Goal: Task Accomplishment & Management: Use online tool/utility

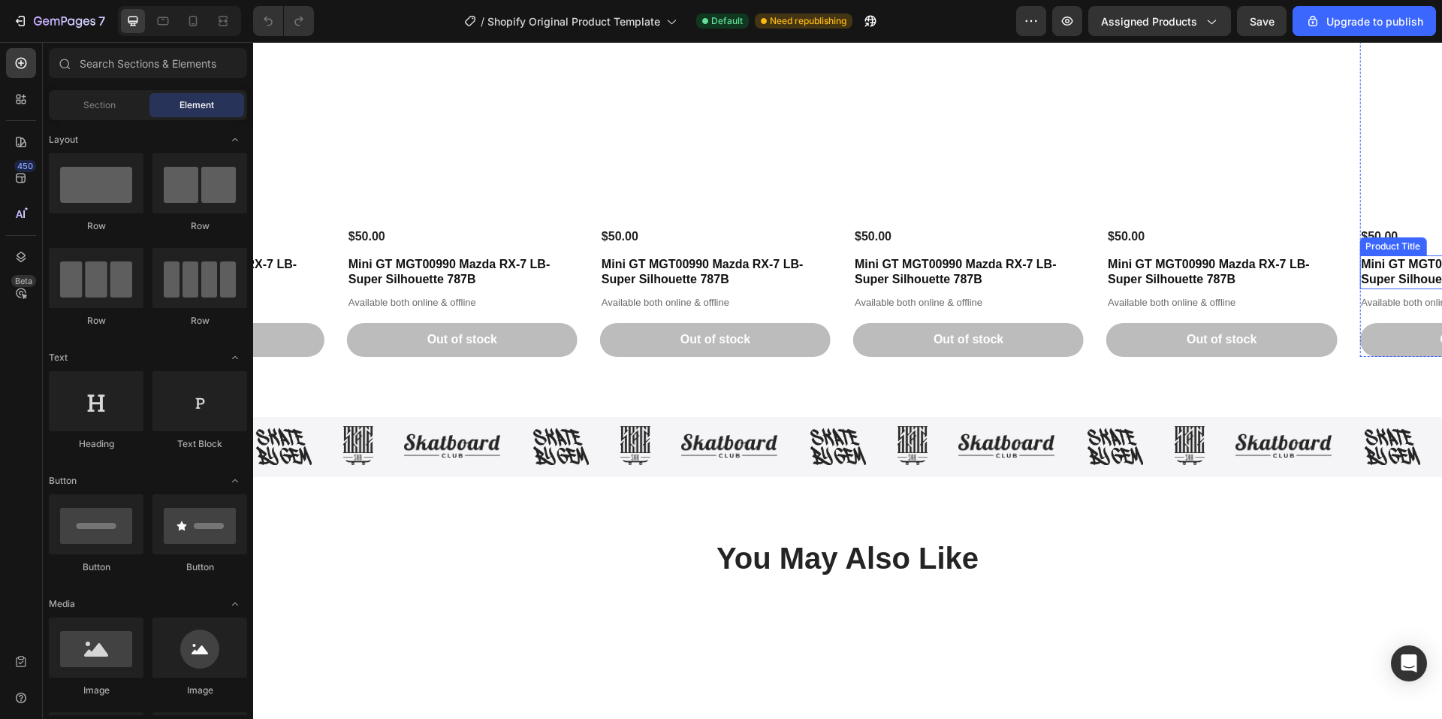
scroll to position [1202, 0]
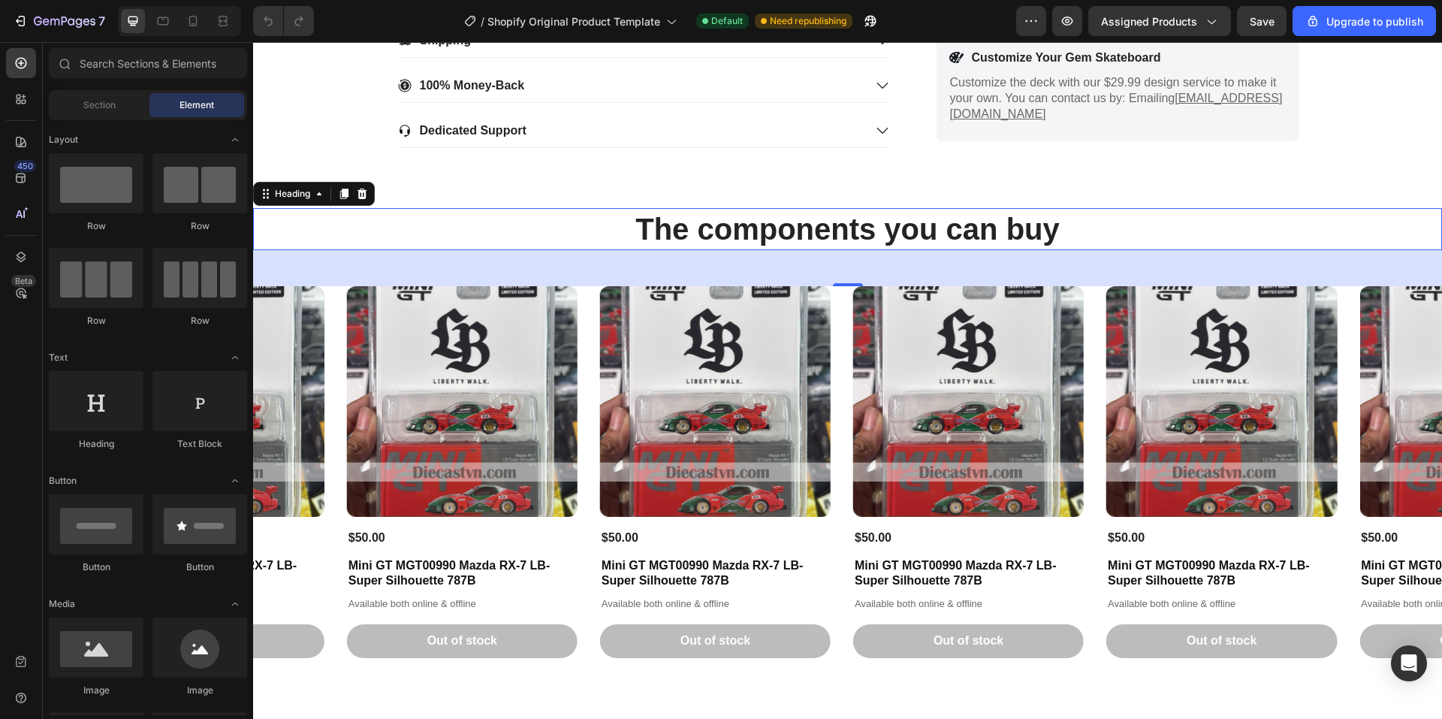
click at [330, 249] on div "The components you can buy Heading 0" at bounding box center [847, 229] width 1189 height 42
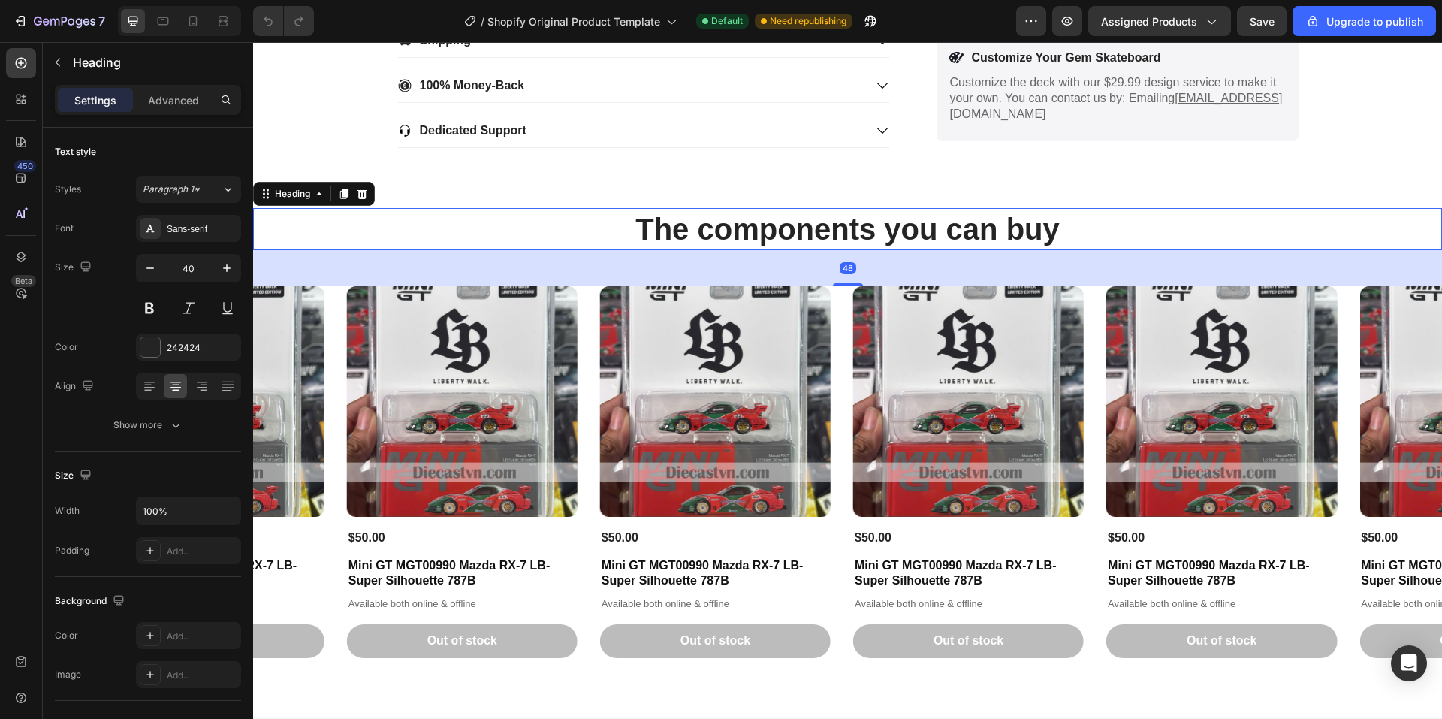
click at [351, 219] on h2 "The components you can buy" at bounding box center [847, 229] width 1189 height 42
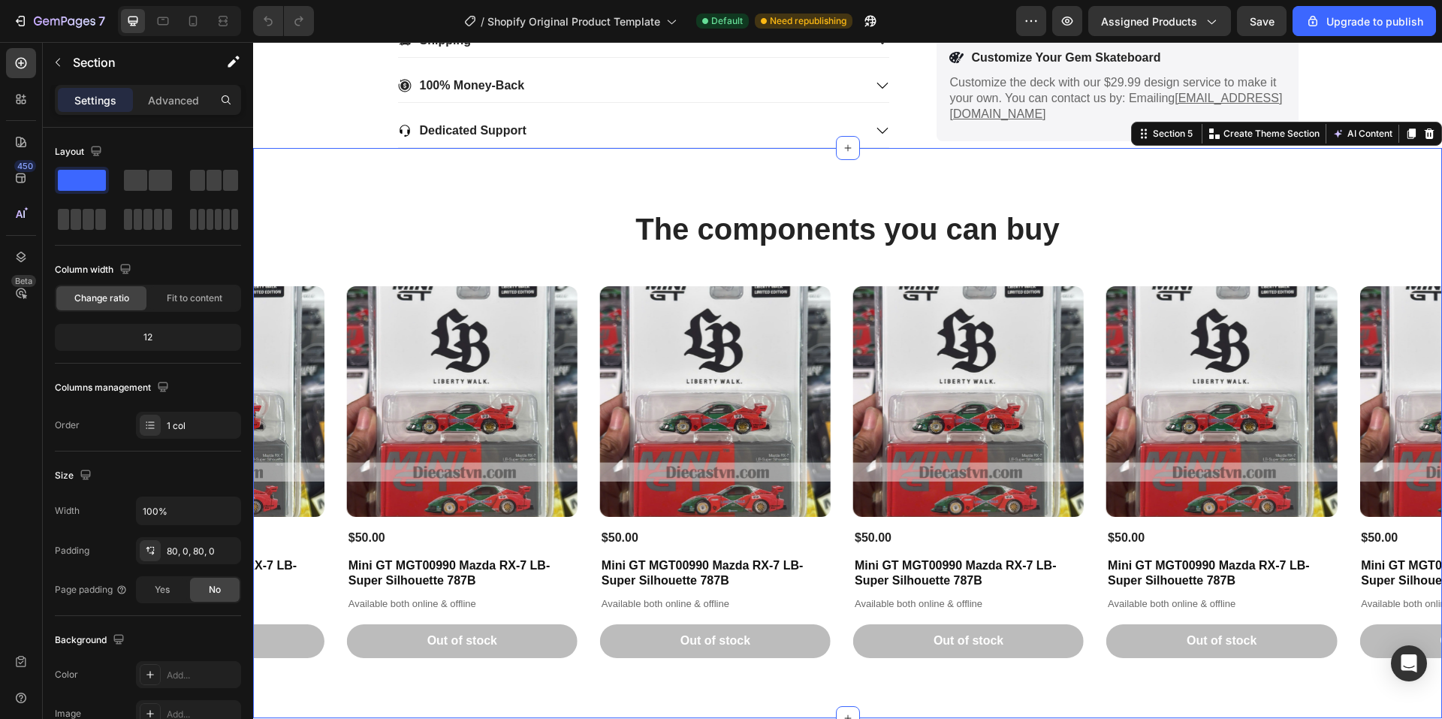
click at [331, 274] on div "The components you can buy Heading Product Images $50.00 Product Price Product …" at bounding box center [847, 433] width 1189 height 450
click at [180, 300] on span "Fit to content" at bounding box center [195, 298] width 56 height 14
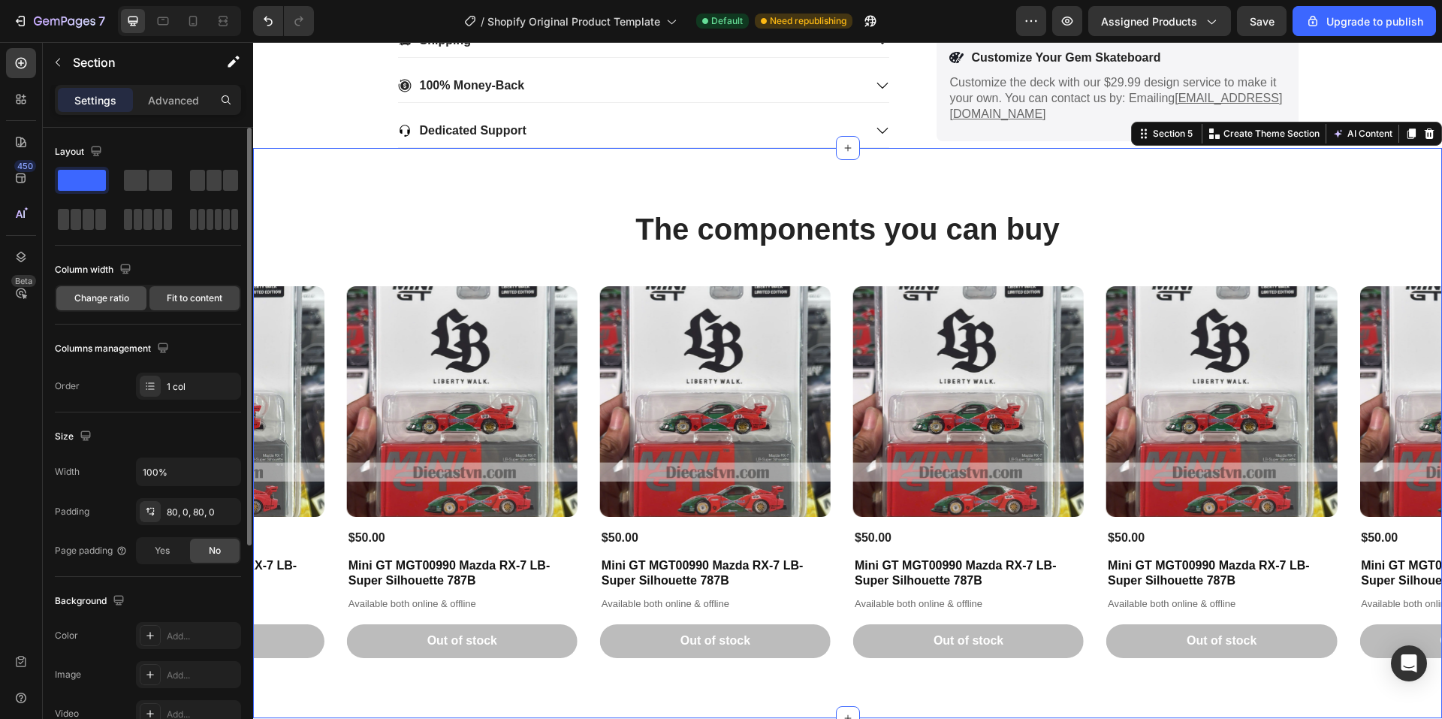
click at [87, 287] on div "Change ratio" at bounding box center [101, 298] width 90 height 24
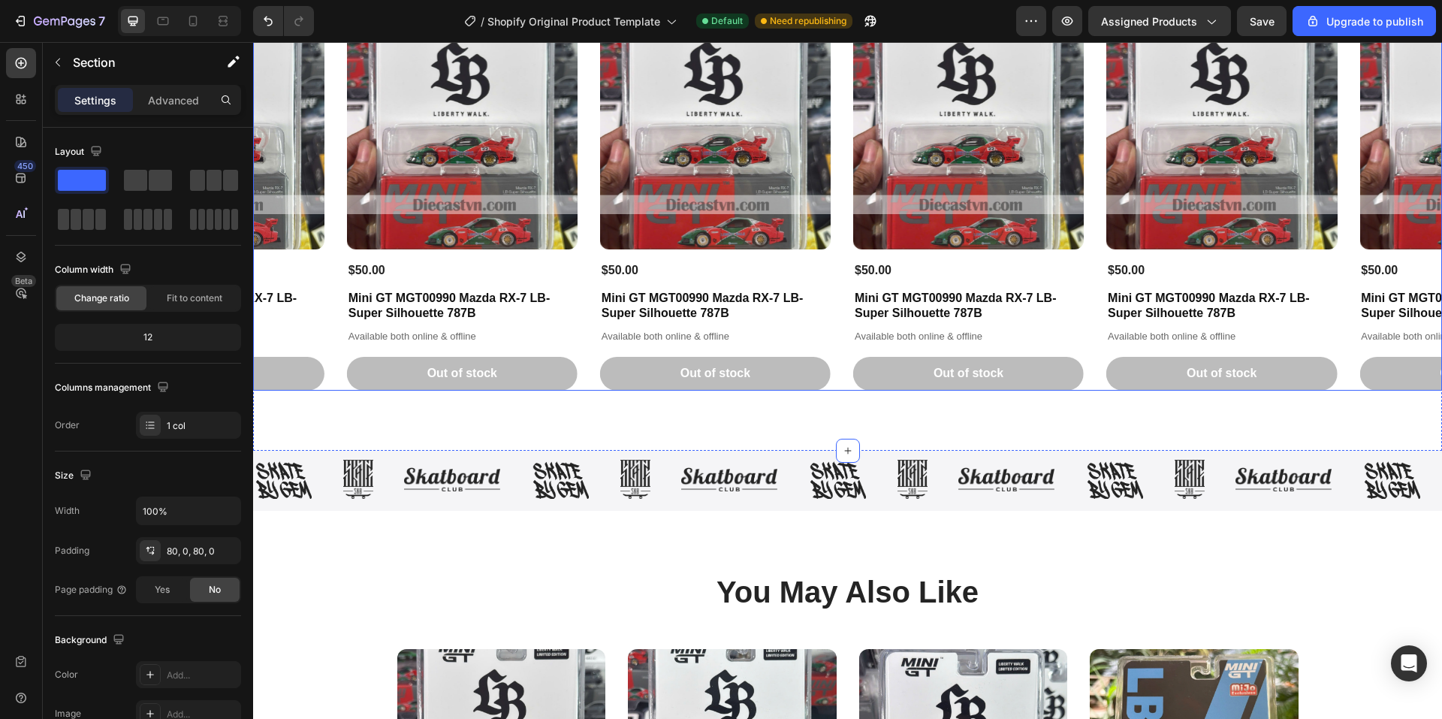
scroll to position [1502, 0]
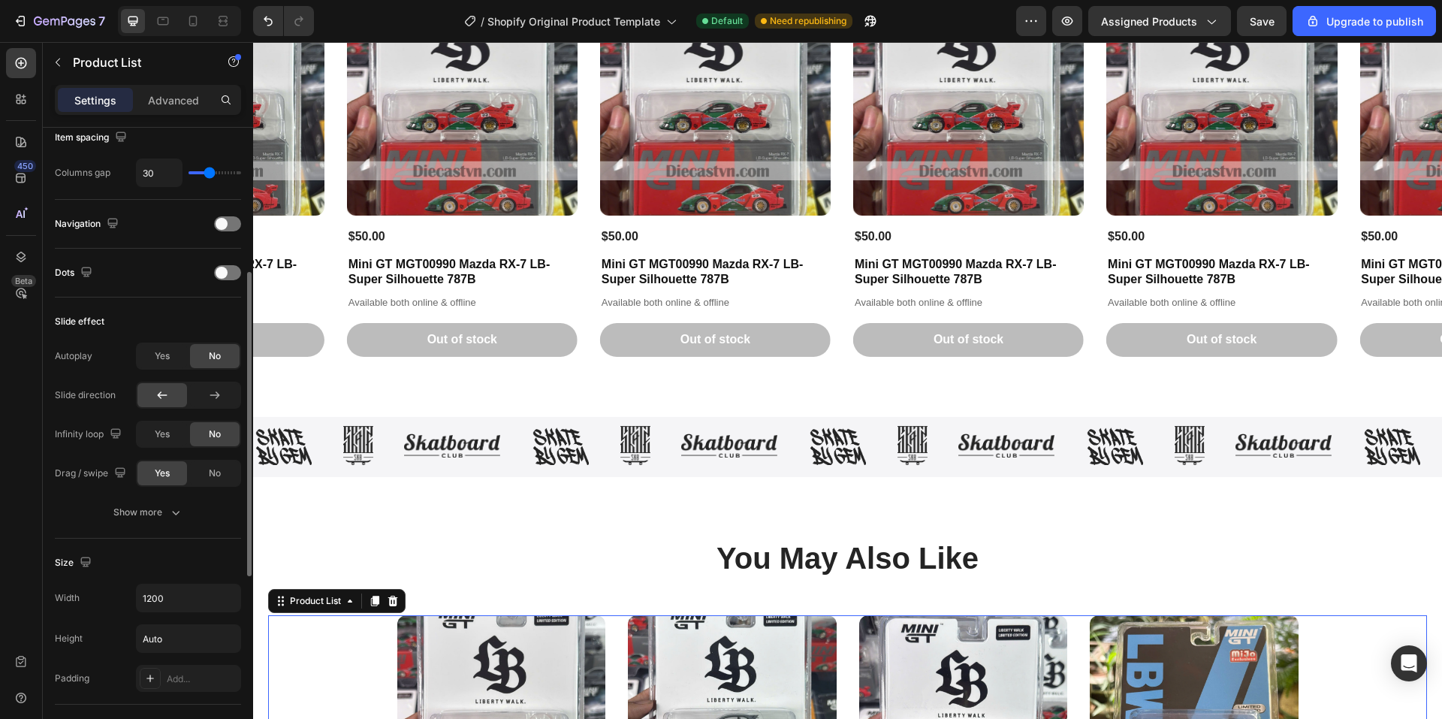
scroll to position [0, 0]
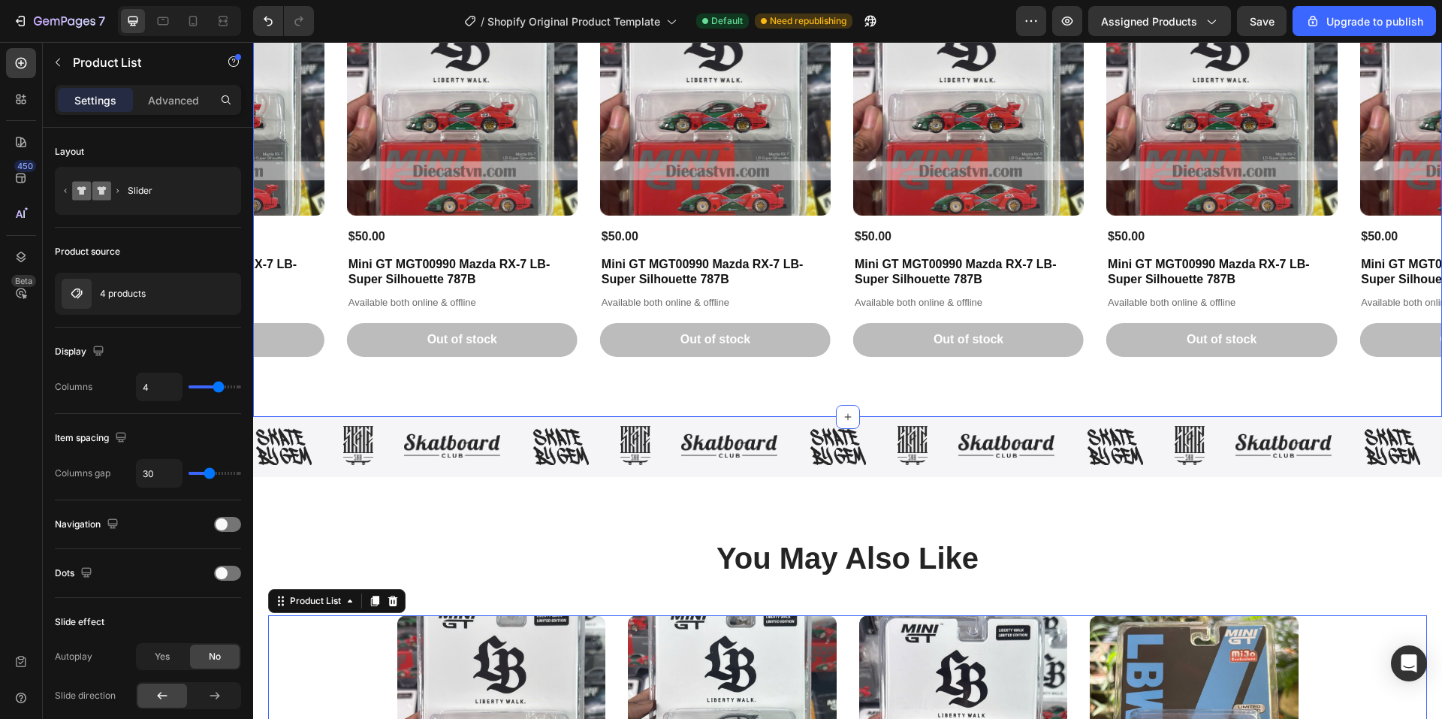
click at [331, 394] on div "The components you can buy Heading Product Images $50.00 Product Price Product …" at bounding box center [847, 132] width 1189 height 570
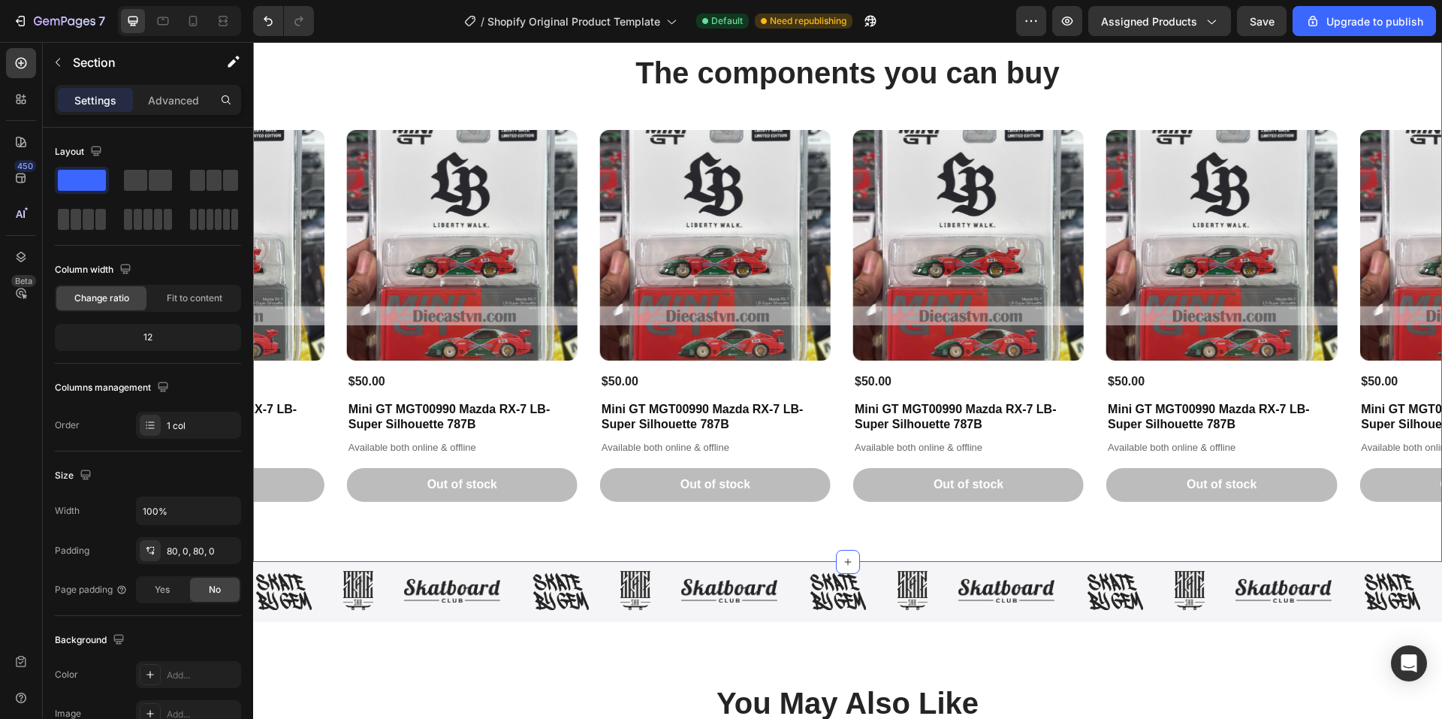
scroll to position [1352, 0]
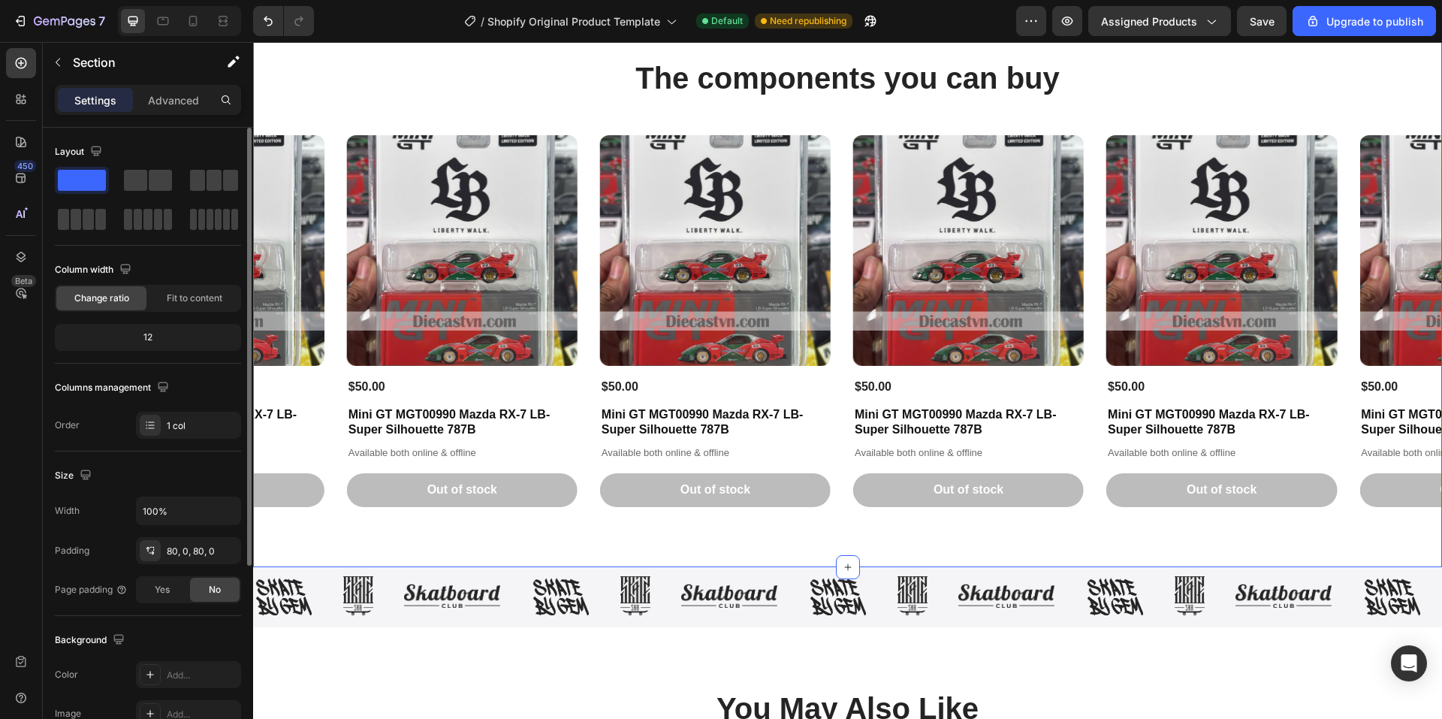
click at [175, 339] on div "12" at bounding box center [148, 337] width 180 height 21
click at [148, 339] on div "12" at bounding box center [148, 337] width 180 height 21
click at [186, 298] on span "Fit to content" at bounding box center [195, 298] width 56 height 14
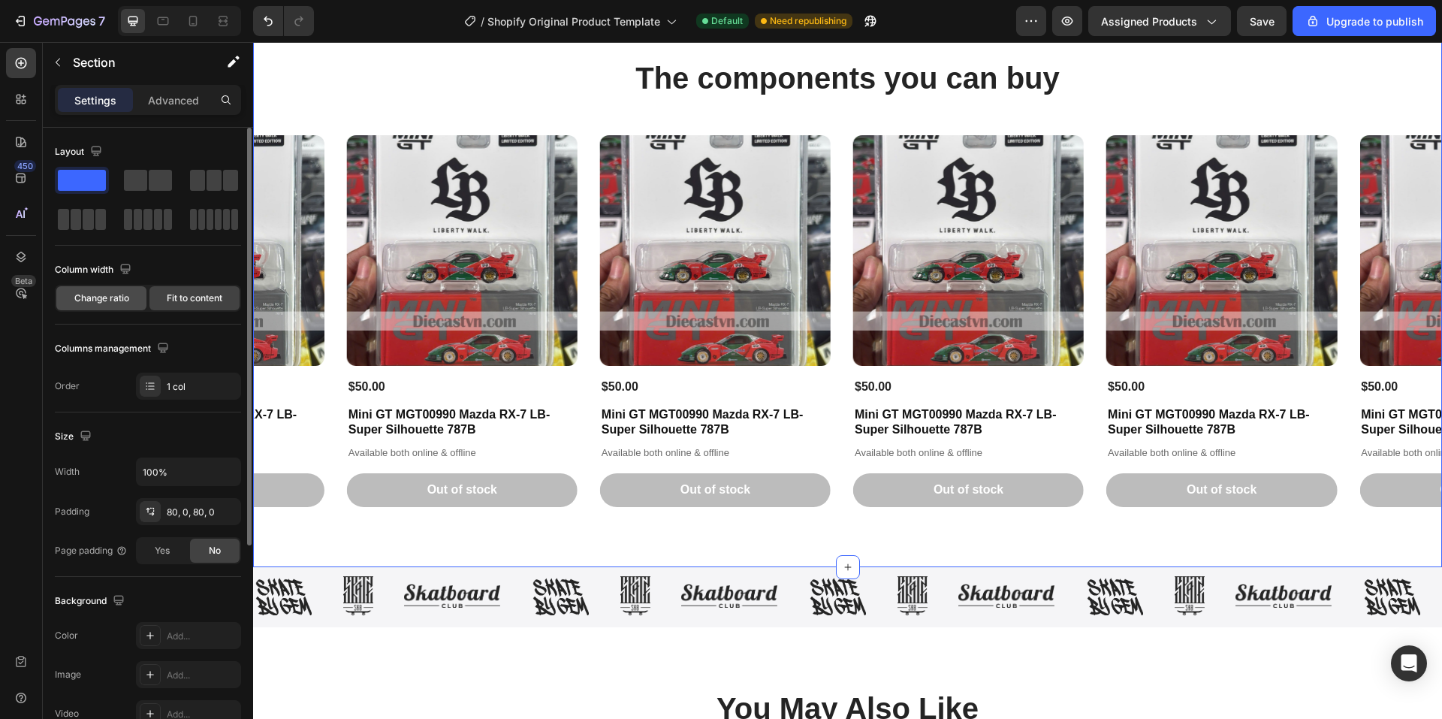
click at [78, 298] on span "Change ratio" at bounding box center [101, 298] width 55 height 14
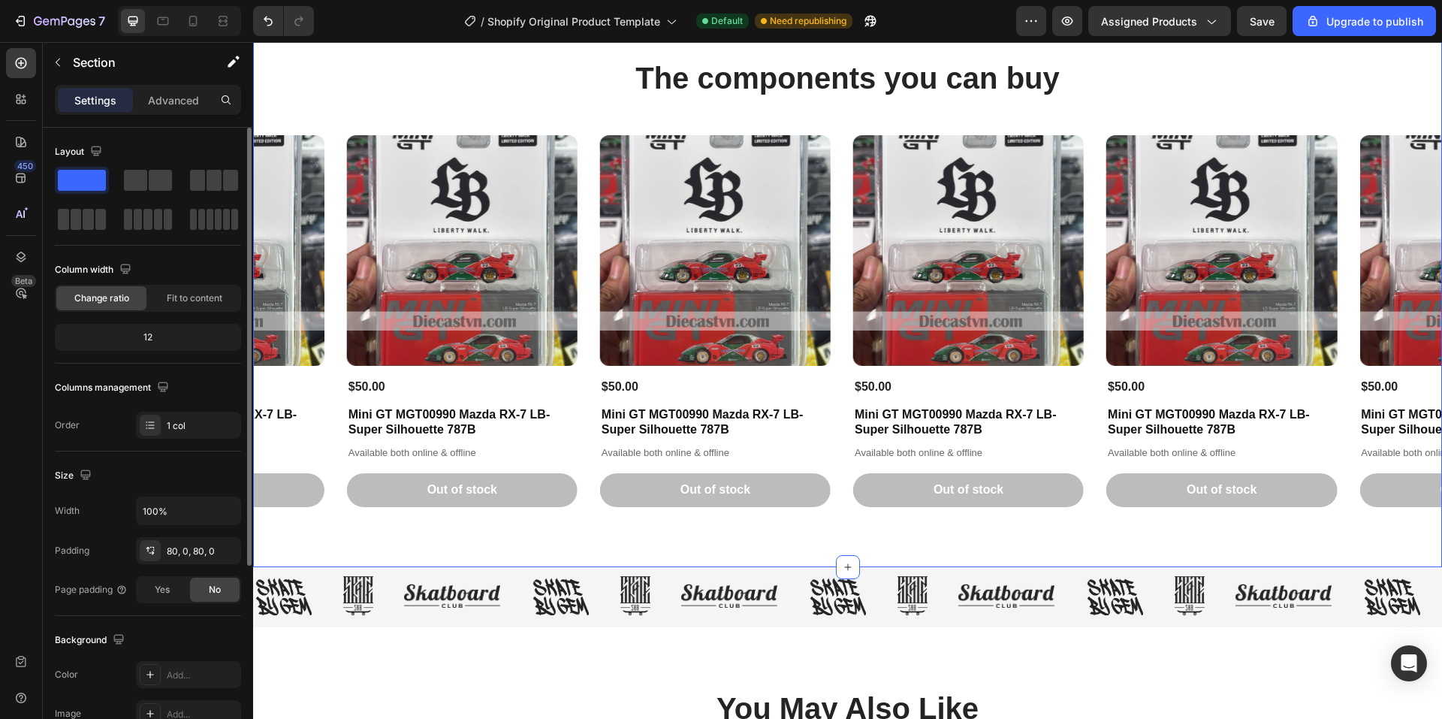
click at [143, 338] on div "12" at bounding box center [148, 337] width 180 height 21
click at [148, 335] on div "12" at bounding box center [148, 337] width 180 height 21
click at [188, 515] on input "100%" at bounding box center [189, 510] width 104 height 27
click at [237, 506] on button "button" at bounding box center [226, 510] width 27 height 27
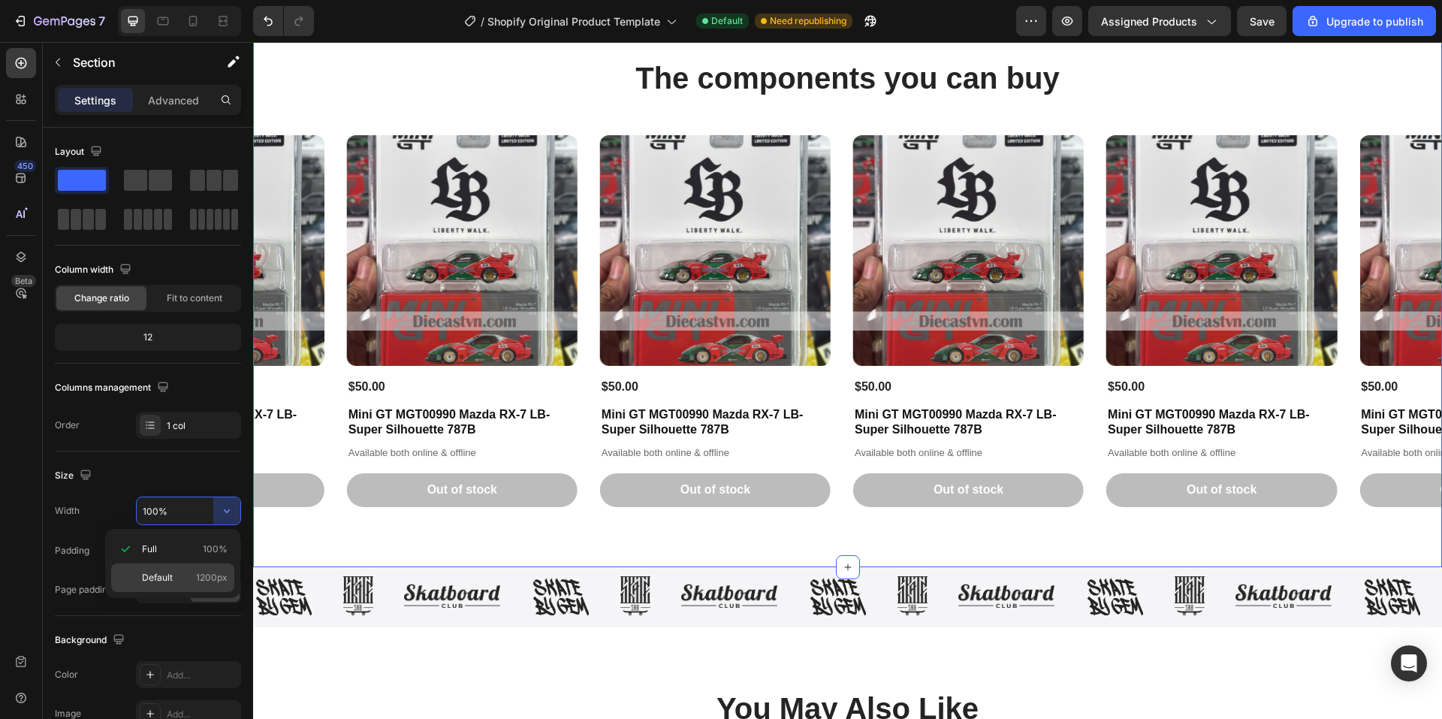
click at [164, 570] on div "Default 1200px" at bounding box center [172, 577] width 123 height 29
type input "1200"
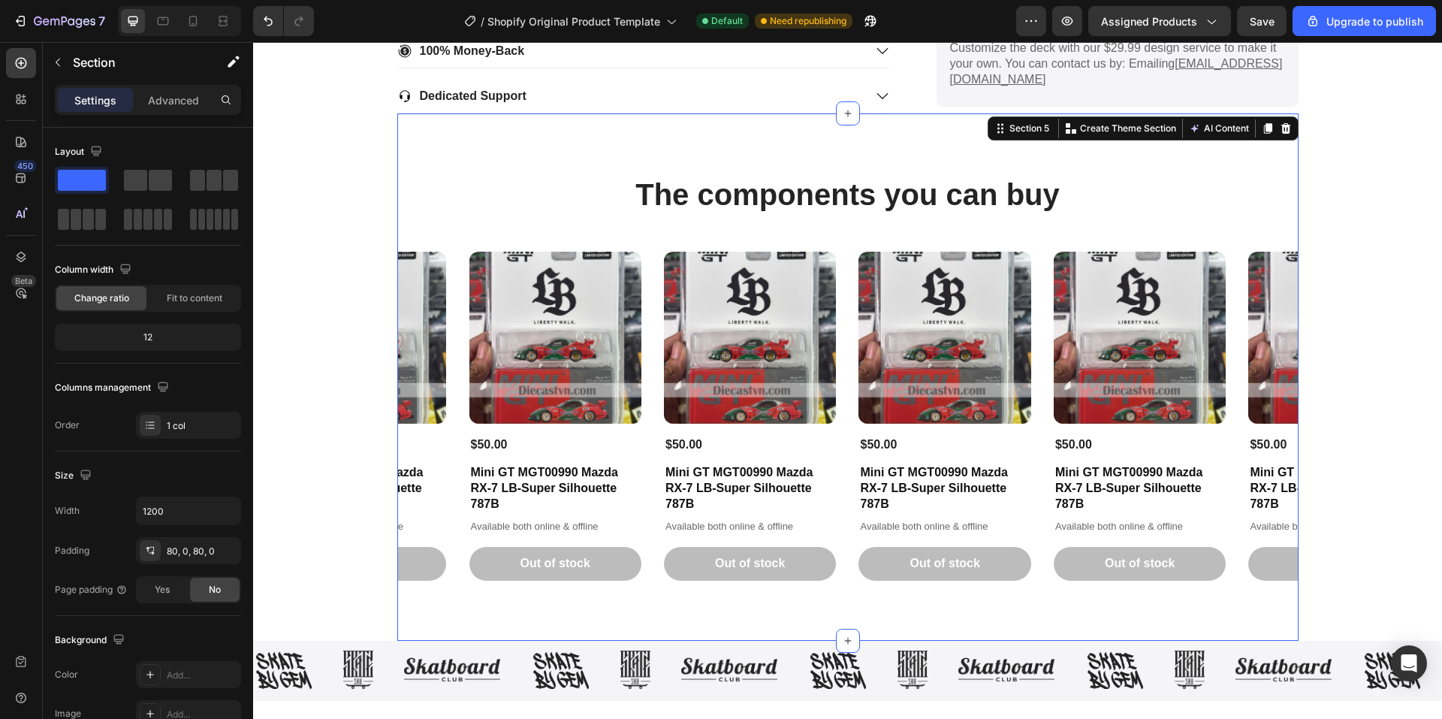
scroll to position [1127, 0]
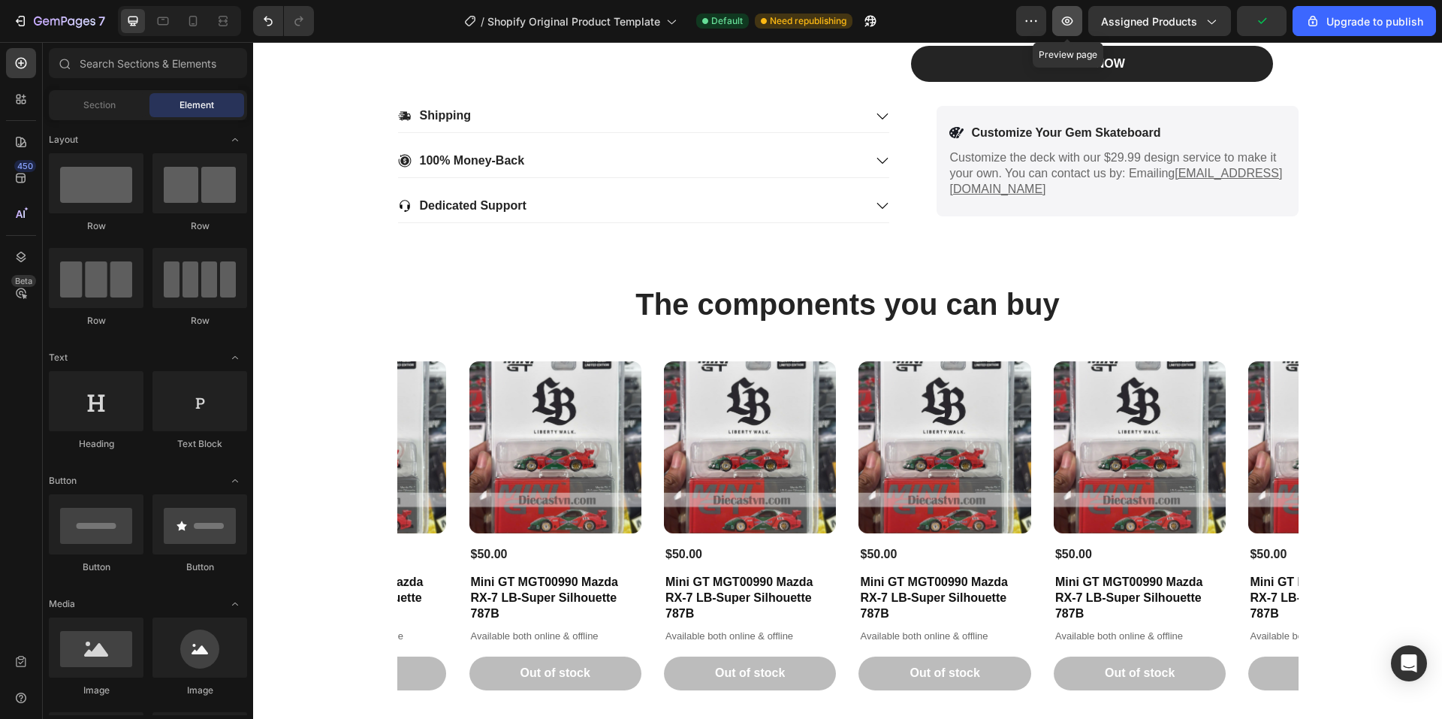
click at [1062, 16] on icon "button" at bounding box center [1067, 21] width 15 height 15
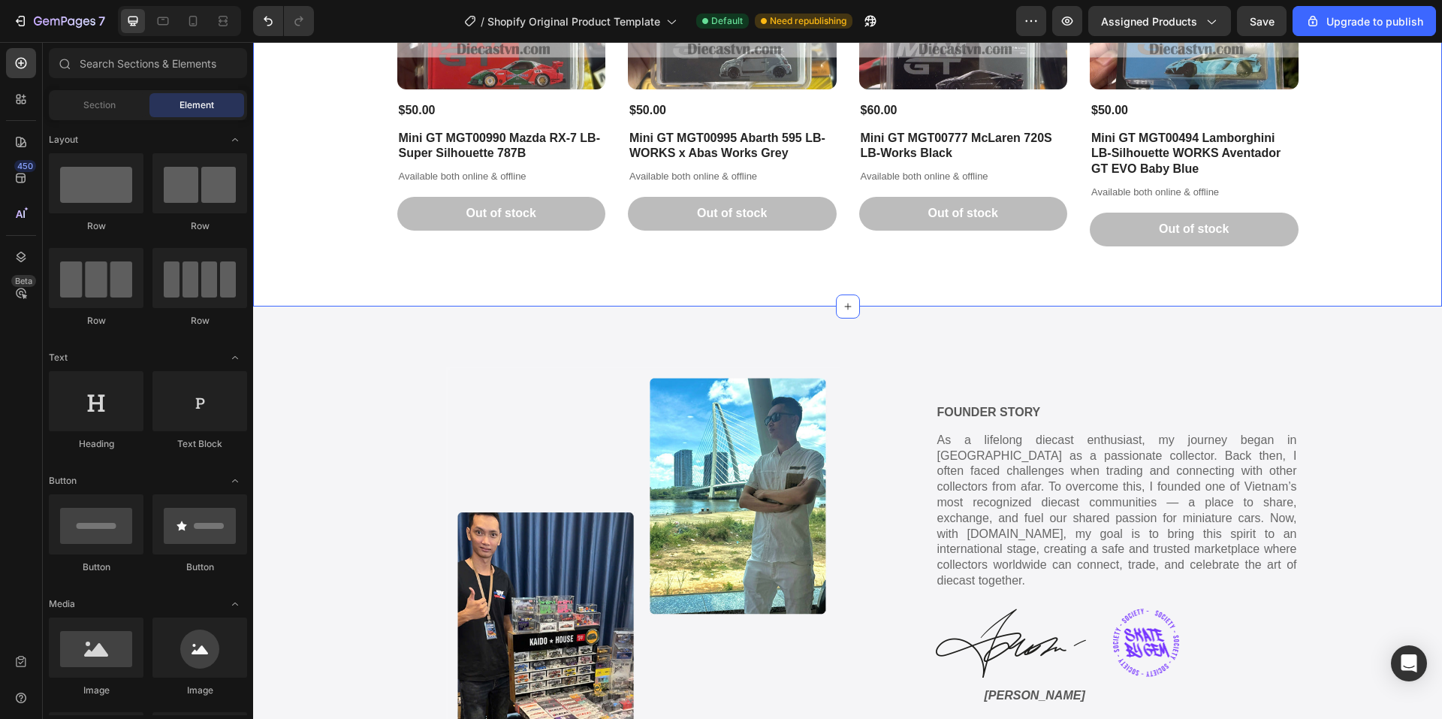
scroll to position [2329, 0]
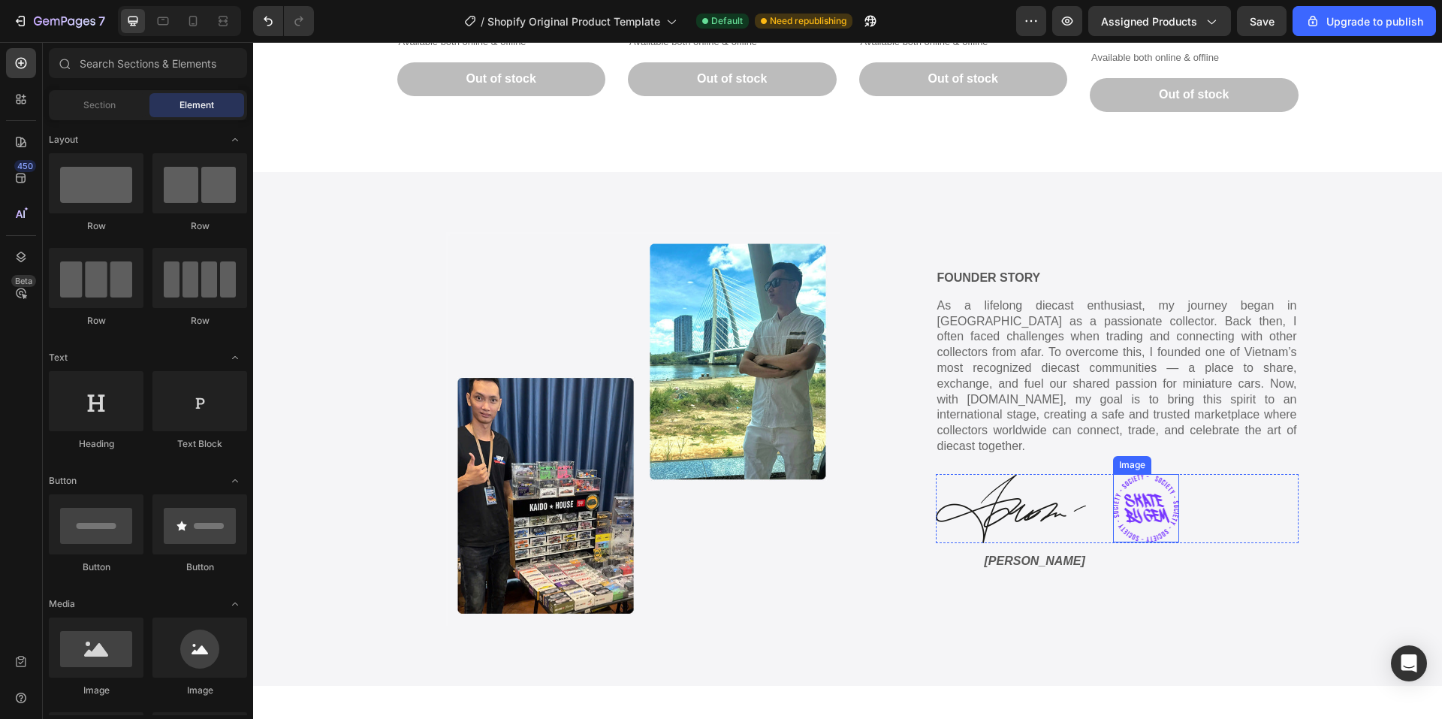
click at [1143, 503] on img at bounding box center [1146, 508] width 66 height 68
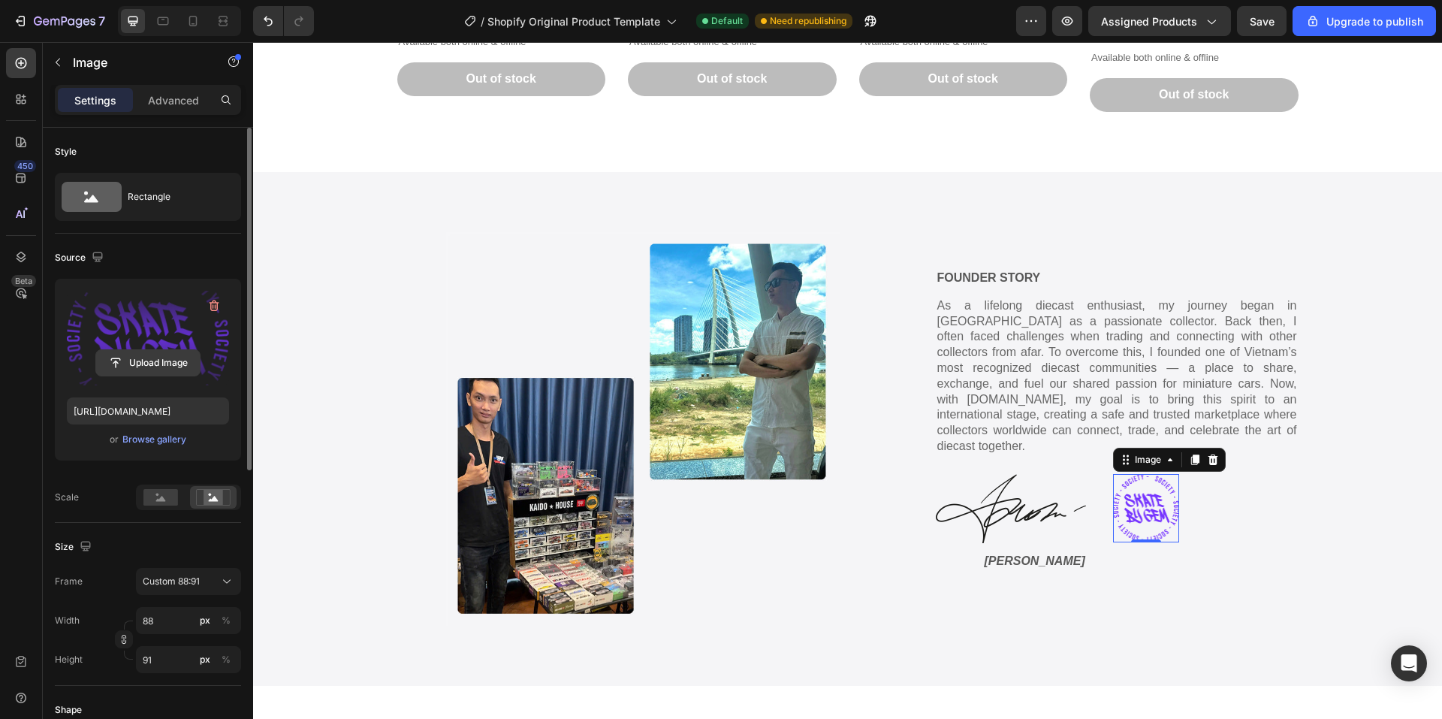
click at [149, 364] on input "file" at bounding box center [148, 363] width 104 height 26
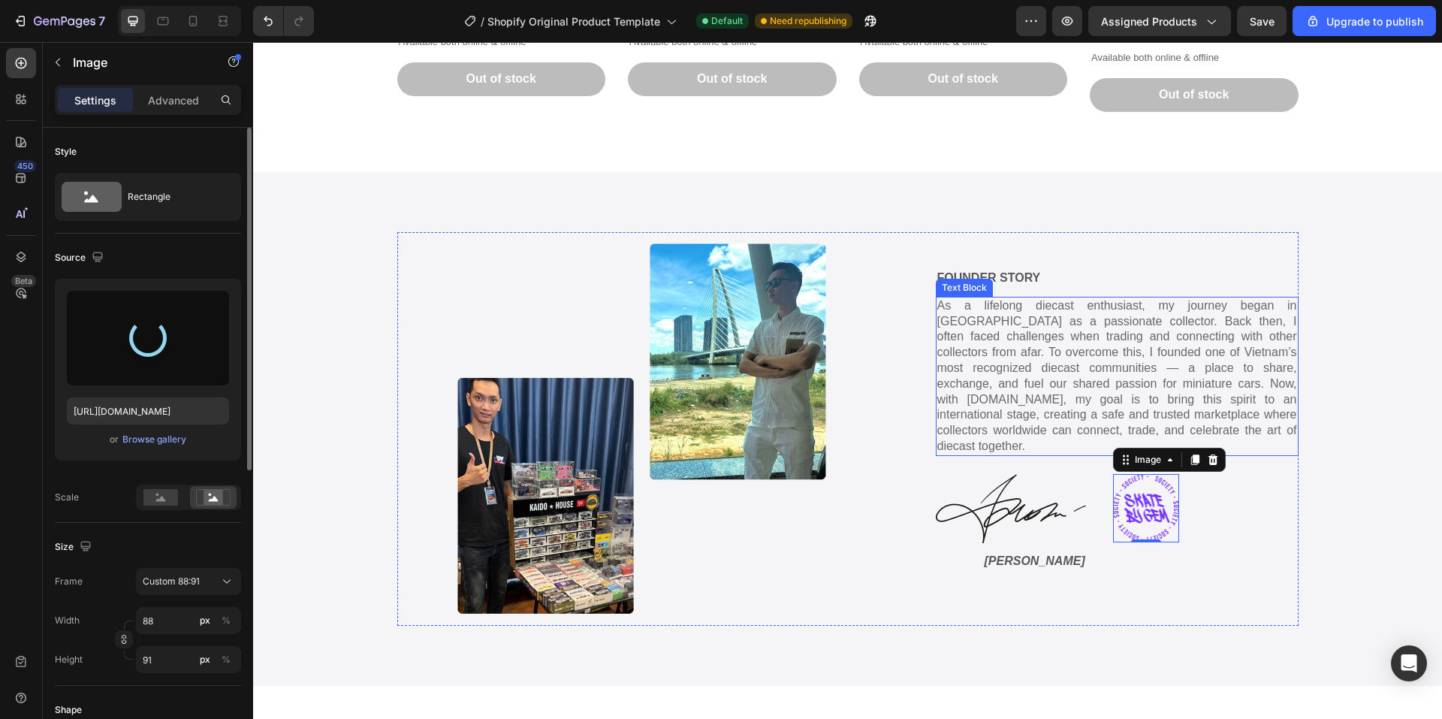
type input "[URL][DOMAIN_NAME]"
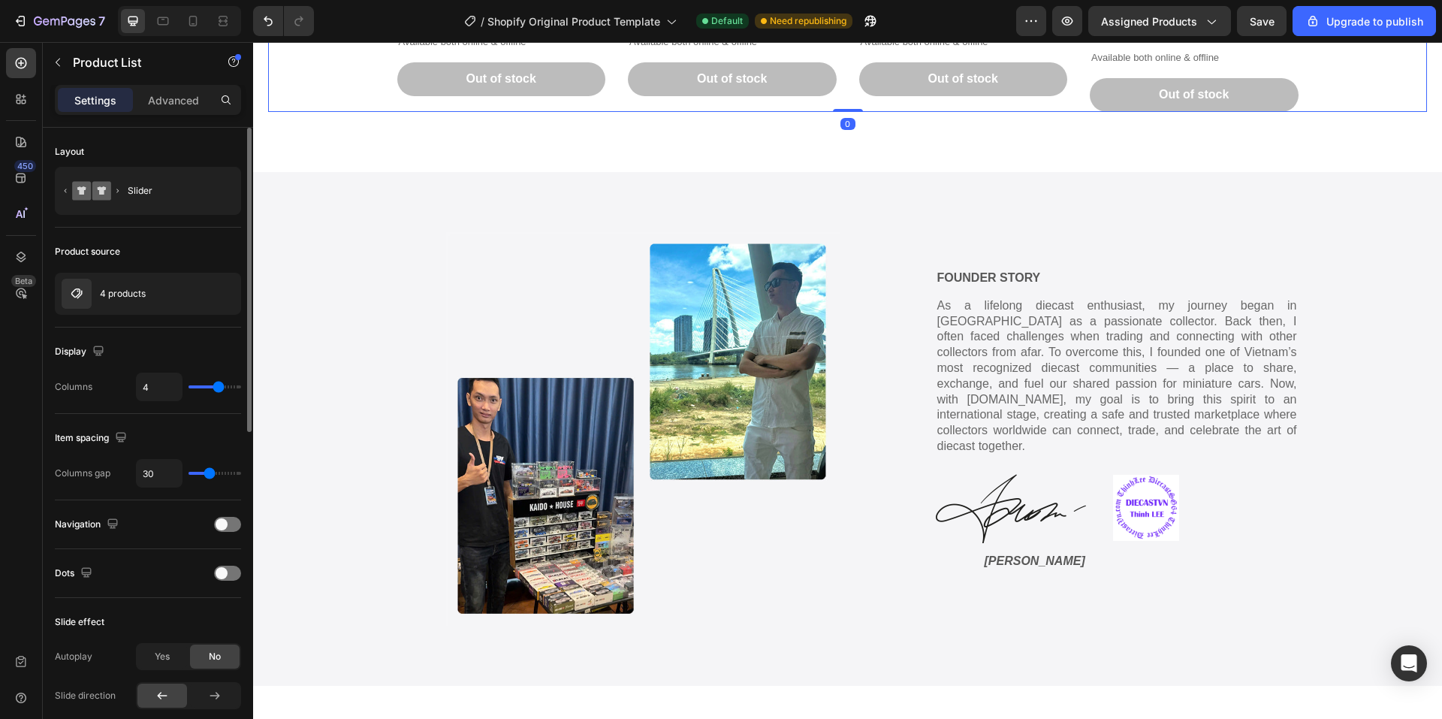
click at [1128, 508] on img at bounding box center [1146, 508] width 66 height 68
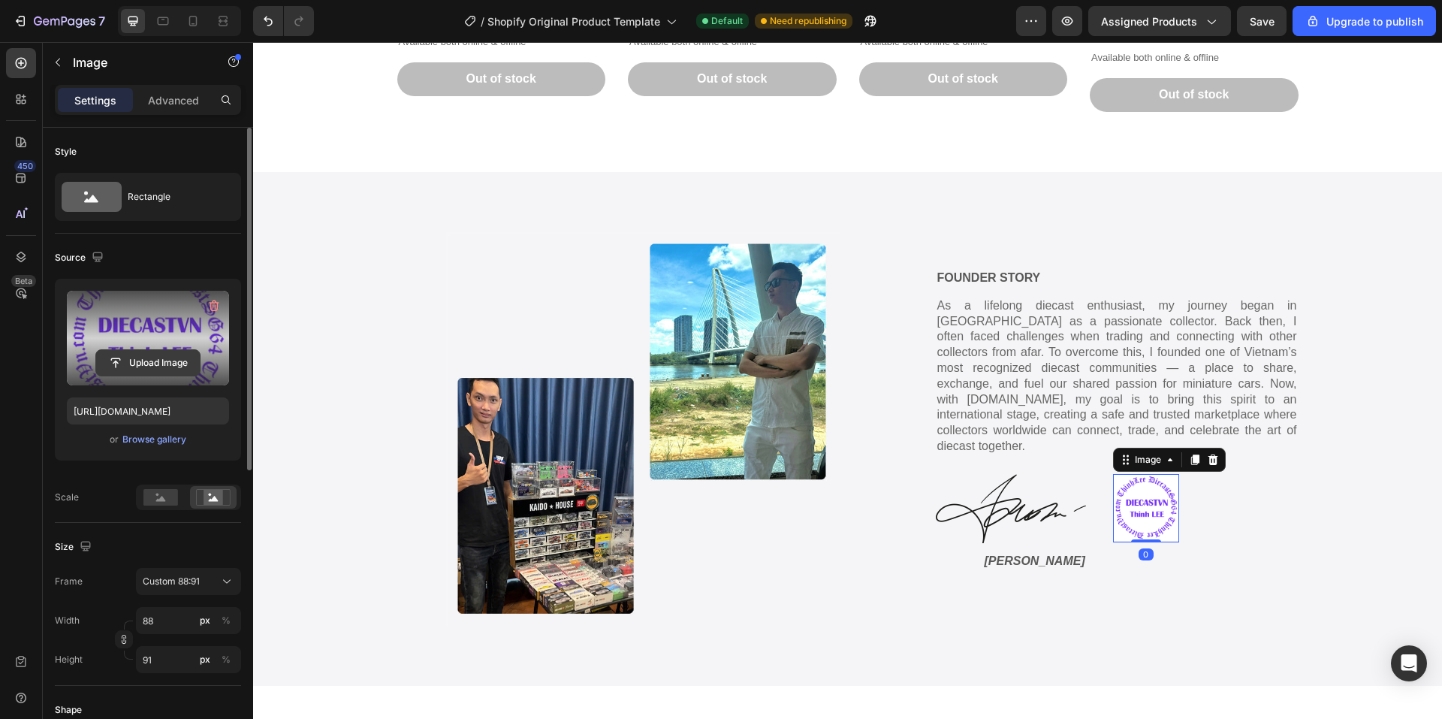
click at [168, 367] on input "file" at bounding box center [148, 363] width 104 height 26
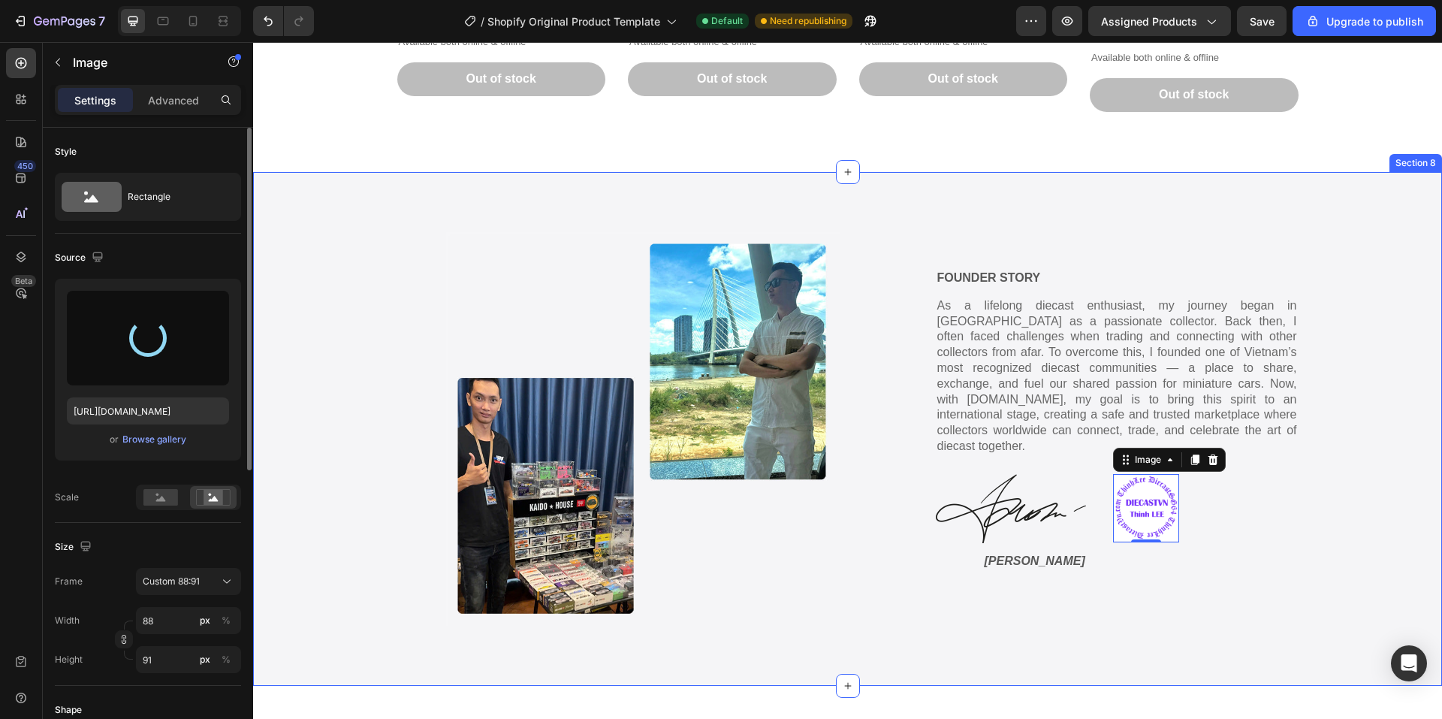
type input "[URL][DOMAIN_NAME]"
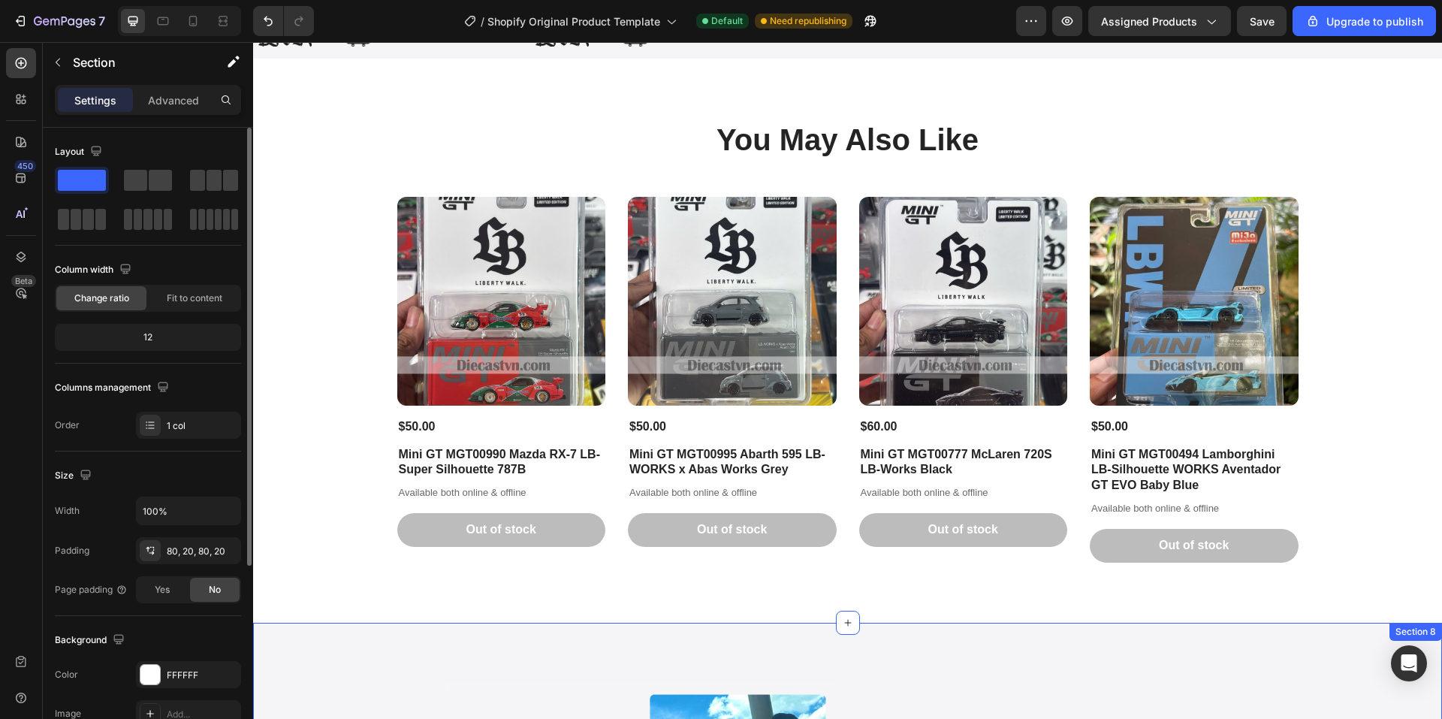
scroll to position [1653, 0]
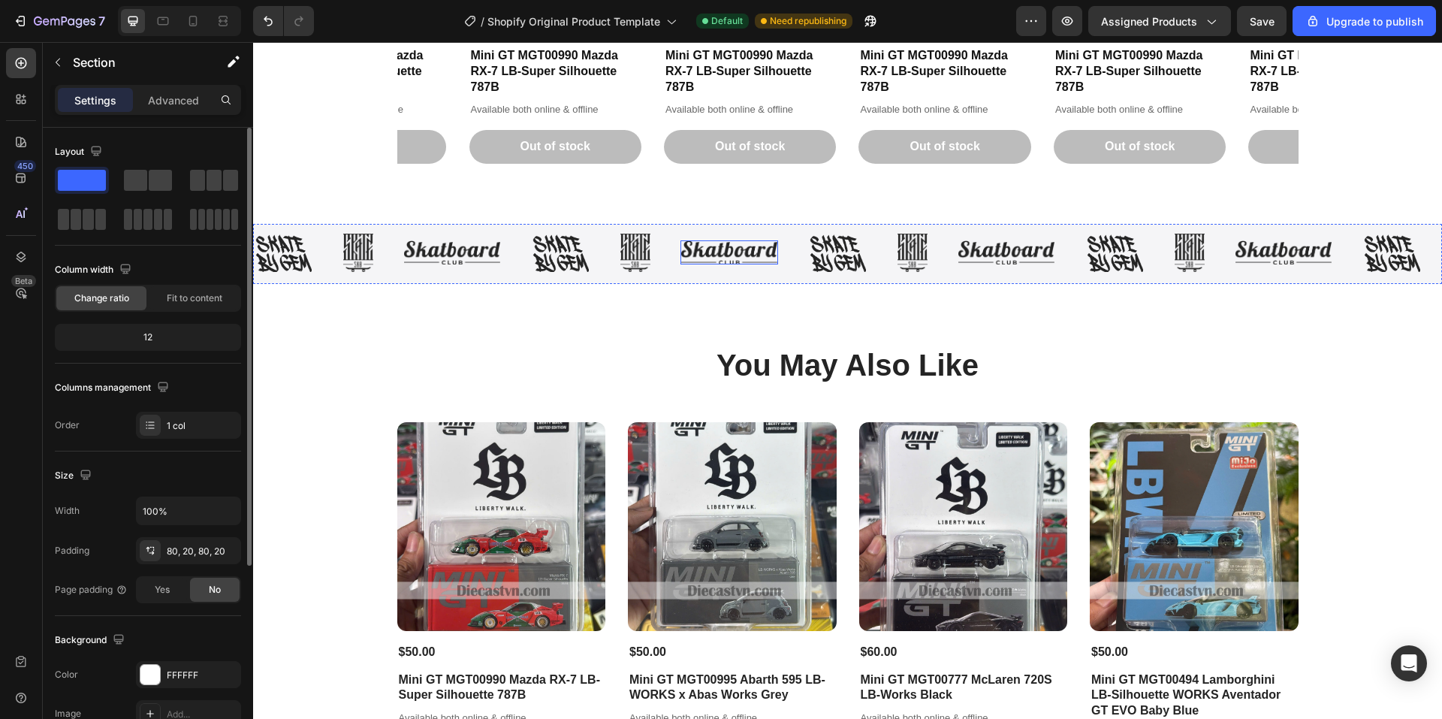
click at [740, 255] on img at bounding box center [730, 252] width 98 height 24
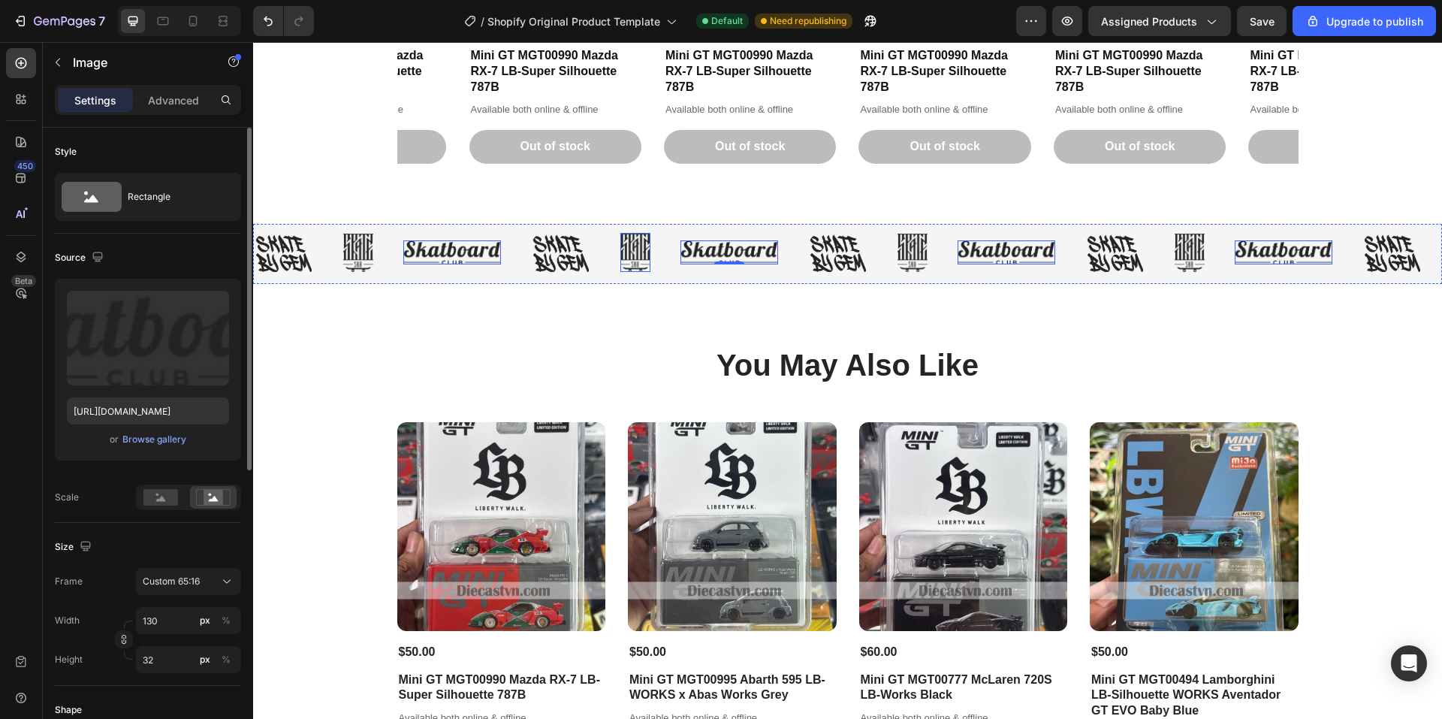
click at [639, 252] on img at bounding box center [635, 252] width 30 height 39
click at [147, 437] on div "Browse gallery" at bounding box center [154, 440] width 64 height 14
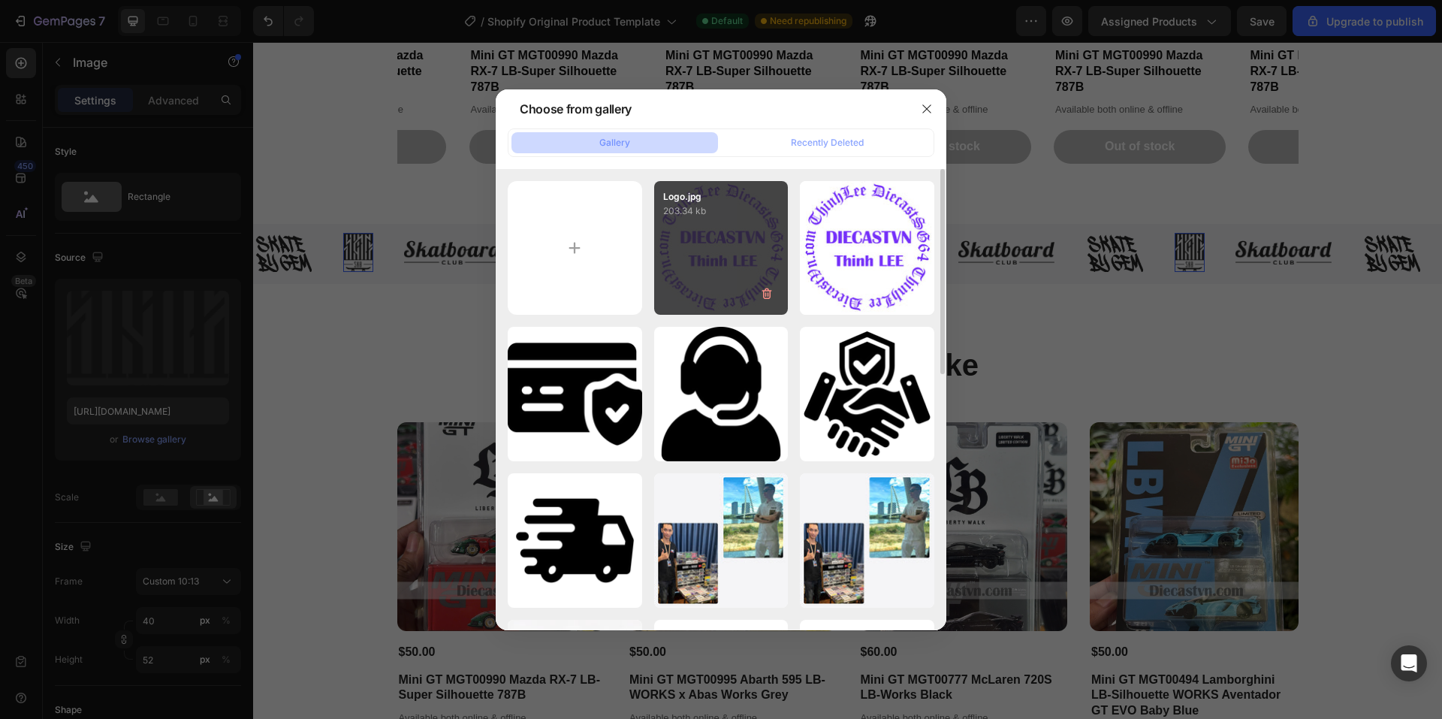
click at [726, 245] on div "Logo.jpg 203.34 kb" at bounding box center [721, 248] width 134 height 134
type input "[URL][DOMAIN_NAME]"
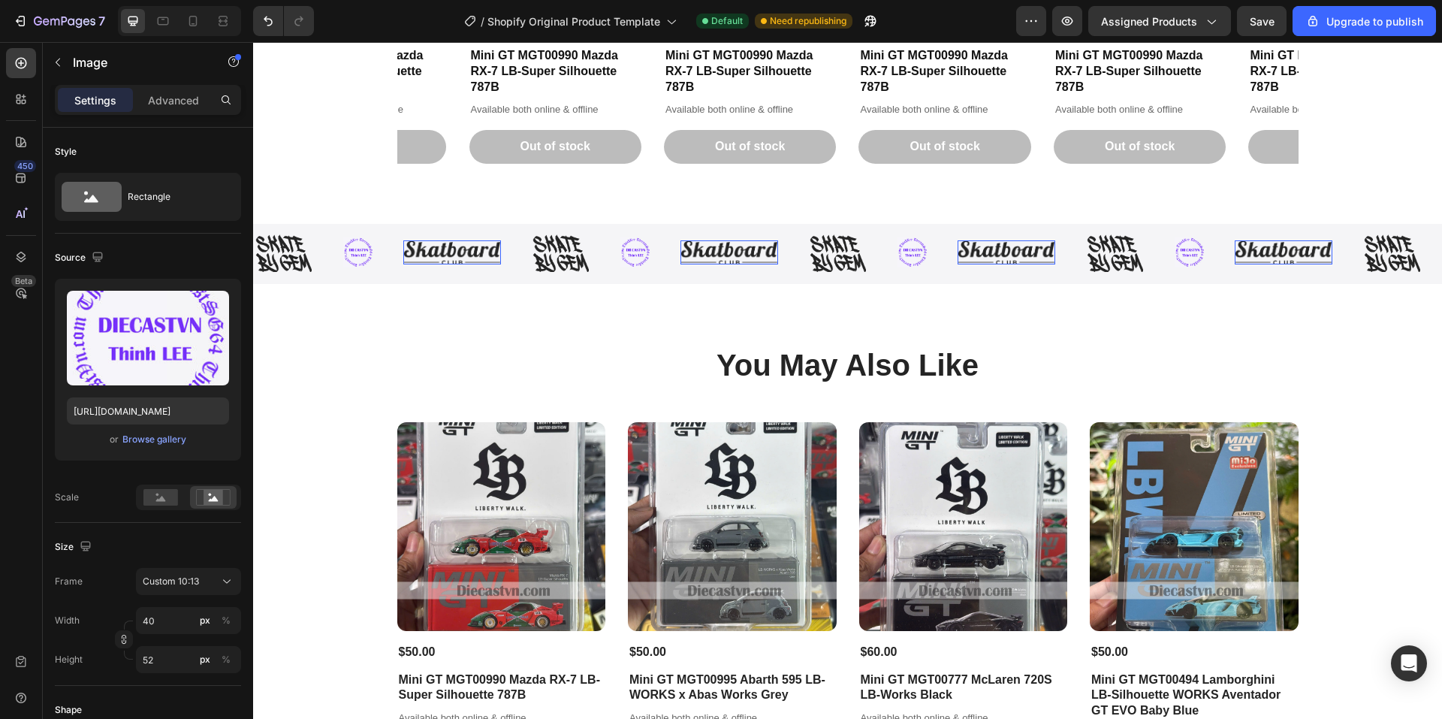
click at [450, 255] on img at bounding box center [452, 252] width 98 height 24
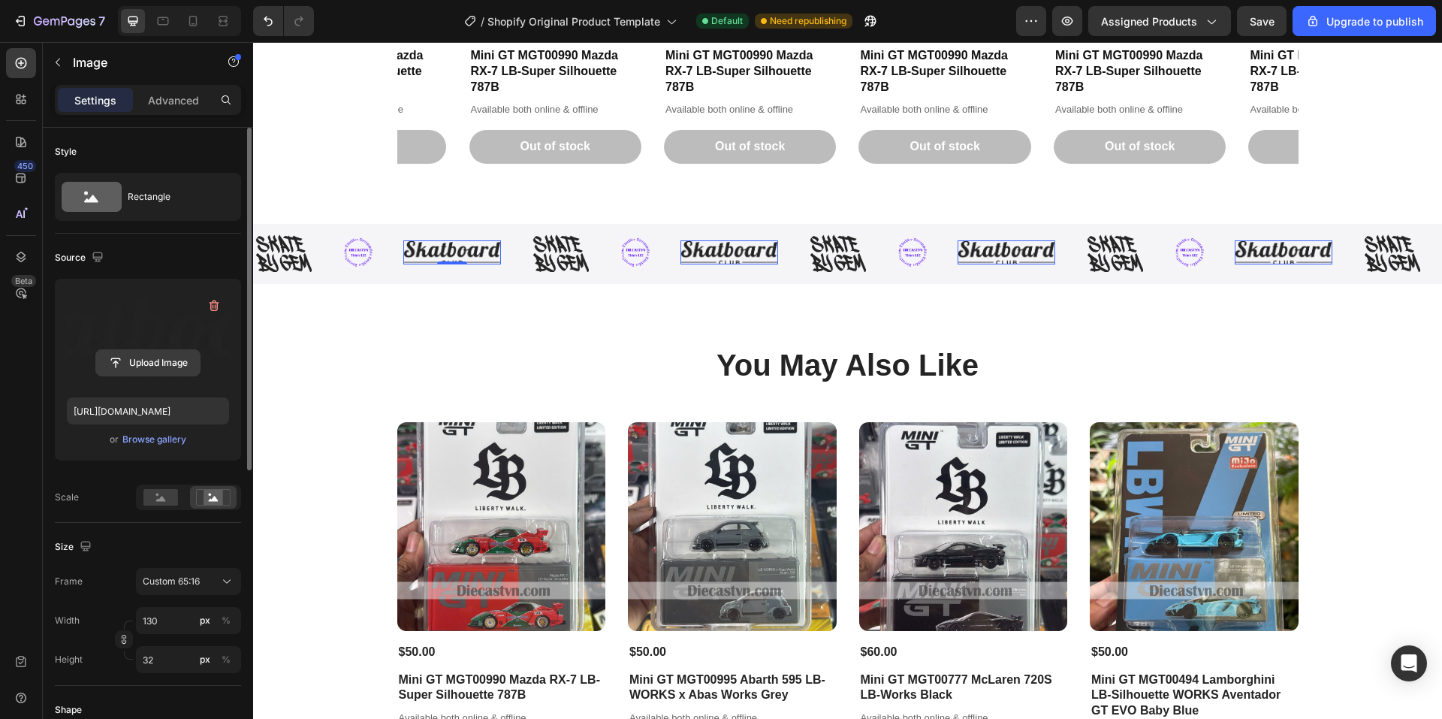
click at [151, 360] on input "file" at bounding box center [148, 363] width 104 height 26
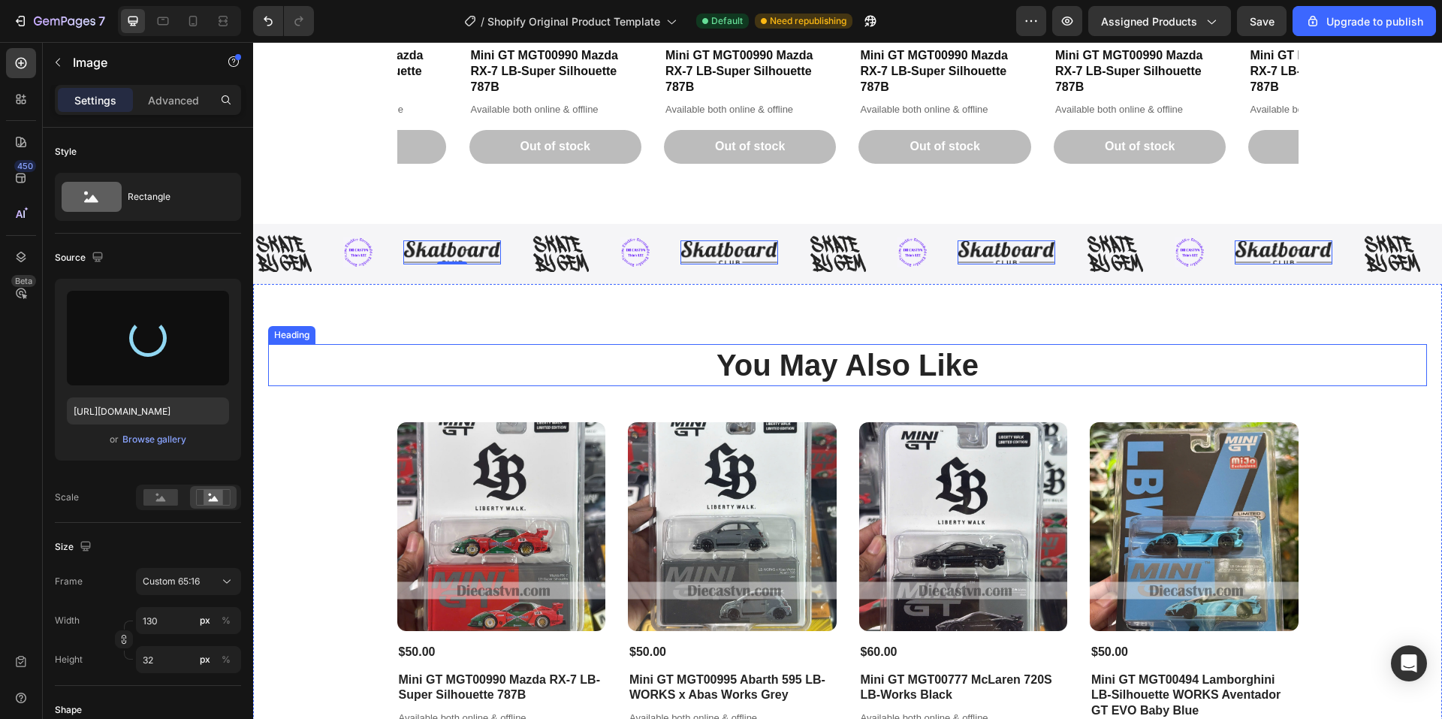
type input "[URL][DOMAIN_NAME]"
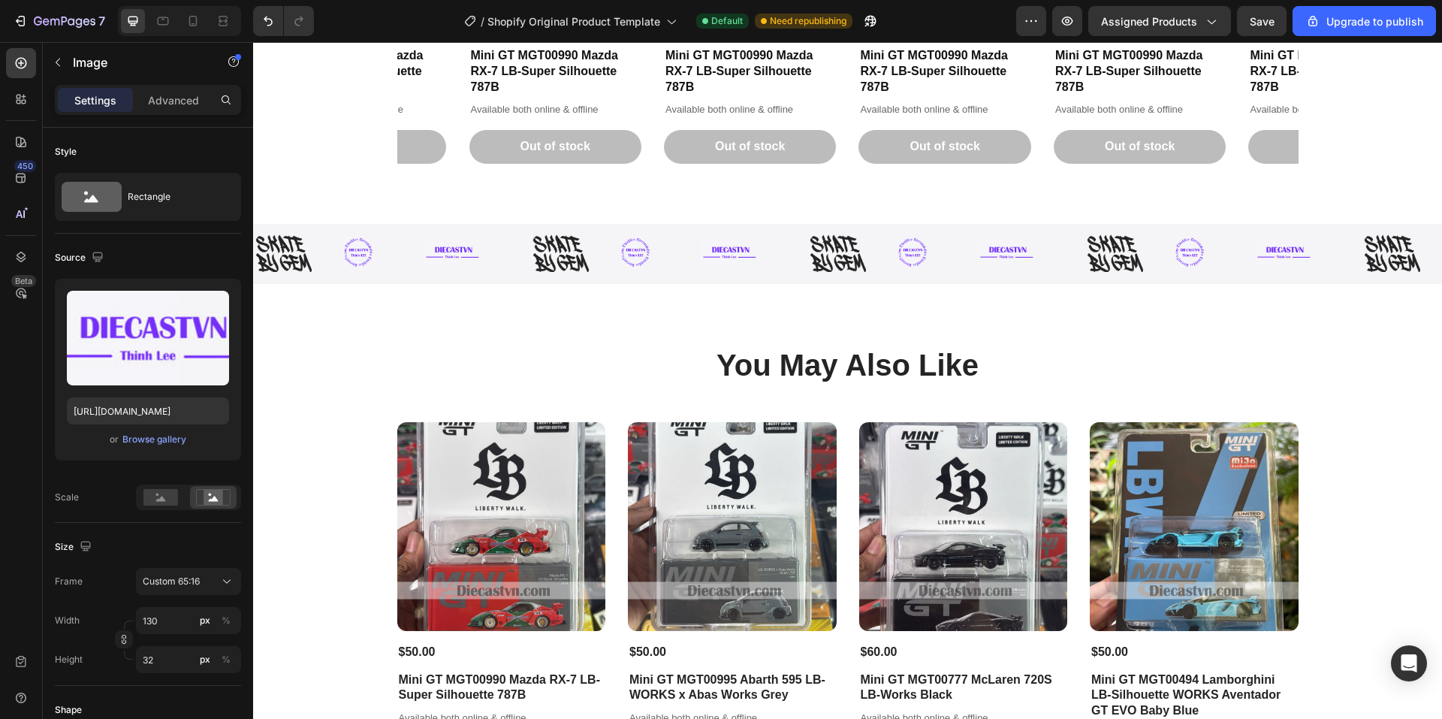
click at [310, 169] on div "The components you can buy Heading Product Images $50.00 Product Price Product …" at bounding box center [847, 497] width 1189 height 4155
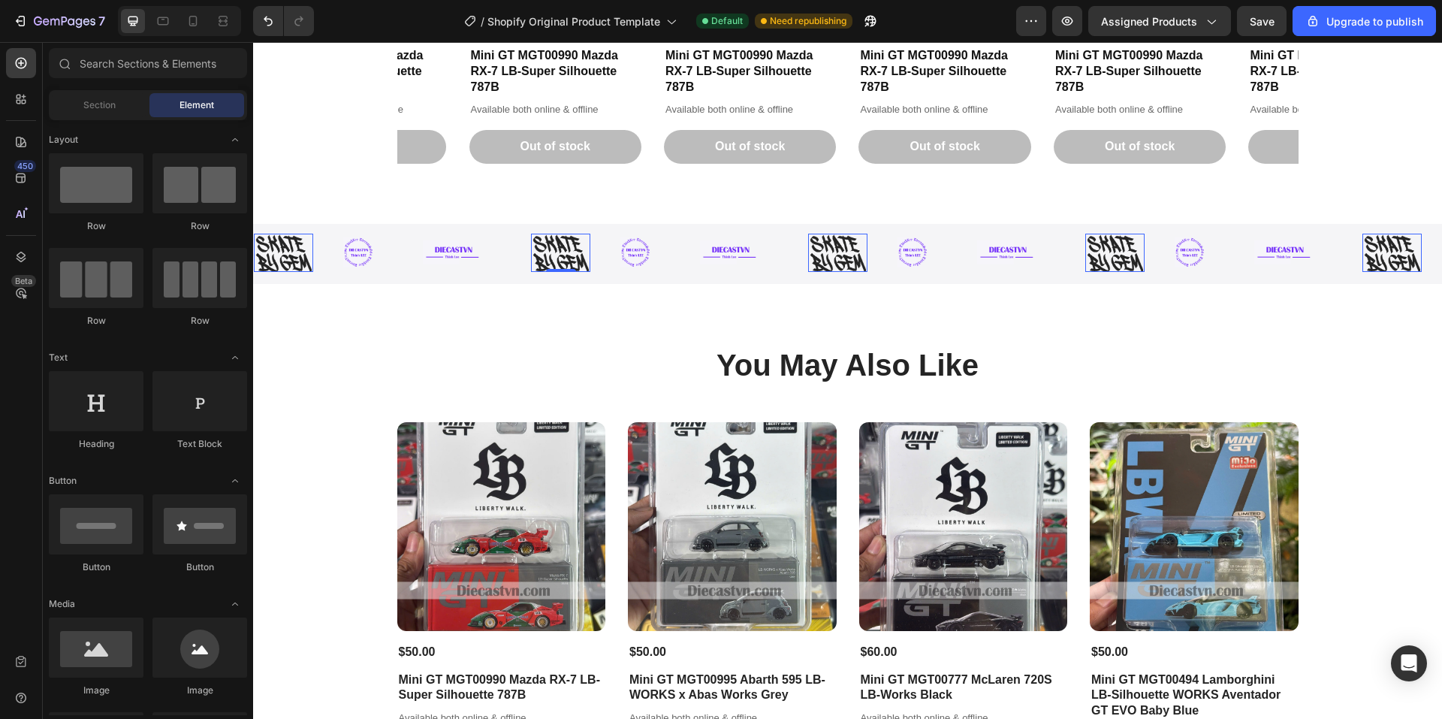
click at [562, 260] on img at bounding box center [560, 253] width 59 height 38
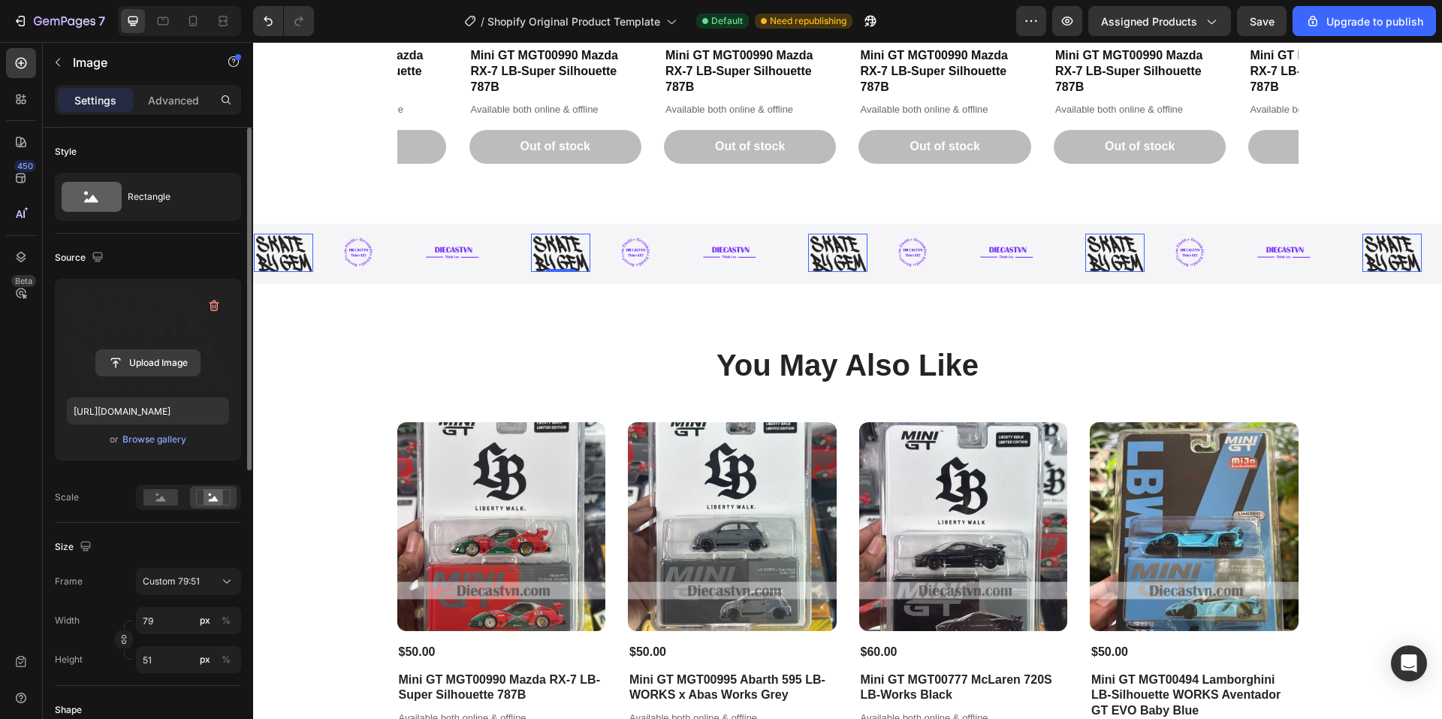
click at [137, 360] on input "file" at bounding box center [148, 363] width 104 height 26
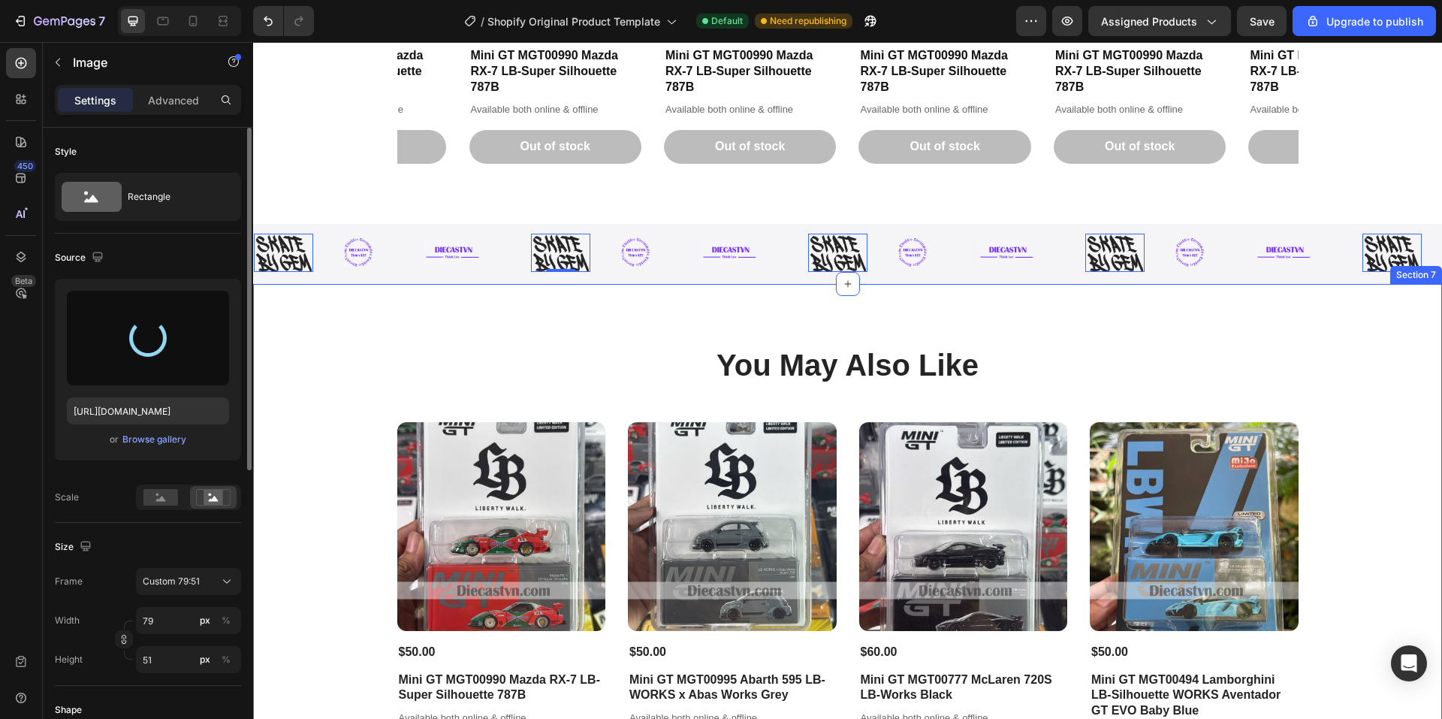
type input "https://cdn.shopify.com/s/files/1/0958/8739/3080/files/gempages_581728802523054…"
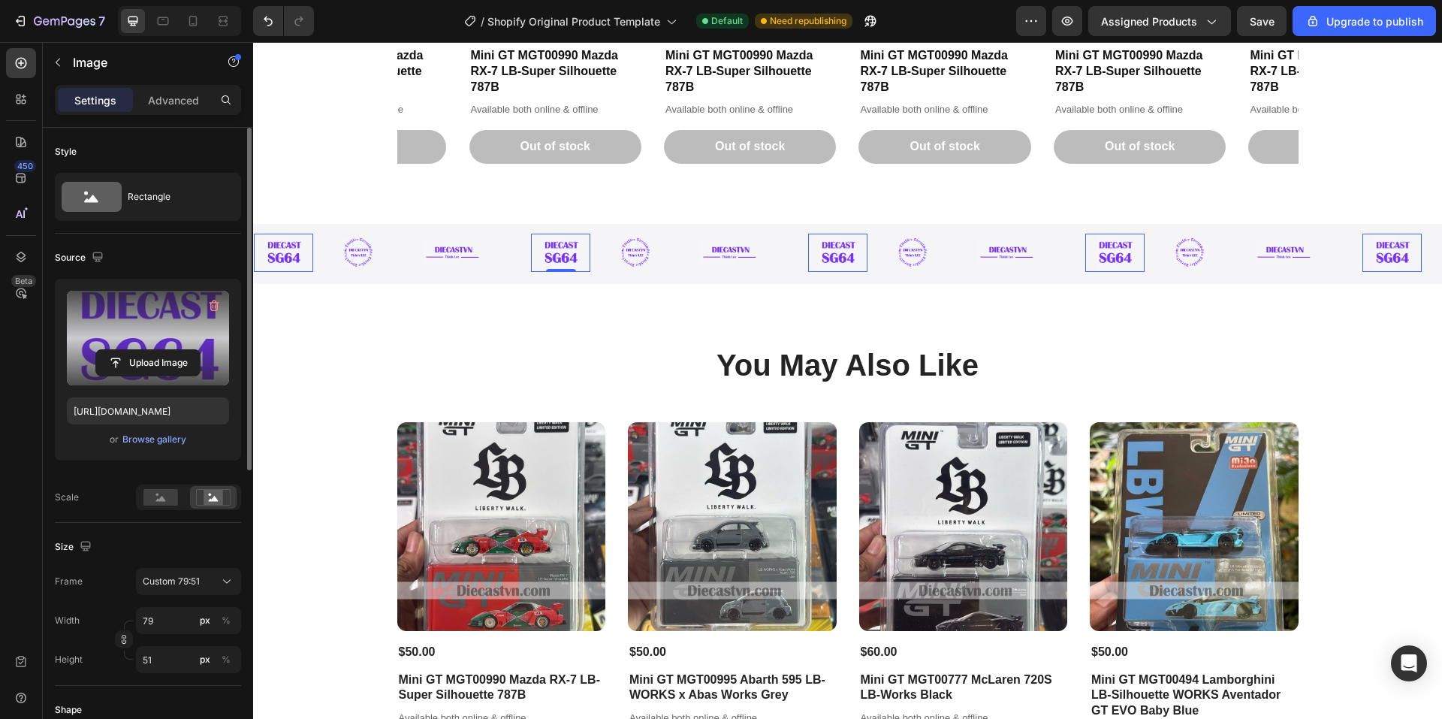
click at [279, 142] on div "The components you can buy Heading Product Images $50.00 Product Price Product …" at bounding box center [847, 497] width 1189 height 4155
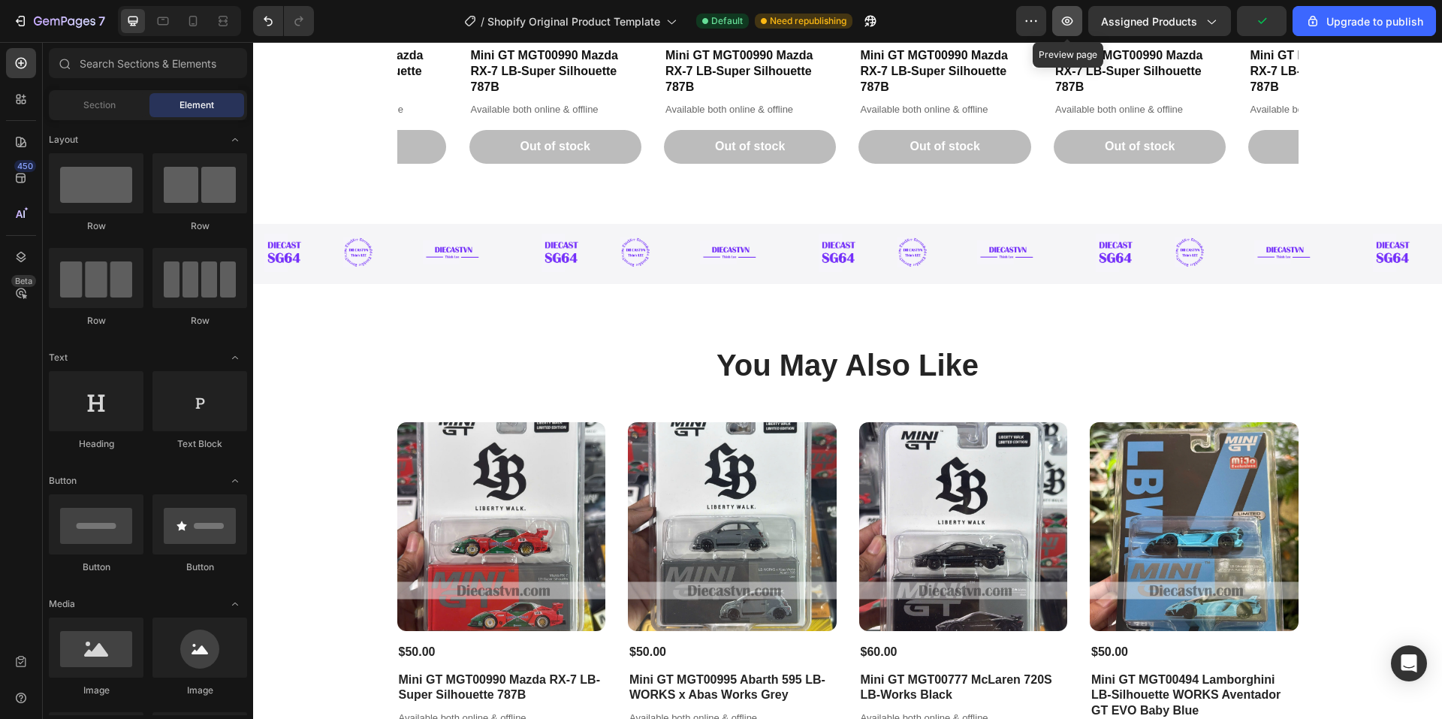
click at [1065, 20] on icon "button" at bounding box center [1067, 21] width 11 height 9
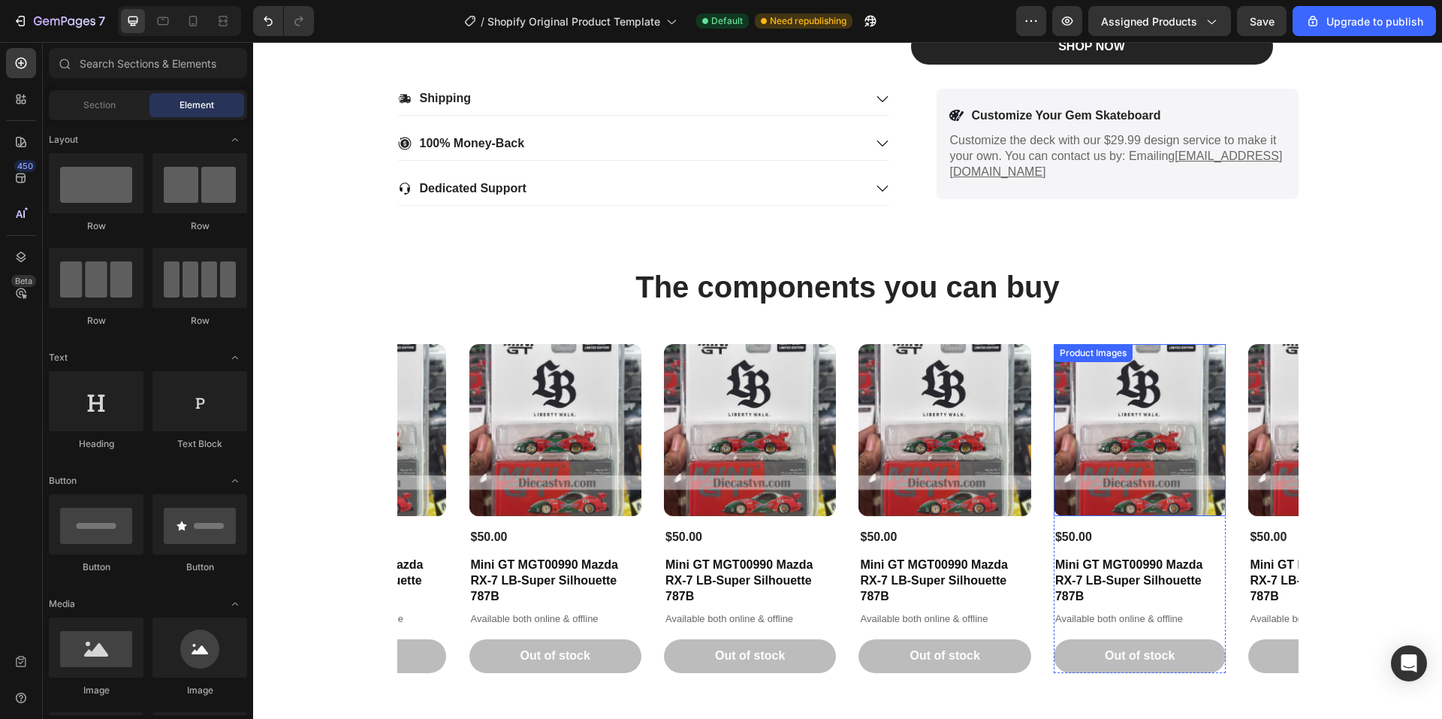
scroll to position [751, 0]
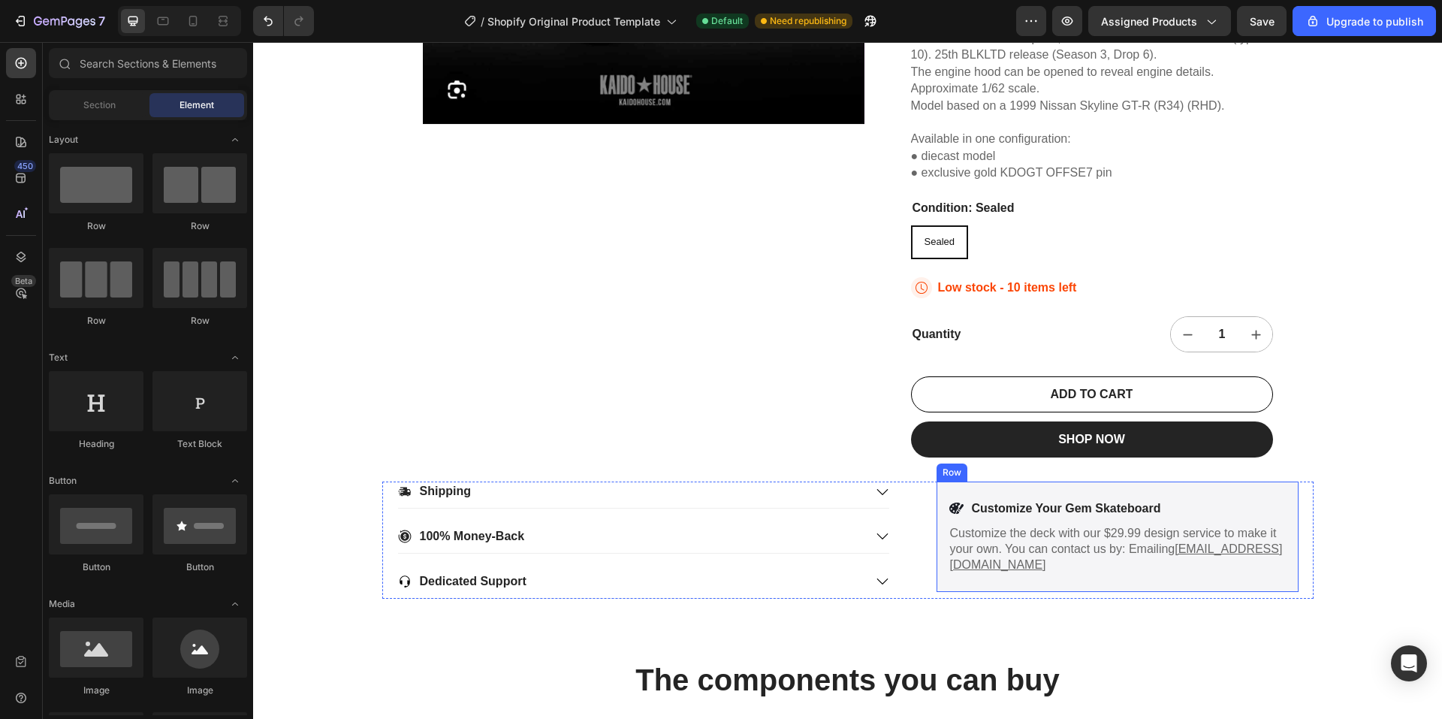
click at [987, 484] on div "Icon Customize Your Gem Skateboard Text Block Row Customize the deck with our $…" at bounding box center [1118, 536] width 362 height 110
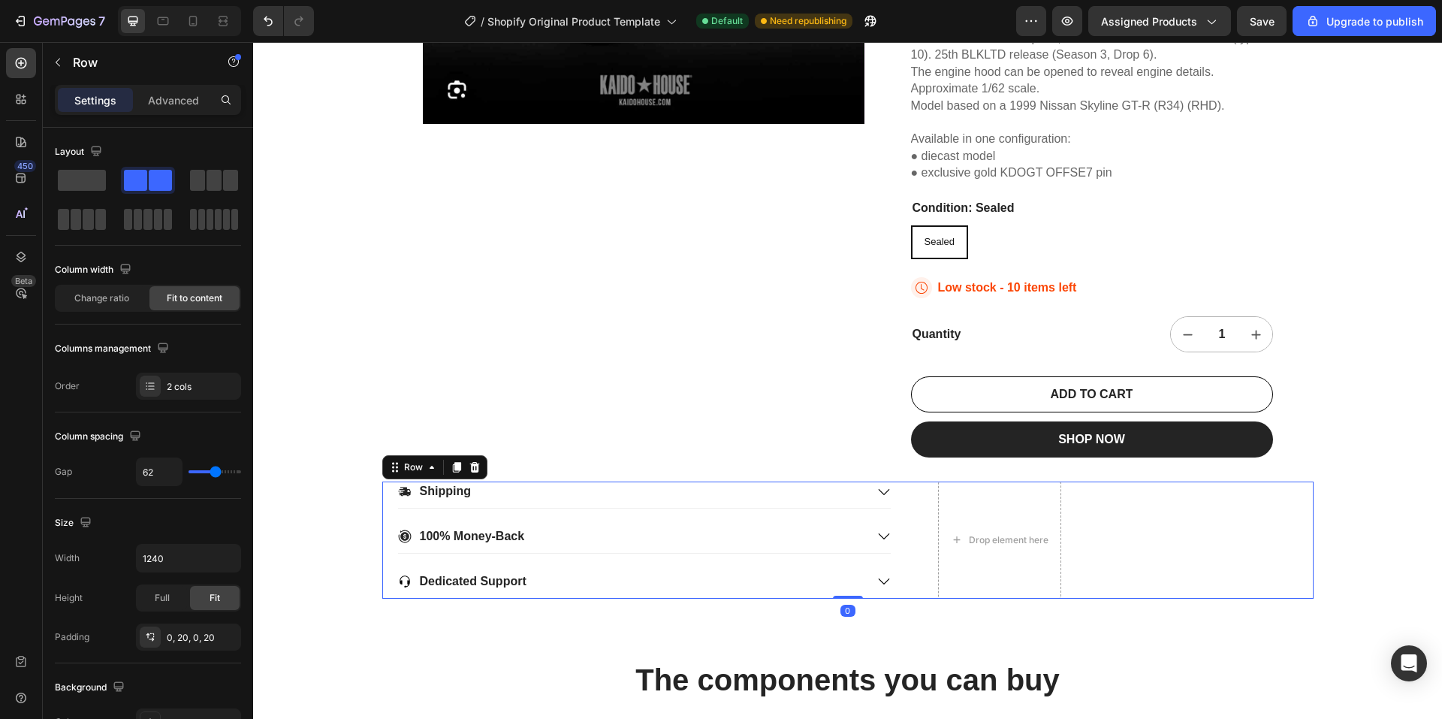
click at [1146, 497] on div "Shipping 100% Money-Back .id581854227698025002 .st0{fill:none;stroke:#000000;st…" at bounding box center [847, 539] width 931 height 116
click at [89, 180] on span at bounding box center [82, 180] width 48 height 21
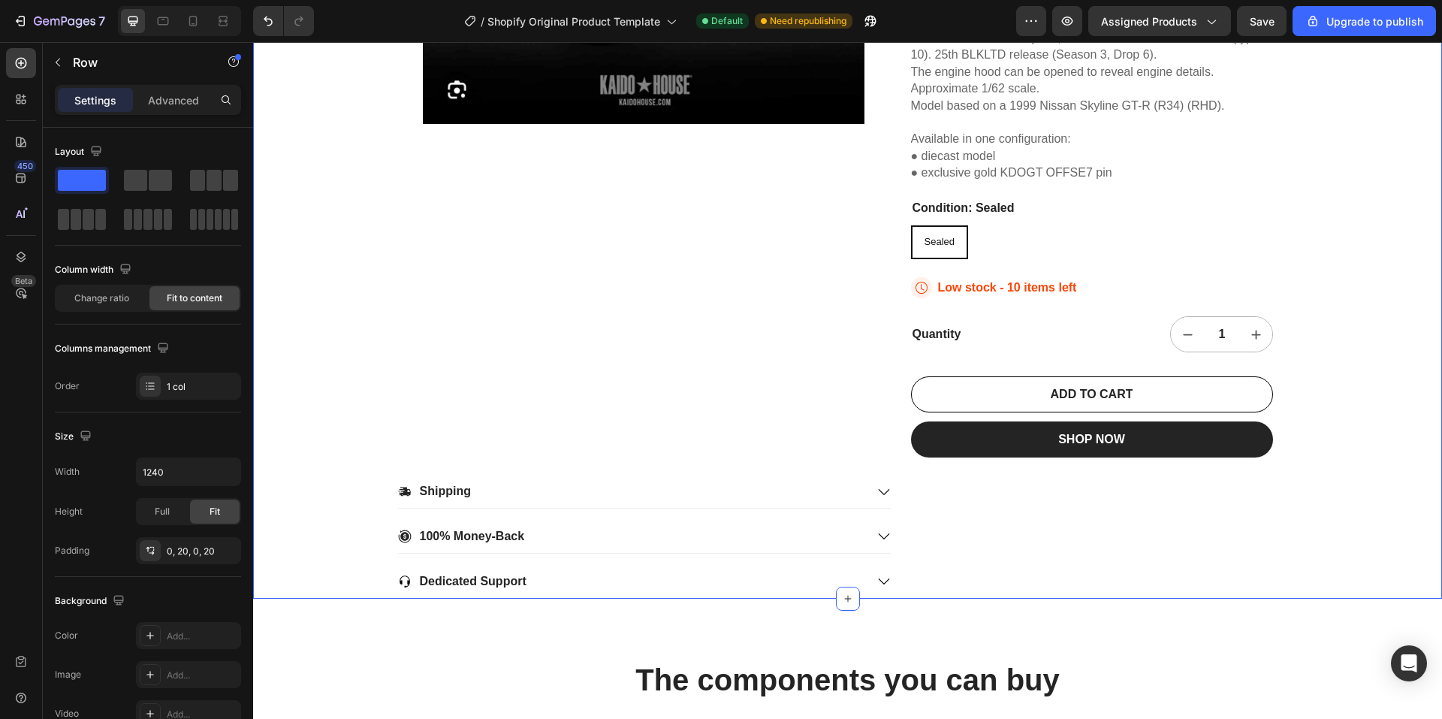
click at [1359, 418] on div "22,500+ Happy Customers Item List +700 5-Start Review Item List 30 Day Guarante…" at bounding box center [847, 80] width 1189 height 1038
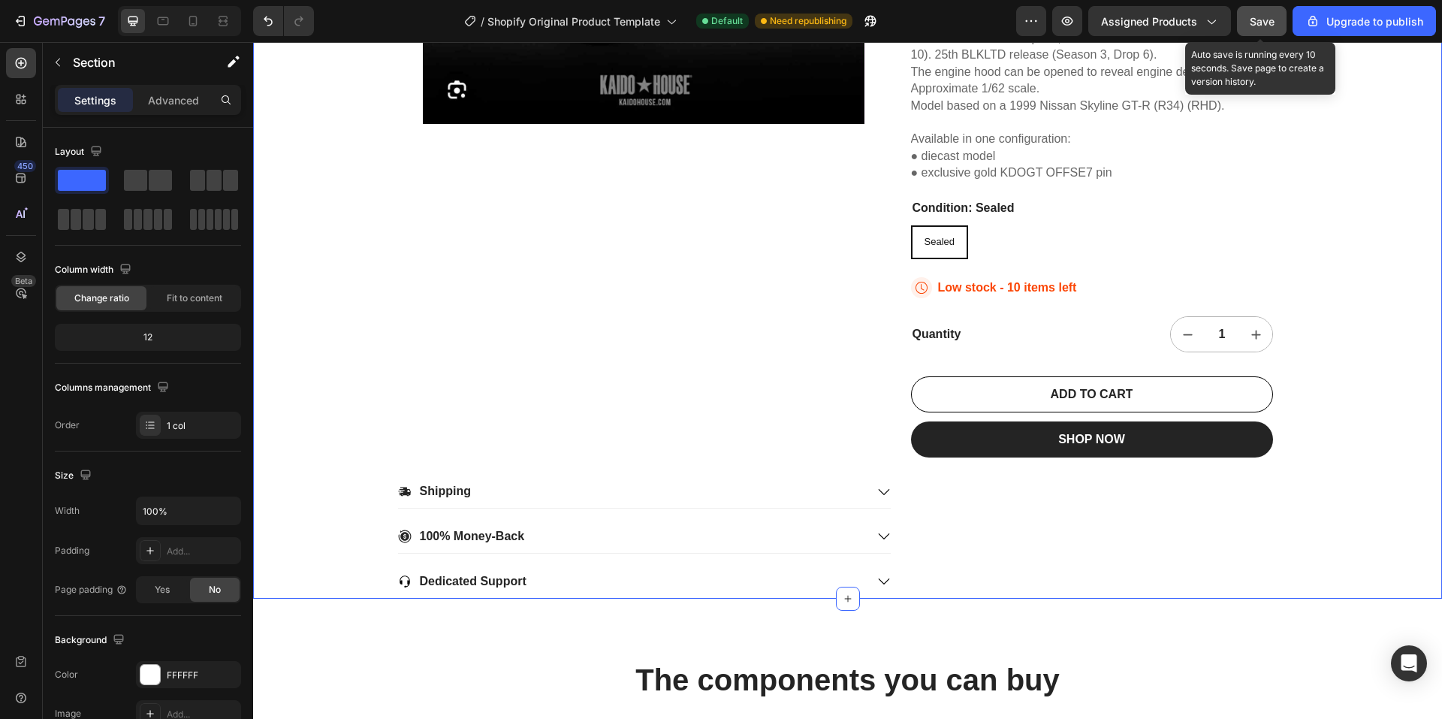
click at [1257, 23] on span "Save" at bounding box center [1262, 21] width 25 height 13
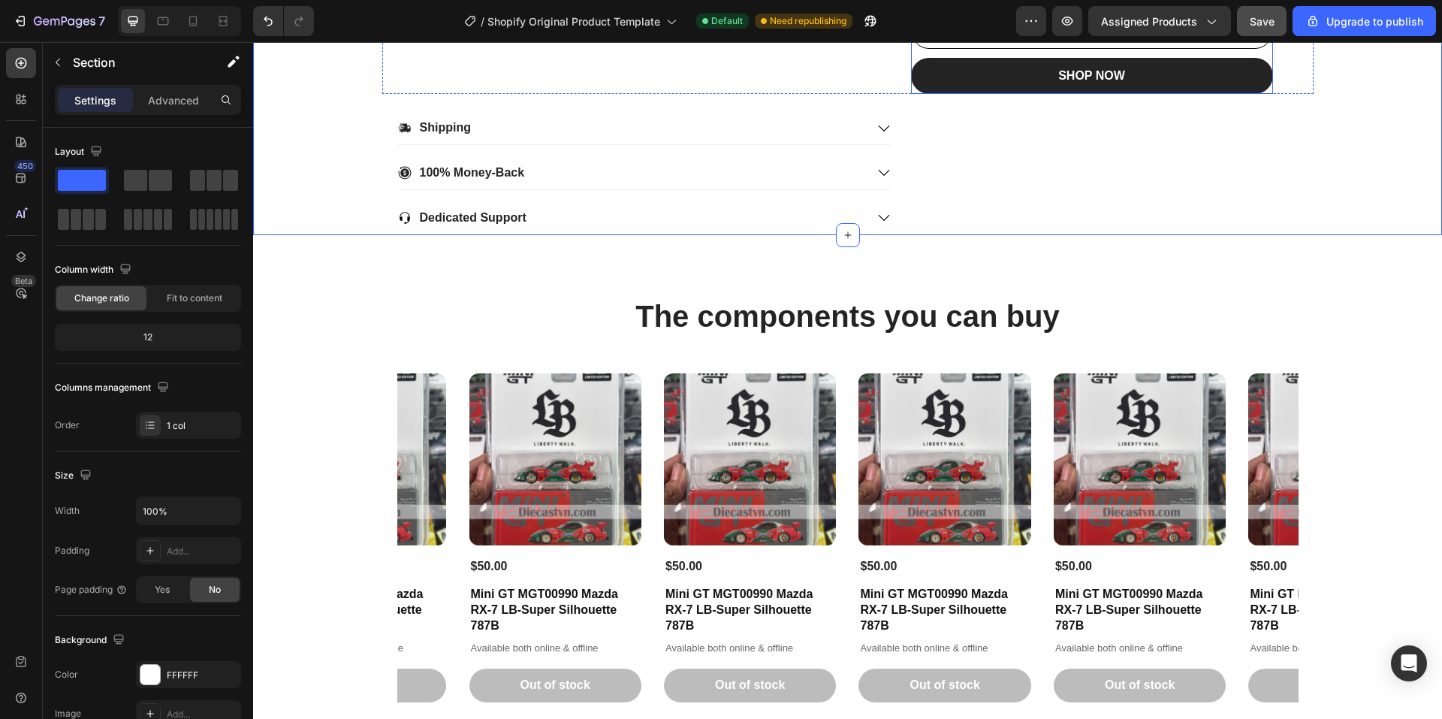
scroll to position [1127, 0]
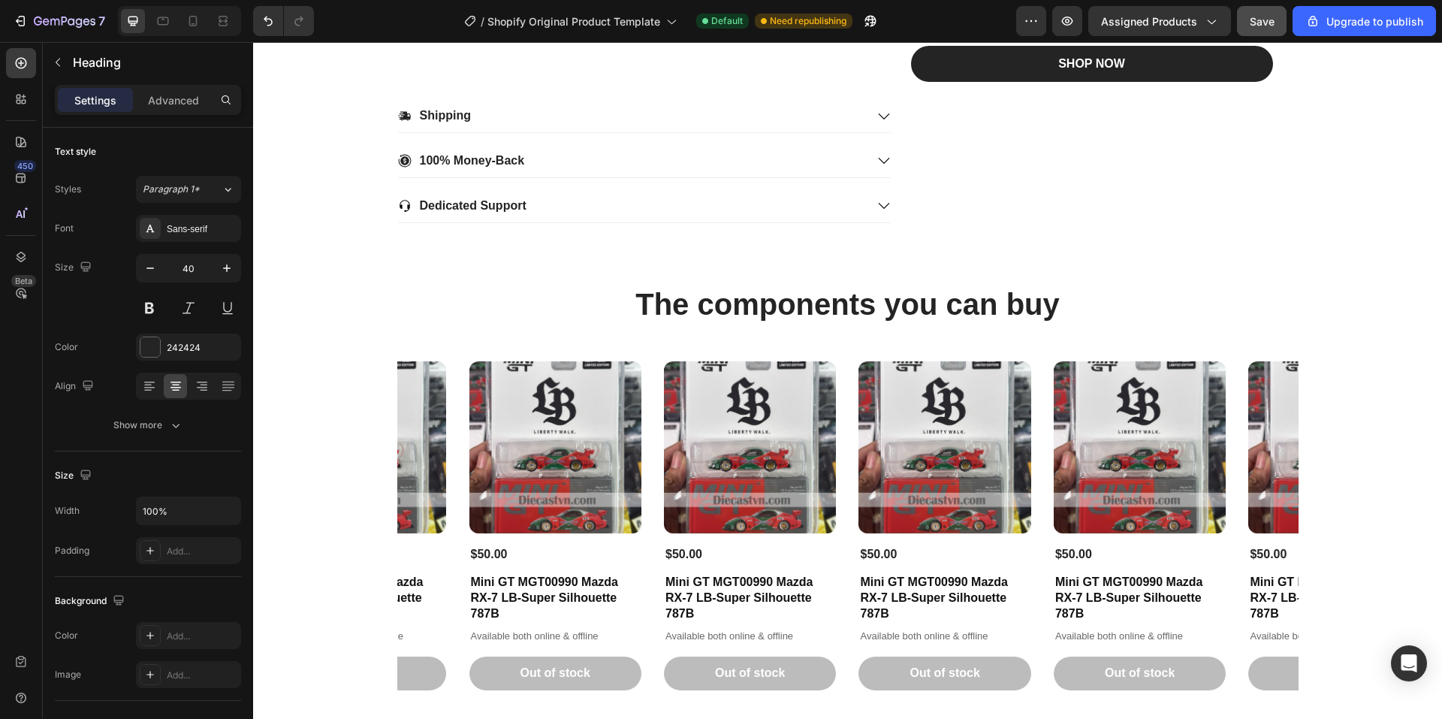
click at [578, 323] on h2 "The components you can buy" at bounding box center [847, 304] width 901 height 42
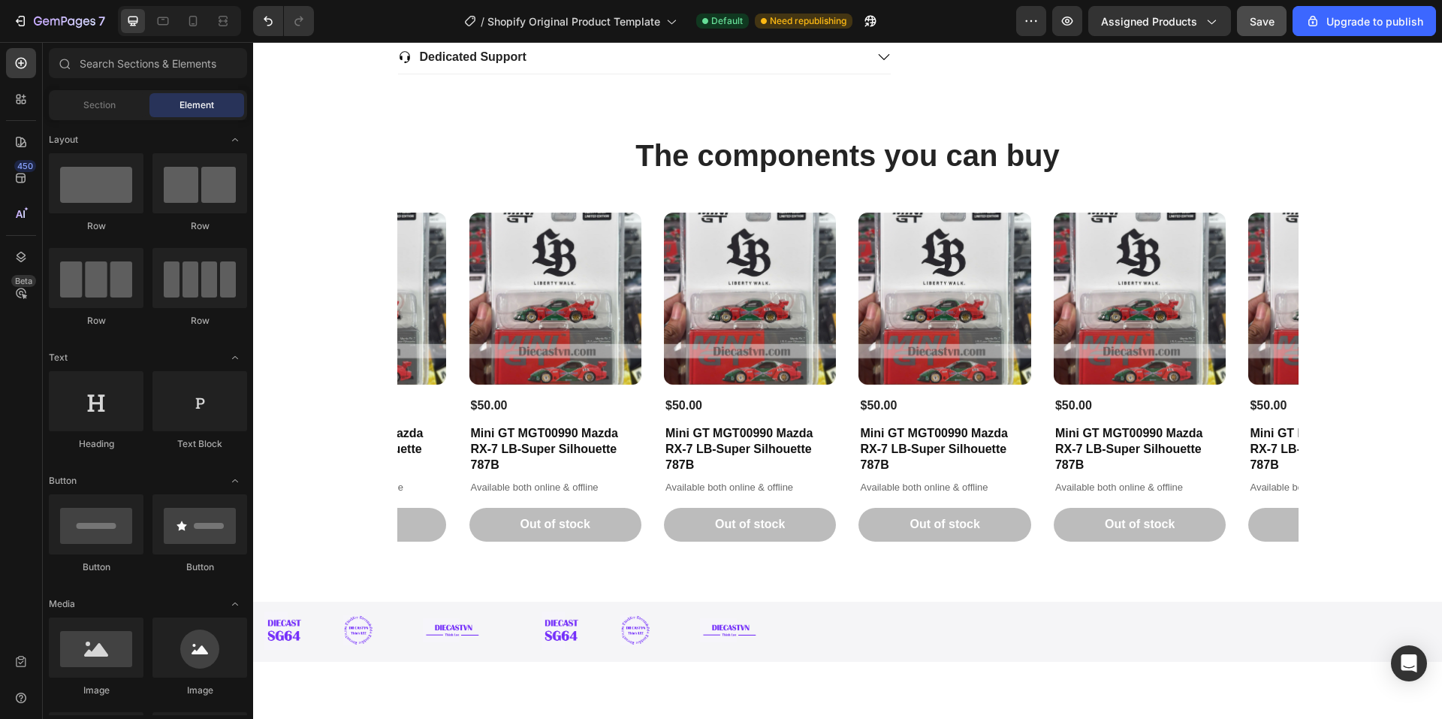
scroll to position [1277, 0]
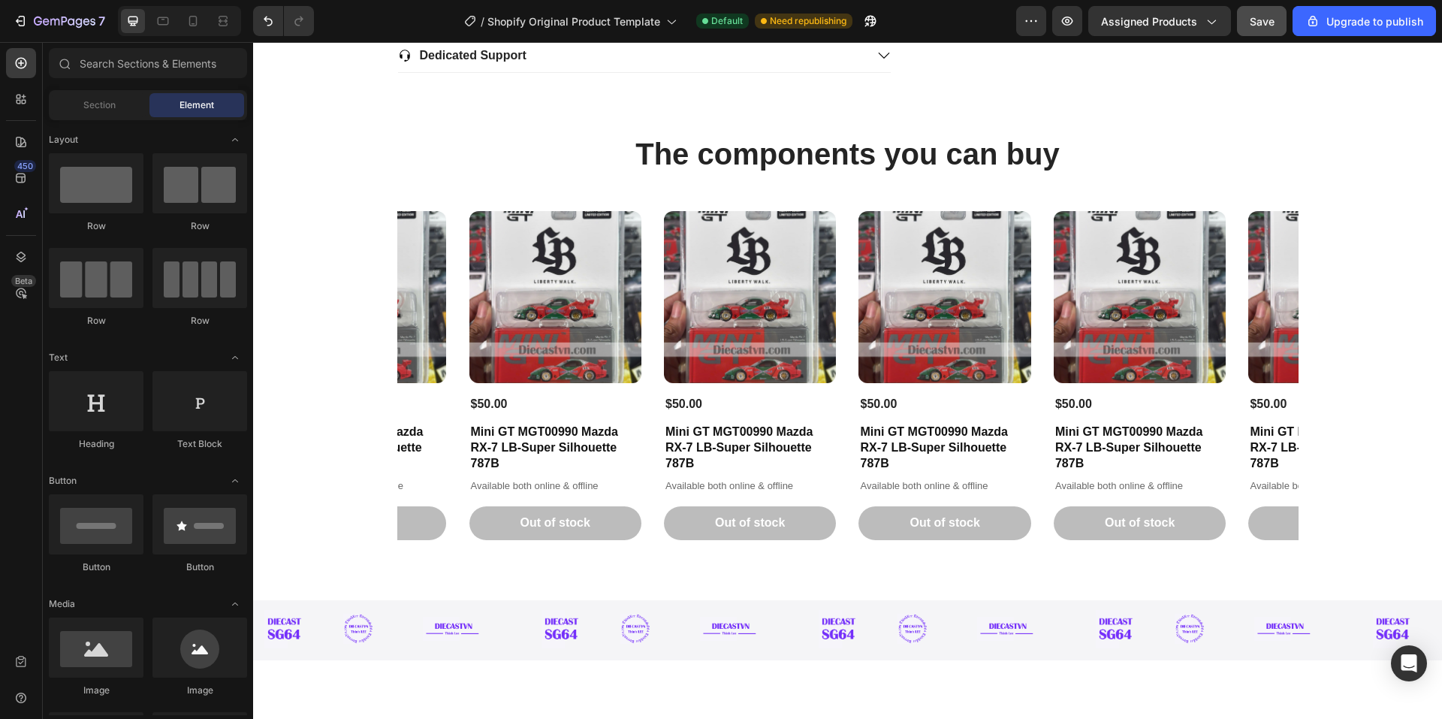
click at [321, 527] on div "22,500+ Happy Customers Item List +700 5-Start Review Item List 30 Day Guarante…" at bounding box center [847, 697] width 1189 height 3802
click at [251, 122] on div at bounding box center [247, 158] width 8 height 77
click at [447, 112] on div "The components you can buy Heading Product Images $50.00 Product Price Product …" at bounding box center [847, 337] width 901 height 528
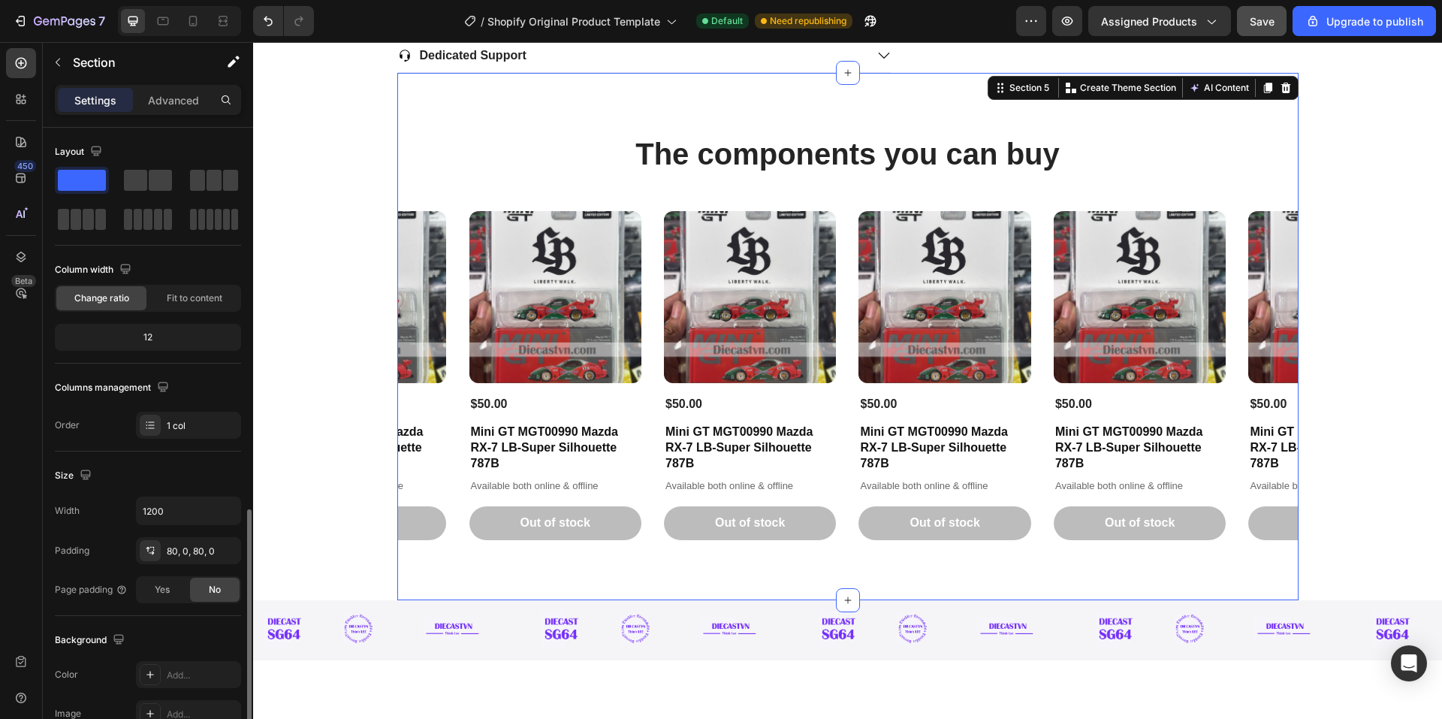
scroll to position [282, 0]
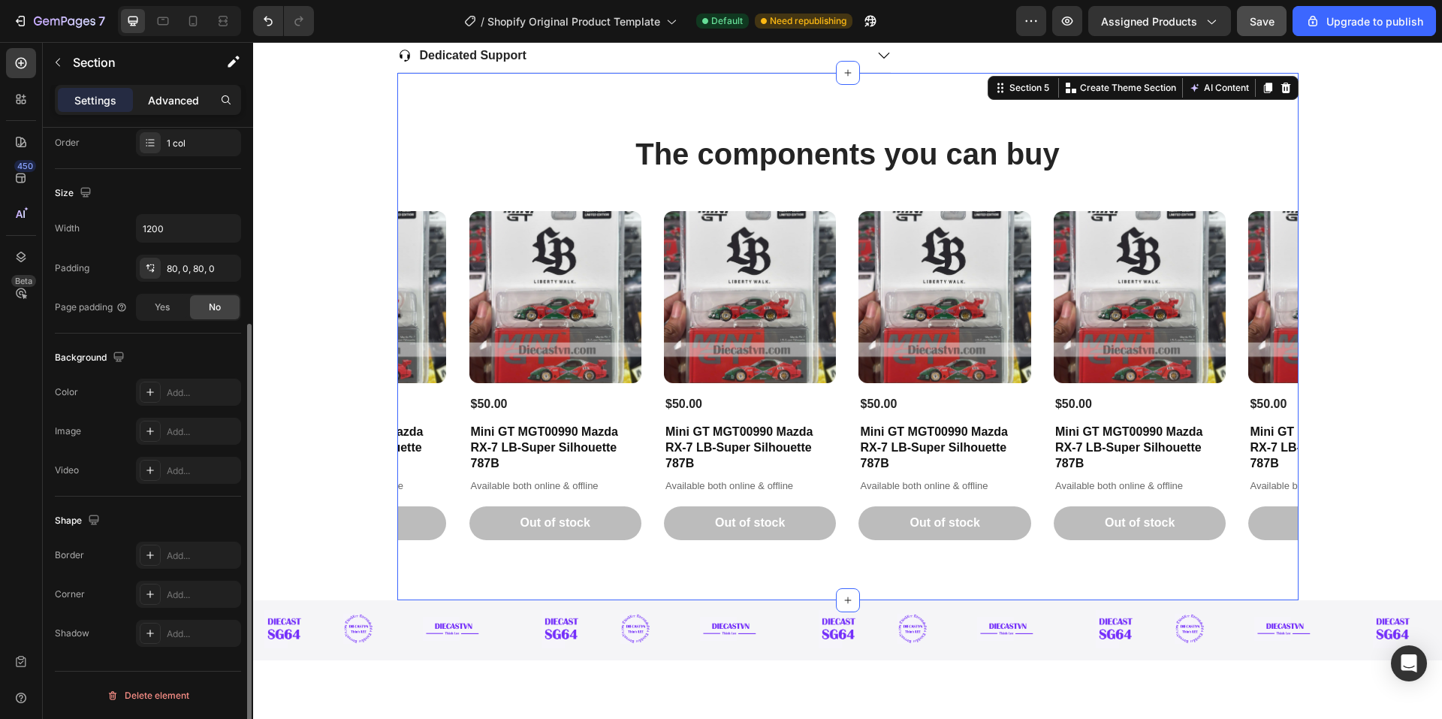
click at [171, 107] on p "Advanced" at bounding box center [173, 100] width 51 height 16
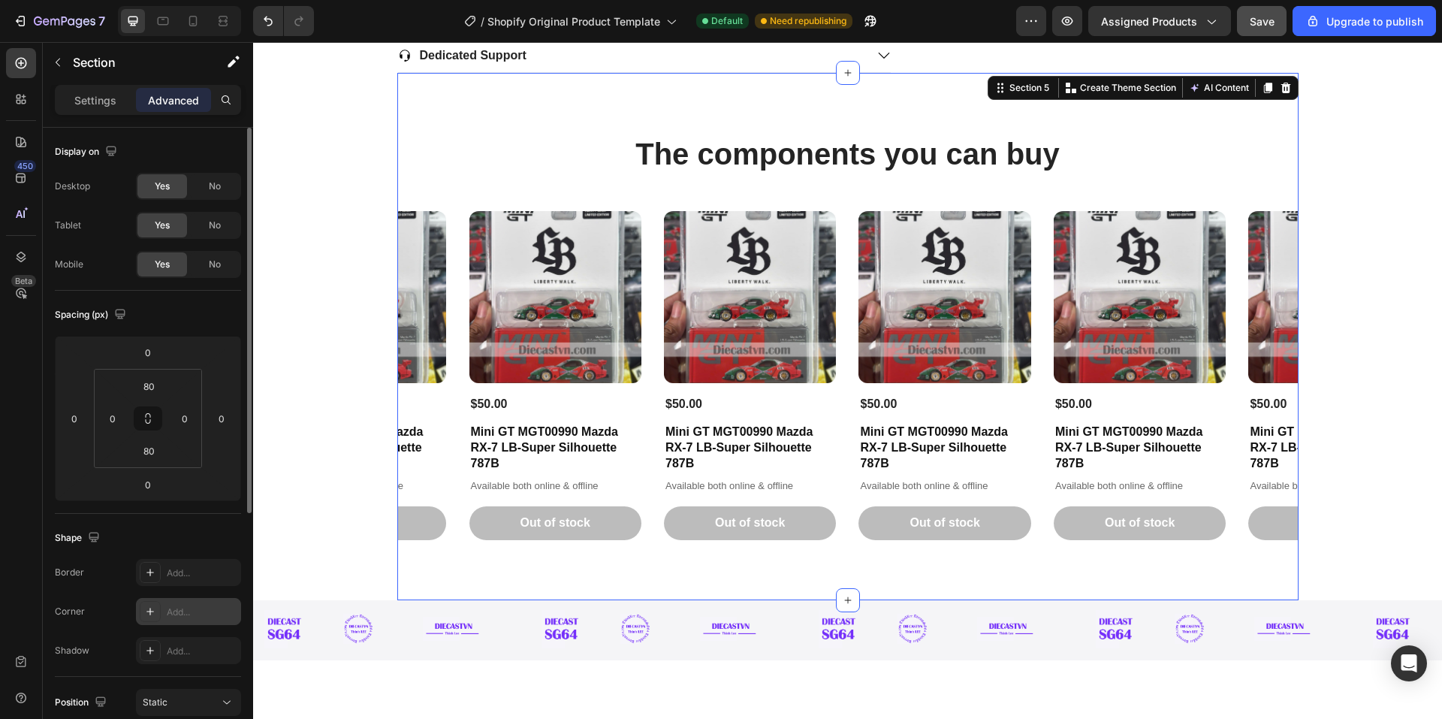
scroll to position [0, 0]
click at [95, 98] on p "Settings" at bounding box center [95, 100] width 42 height 16
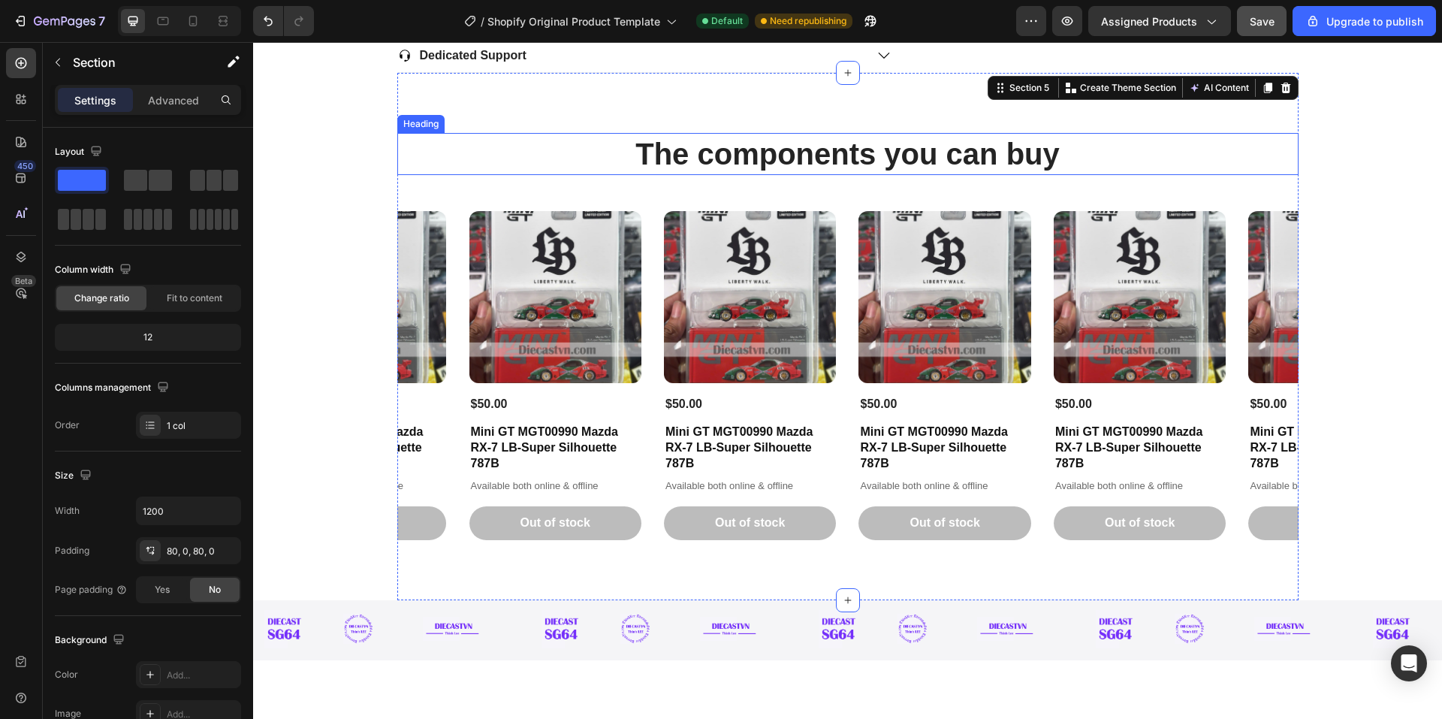
click at [460, 139] on h2 "The components you can buy" at bounding box center [847, 154] width 901 height 42
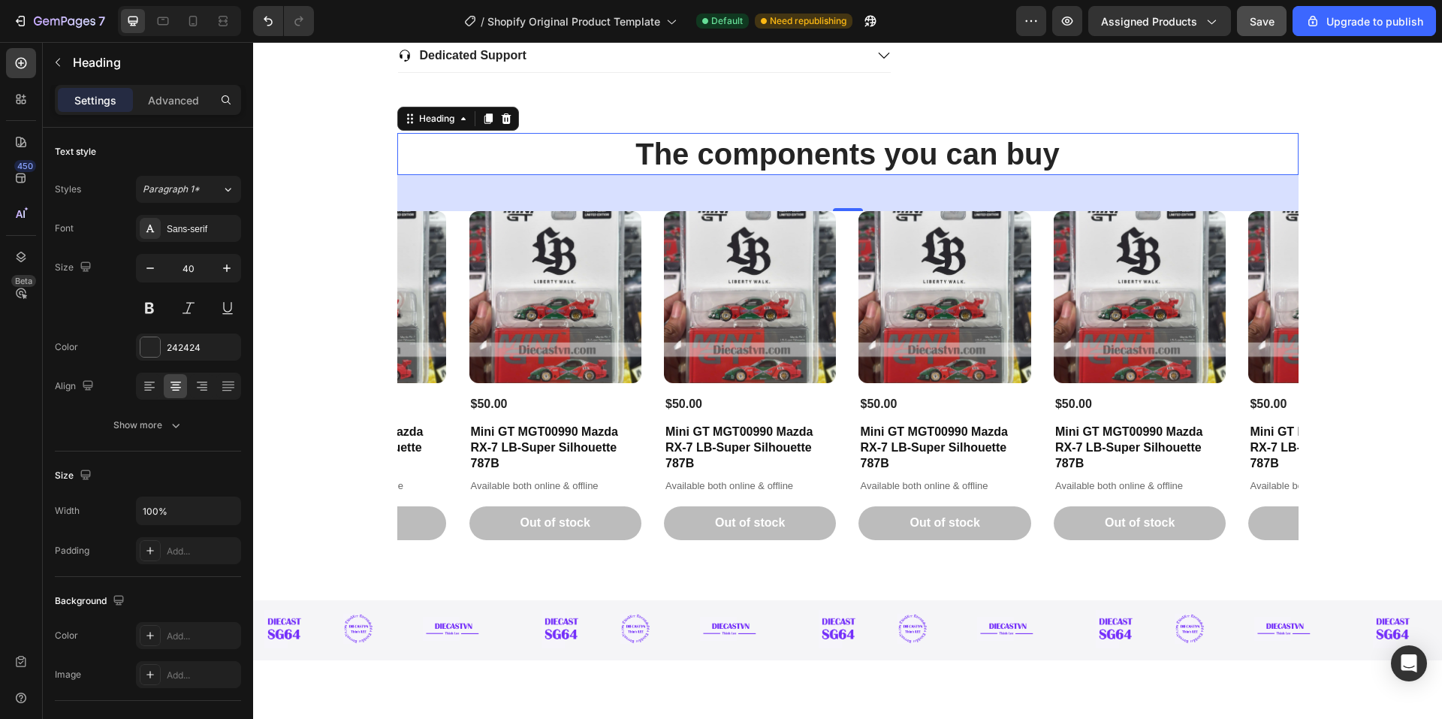
click at [546, 158] on h2 "The components you can buy" at bounding box center [847, 154] width 901 height 42
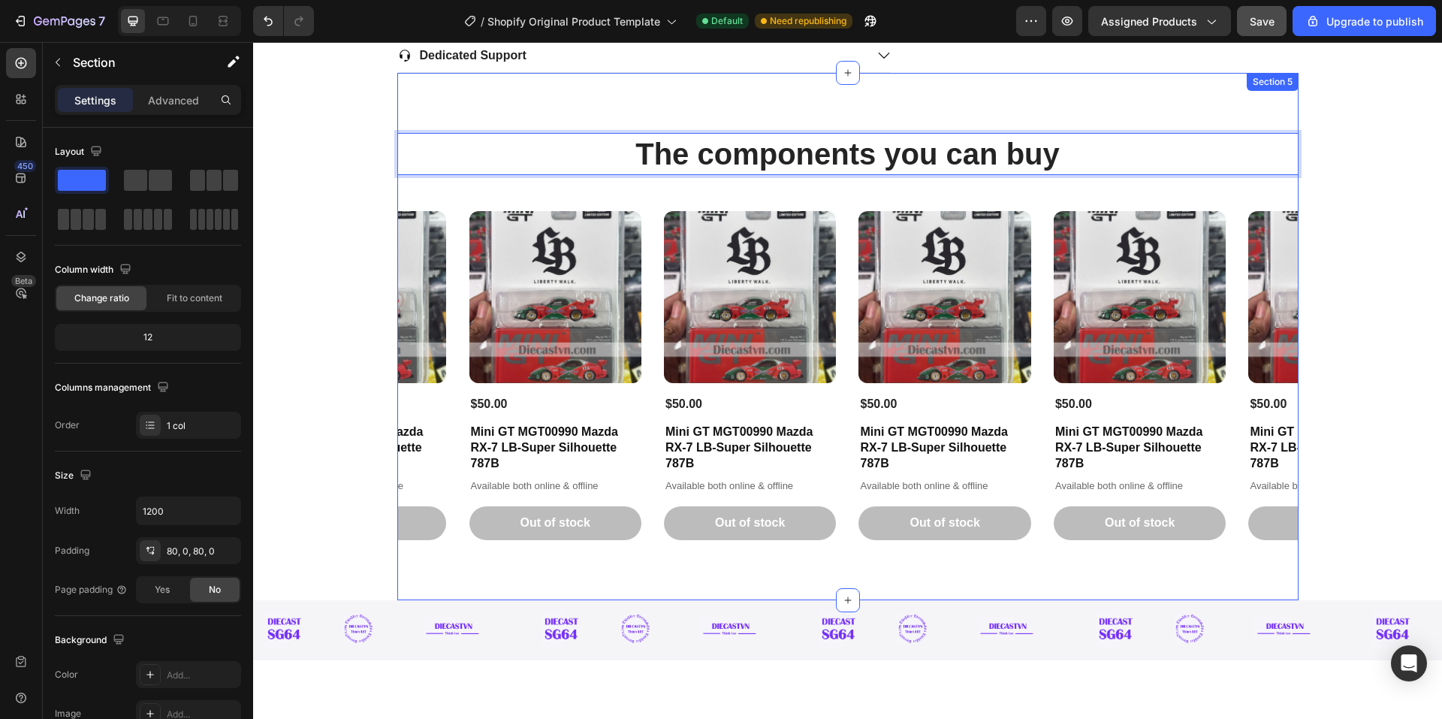
click at [527, 199] on div "The components you can buy Heading 48 Product Images $50.00 Product Price Produ…" at bounding box center [847, 337] width 901 height 408
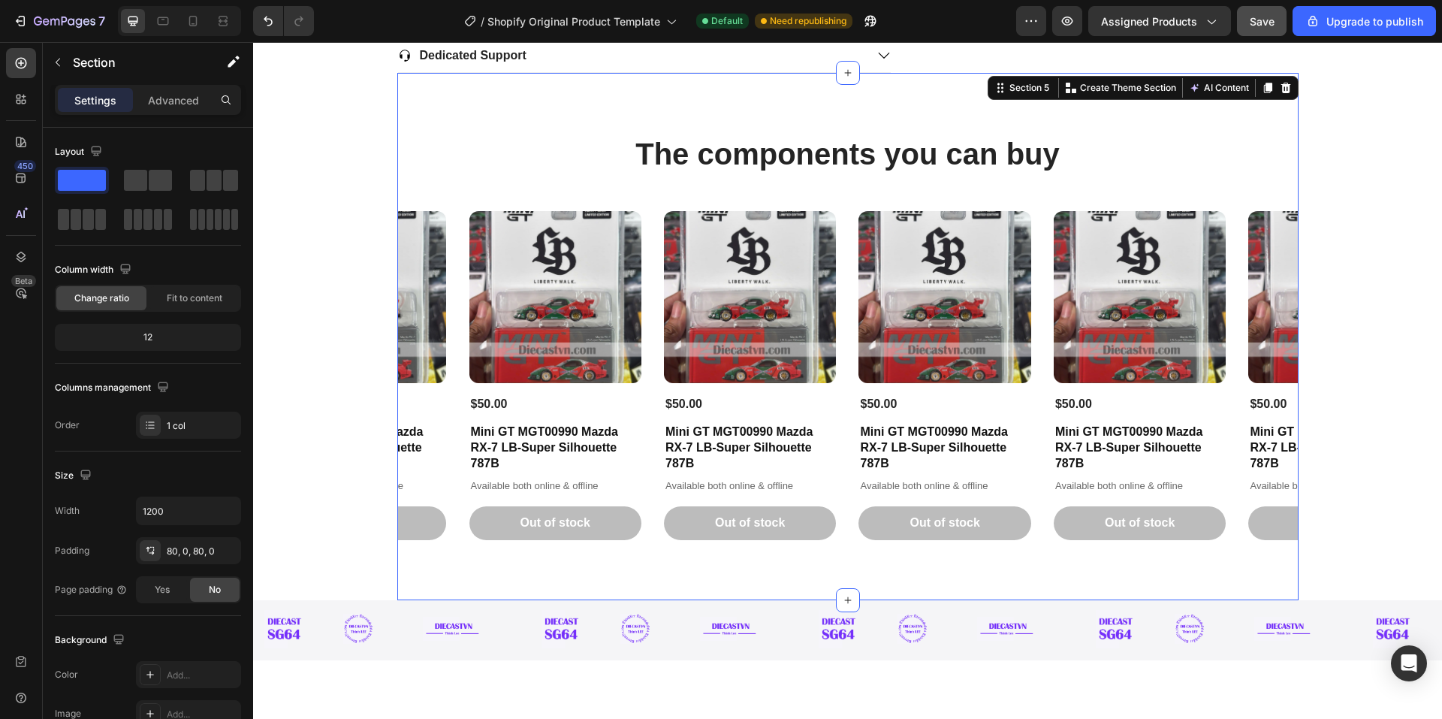
click at [450, 578] on div "The components you can buy Heading Product Images $50.00 Product Price Product …" at bounding box center [847, 337] width 901 height 528
click at [397, 619] on div "Image" at bounding box center [373, 628] width 60 height 39
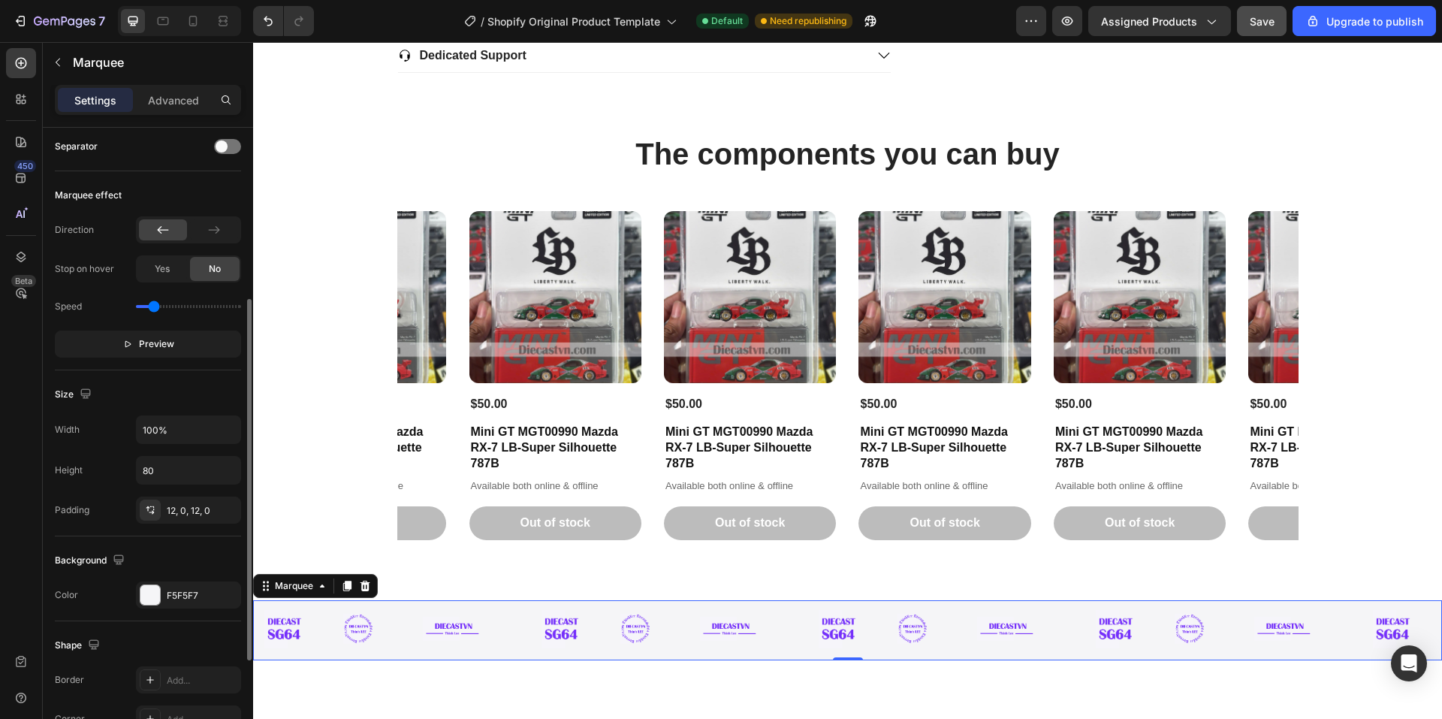
scroll to position [376, 0]
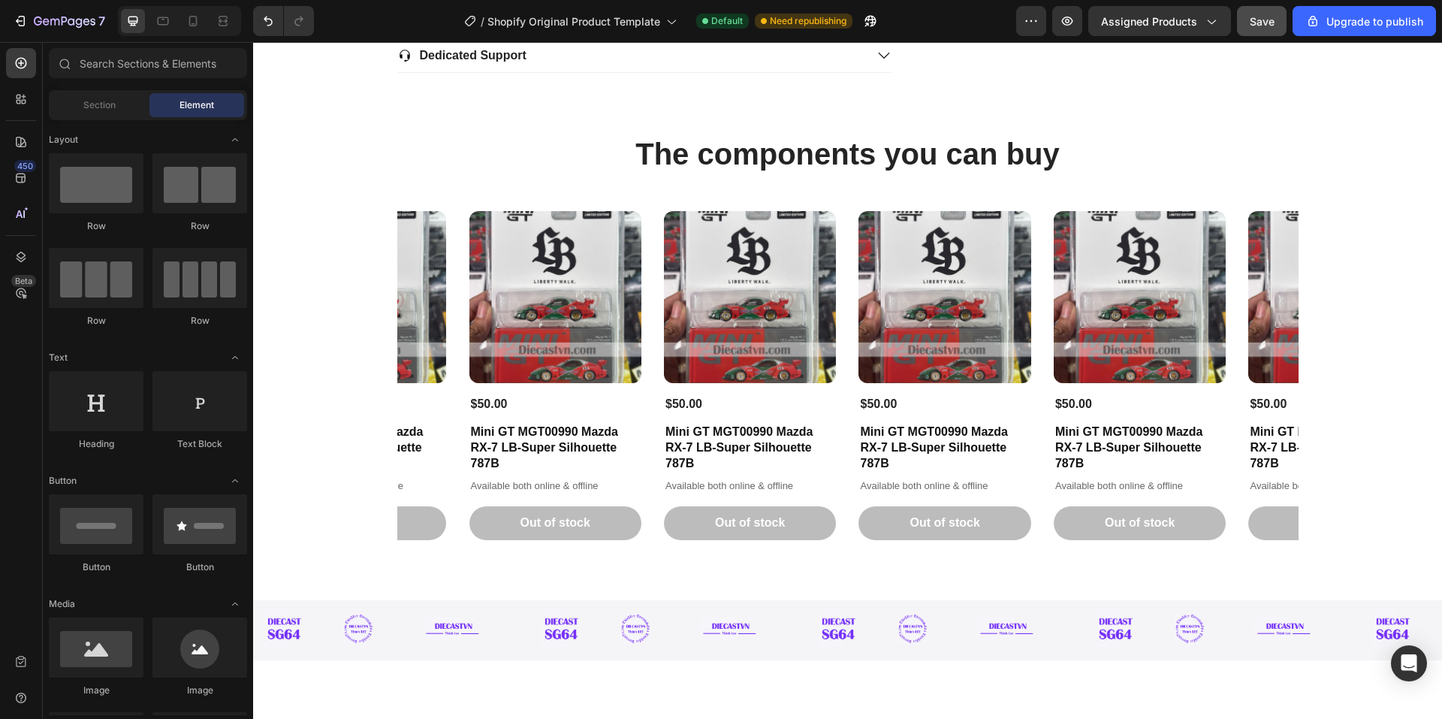
click at [465, 574] on div "The components you can buy Heading Product Images $50.00 Product Price Product …" at bounding box center [847, 337] width 901 height 528
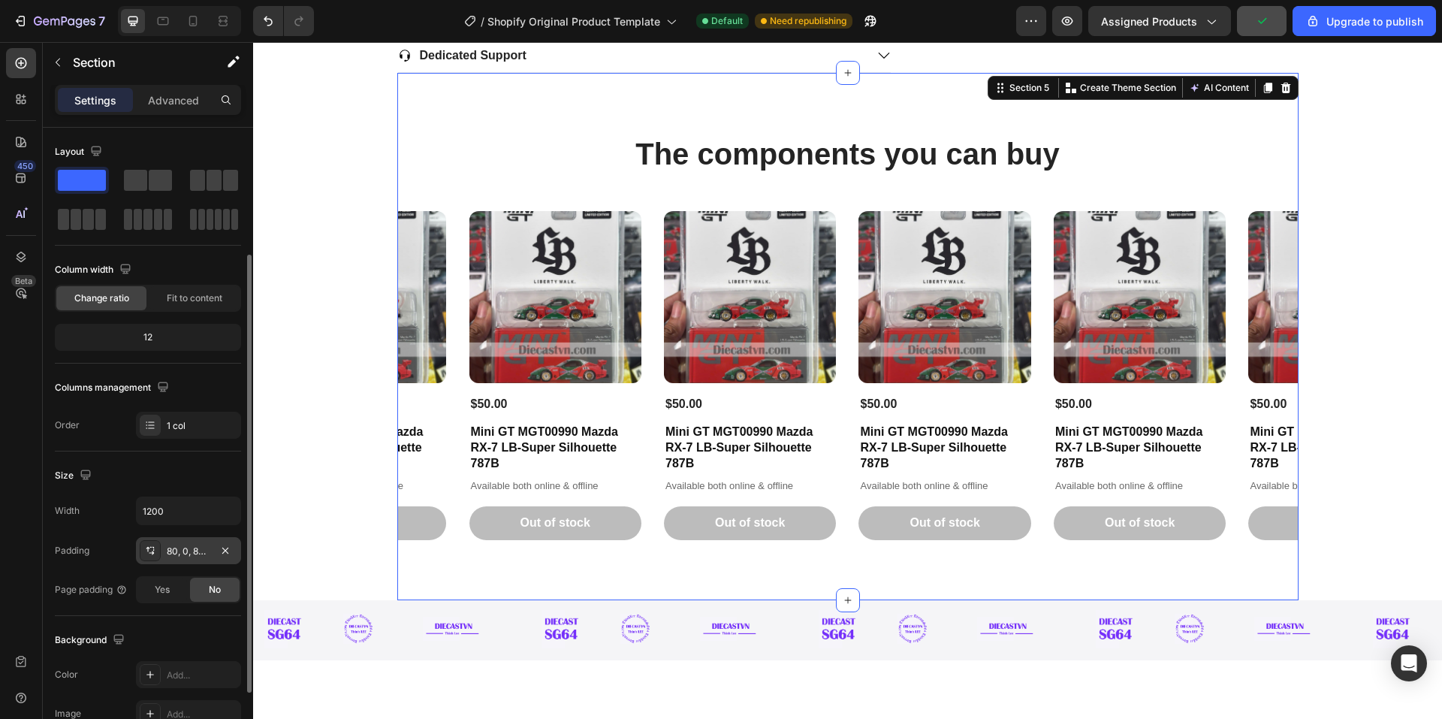
scroll to position [75, 0]
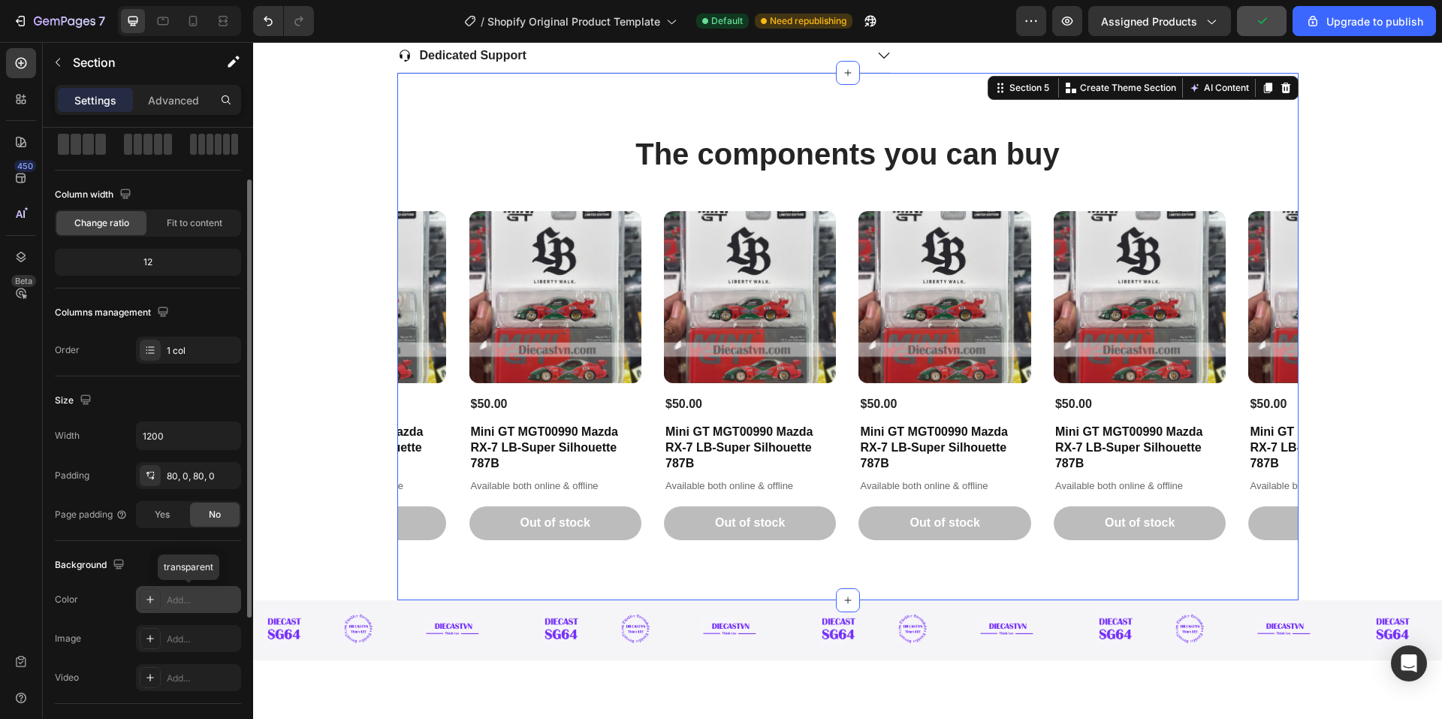
click at [190, 599] on div "Add..." at bounding box center [202, 600] width 71 height 14
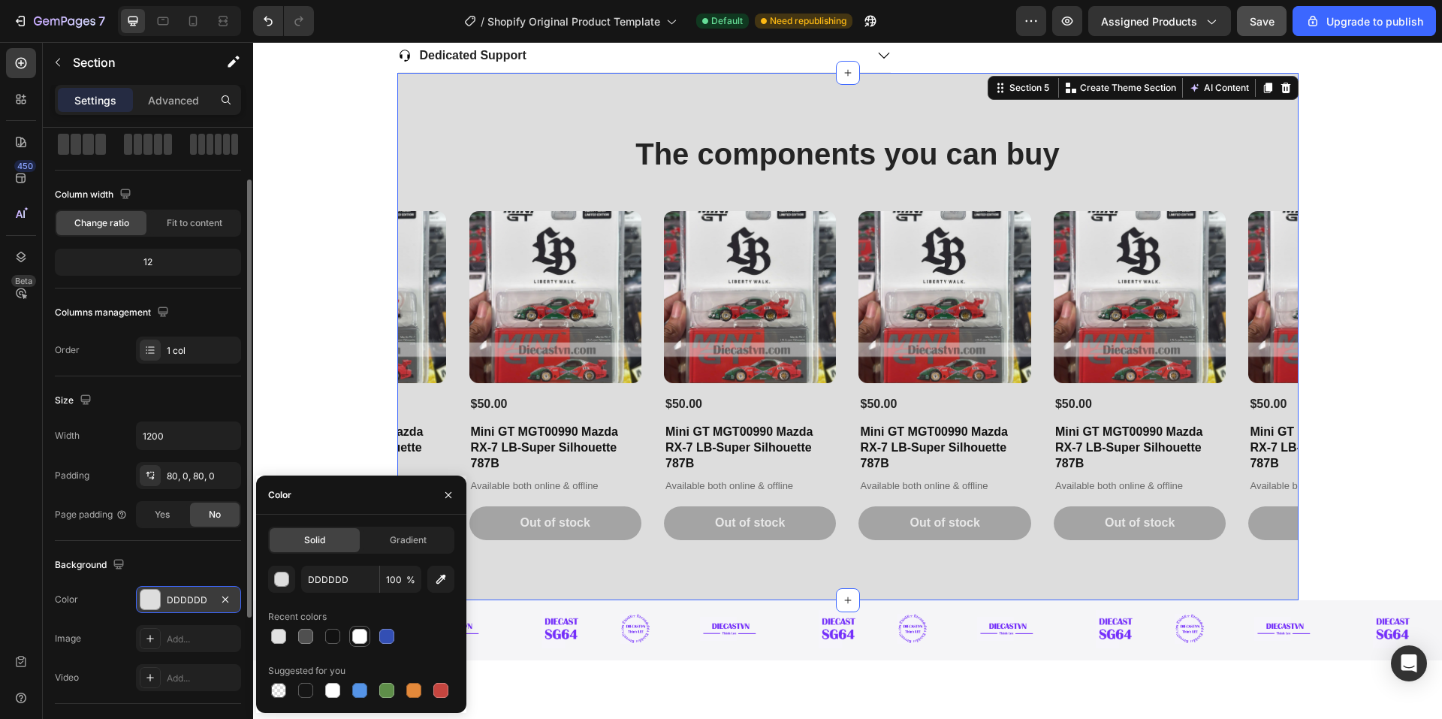
click at [365, 644] on div at bounding box center [360, 636] width 18 height 18
type input "FFFFFF"
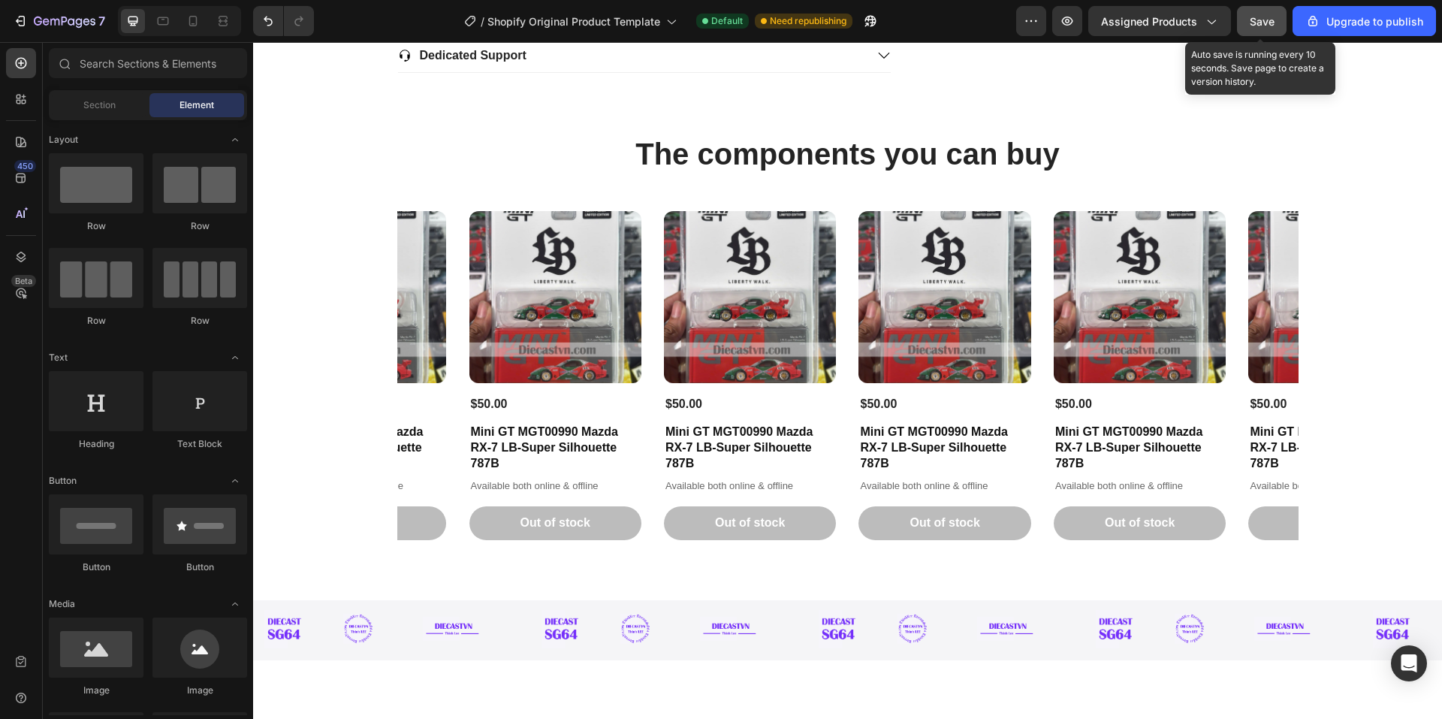
click at [1260, 28] on div "Save" at bounding box center [1262, 22] width 25 height 16
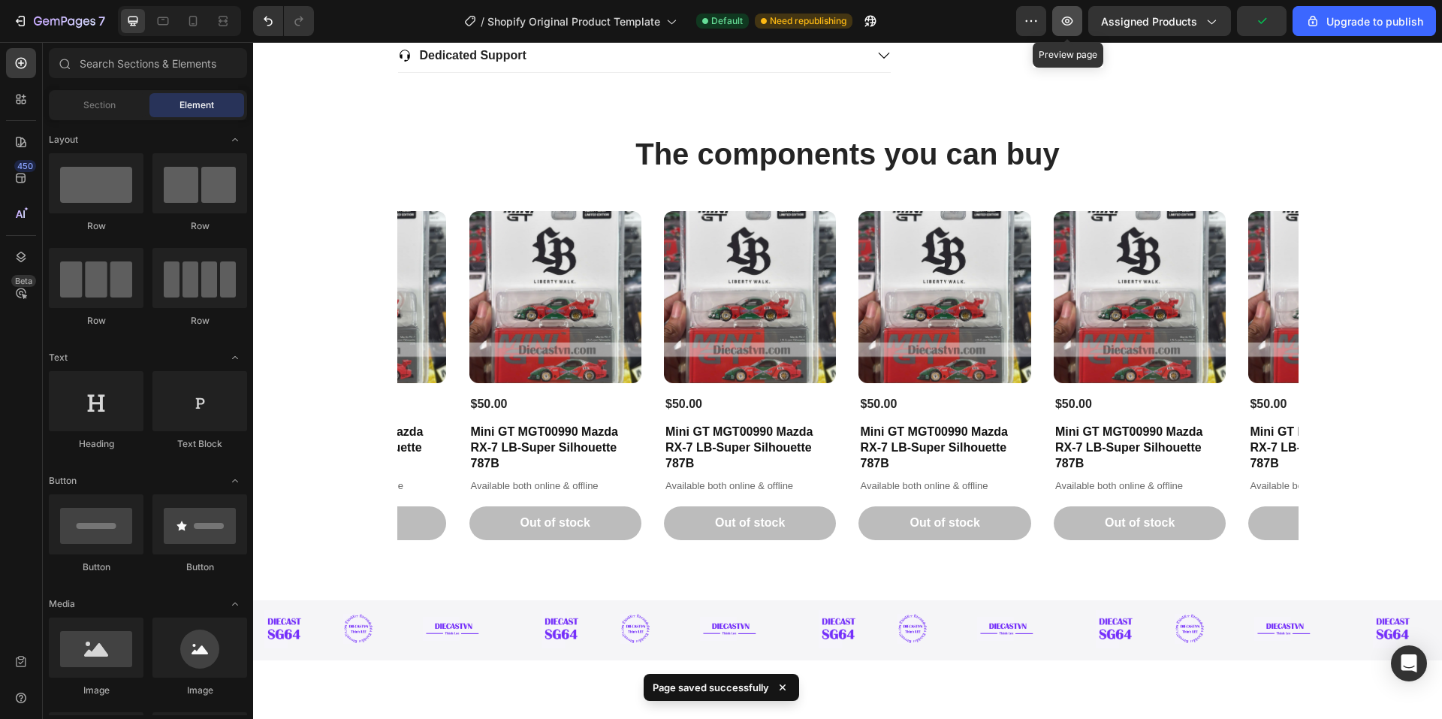
click at [1073, 20] on icon "button" at bounding box center [1067, 21] width 11 height 9
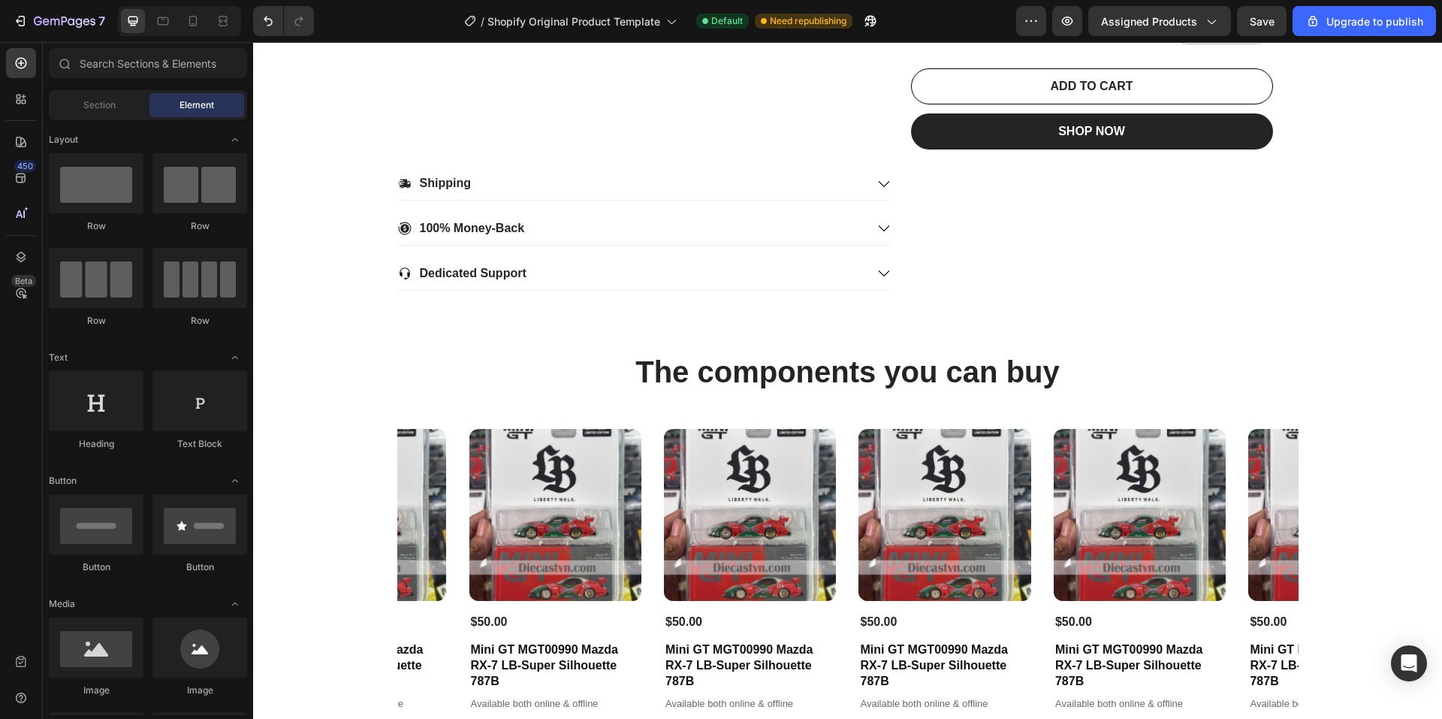
scroll to position [1052, 0]
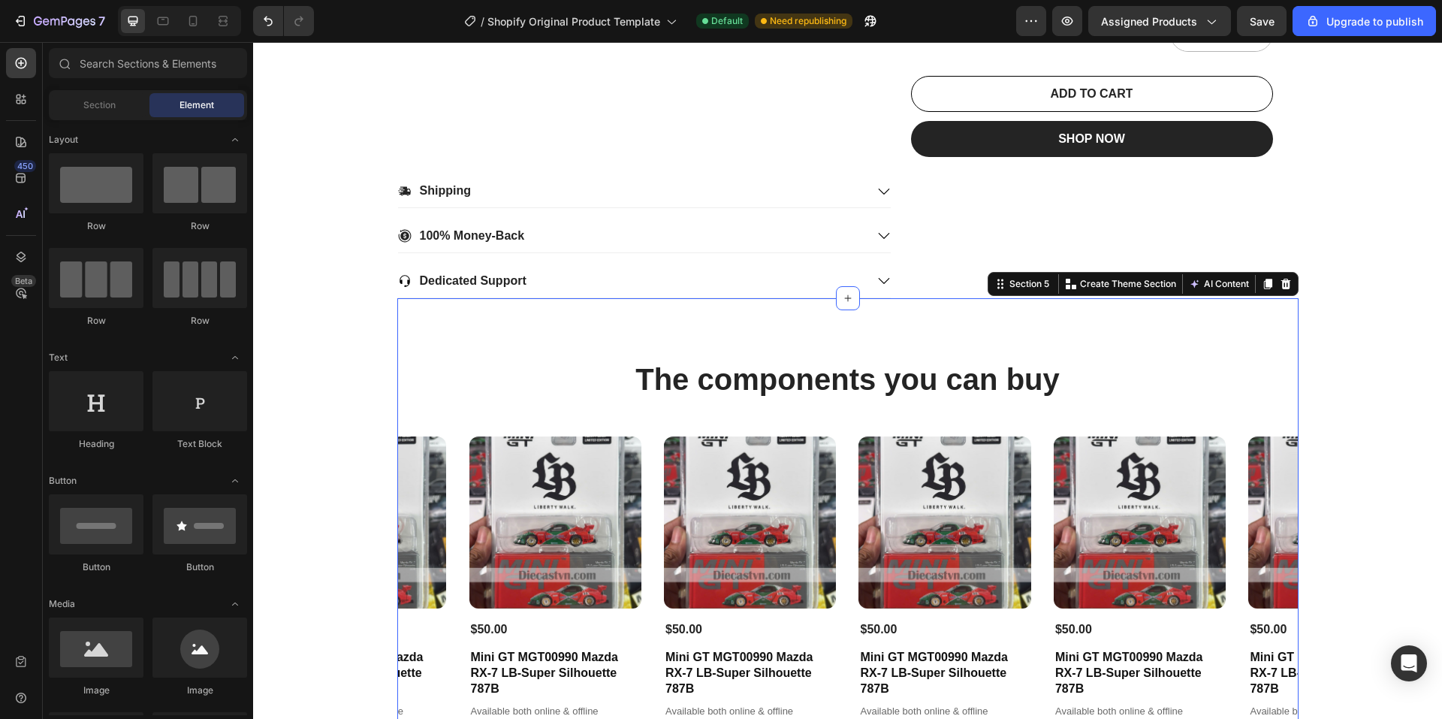
click at [478, 318] on div "The components you can buy Heading Product Images $50.00 Product Price Product …" at bounding box center [847, 562] width 901 height 528
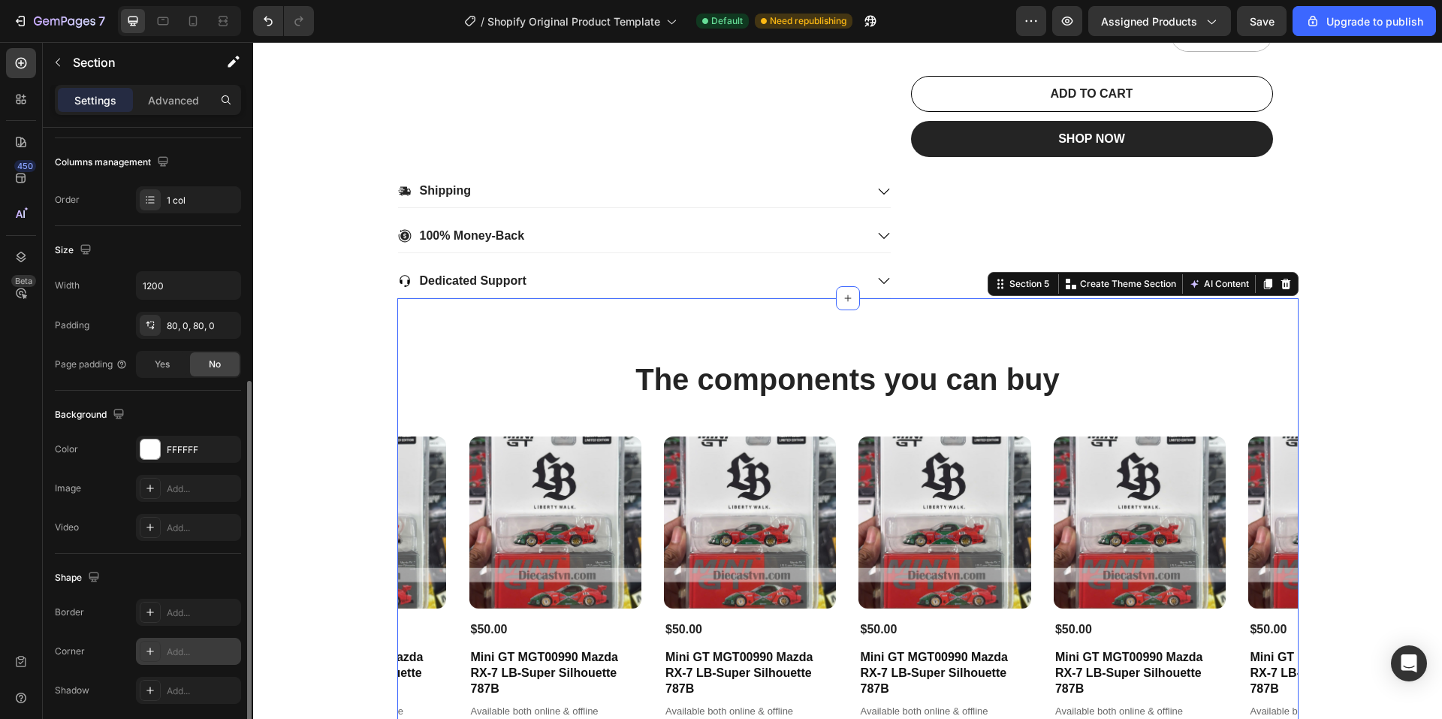
scroll to position [282, 0]
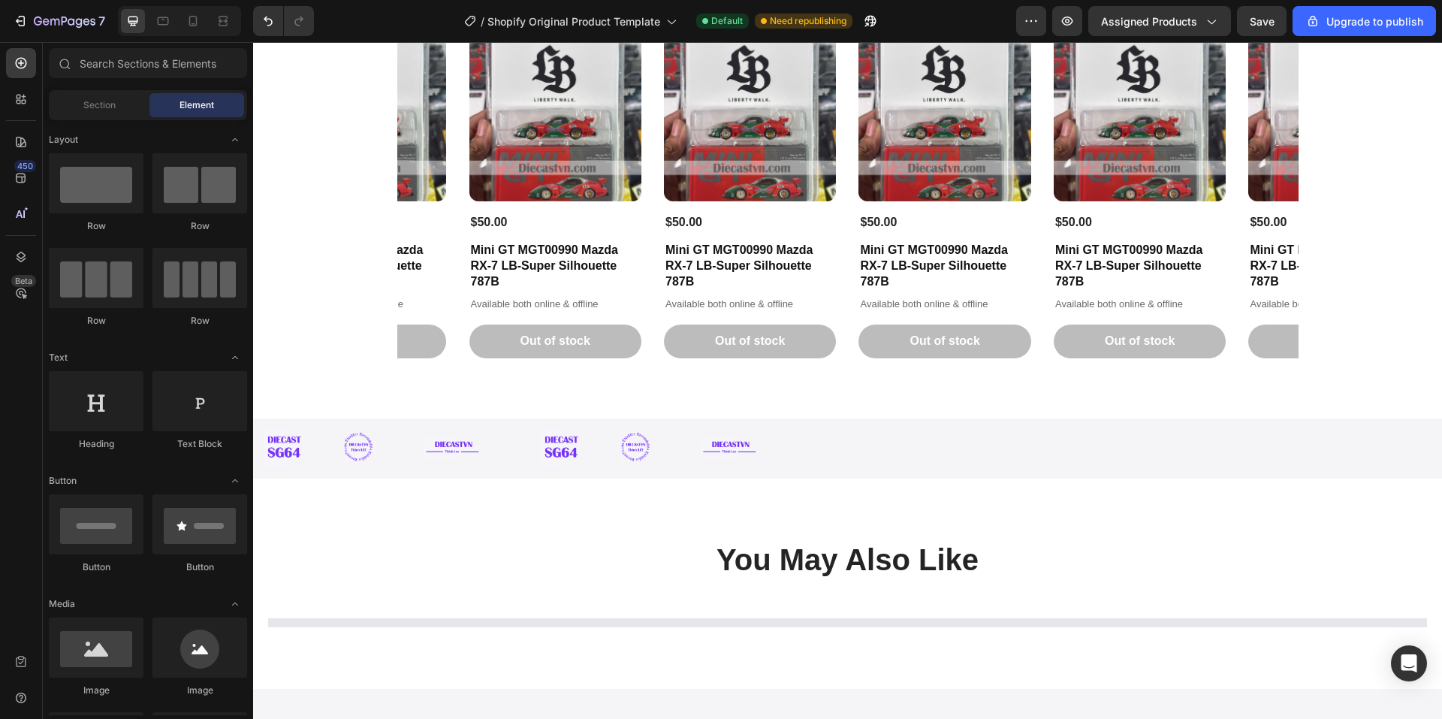
scroll to position [1502, 0]
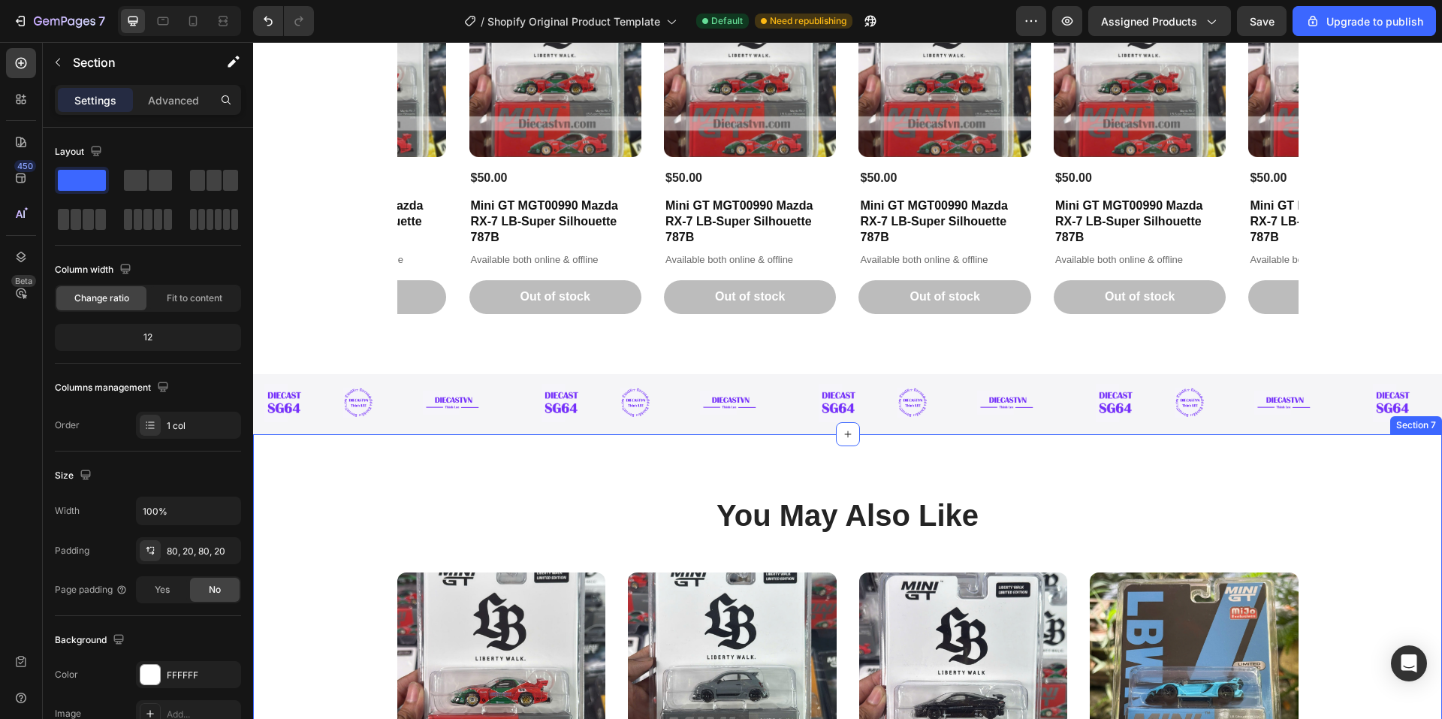
click at [316, 480] on div "You May Also Like Heading Product Images $50.00 Product Price Product Price Min…" at bounding box center [847, 716] width 1189 height 564
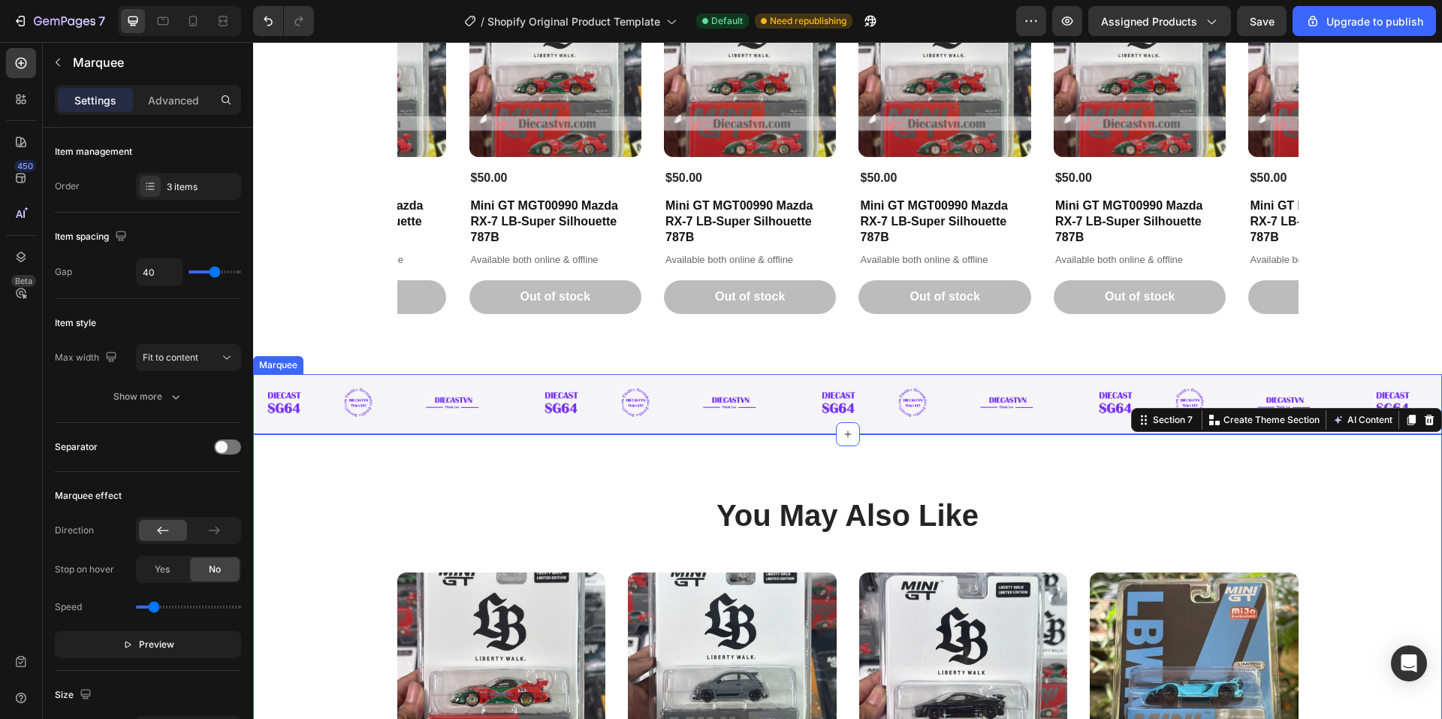
click at [321, 384] on div "Image" at bounding box center [298, 403] width 89 height 38
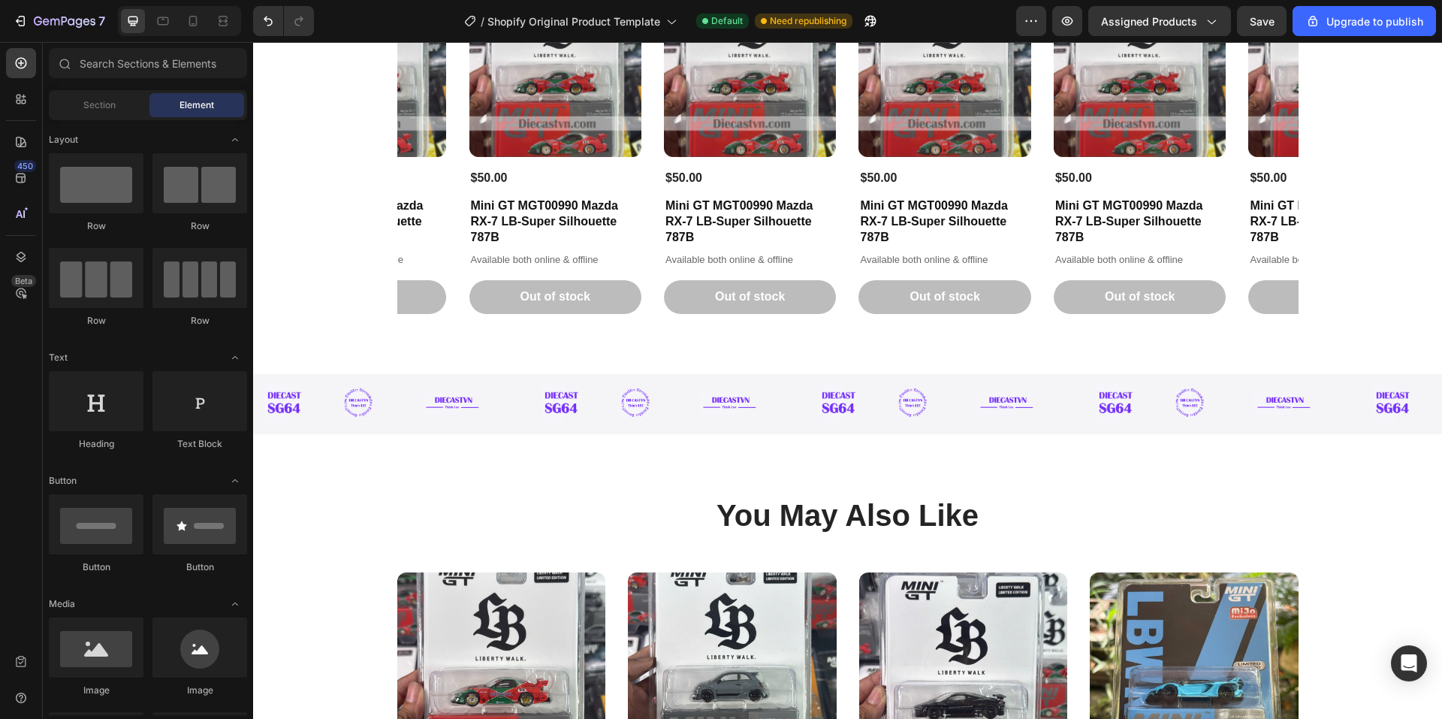
click at [347, 230] on div "The components you can buy Heading Product Images $50.00 Product Price Product …" at bounding box center [847, 648] width 1189 height 4155
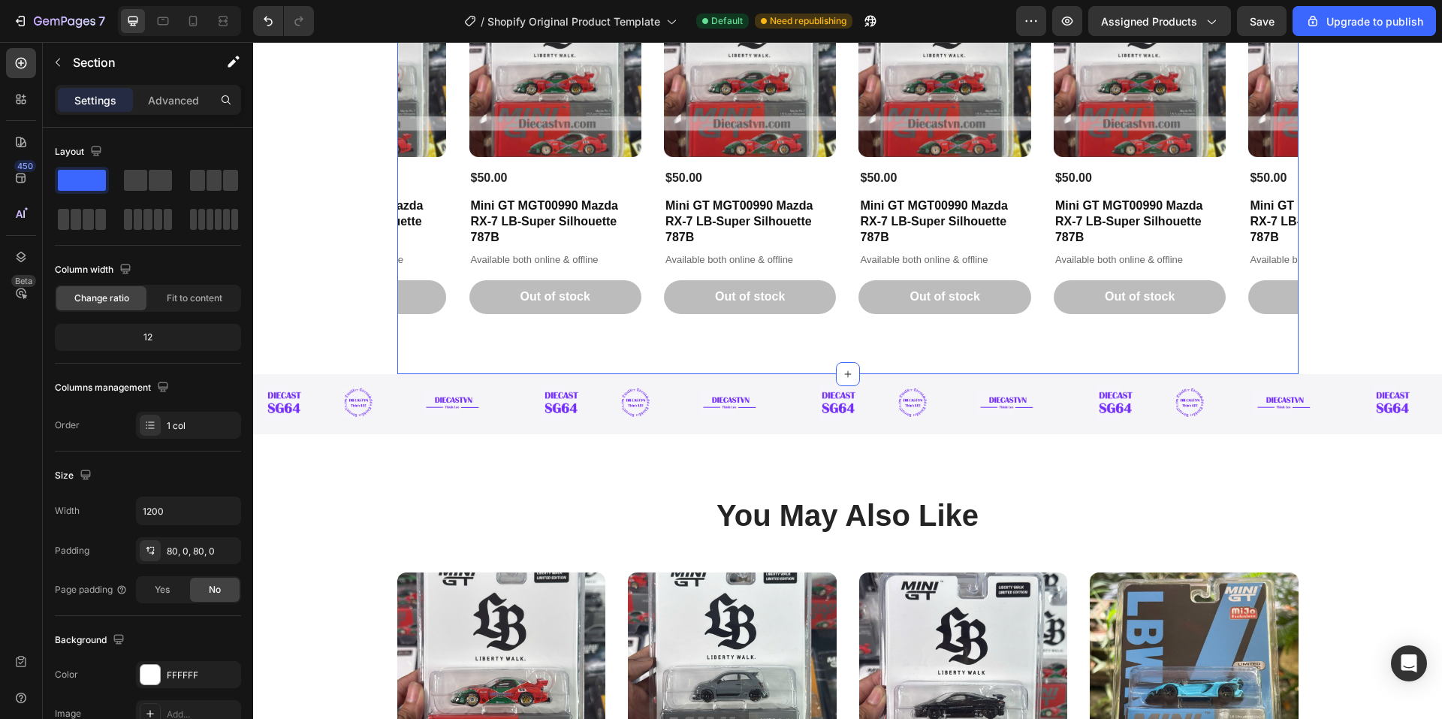
click at [486, 346] on div "The components you can buy Heading Product Images $50.00 Product Price Product …" at bounding box center [847, 111] width 901 height 528
click at [223, 509] on icon "button" at bounding box center [226, 510] width 15 height 15
click at [173, 554] on p "Full 100%" at bounding box center [185, 549] width 86 height 14
type input "100%"
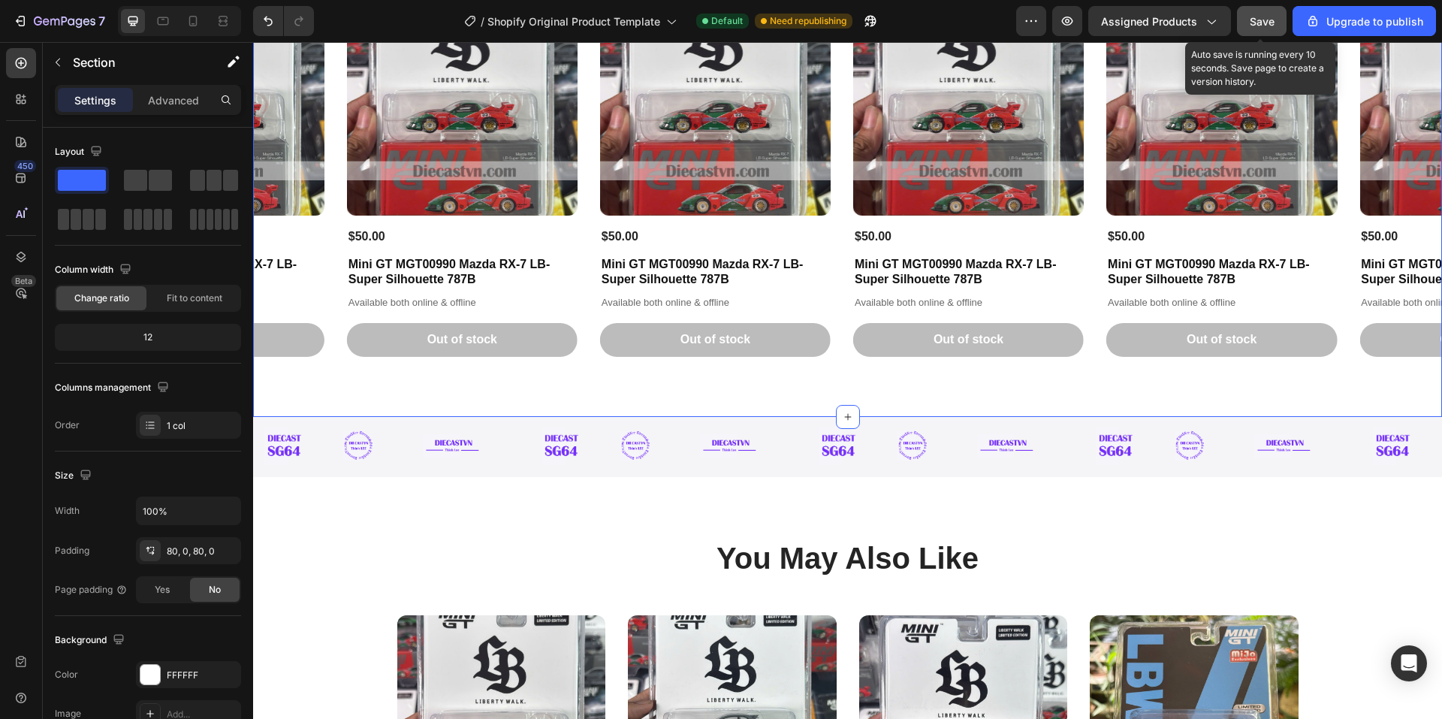
click at [1257, 25] on span "Save" at bounding box center [1262, 21] width 25 height 13
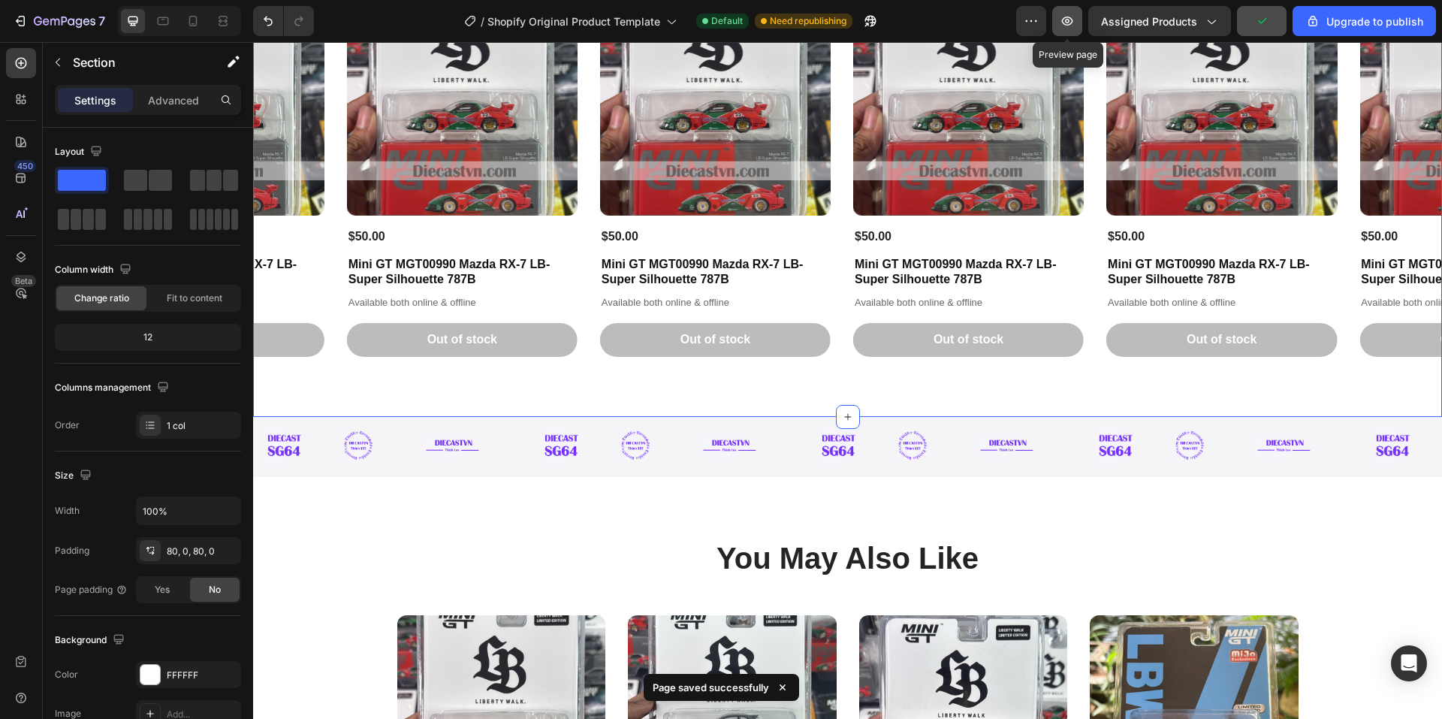
click at [1064, 23] on icon "button" at bounding box center [1067, 21] width 15 height 15
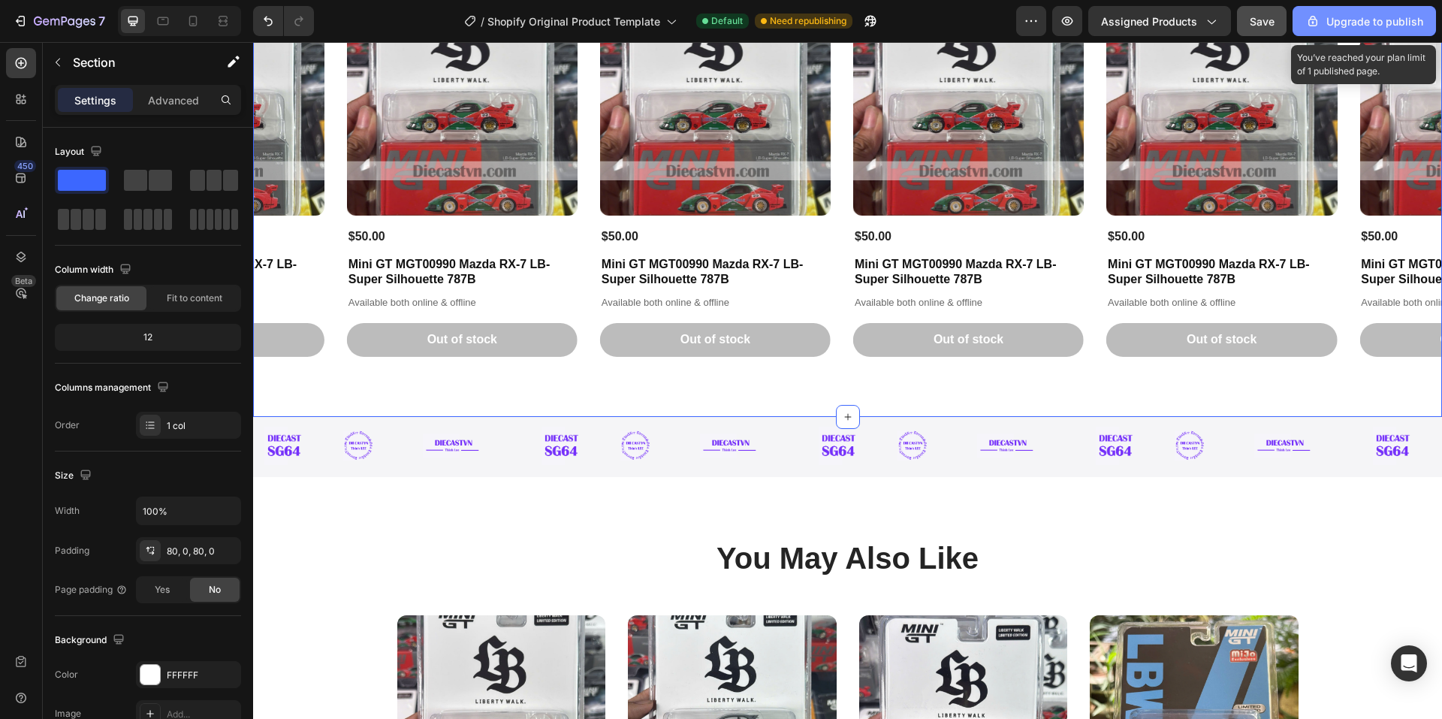
click at [1390, 26] on div "Upgrade to publish" at bounding box center [1365, 22] width 118 height 16
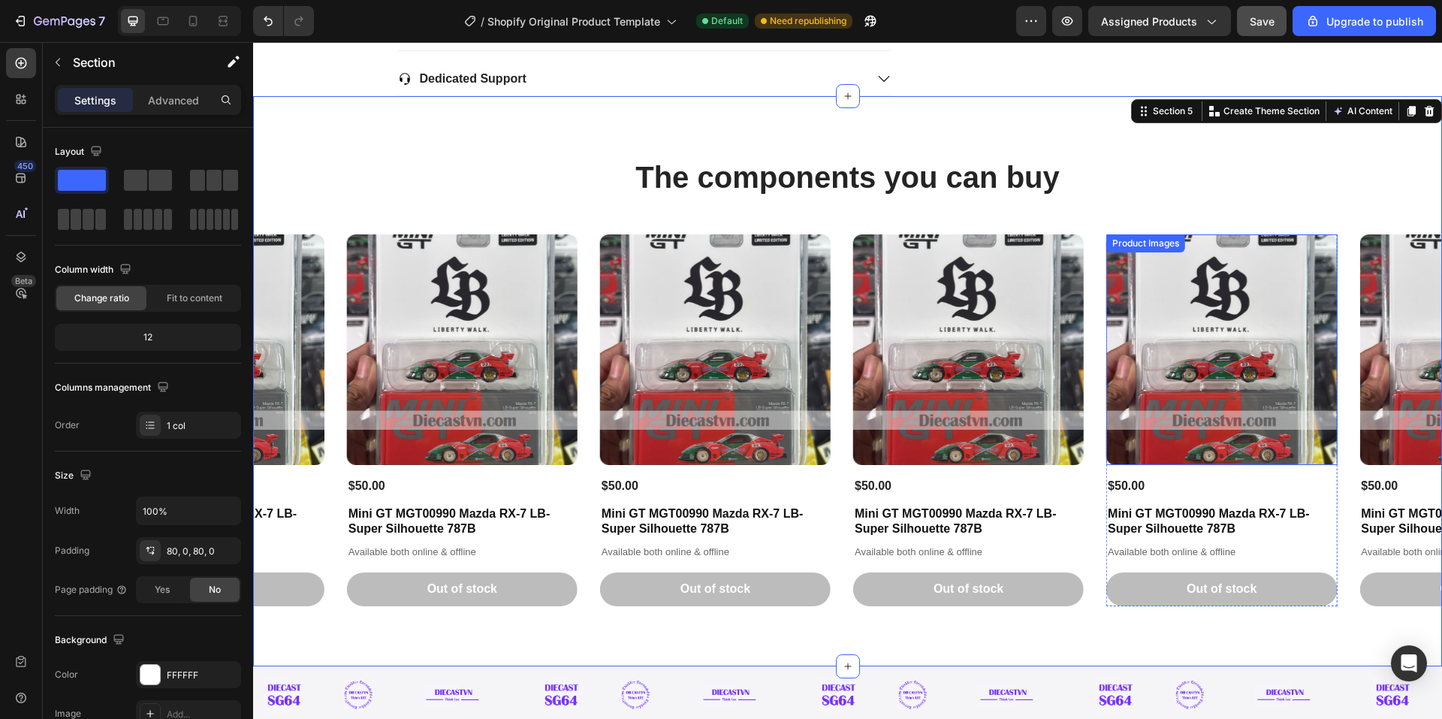
scroll to position [1202, 0]
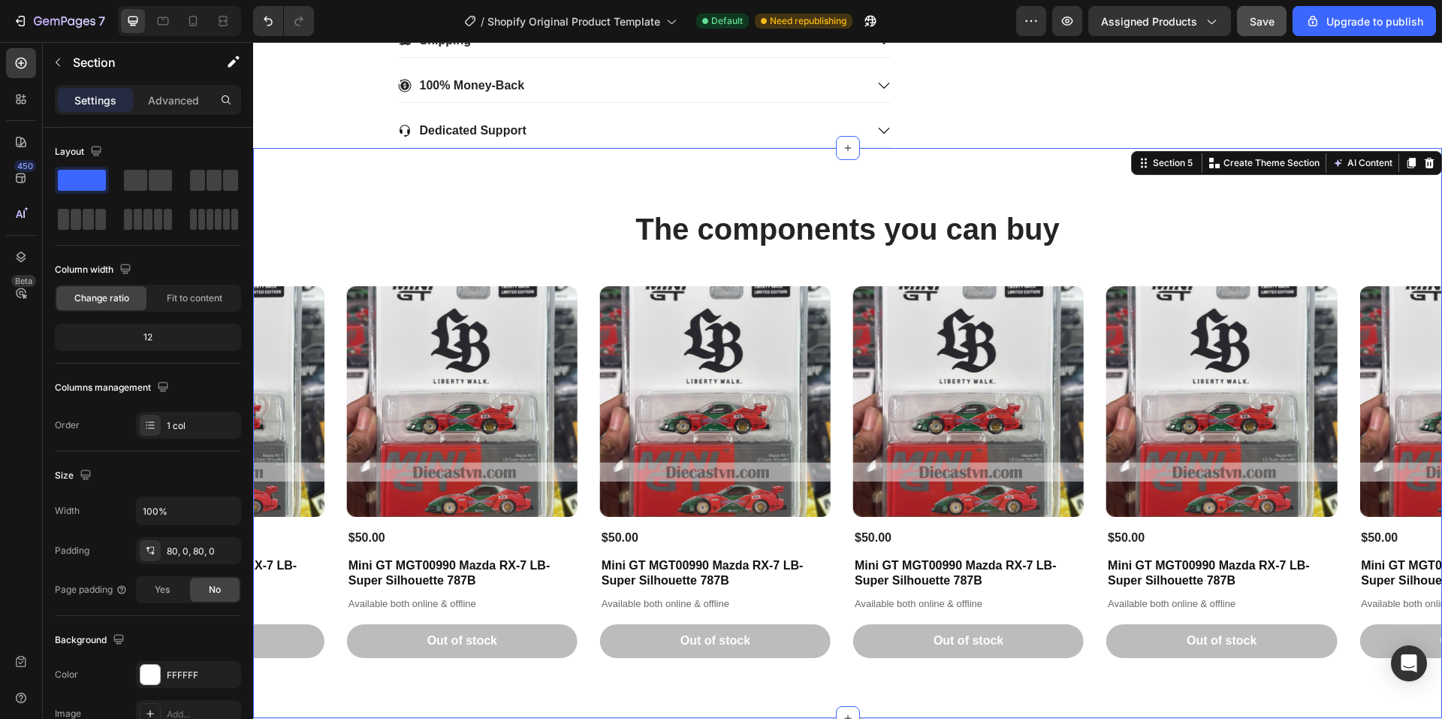
click at [499, 204] on div "The components you can buy Heading Product Images $50.00 Product Price Product …" at bounding box center [847, 433] width 1189 height 570
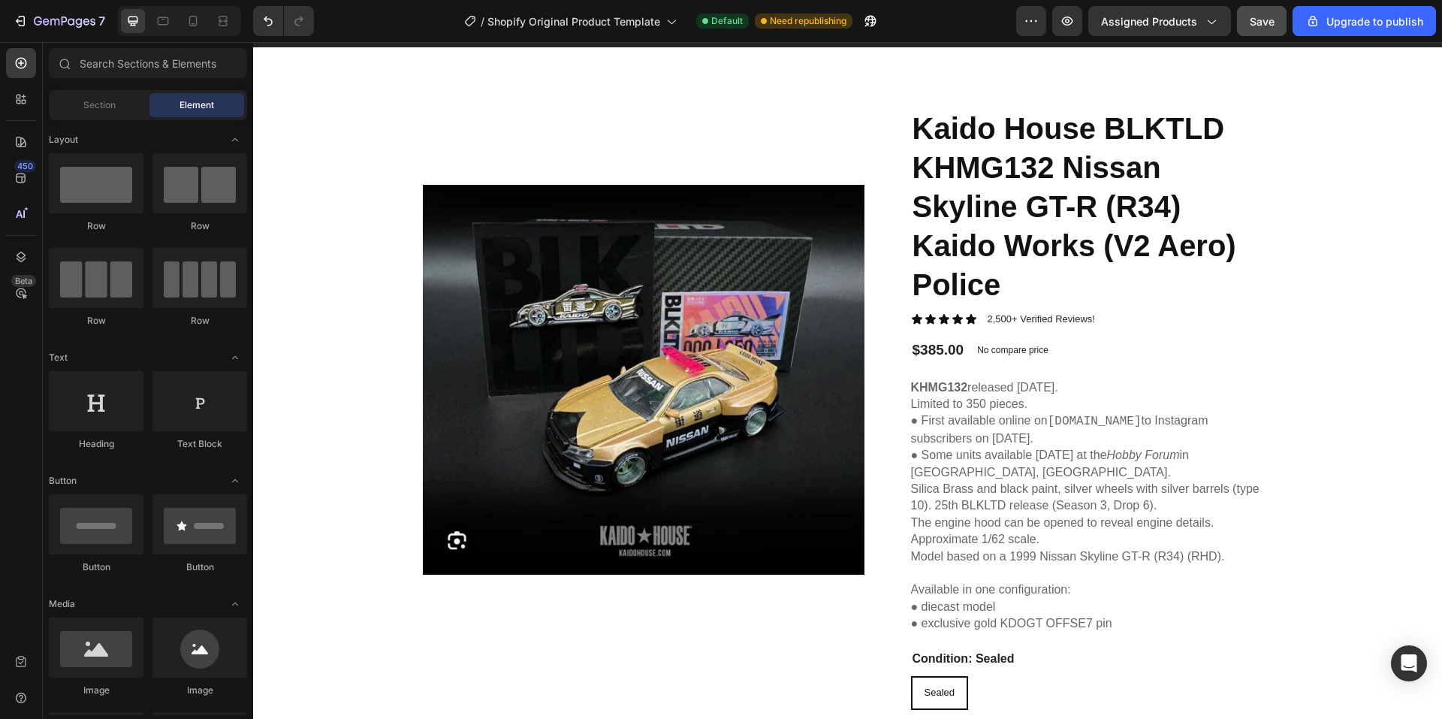
scroll to position [0, 0]
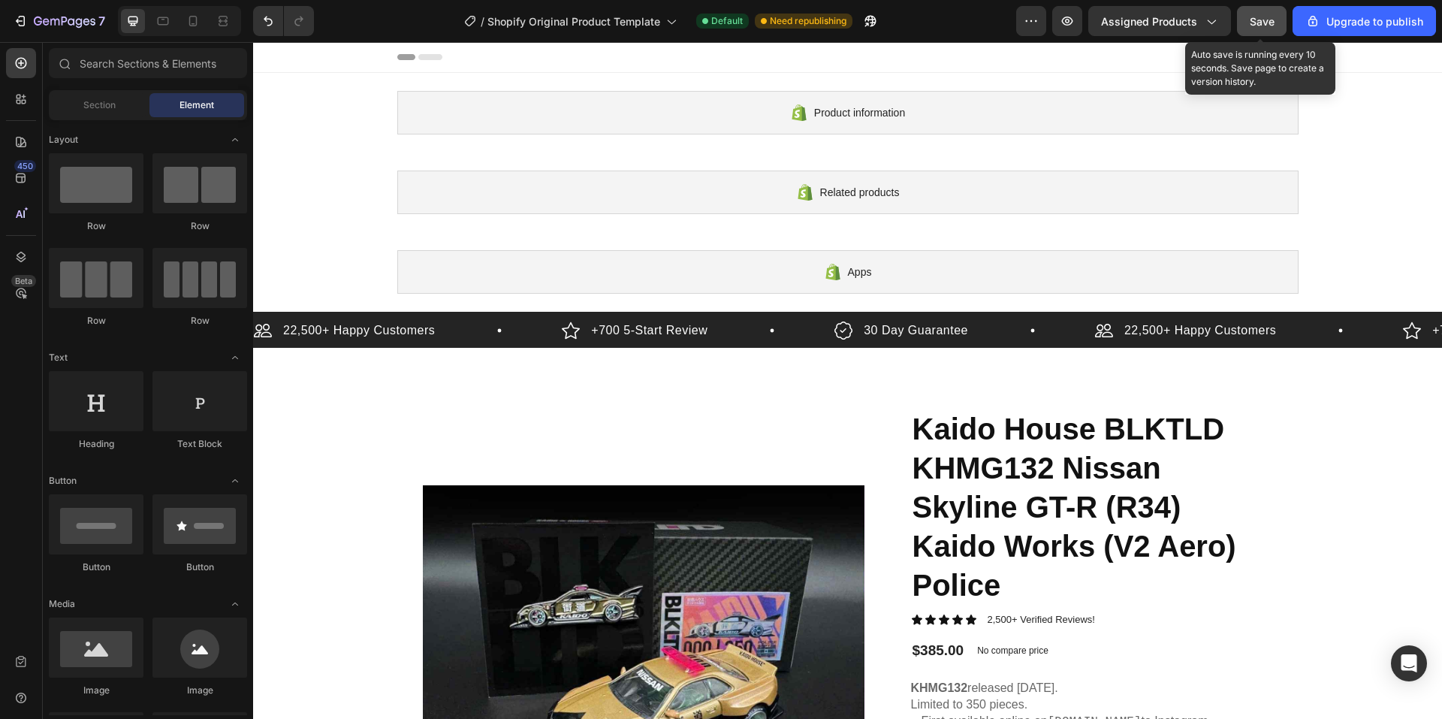
click at [1258, 23] on span "Save" at bounding box center [1262, 21] width 25 height 13
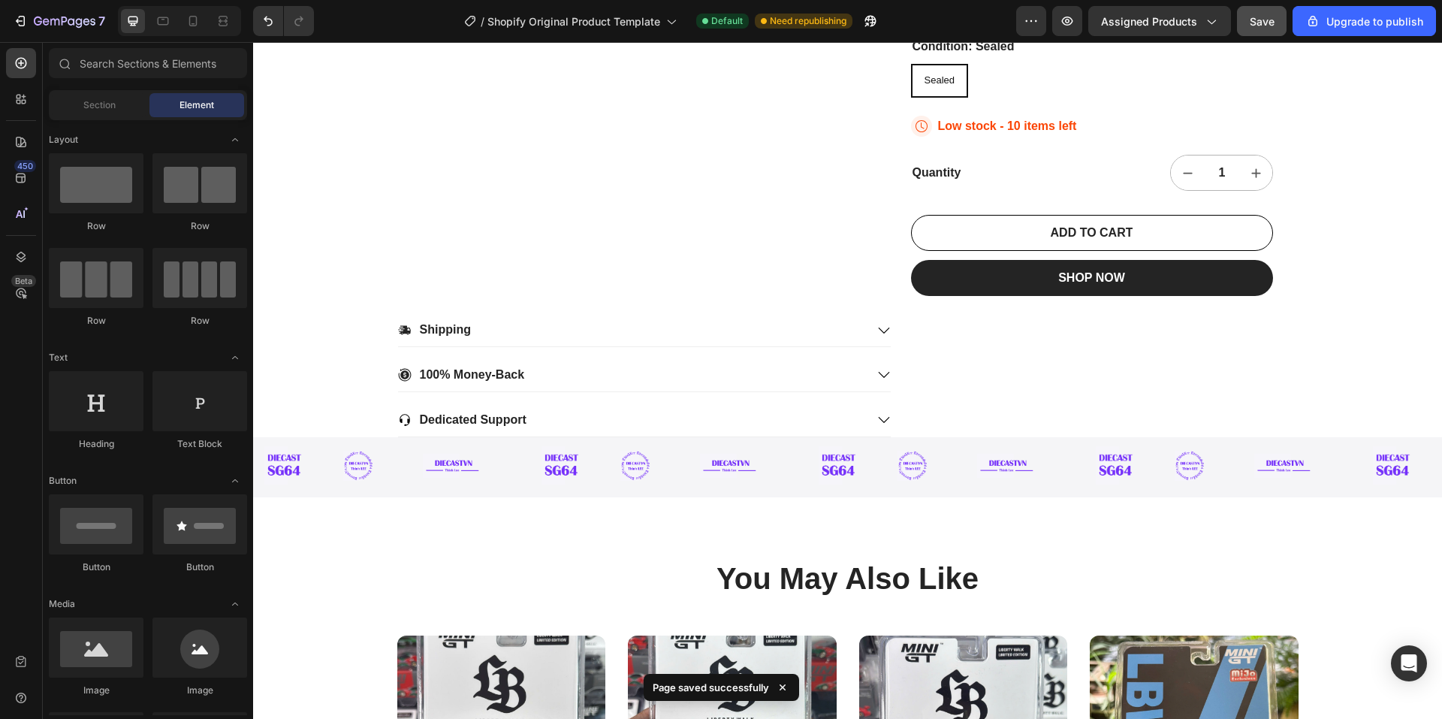
scroll to position [901, 0]
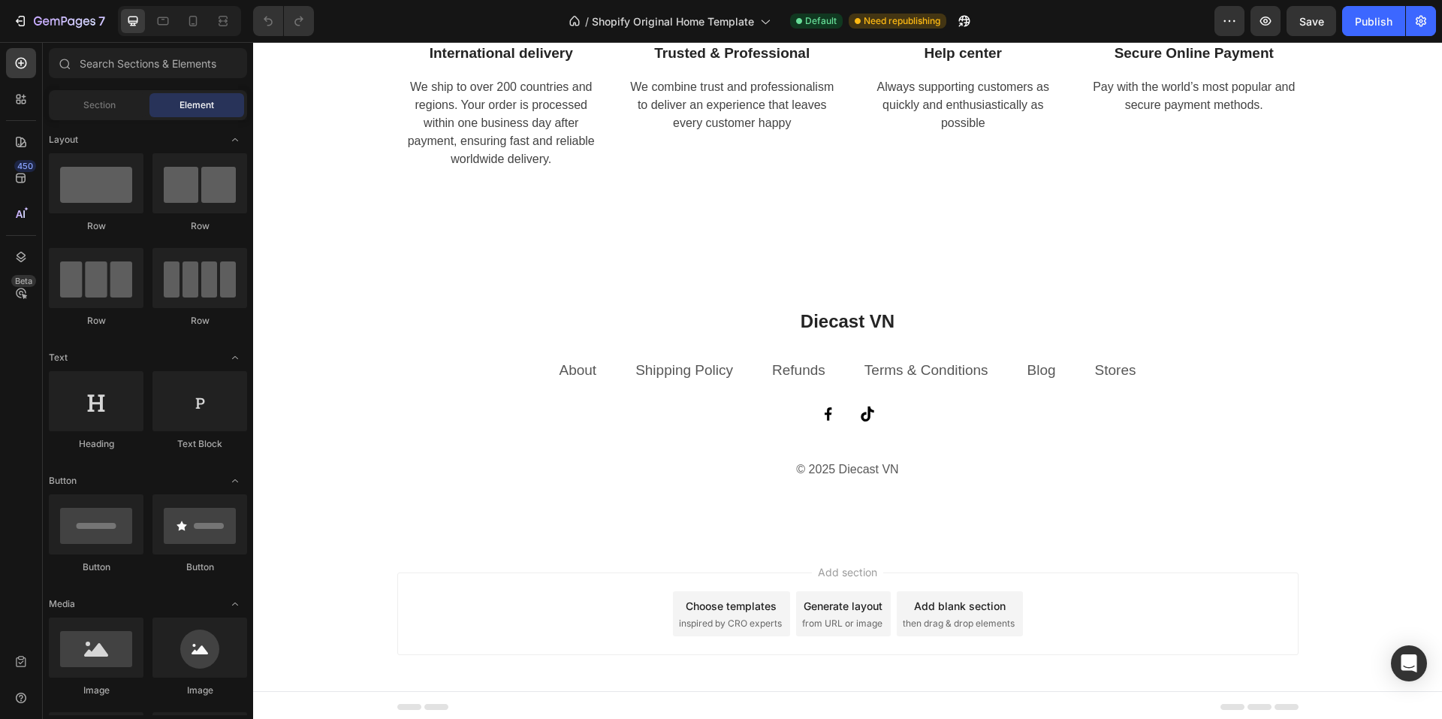
scroll to position [3056, 0]
click at [1369, 30] on button "Publish" at bounding box center [1373, 21] width 63 height 30
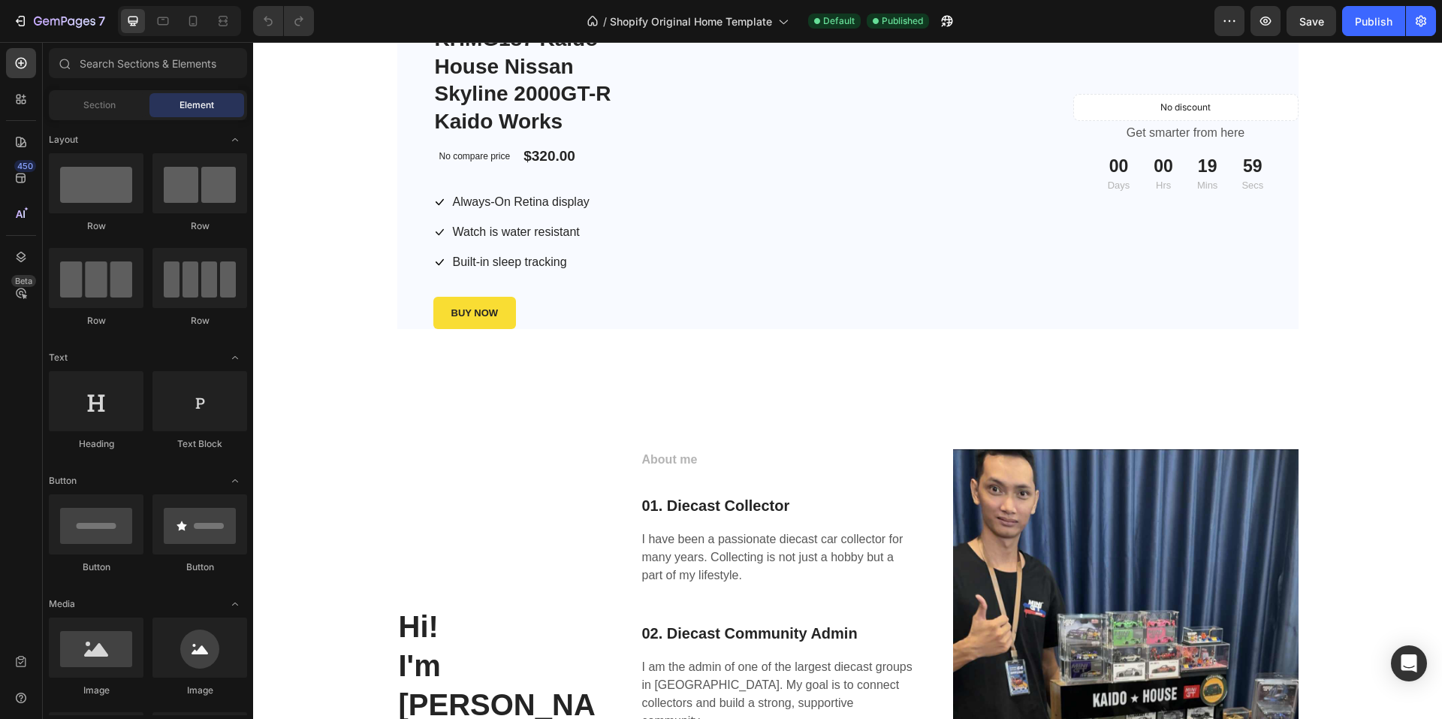
scroll to position [1840, 0]
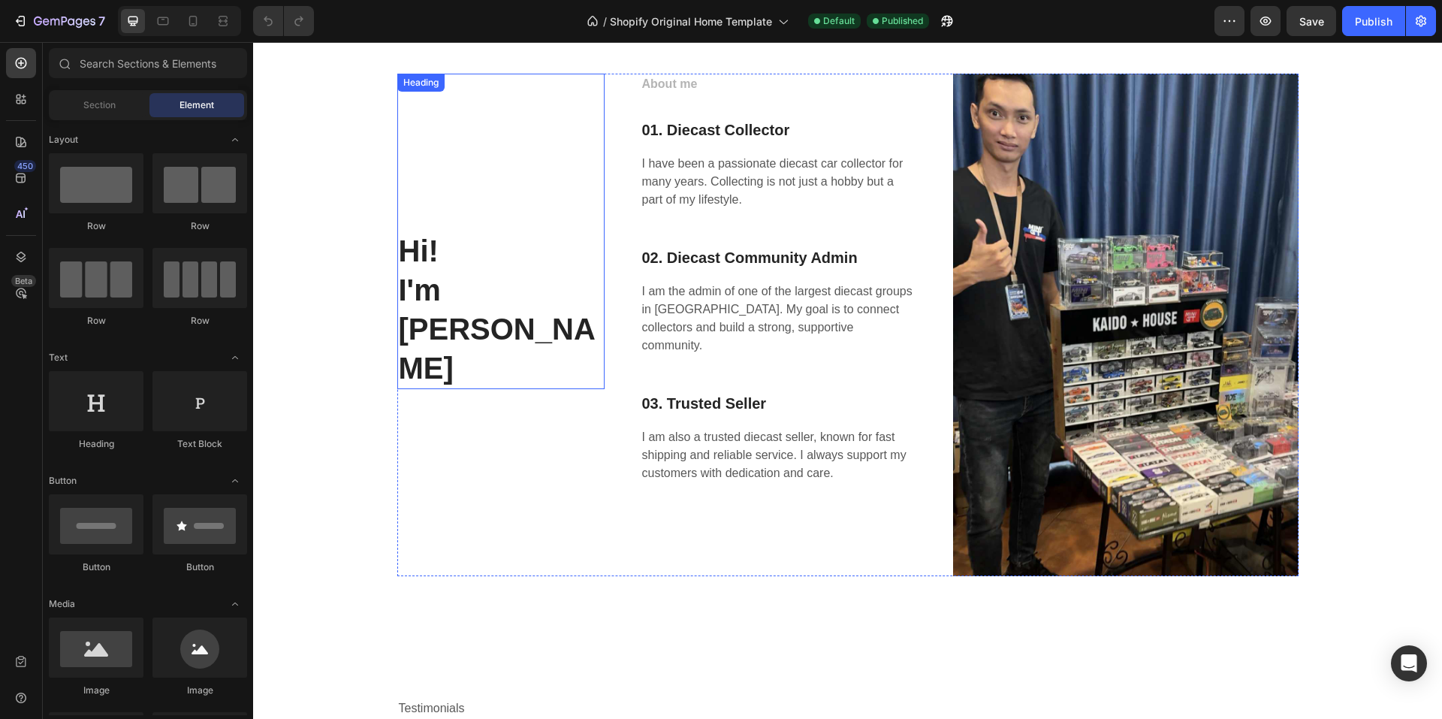
click at [481, 280] on h2 "Hi! I'm [PERSON_NAME]" at bounding box center [500, 231] width 207 height 315
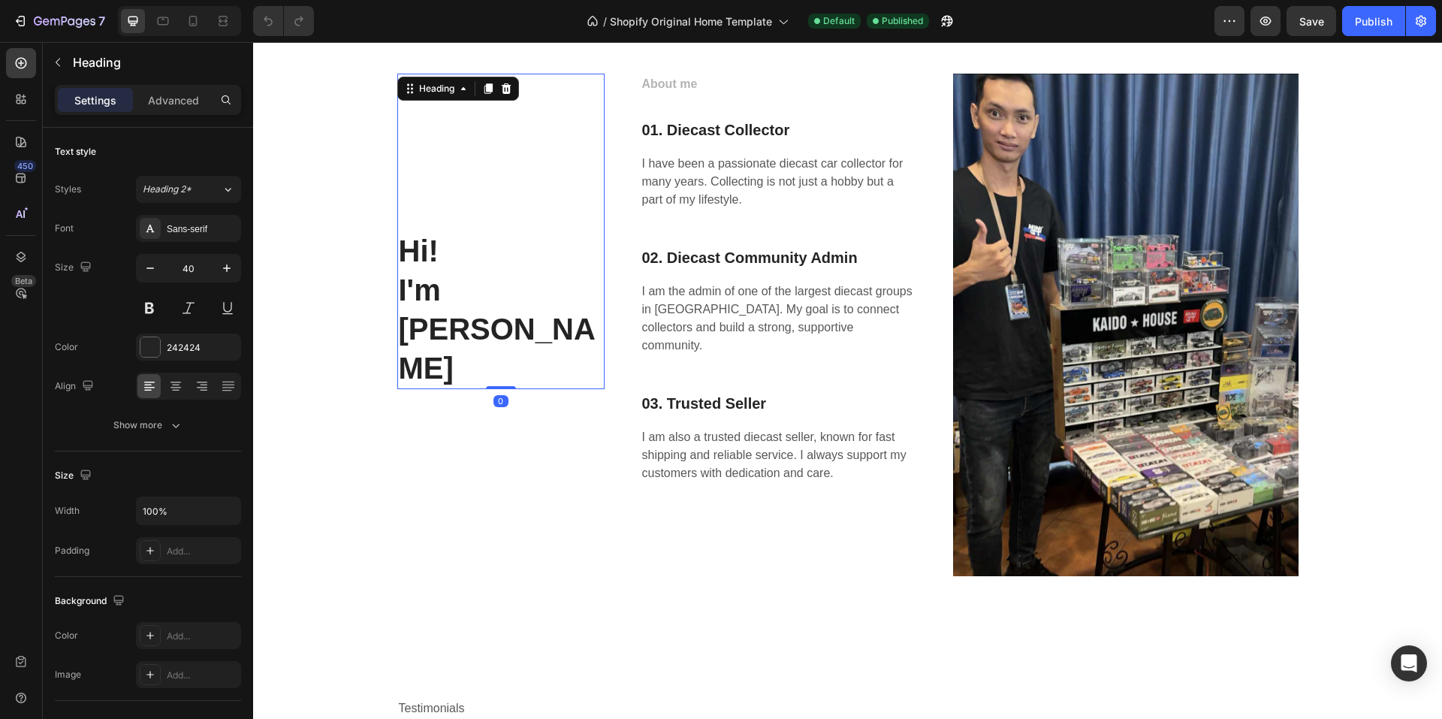
click at [557, 248] on h2 "Hi! I'm [PERSON_NAME]" at bounding box center [500, 231] width 207 height 315
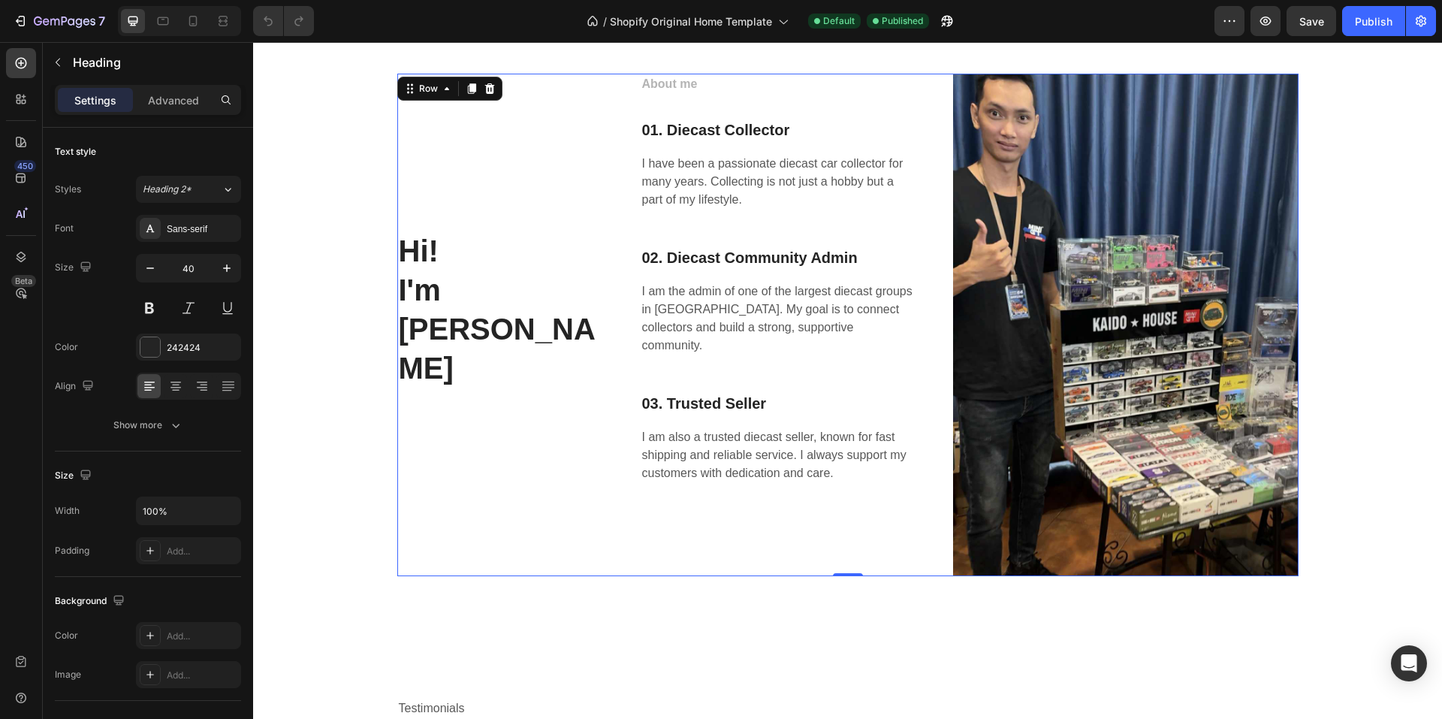
click at [576, 370] on div "⁠⁠⁠⁠⁠⁠⁠ Hi! I'm [PERSON_NAME] Heading" at bounding box center [500, 325] width 207 height 503
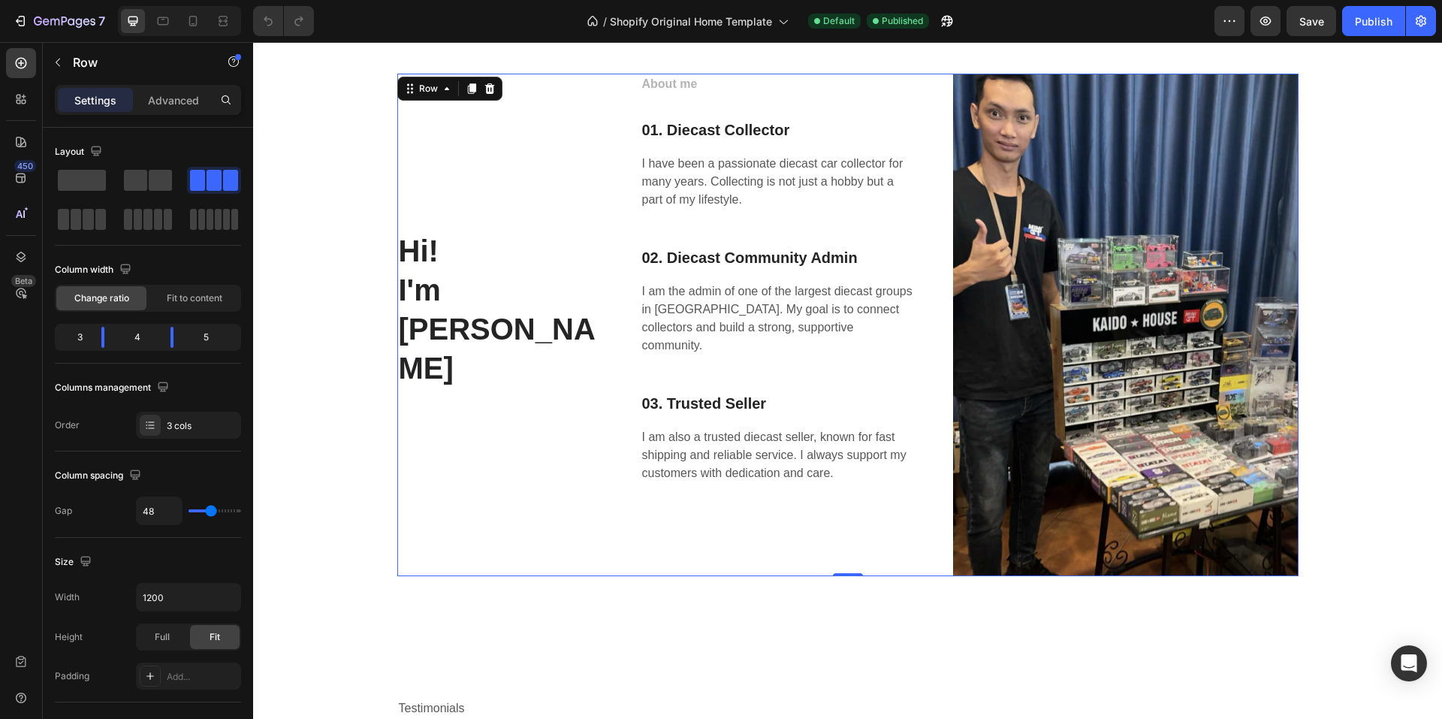
click at [772, 373] on div "About me Text block 01. Diecast Collector Heading I have been a passionate diec…" at bounding box center [779, 325] width 276 height 503
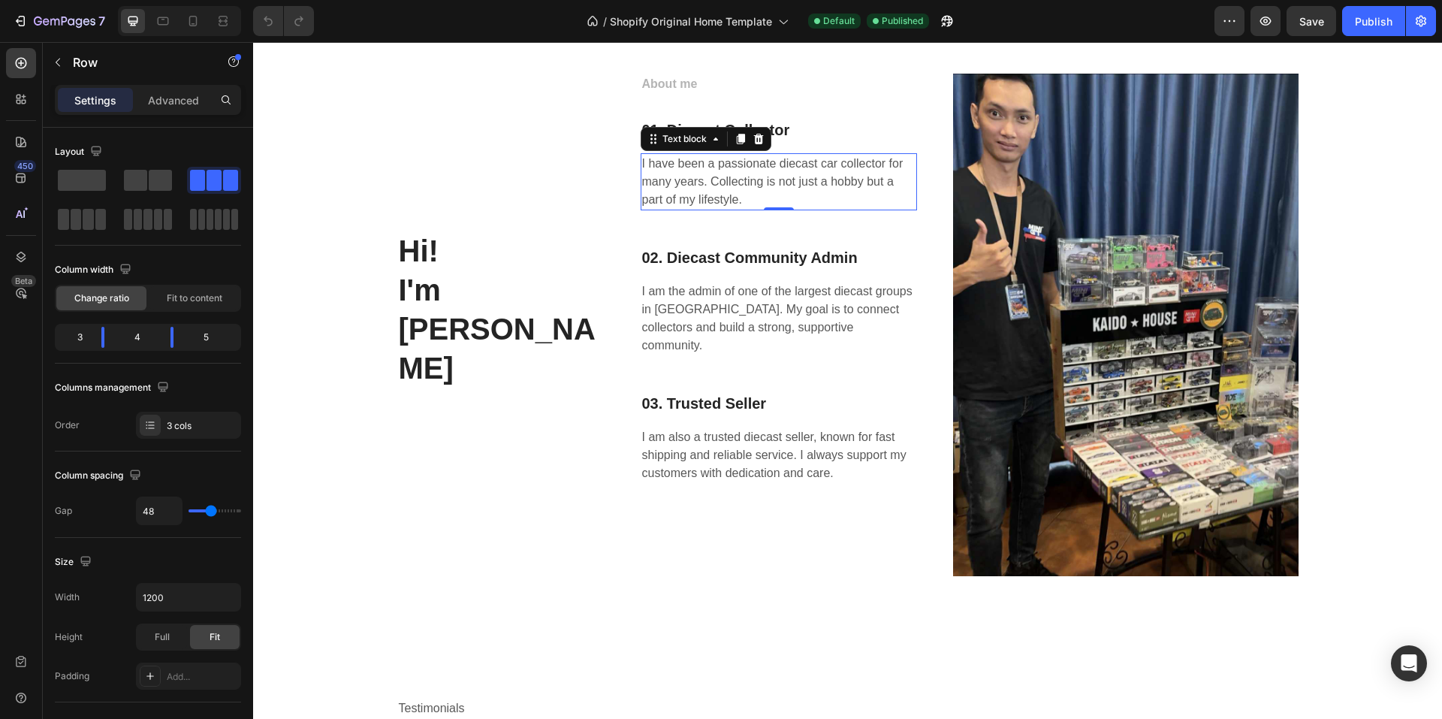
click at [829, 197] on p "I have been a passionate diecast car collector for many years. Collecting is no…" at bounding box center [778, 182] width 273 height 54
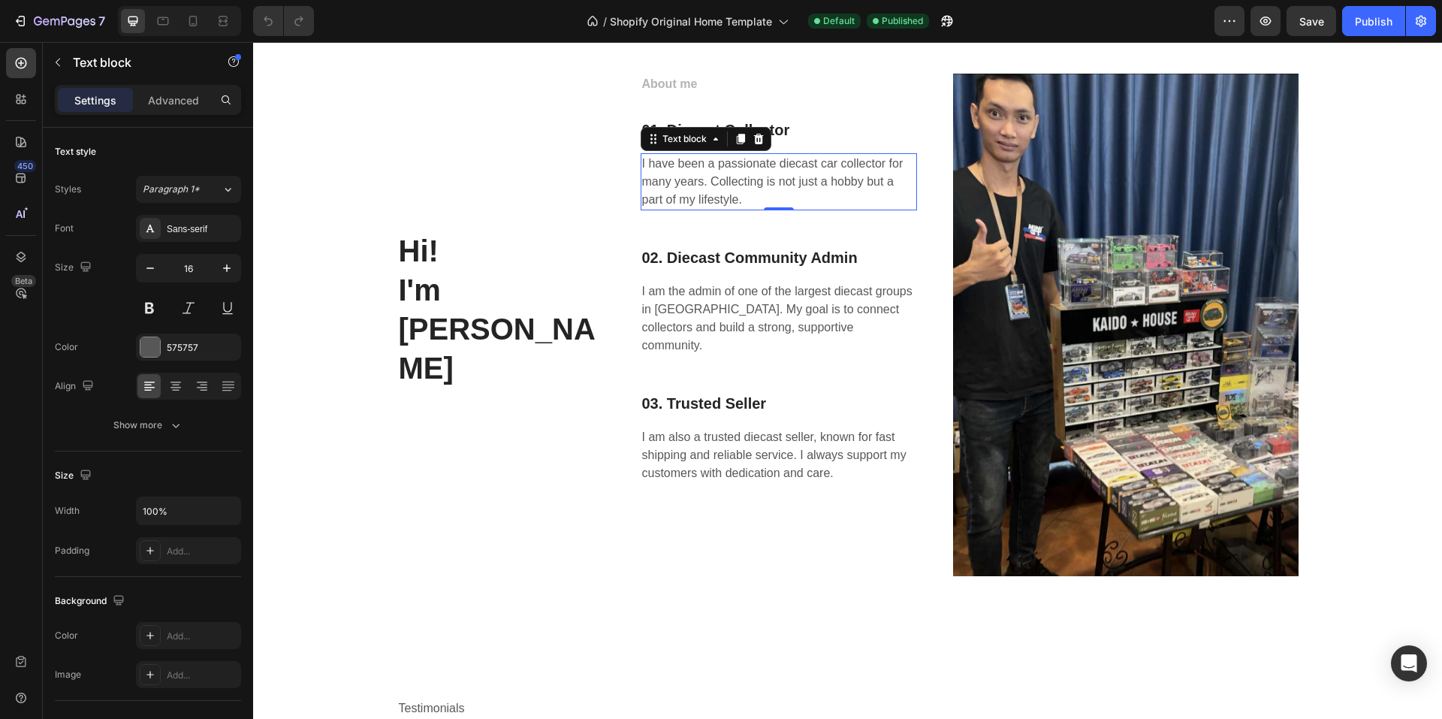
click at [804, 122] on h3 "01. Diecast Collector" at bounding box center [779, 130] width 276 height 23
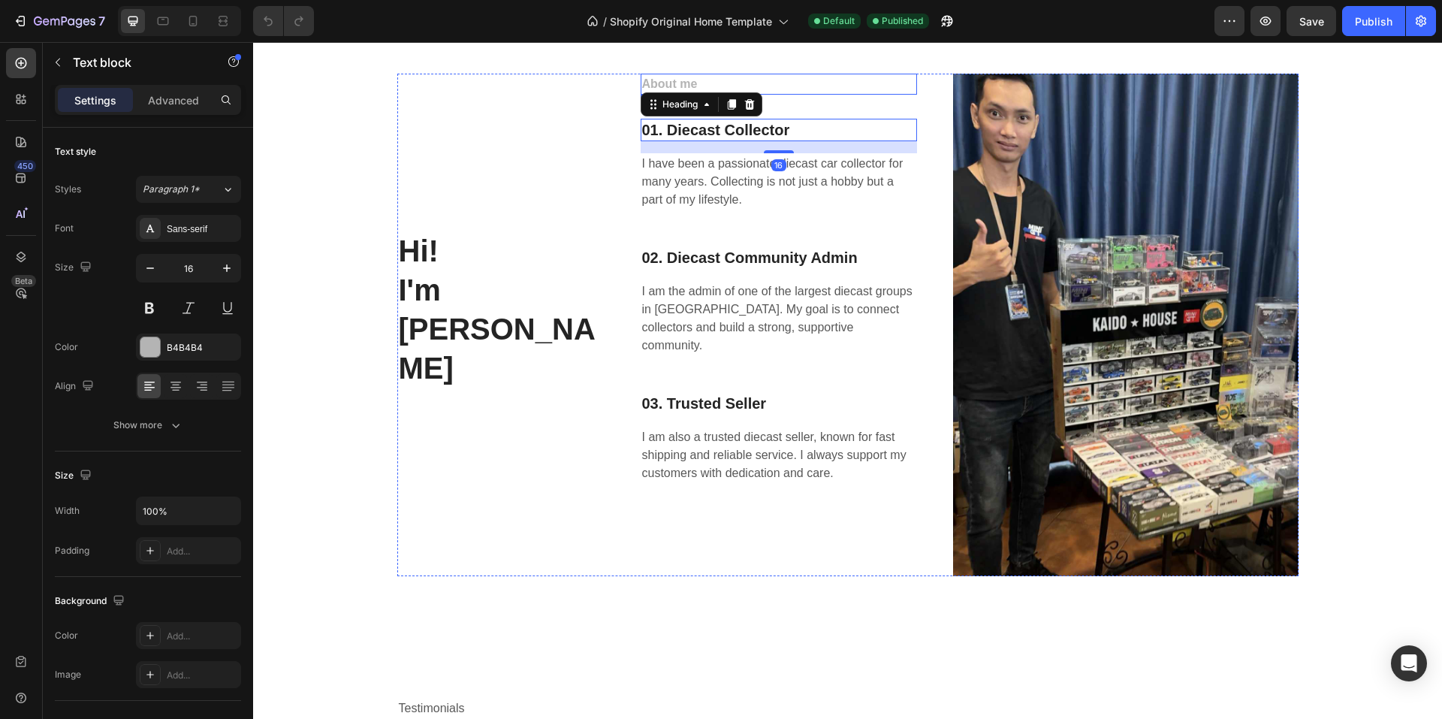
click at [766, 74] on div "About me" at bounding box center [779, 84] width 276 height 21
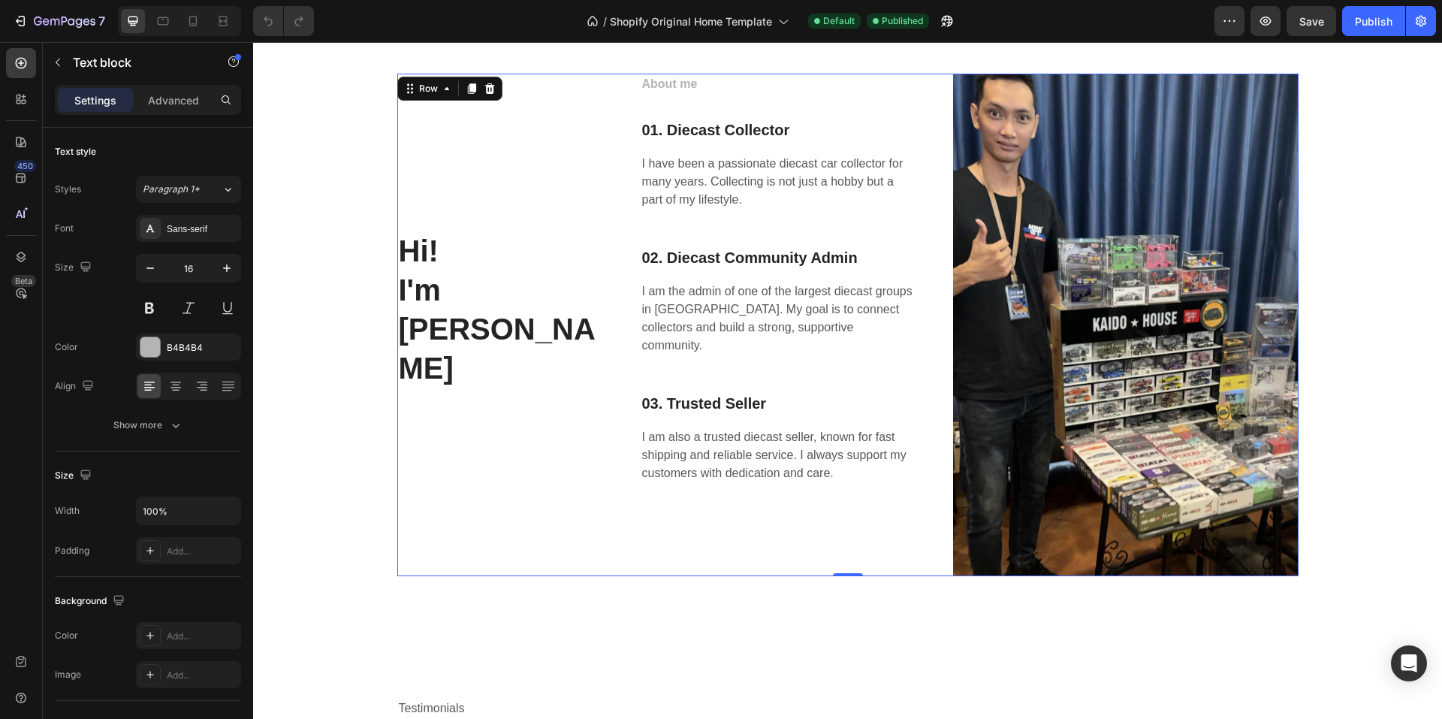
click at [604, 107] on div "⁠⁠⁠⁠⁠⁠⁠ Hi! I'm [PERSON_NAME] Heading About me Text block 01. Diecast Collector…" at bounding box center [847, 325] width 901 height 503
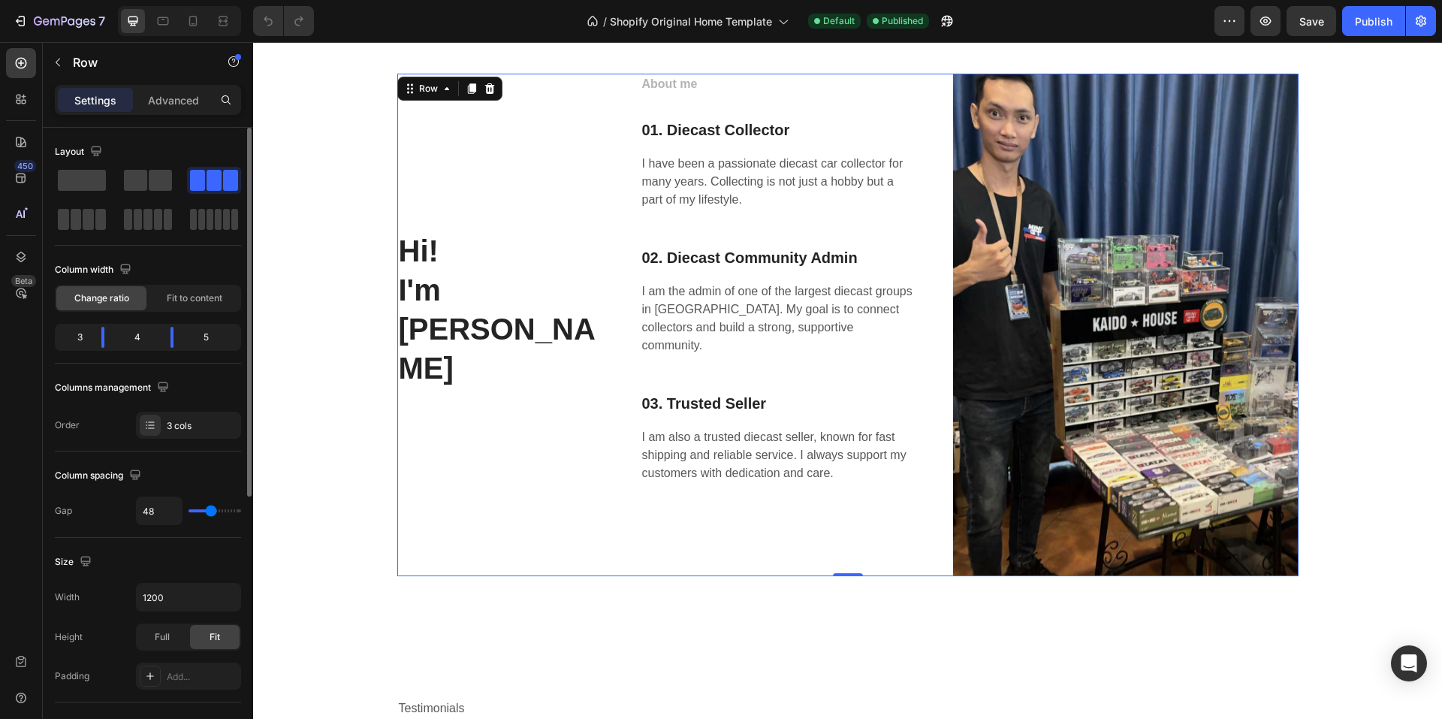
click at [223, 182] on span at bounding box center [230, 180] width 15 height 21
click at [533, 225] on p "⁠⁠⁠⁠⁠⁠⁠ Hi! I'm [PERSON_NAME]" at bounding box center [501, 231] width 204 height 312
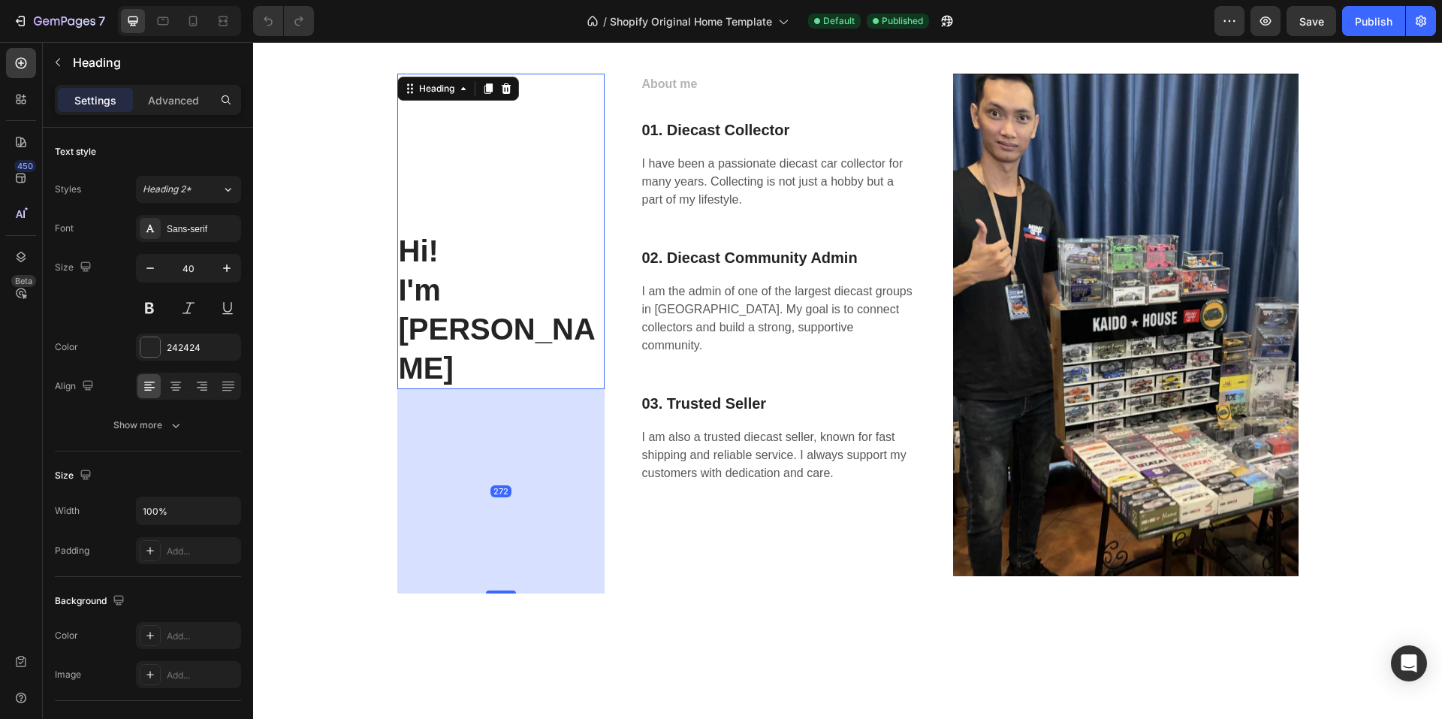
drag, startPoint x: 500, startPoint y: 308, endPoint x: 521, endPoint y: 502, distance: 194.9
click at [508, 590] on div at bounding box center [501, 591] width 30 height 3
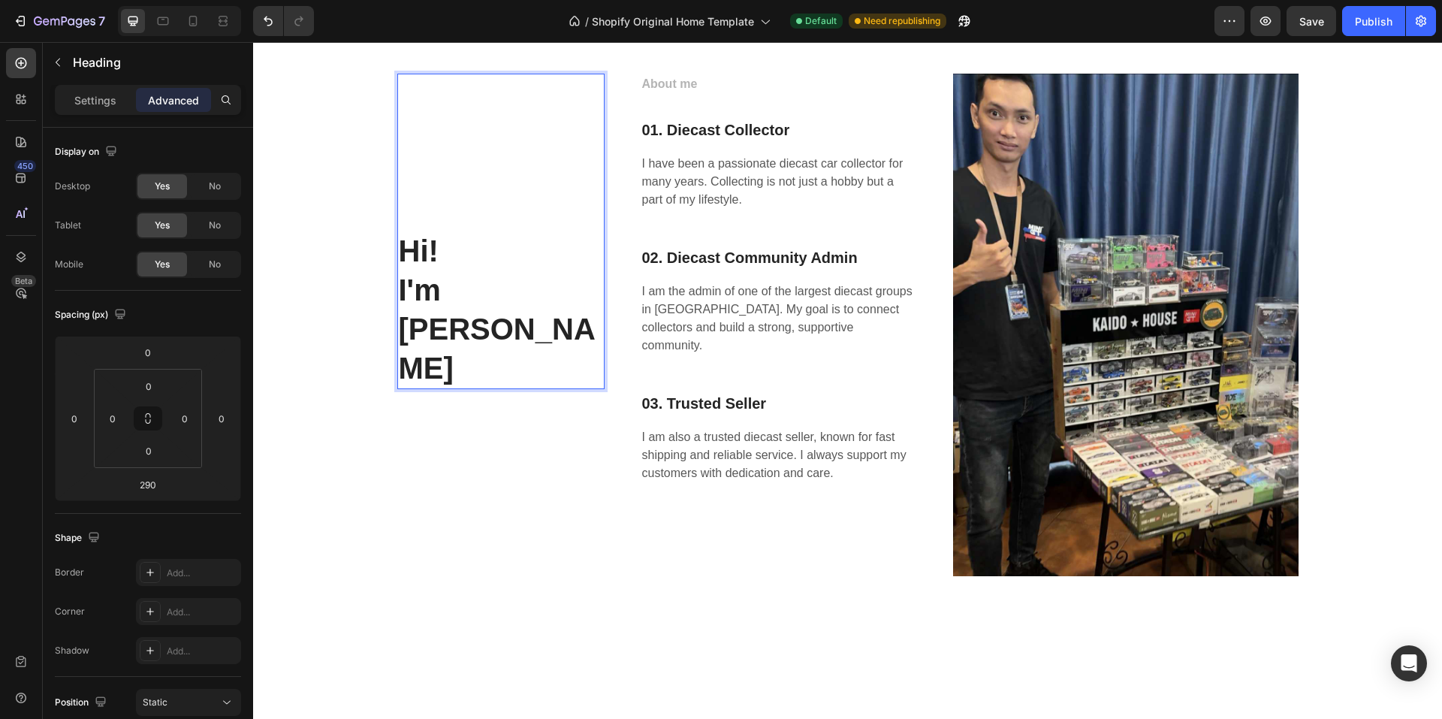
click at [583, 298] on p "Hi! I'm [PERSON_NAME]" at bounding box center [501, 231] width 204 height 312
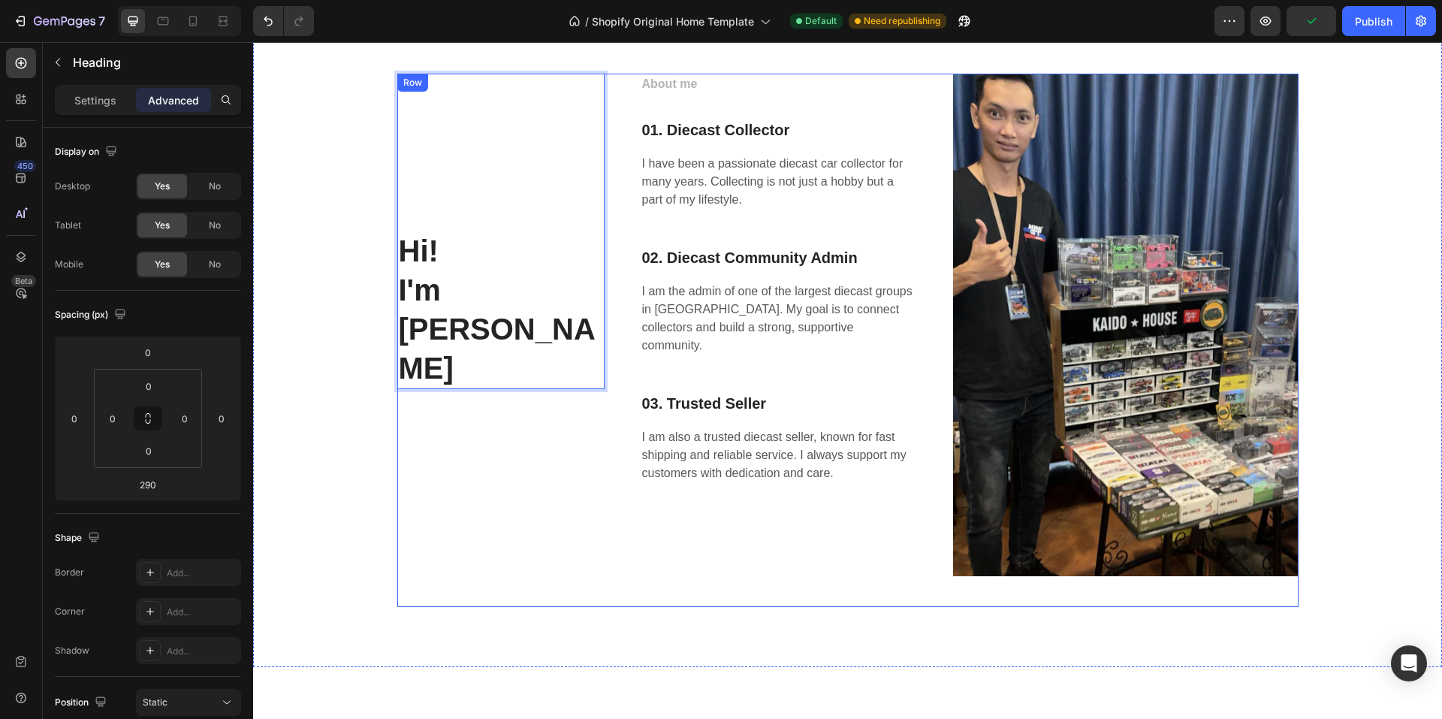
click at [505, 356] on div "⁠⁠⁠⁠⁠⁠⁠ Hi! I'm [PERSON_NAME] Heading 290" at bounding box center [500, 340] width 207 height 533
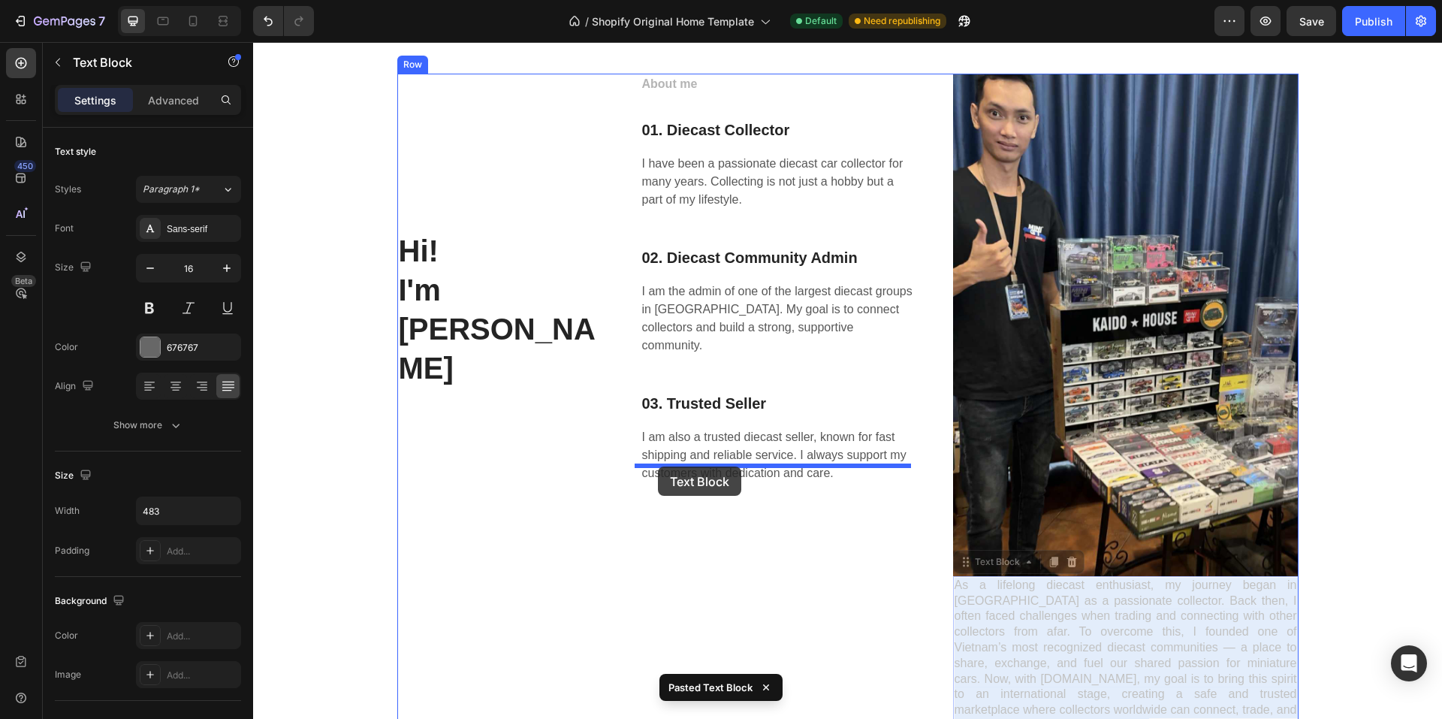
drag, startPoint x: 1001, startPoint y: 629, endPoint x: 666, endPoint y: 474, distance: 369.0
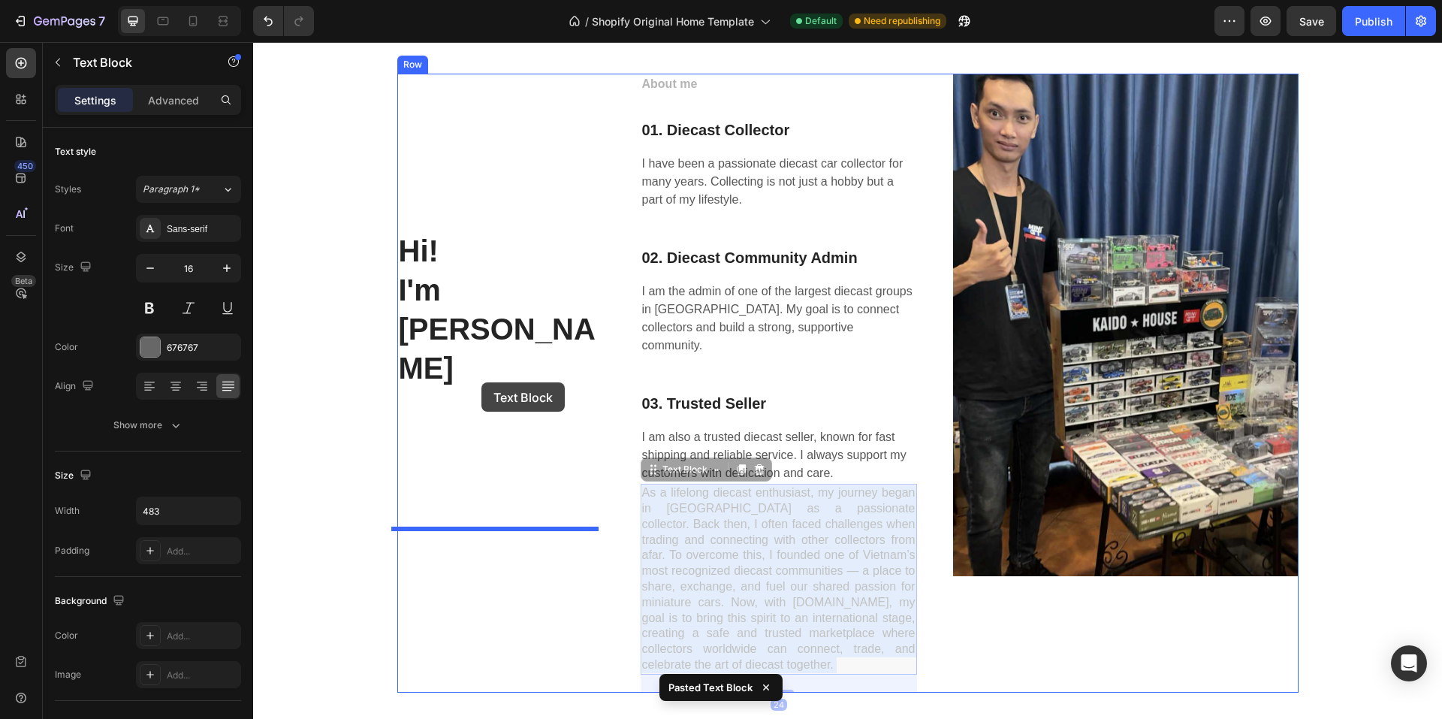
drag, startPoint x: 738, startPoint y: 515, endPoint x: 481, endPoint y: 382, distance: 288.3
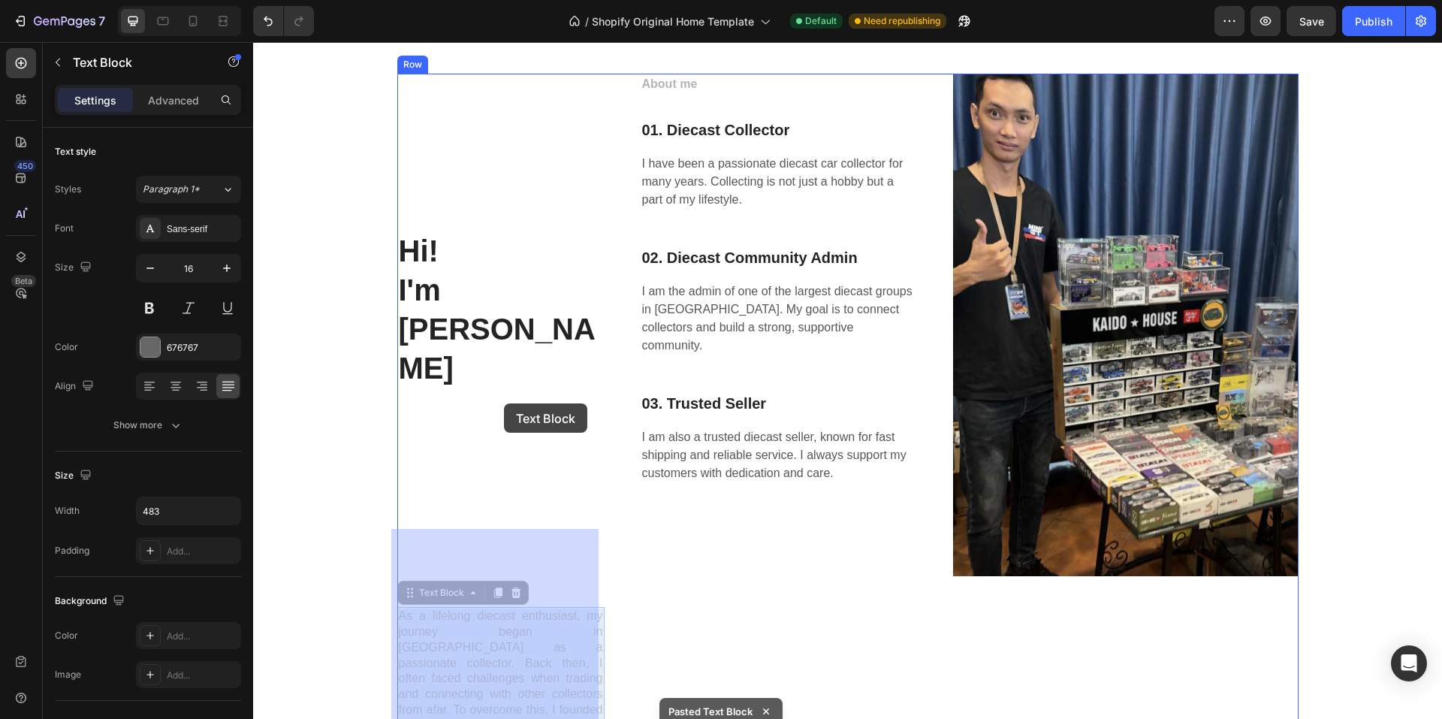
drag, startPoint x: 505, startPoint y: 578, endPoint x: 504, endPoint y: 397, distance: 181.8
click at [504, 397] on div "⁠⁠⁠⁠⁠⁠⁠ Hi! I'm [PERSON_NAME] Heading As a lifelong diecast enthusiast, my jour…" at bounding box center [847, 138] width 1189 height 3873
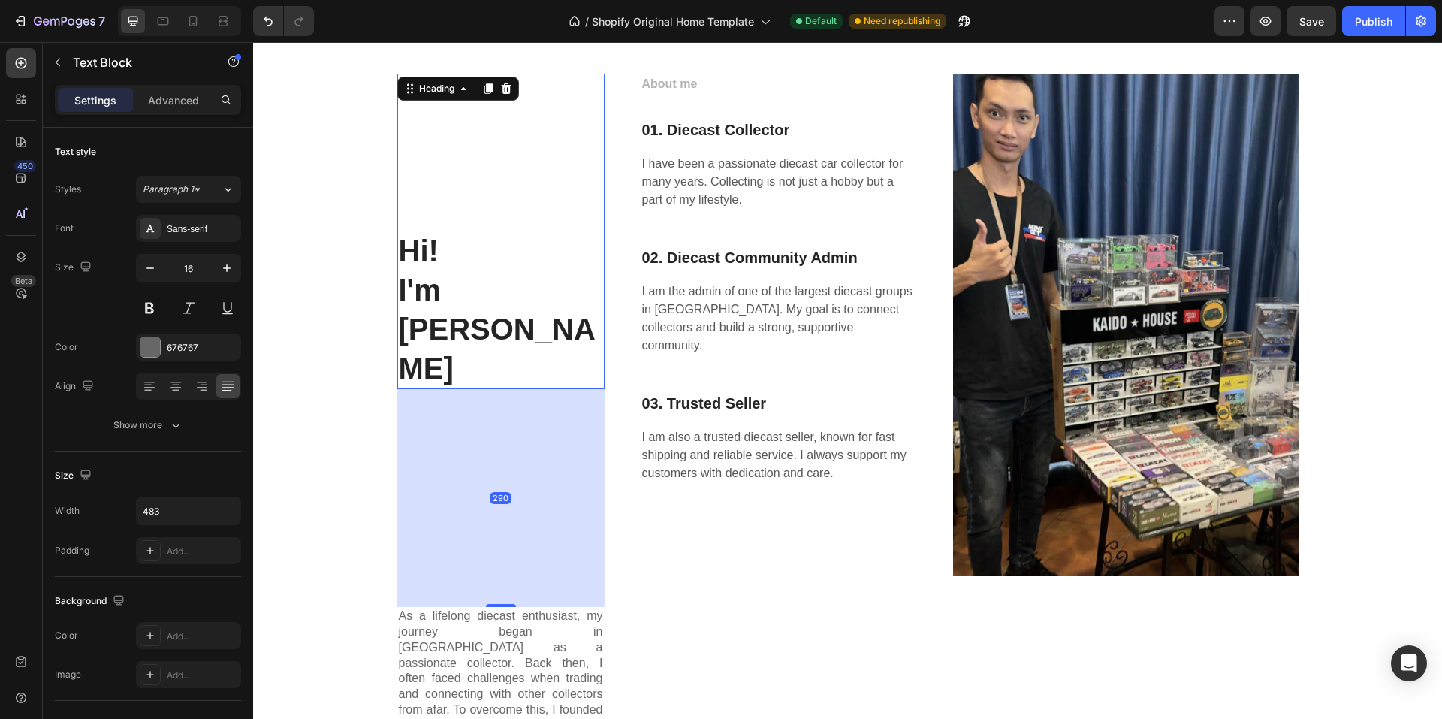
click at [472, 281] on p "⁠⁠⁠⁠⁠⁠⁠ Hi! I'm [PERSON_NAME]" at bounding box center [501, 231] width 204 height 312
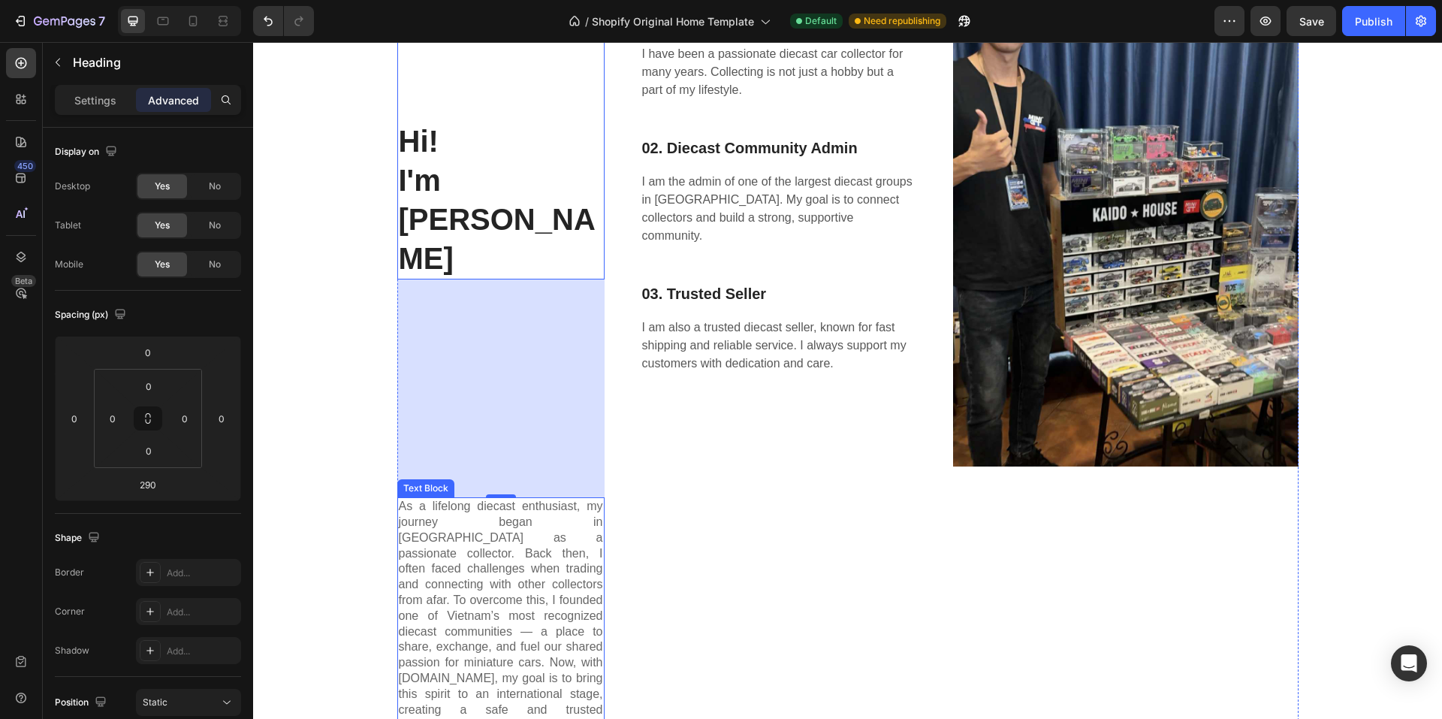
scroll to position [1991, 0]
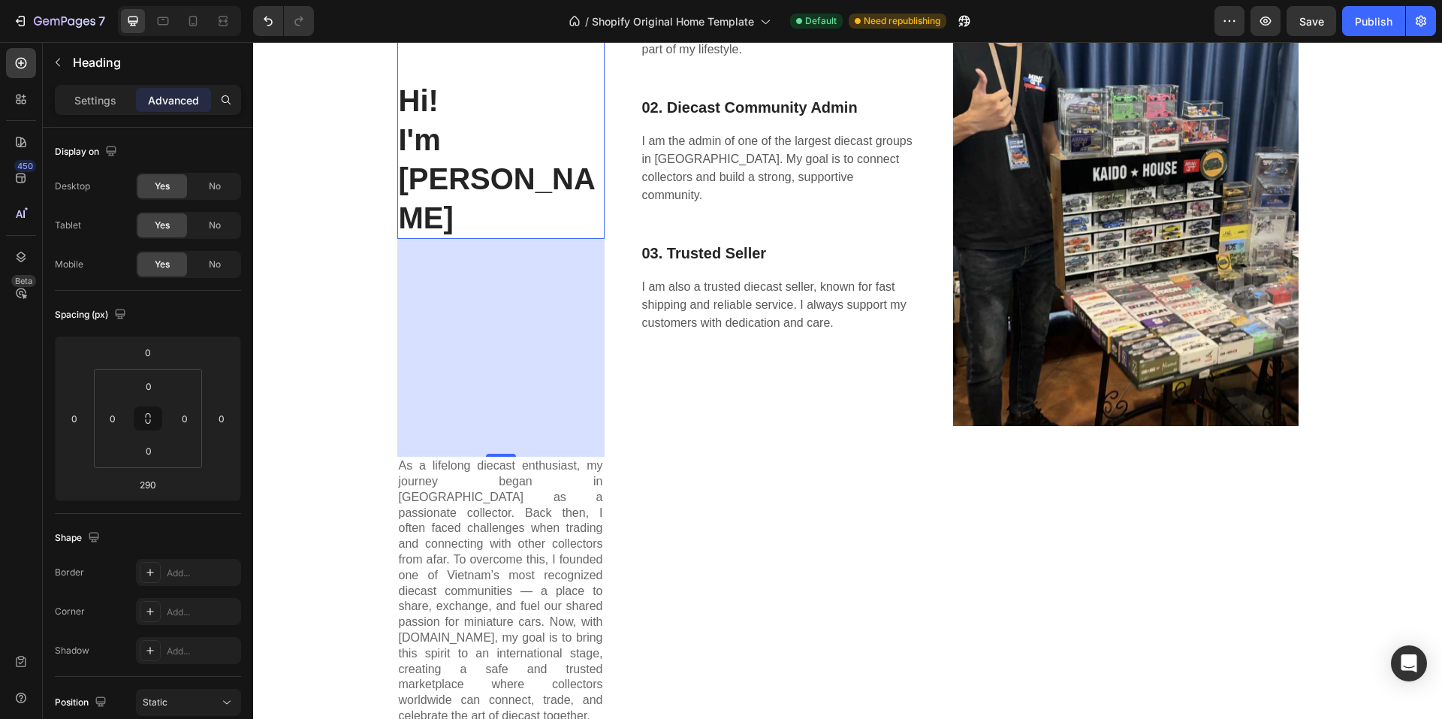
click at [466, 239] on div "290" at bounding box center [500, 348] width 207 height 218
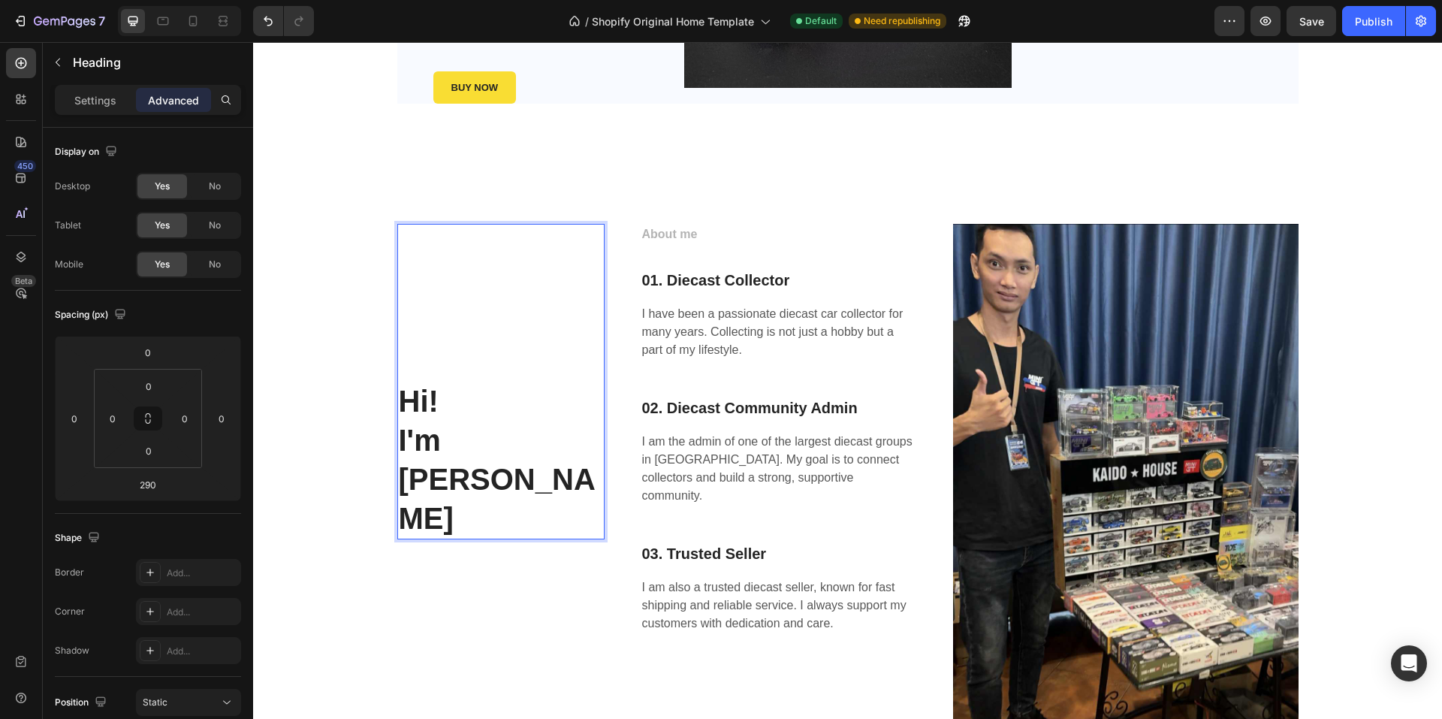
click at [409, 234] on p "⁠⁠⁠⁠⁠⁠⁠ Hi! I'm [PERSON_NAME]" at bounding box center [501, 381] width 204 height 312
click at [400, 405] on p "⁠⁠⁠⁠⁠⁠⁠ Hi! I'm [PERSON_NAME]" at bounding box center [501, 381] width 204 height 312
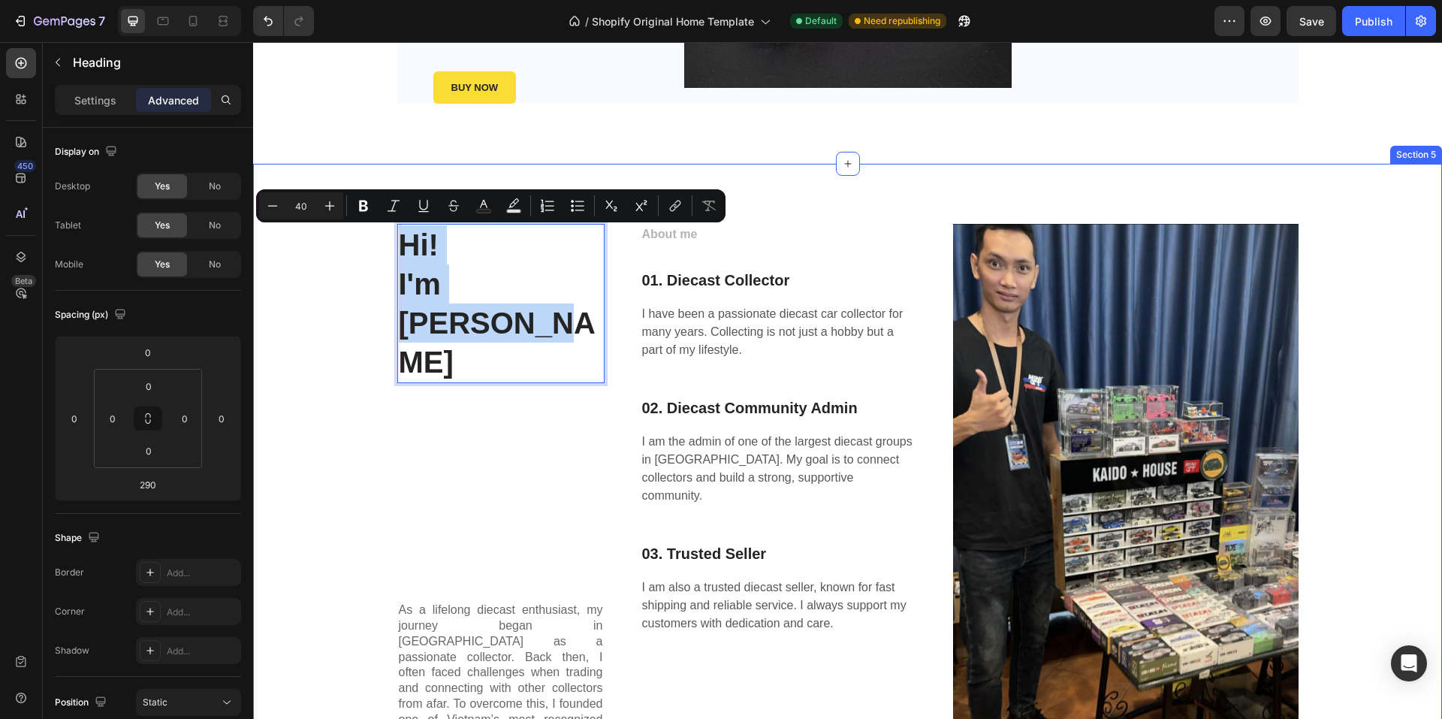
drag, startPoint x: 587, startPoint y: 288, endPoint x: 379, endPoint y: 229, distance: 216.2
click at [379, 229] on div "Hi! I'm [PERSON_NAME] Heading 290 As a lifelong diecast enthusiast, my journey …" at bounding box center [847, 556] width 1167 height 664
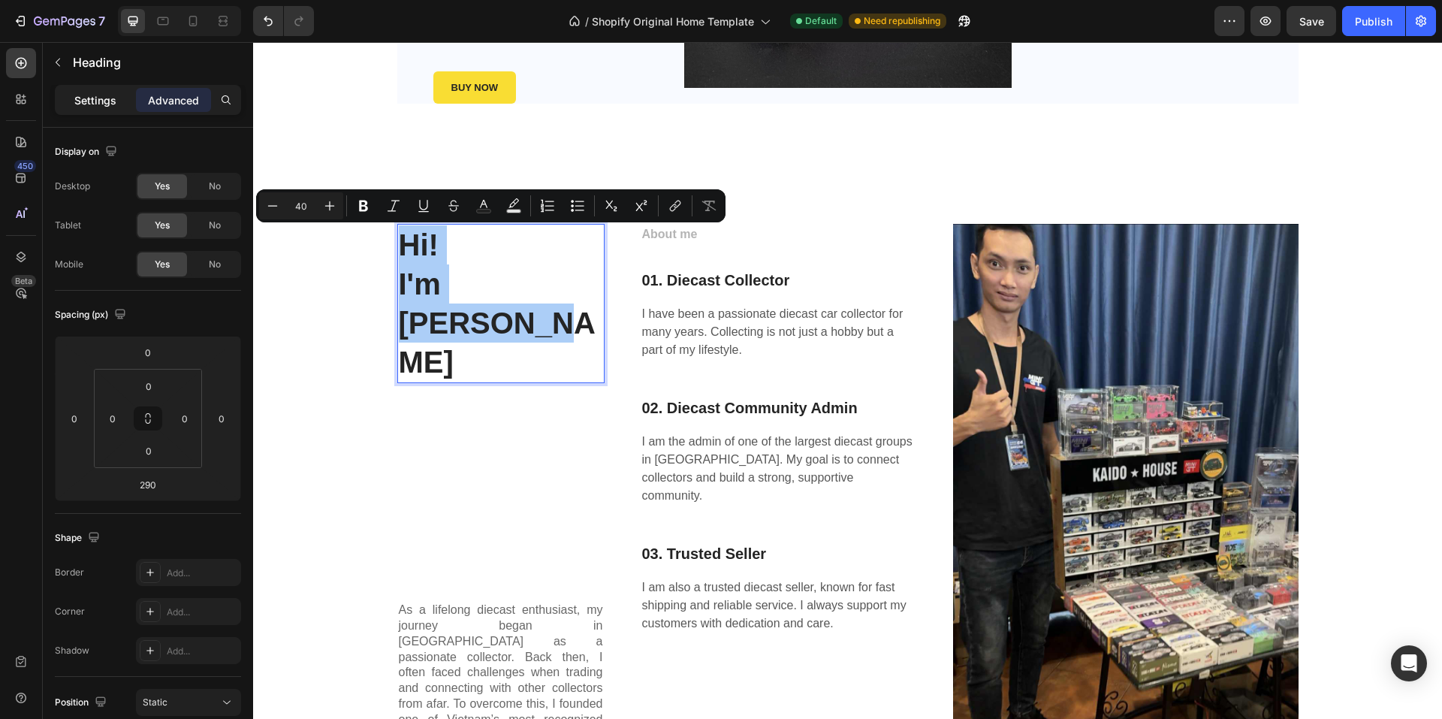
click at [108, 103] on p "Settings" at bounding box center [95, 100] width 42 height 16
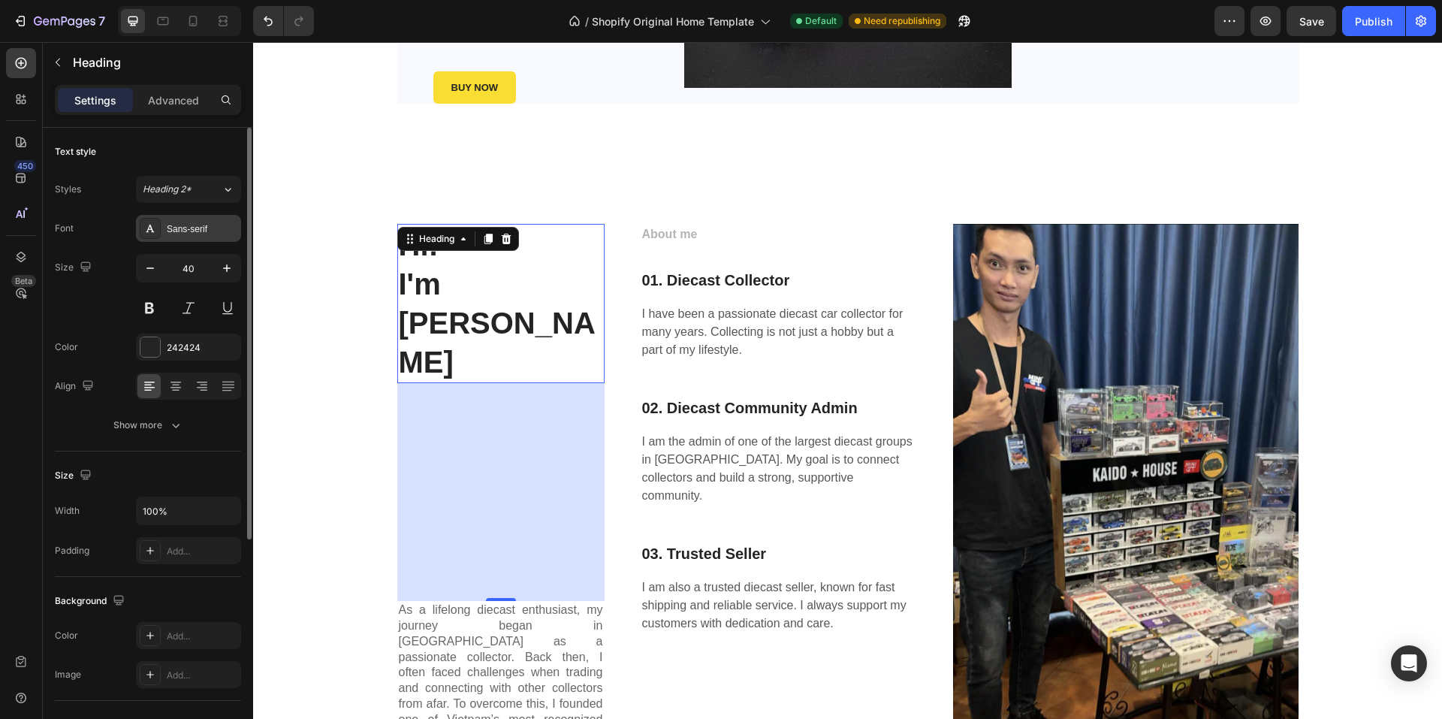
click at [198, 226] on div "Sans-serif" at bounding box center [202, 229] width 71 height 14
click at [197, 201] on button "Heading 2*" at bounding box center [188, 189] width 105 height 27
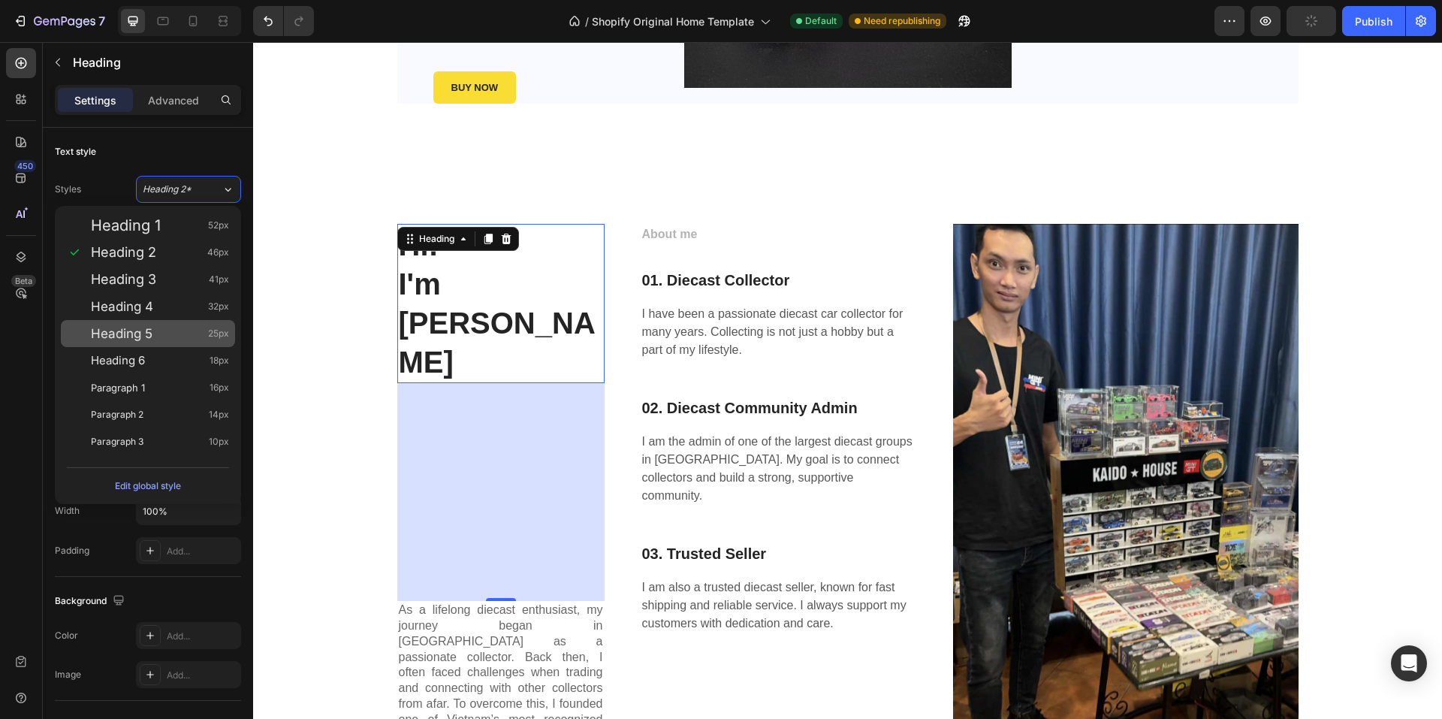
click at [143, 329] on span "Heading 5" at bounding box center [122, 333] width 62 height 15
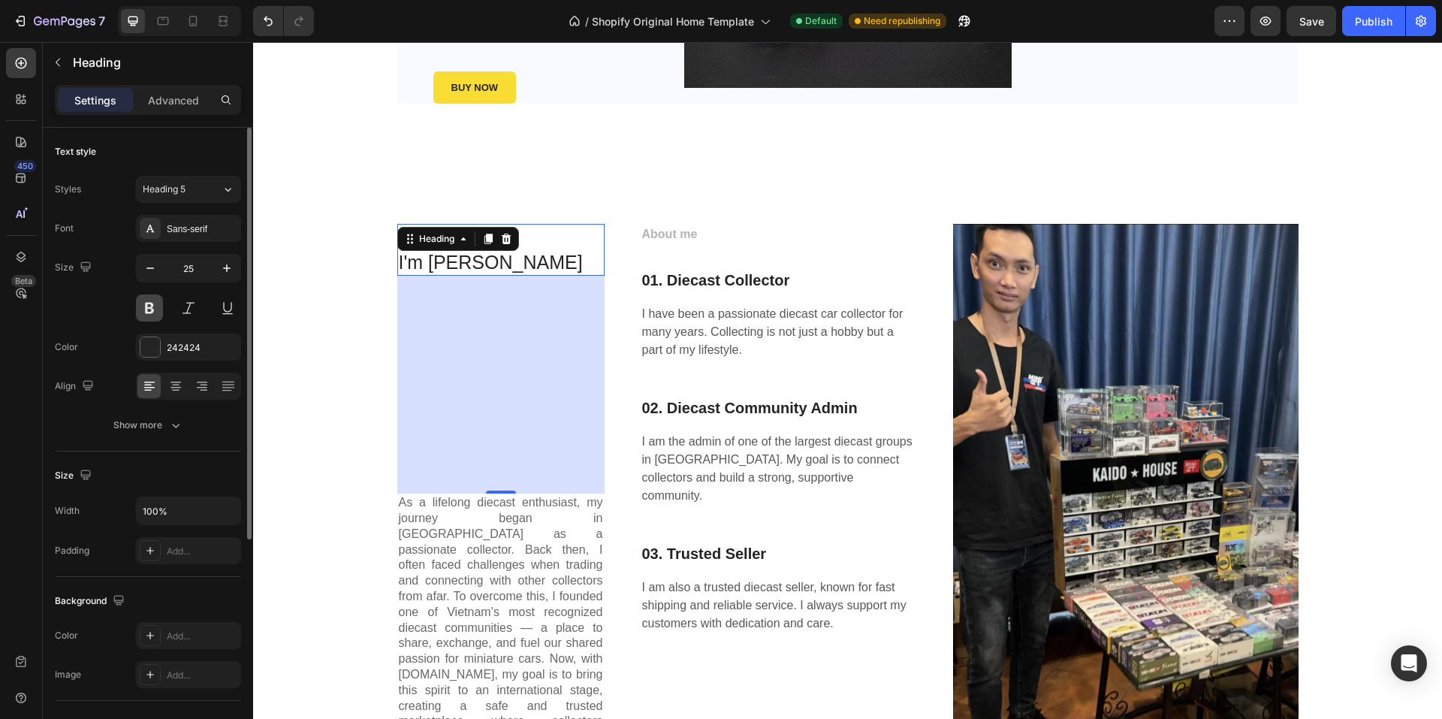
click at [152, 315] on button at bounding box center [149, 307] width 27 height 27
click at [187, 308] on button at bounding box center [188, 307] width 27 height 27
click at [154, 271] on icon "button" at bounding box center [150, 268] width 15 height 15
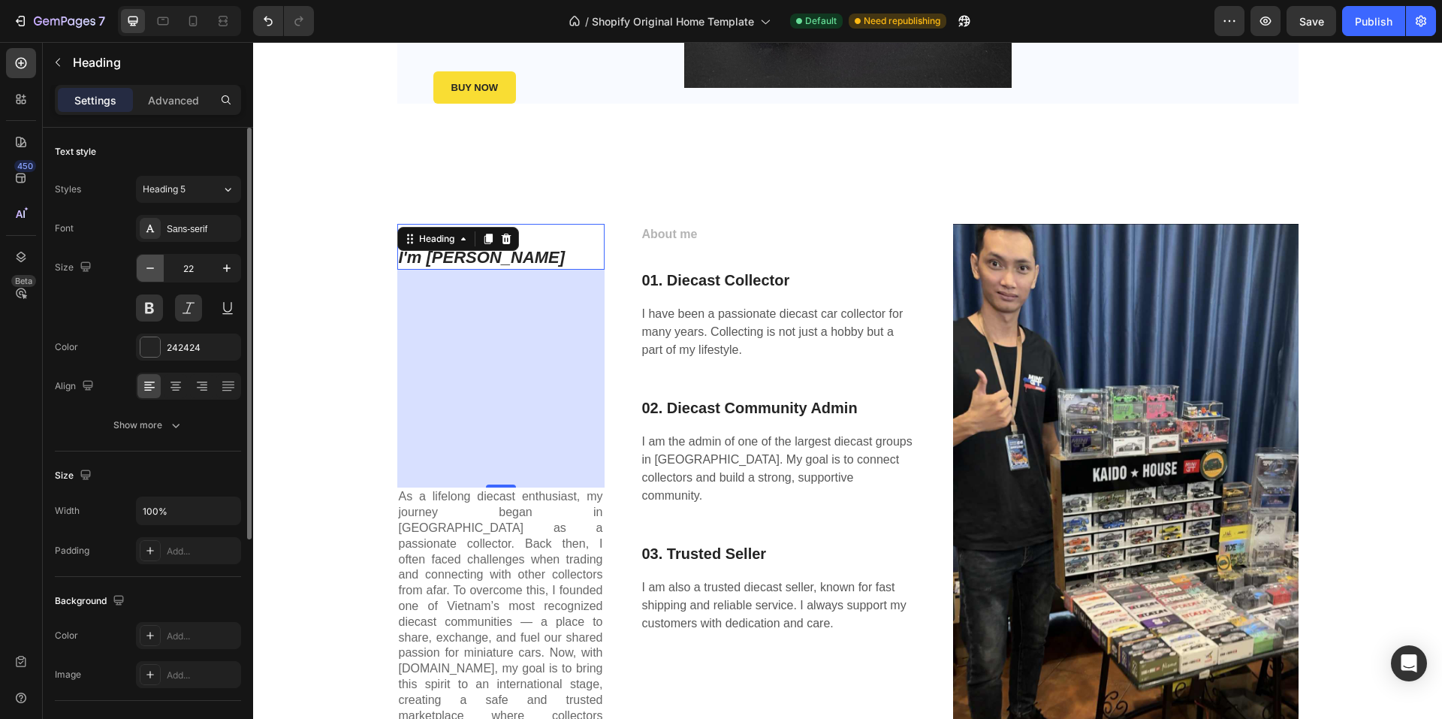
click at [154, 271] on icon "button" at bounding box center [150, 268] width 15 height 15
type input "20"
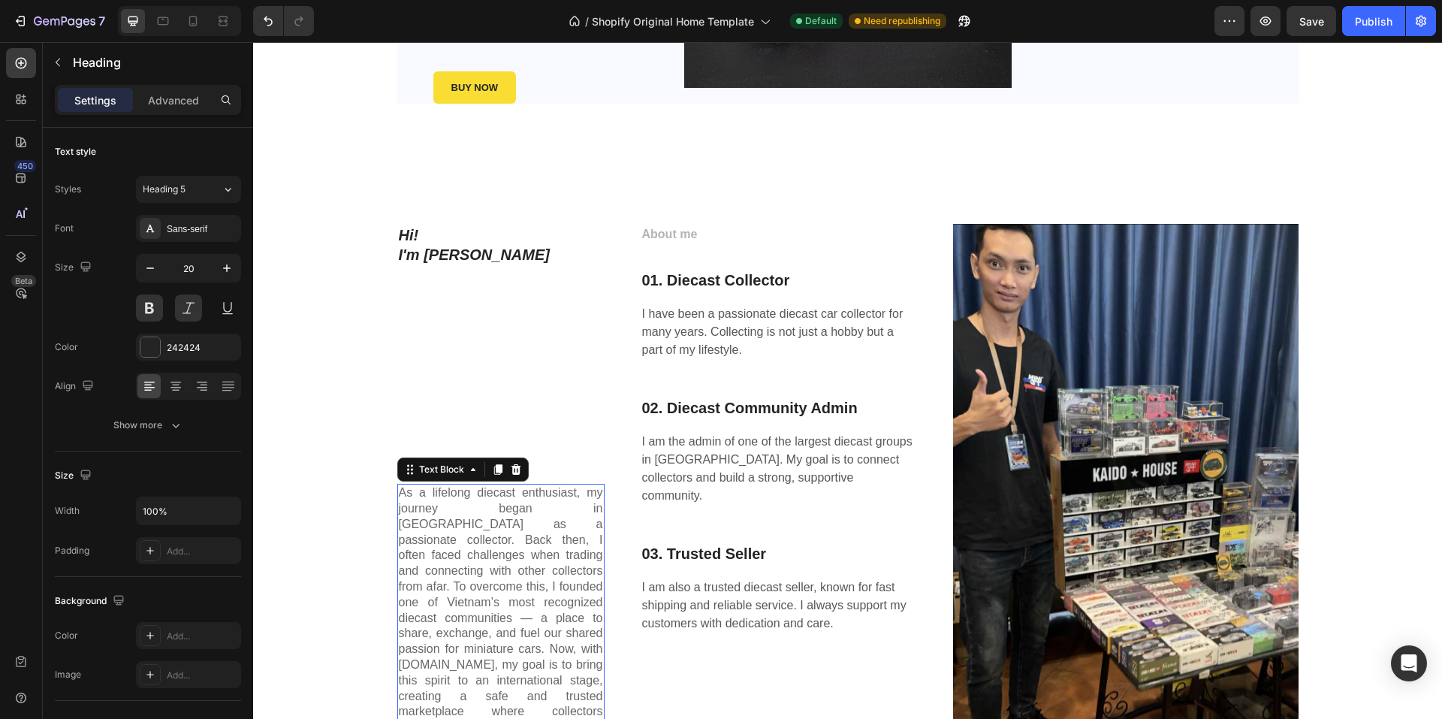
click at [529, 565] on p "As a lifelong diecast enthusiast, my journey began in [GEOGRAPHIC_DATA] as a pa…" at bounding box center [501, 618] width 204 height 266
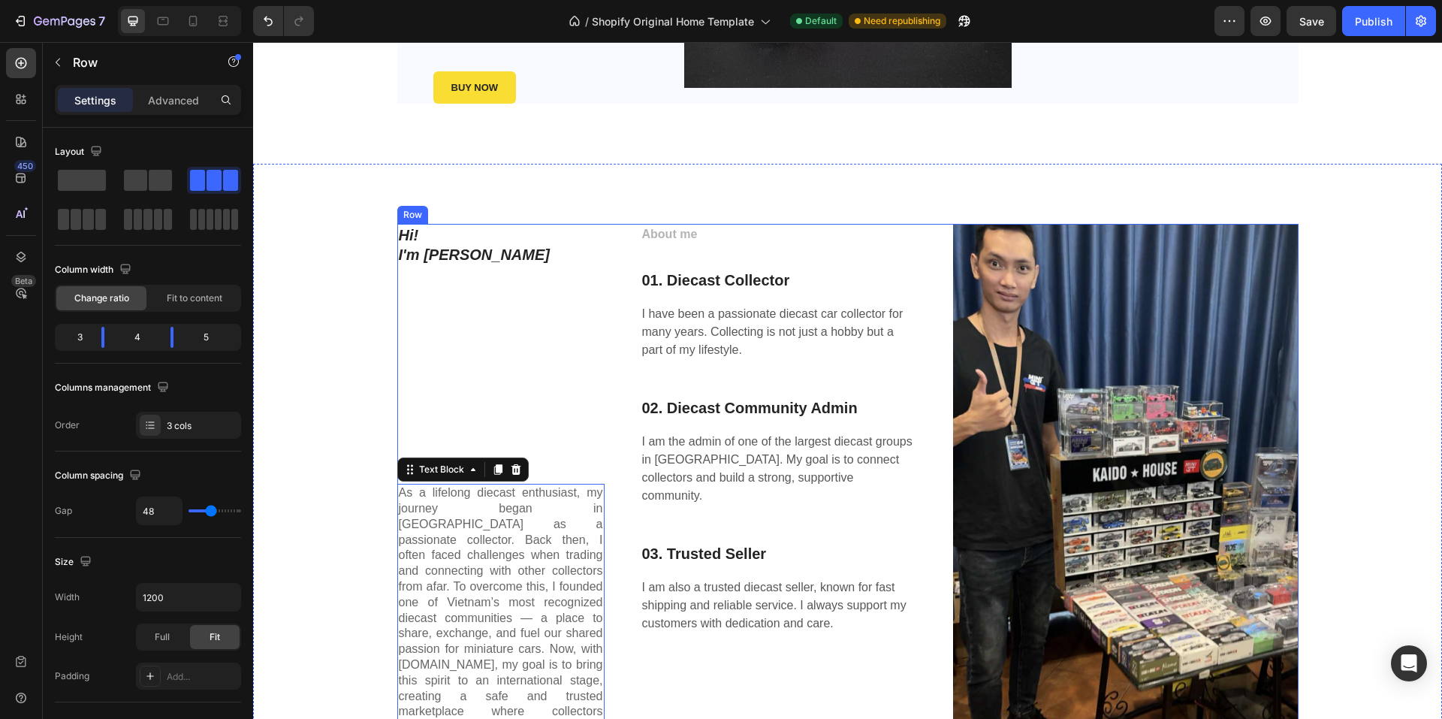
click at [512, 427] on div "Hi! I'm [PERSON_NAME] Heading As a lifelong diecast enthusiast, my journey bega…" at bounding box center [500, 497] width 207 height 547
click at [457, 330] on div "Hi! I'm [PERSON_NAME] Heading As a lifelong diecast enthusiast, my journey bega…" at bounding box center [500, 497] width 207 height 547
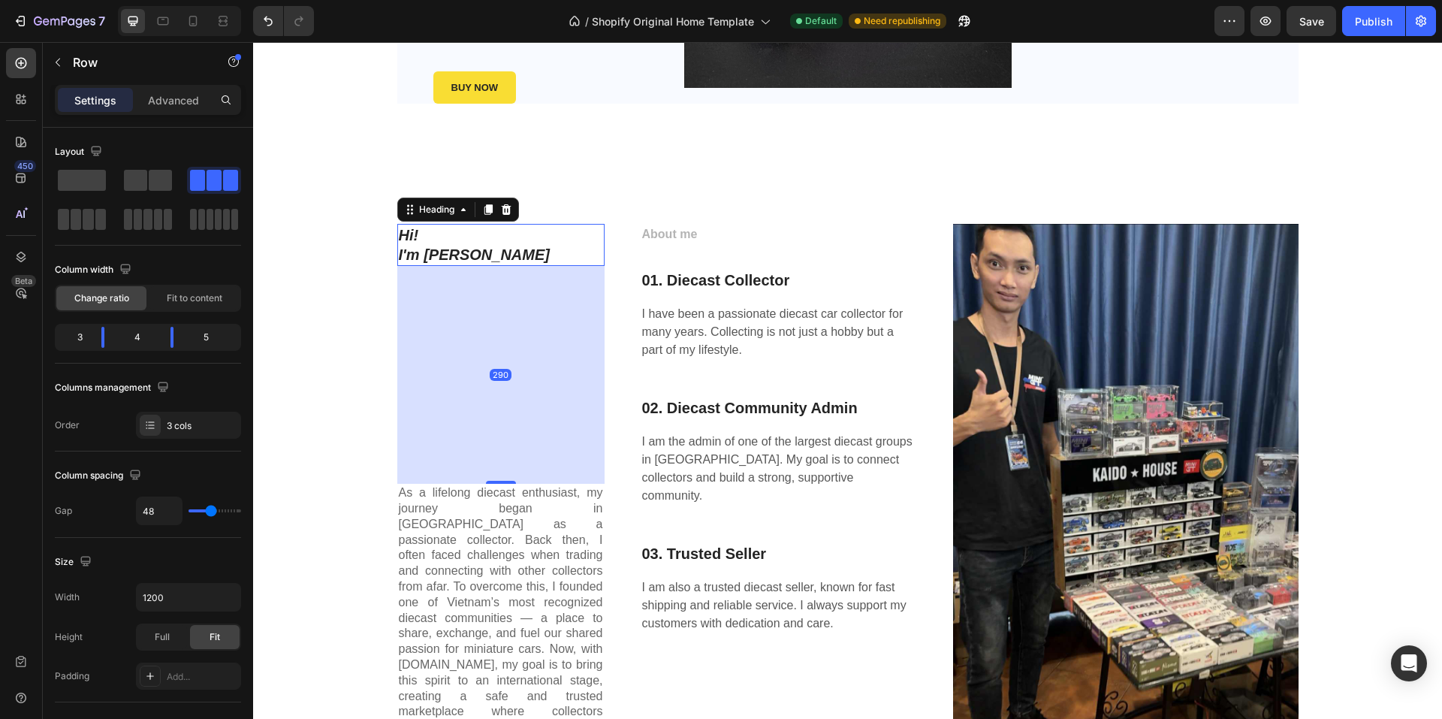
click at [500, 240] on p "Hi! I'm [PERSON_NAME]" at bounding box center [501, 244] width 204 height 39
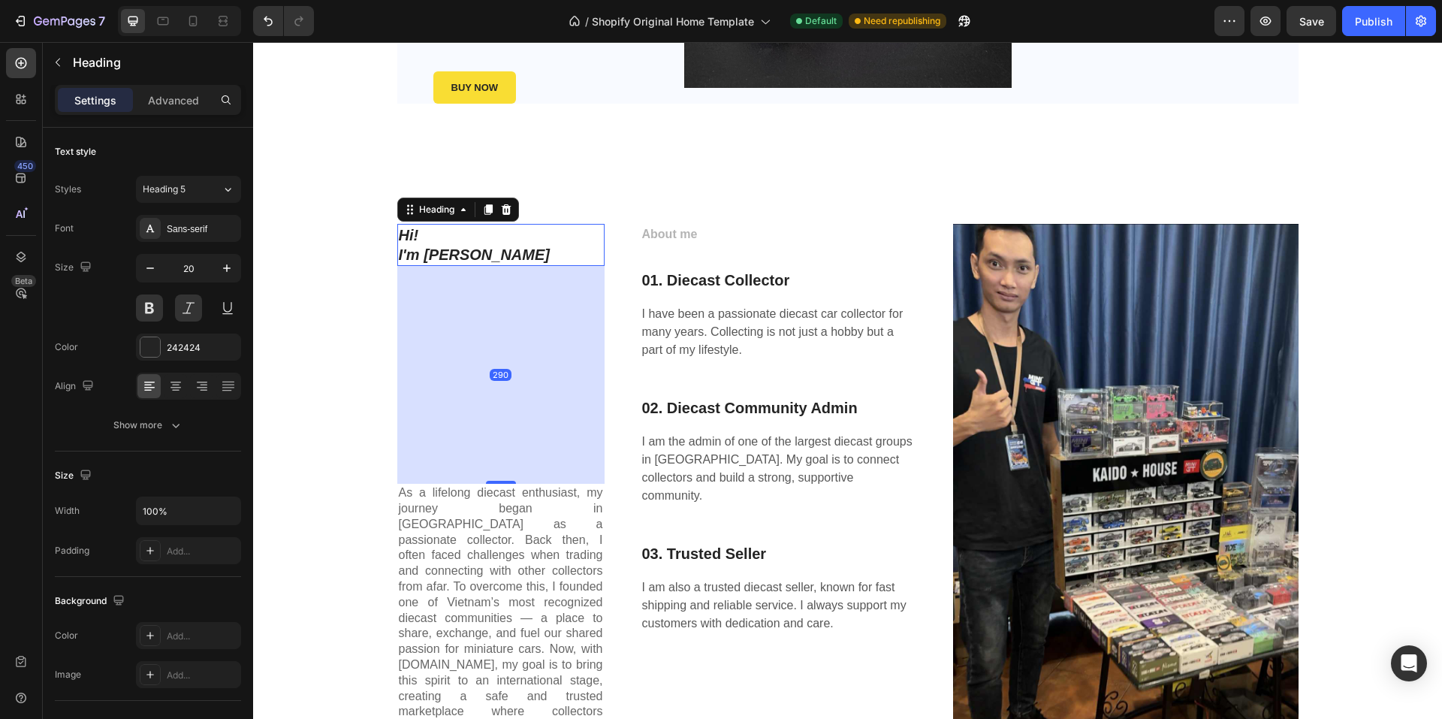
click at [509, 333] on div "290" at bounding box center [500, 375] width 207 height 218
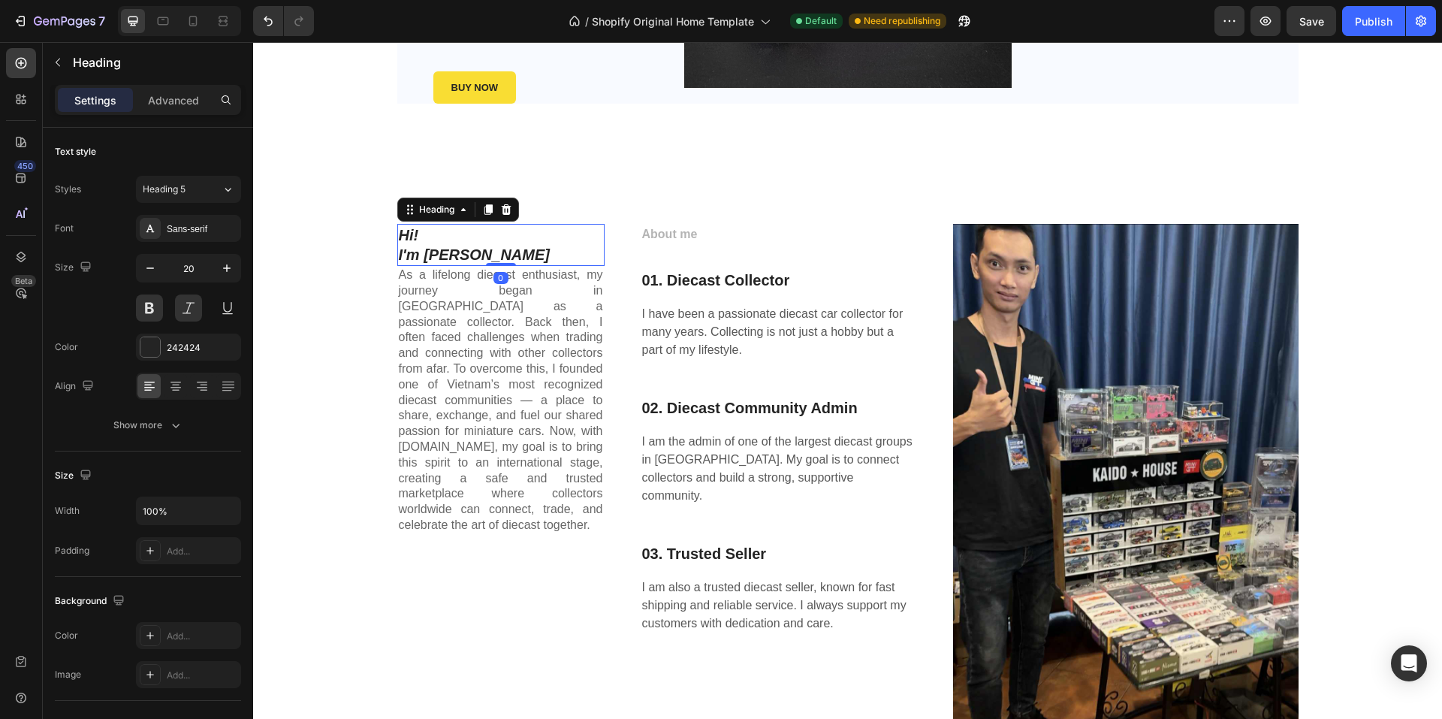
drag, startPoint x: 493, startPoint y: 481, endPoint x: 527, endPoint y: 263, distance: 221.2
click at [527, 263] on div "Hi! I'm [PERSON_NAME] Heading 0" at bounding box center [500, 245] width 207 height 42
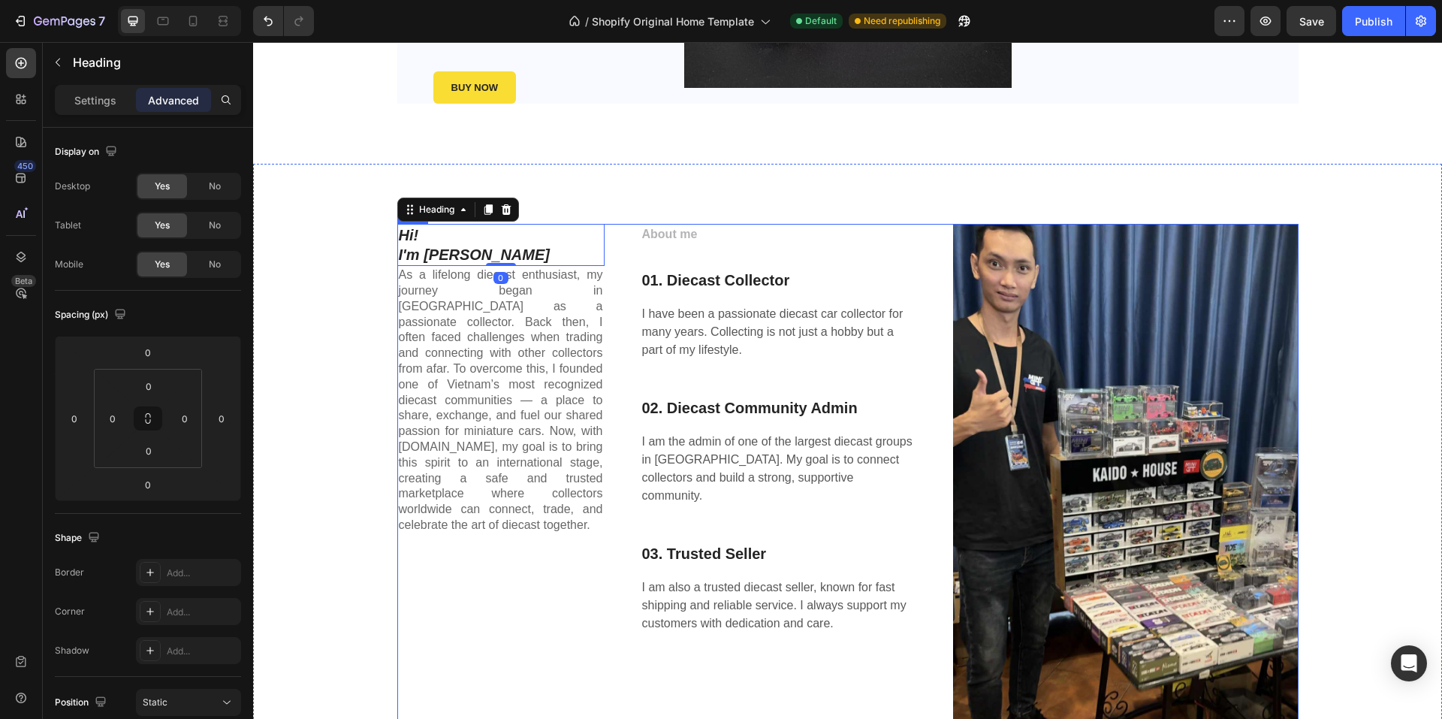
click at [518, 557] on div "Hi! I'm [PERSON_NAME] Heading 0 As a lifelong diecast enthusiast, my journey be…" at bounding box center [500, 475] width 207 height 503
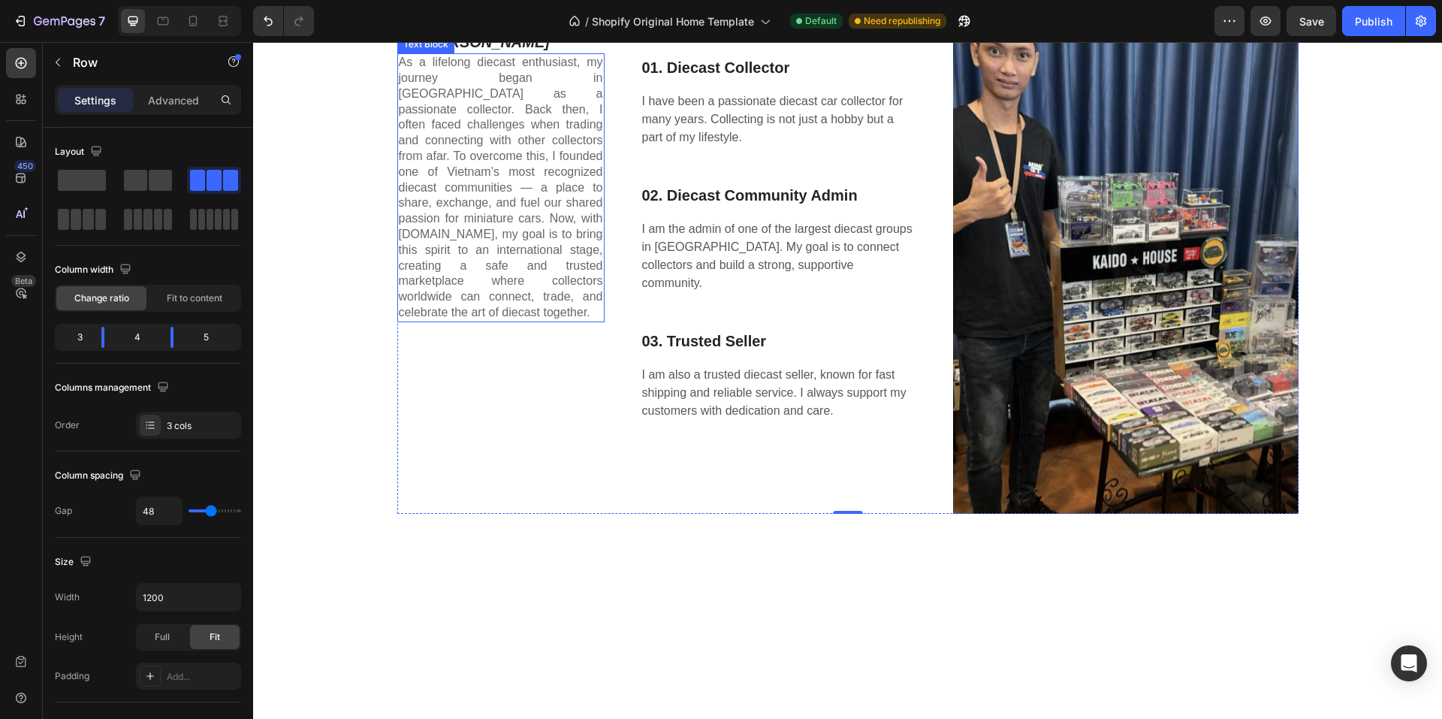
scroll to position [1915, 0]
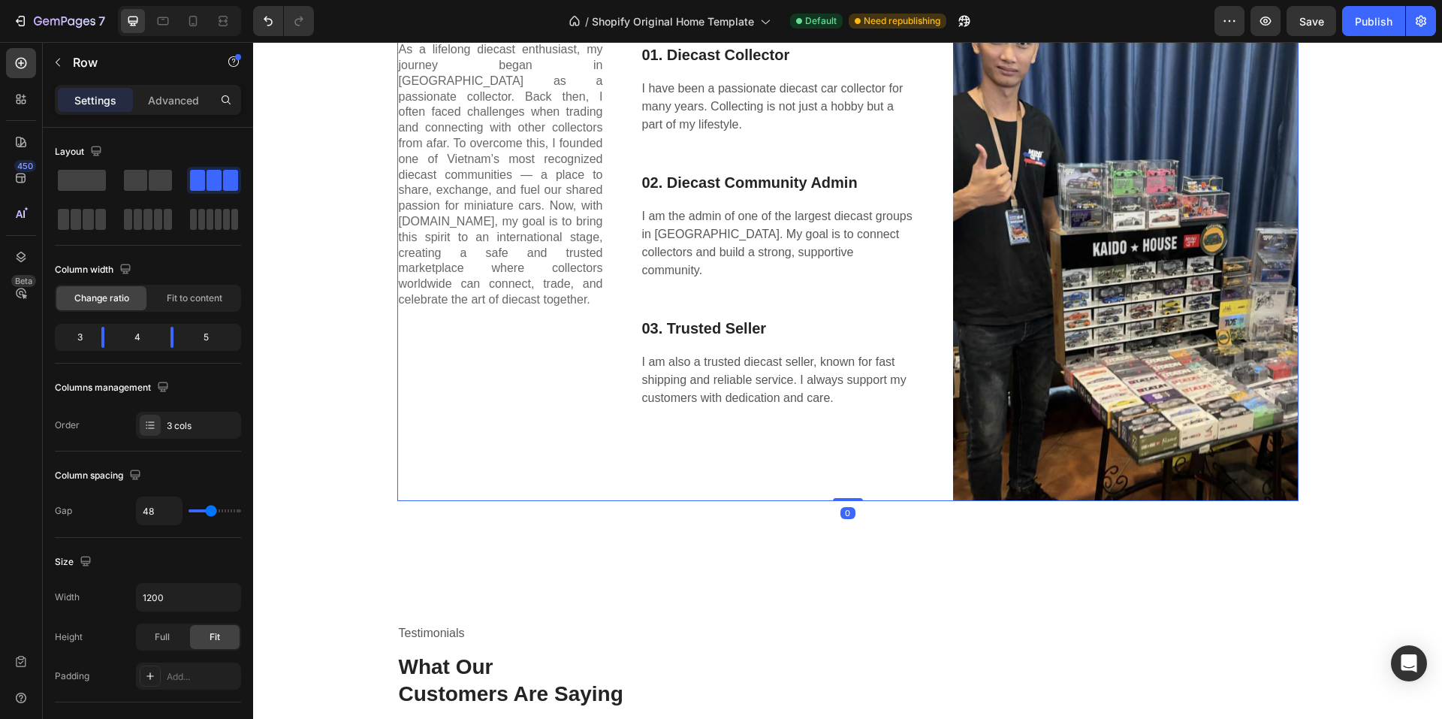
drag, startPoint x: 844, startPoint y: 498, endPoint x: 844, endPoint y: 458, distance: 39.8
click at [844, 458] on div "Hi! I'm [PERSON_NAME] Heading As a lifelong diecast enthusiast, my journey bega…" at bounding box center [847, 249] width 901 height 503
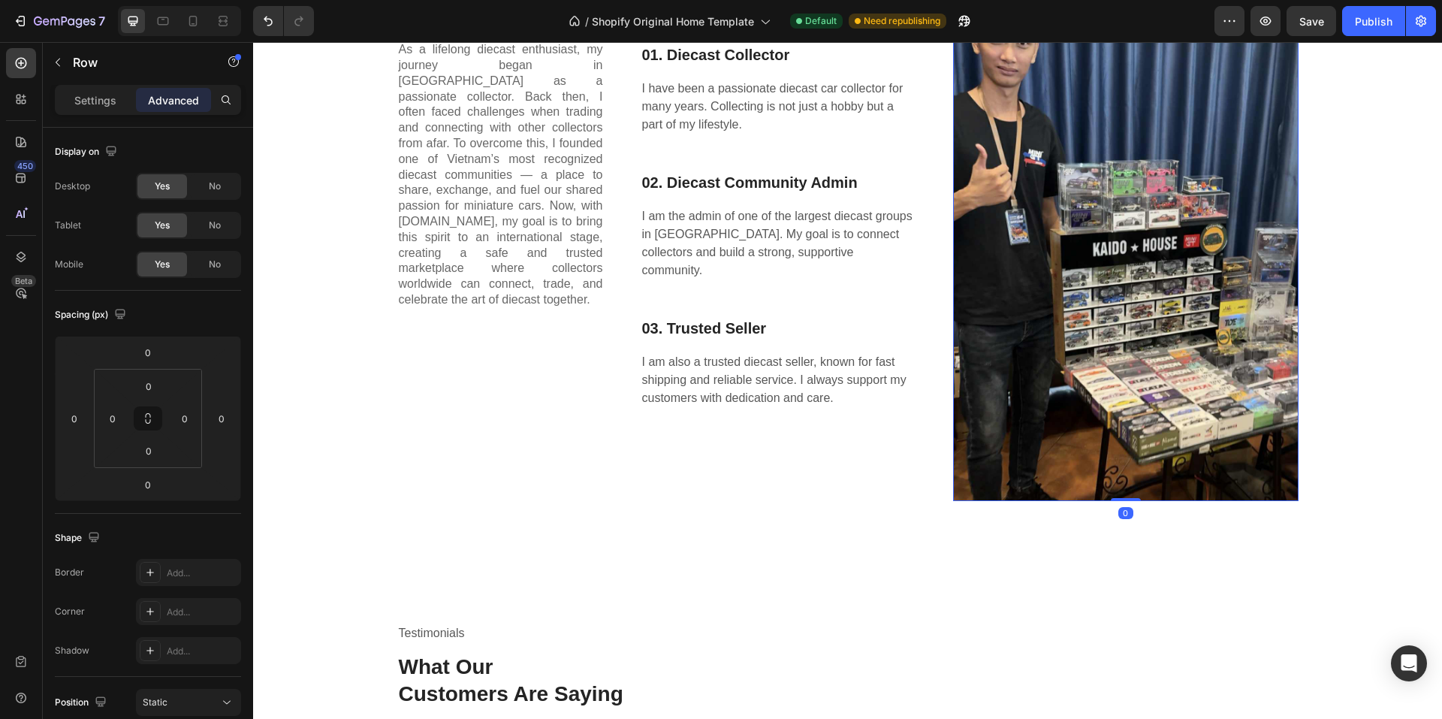
click at [1046, 464] on img at bounding box center [1126, 249] width 346 height 503
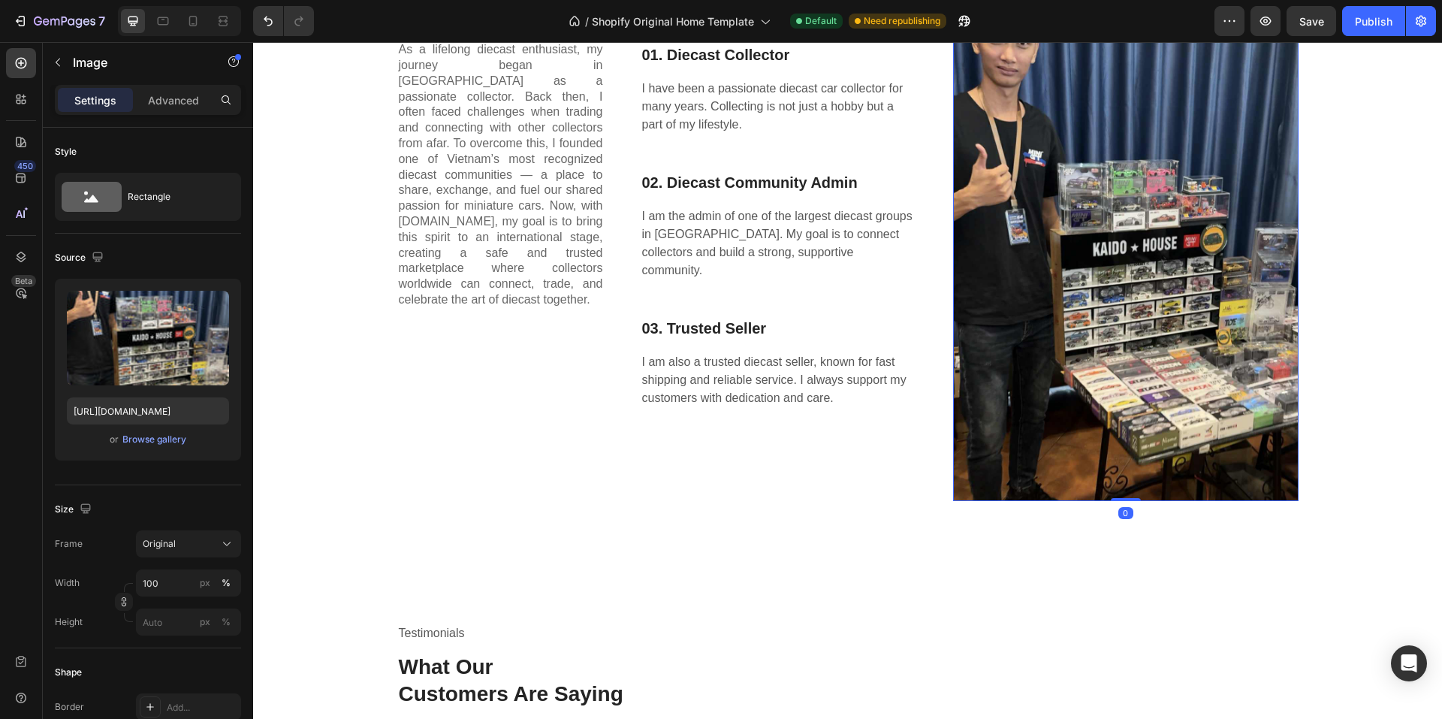
drag, startPoint x: 1118, startPoint y: 500, endPoint x: 1118, endPoint y: 472, distance: 27.1
click at [1118, 461] on div "Image 0" at bounding box center [1126, 249] width 346 height 503
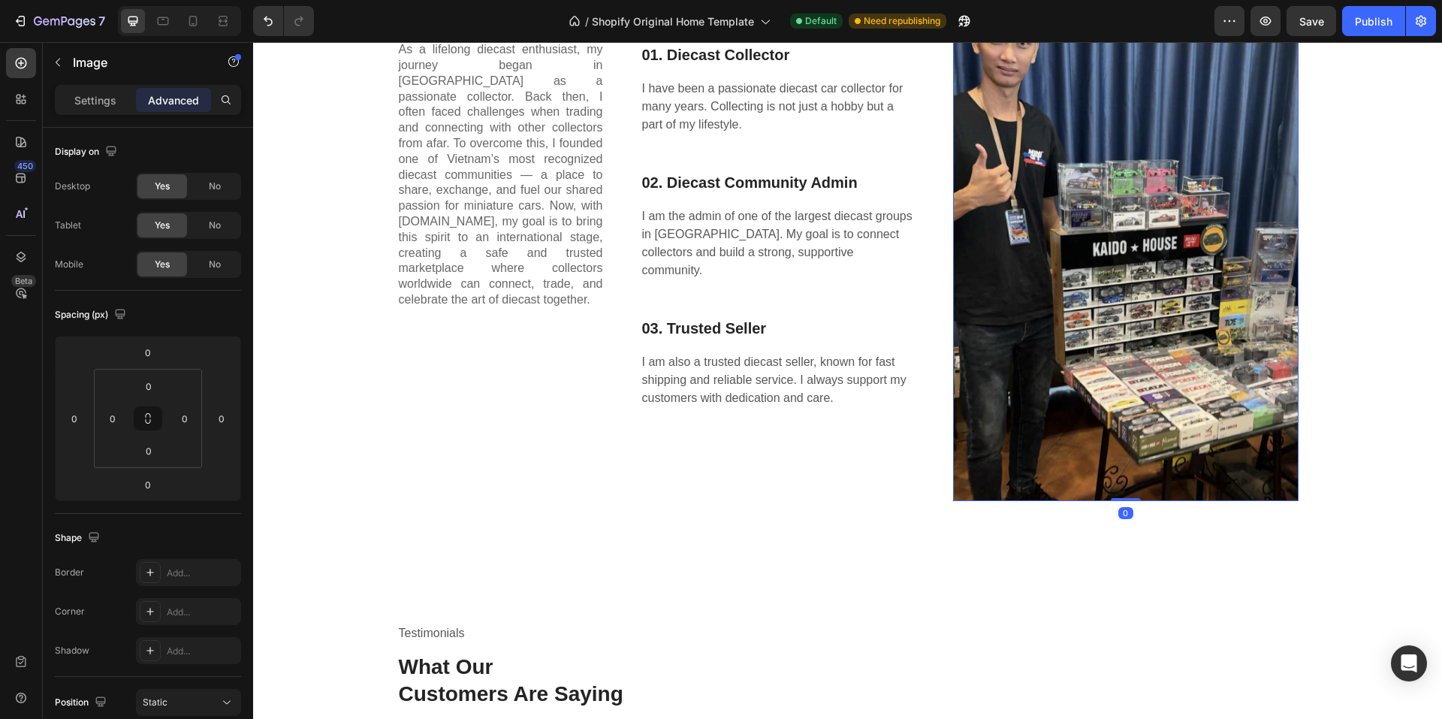
drag, startPoint x: 1114, startPoint y: 500, endPoint x: 1024, endPoint y: 413, distance: 124.8
click at [1103, 433] on div "Image 0" at bounding box center [1126, 249] width 346 height 503
click at [850, 435] on div "About me Text block 01. Diecast Collector Heading I have been a passionate diec…" at bounding box center [779, 249] width 276 height 503
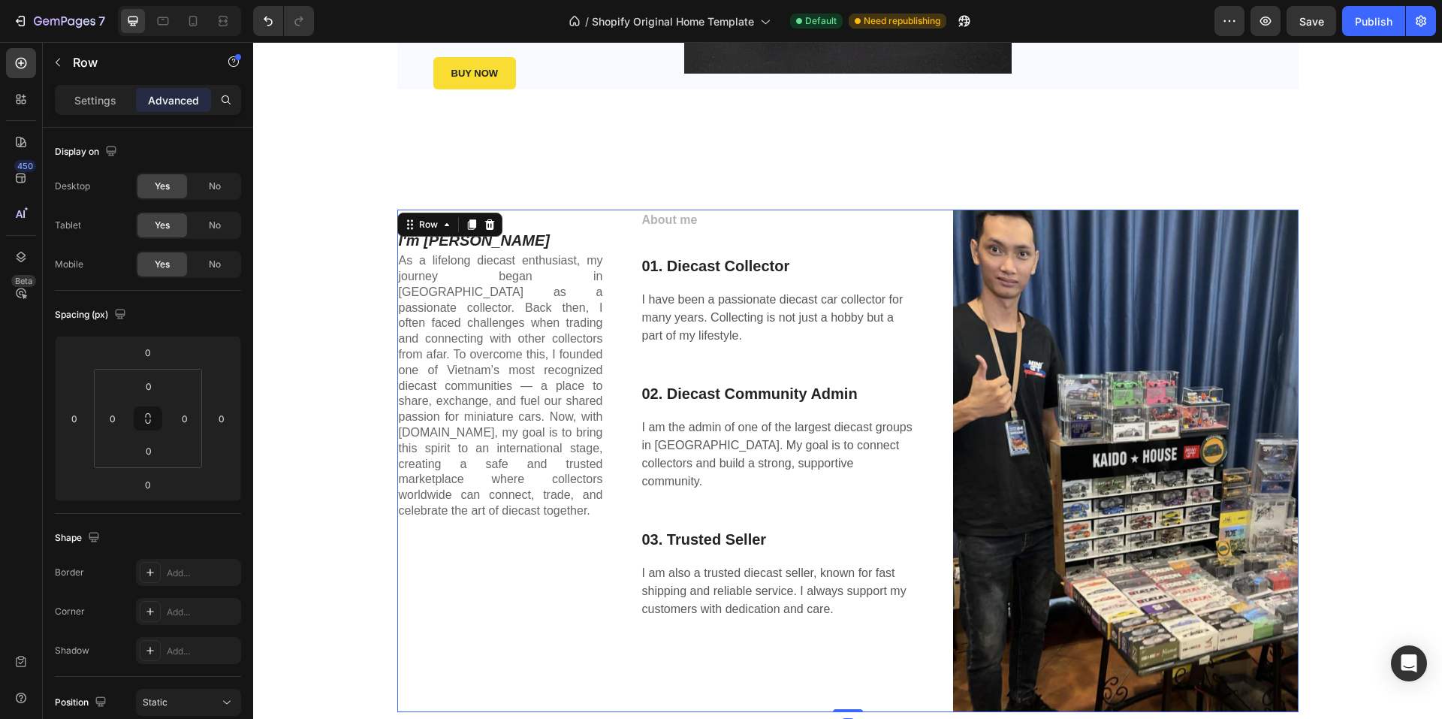
scroll to position [1690, 0]
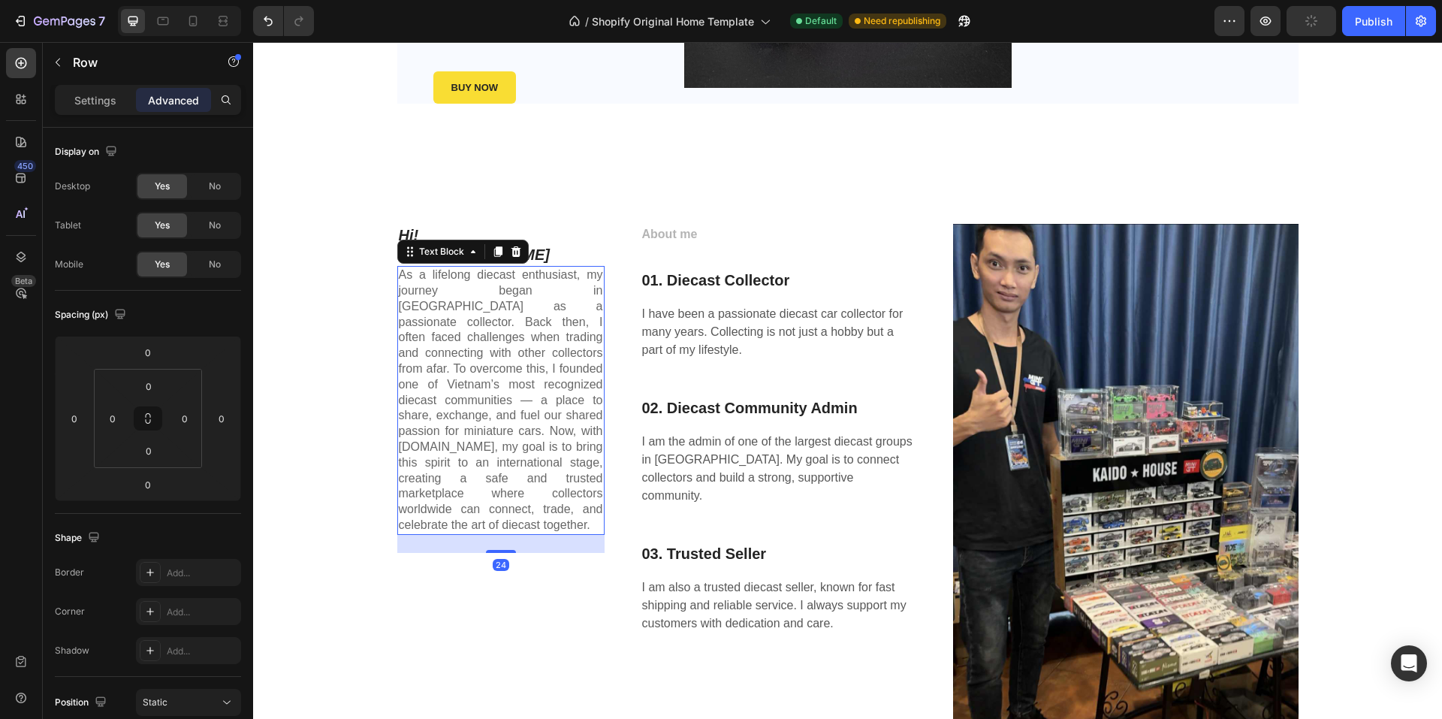
click at [444, 355] on p "As a lifelong diecast enthusiast, my journey began in [GEOGRAPHIC_DATA] as a pa…" at bounding box center [501, 400] width 204 height 266
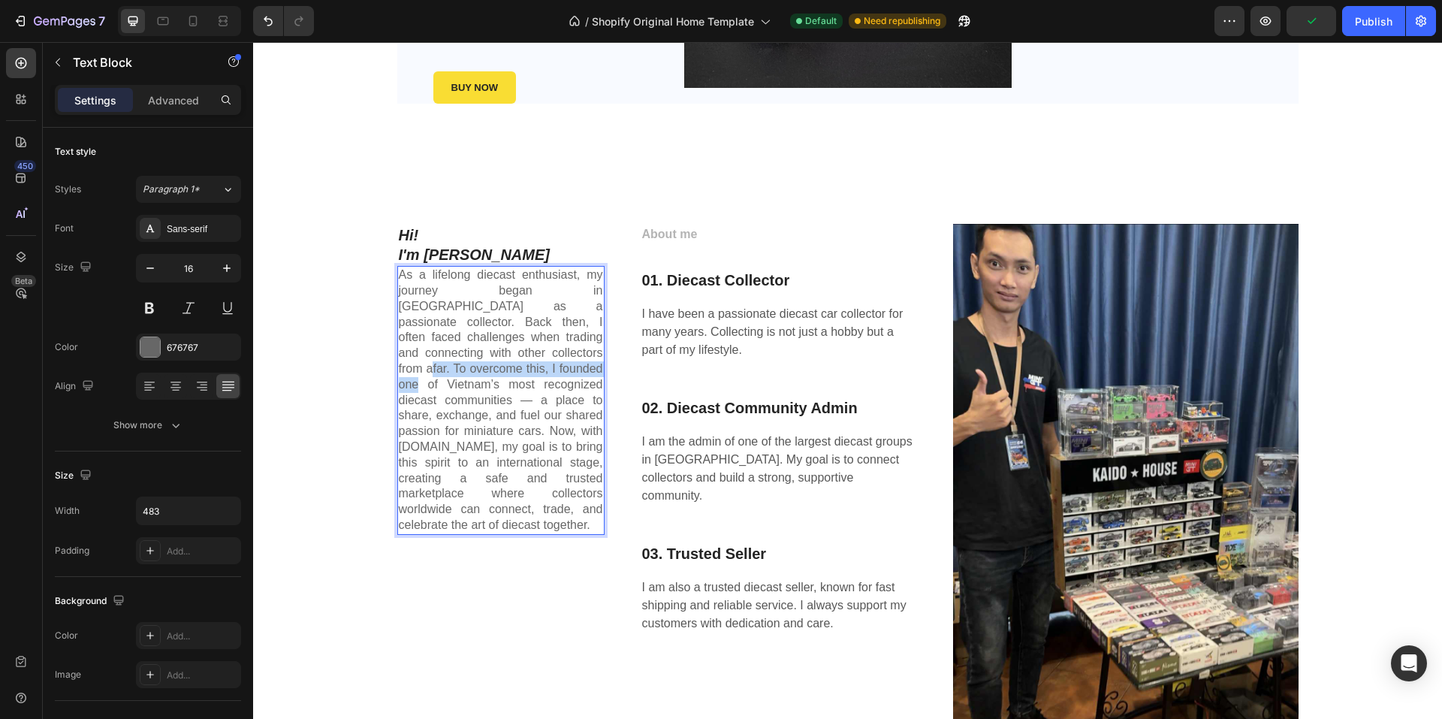
drag, startPoint x: 475, startPoint y: 357, endPoint x: 475, endPoint y: 364, distance: 7.5
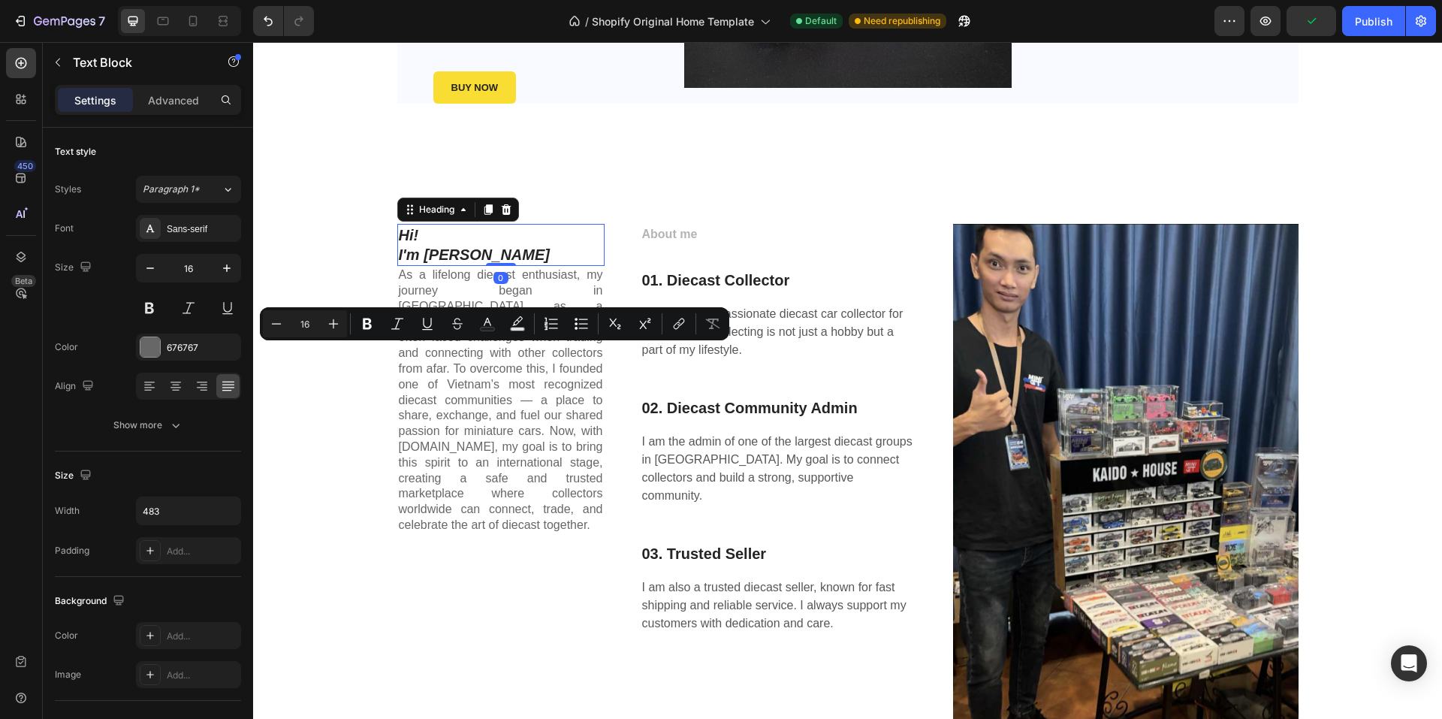
click at [472, 242] on p "Hi! I'm [PERSON_NAME]" at bounding box center [501, 244] width 204 height 39
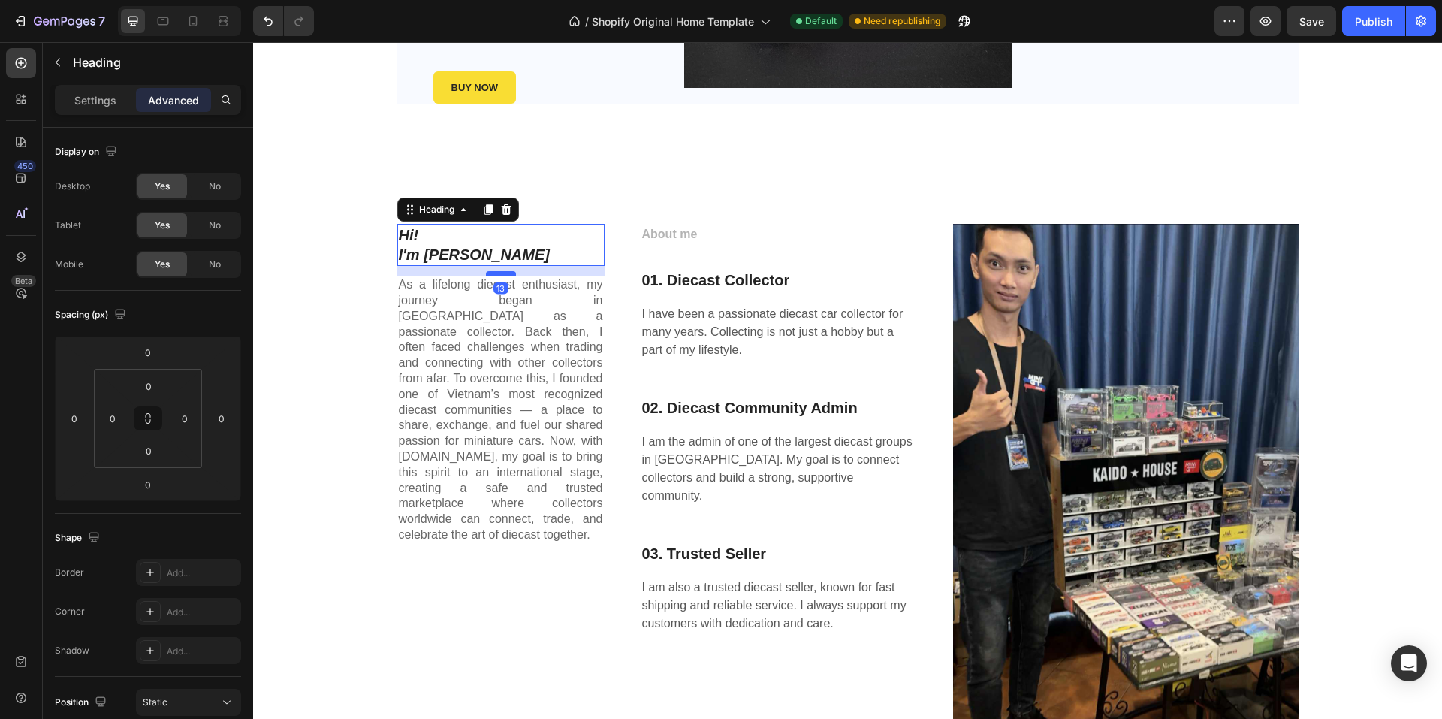
drag, startPoint x: 497, startPoint y: 263, endPoint x: 502, endPoint y: 273, distance: 11.1
click at [502, 273] on div at bounding box center [501, 273] width 30 height 5
click at [499, 273] on div at bounding box center [501, 271] width 30 height 5
type input "10"
click at [491, 559] on div "Hi! I'm [PERSON_NAME] Heading 10 As a lifelong diecast enthusiast, my journey b…" at bounding box center [500, 475] width 207 height 503
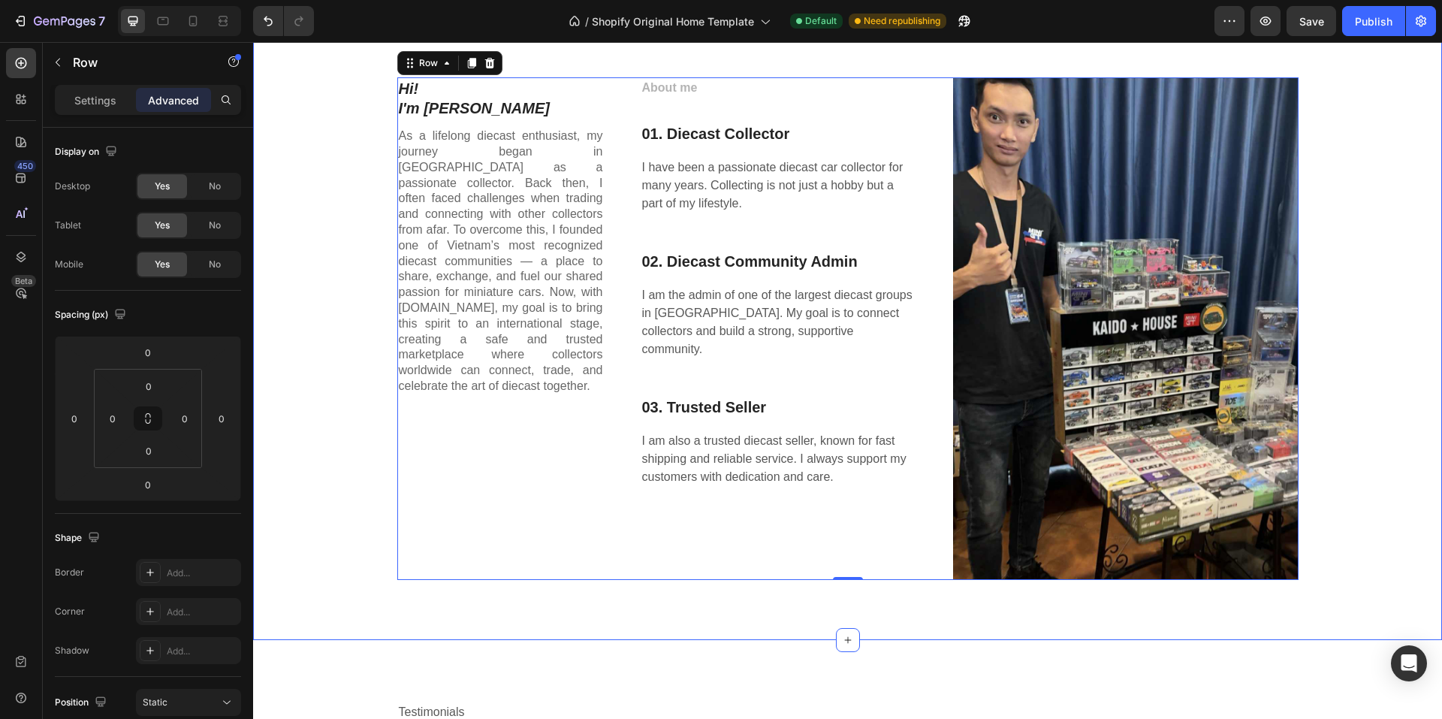
scroll to position [1915, 0]
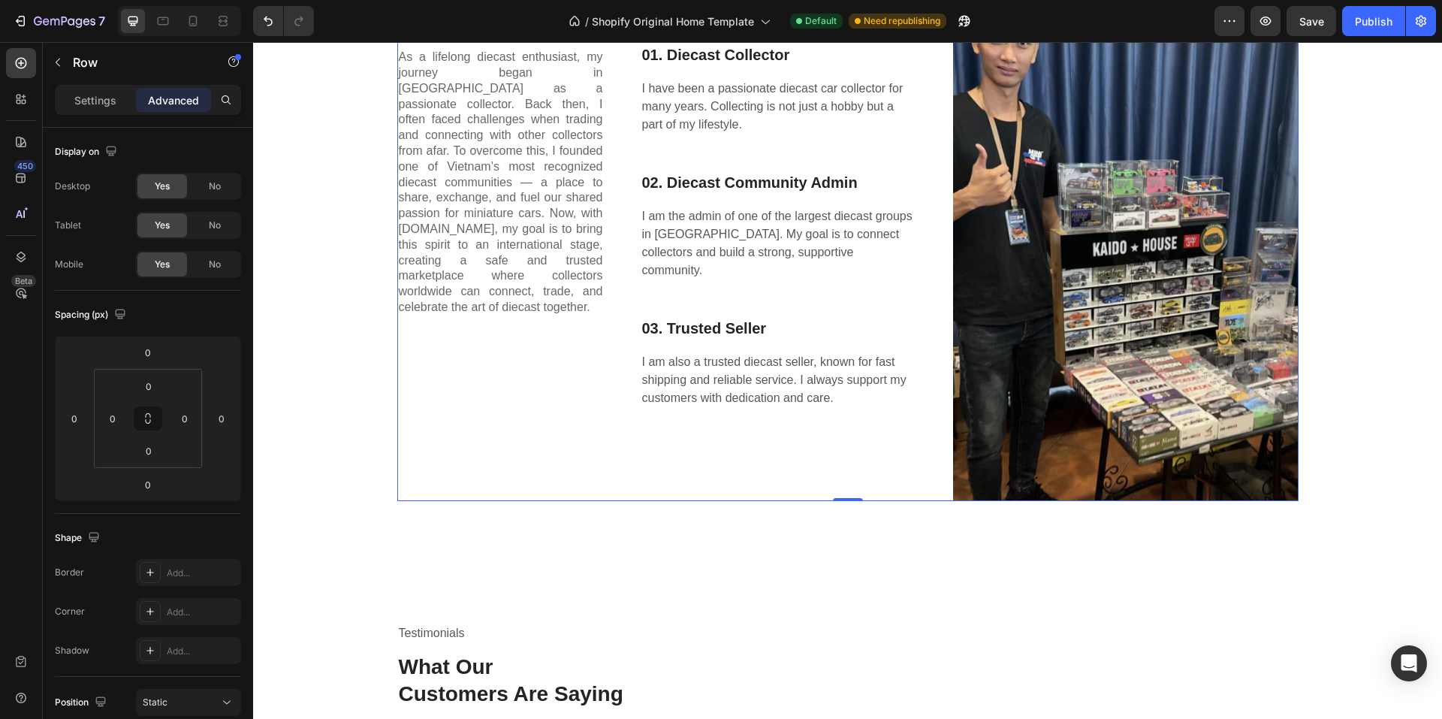
click at [481, 357] on div "Hi! I'm [PERSON_NAME] Heading As a lifelong diecast enthusiast, my journey bega…" at bounding box center [500, 249] width 207 height 503
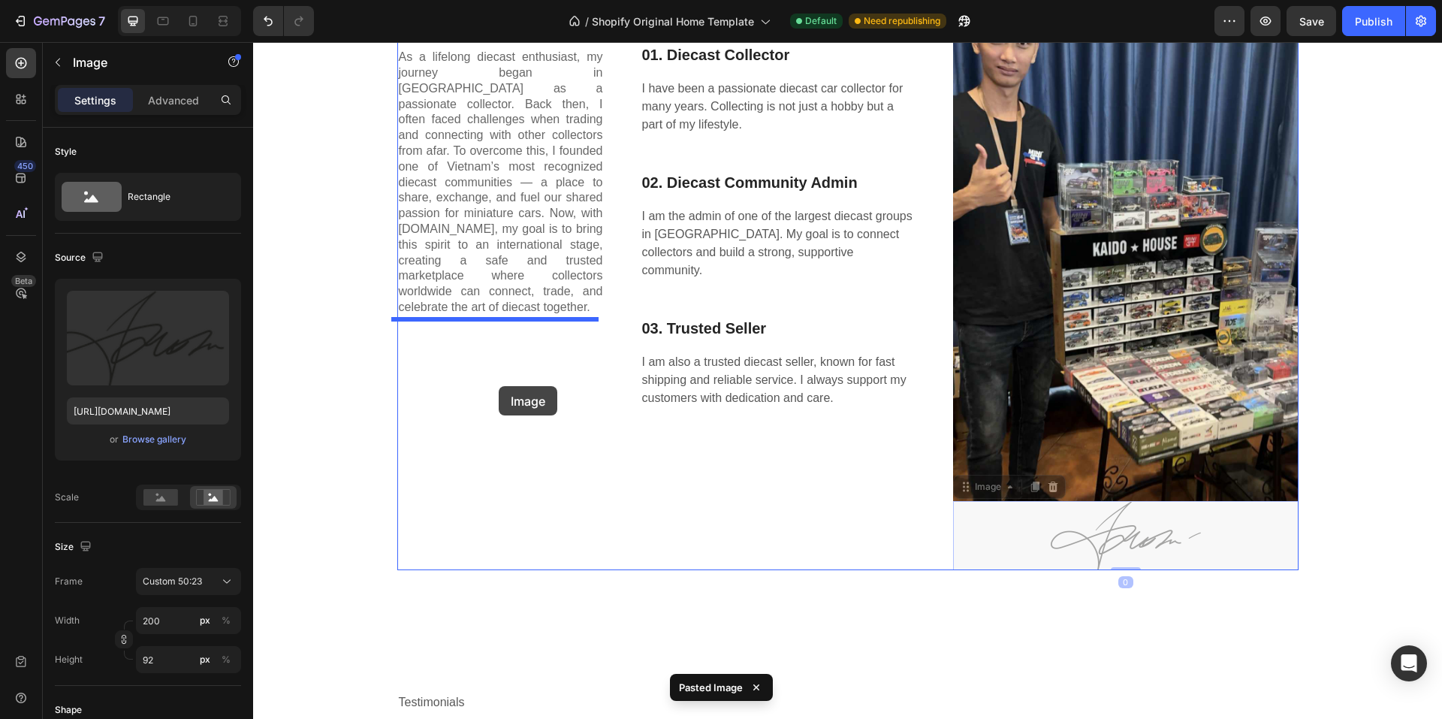
drag, startPoint x: 1028, startPoint y: 541, endPoint x: 499, endPoint y: 386, distance: 551.7
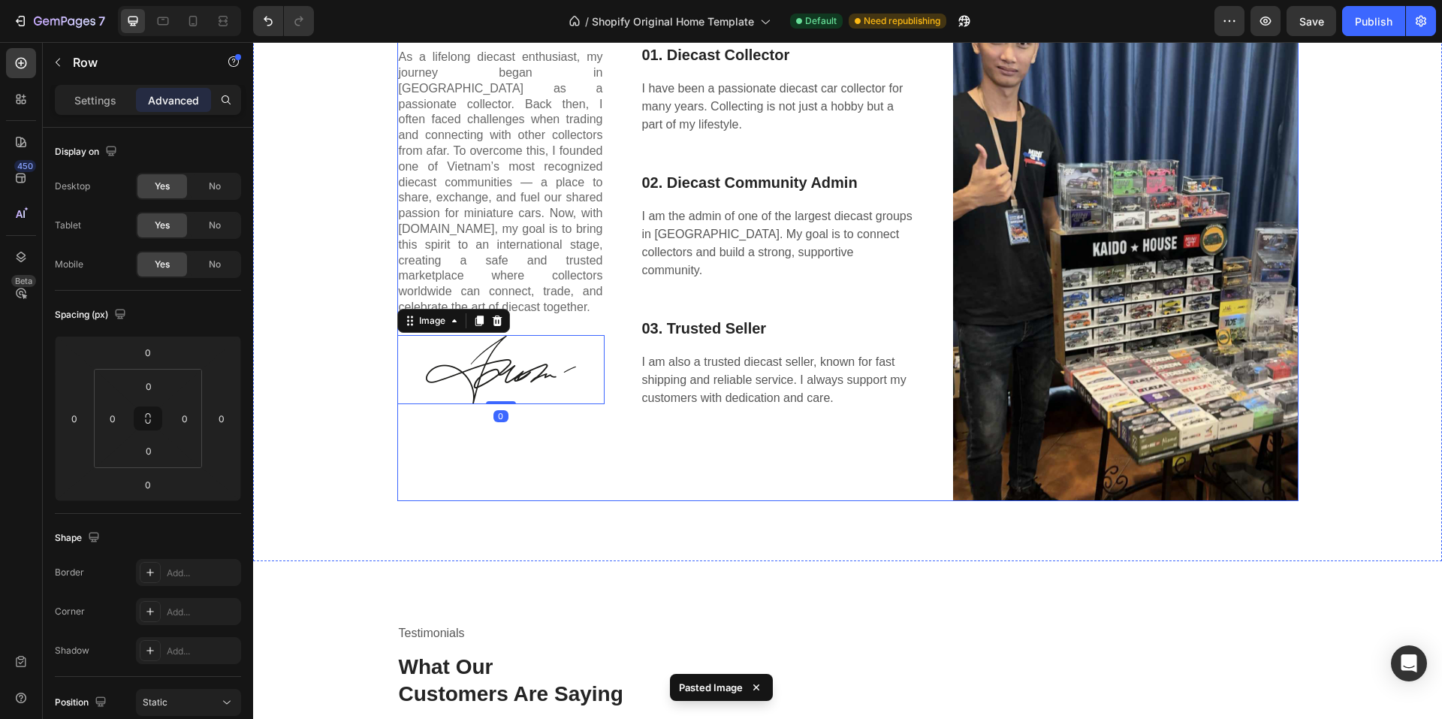
click at [552, 451] on div "Hi! I'm [PERSON_NAME] Heading As a lifelong diecast enthusiast, my journey bega…" at bounding box center [500, 249] width 207 height 503
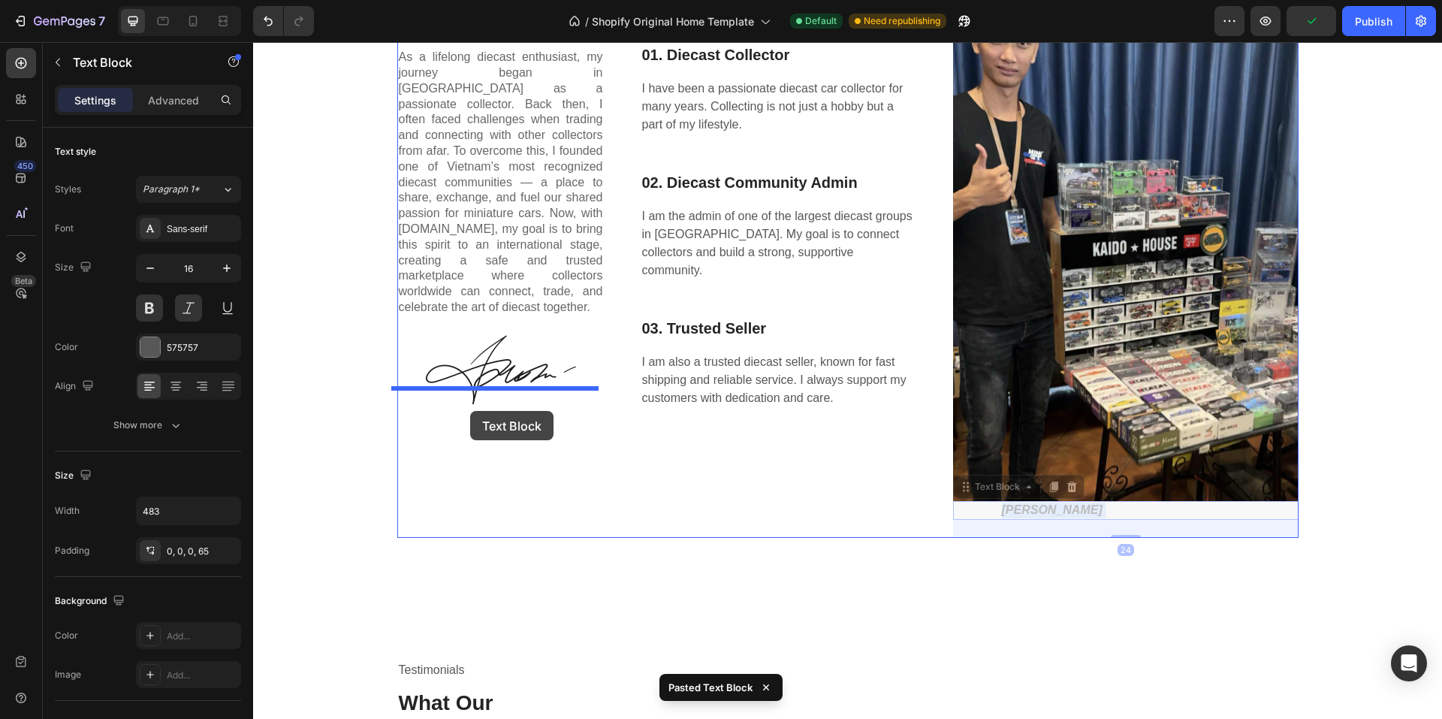
drag, startPoint x: 982, startPoint y: 515, endPoint x: 470, endPoint y: 411, distance: 521.9
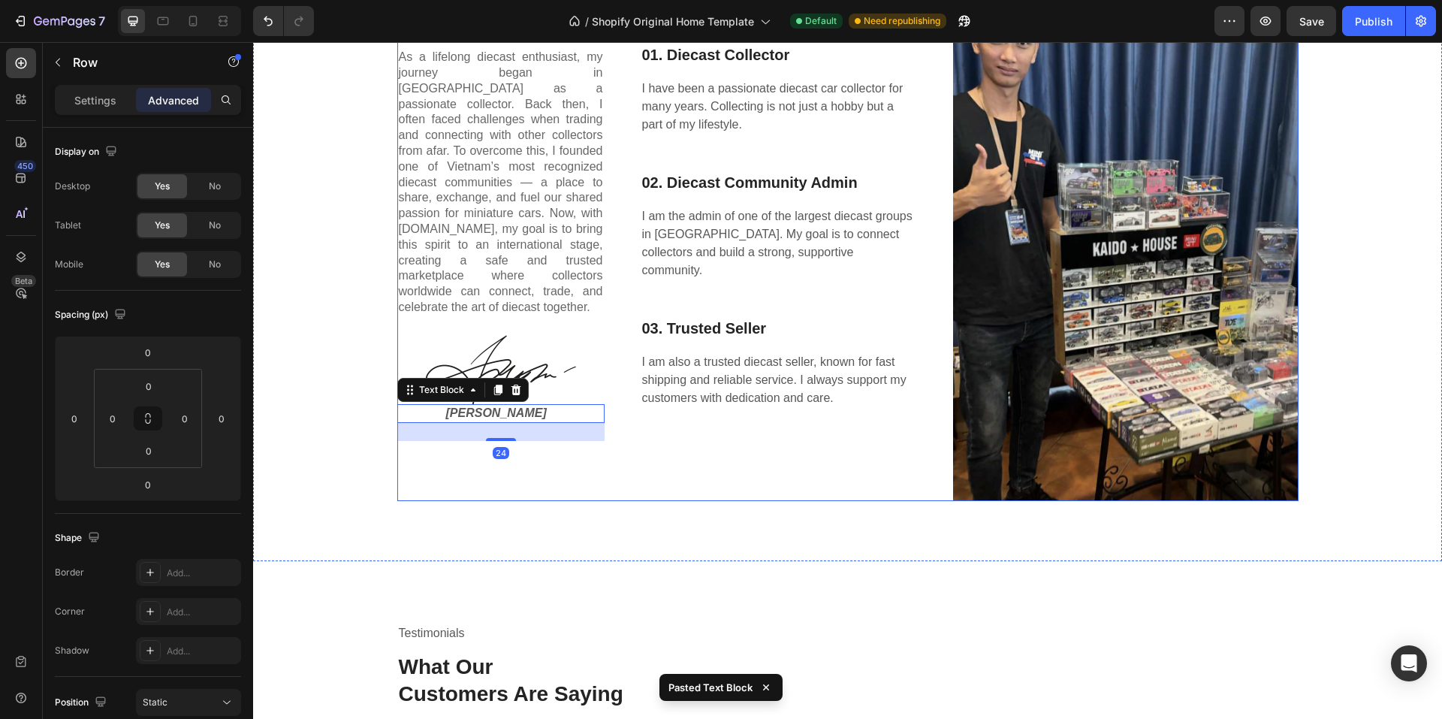
click at [641, 470] on div "About me Text block 01. Diecast Collector Heading I have been a passionate diec…" at bounding box center [779, 249] width 276 height 503
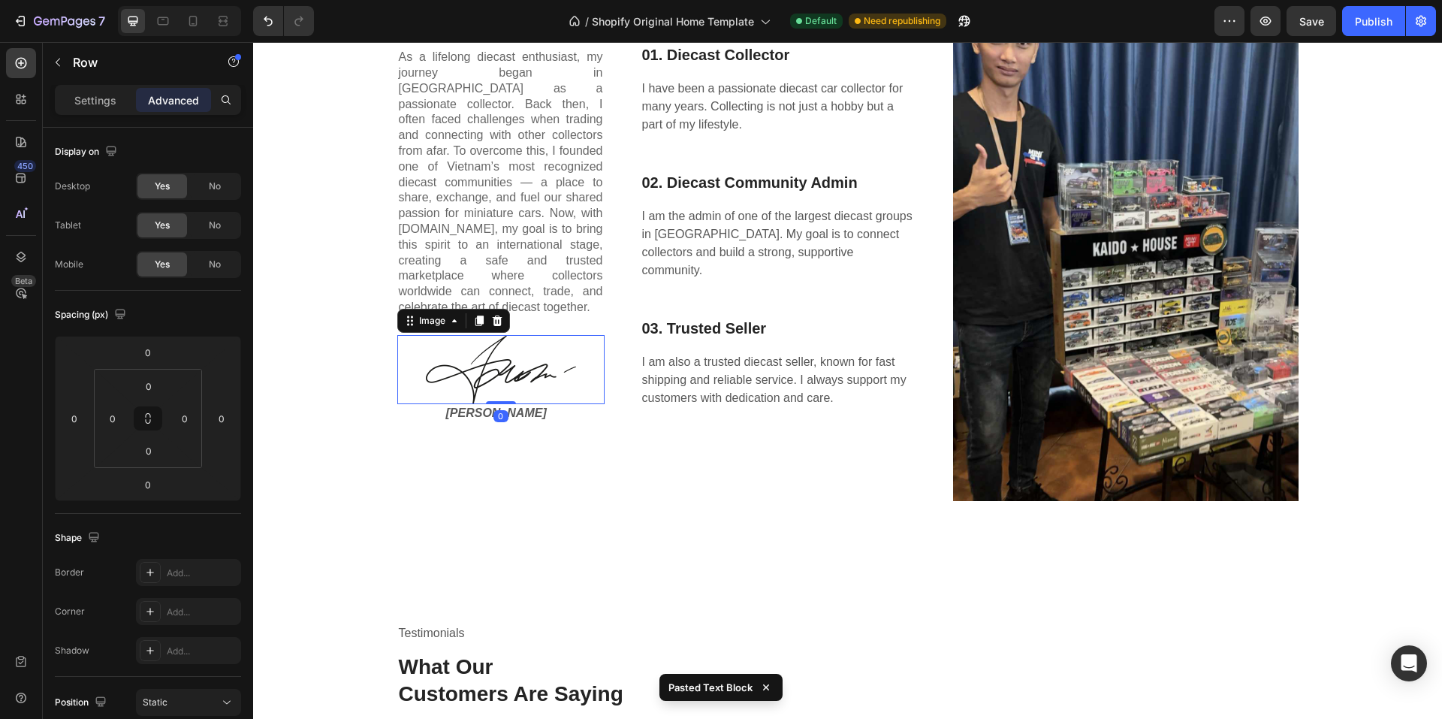
click at [557, 358] on img at bounding box center [501, 369] width 150 height 69
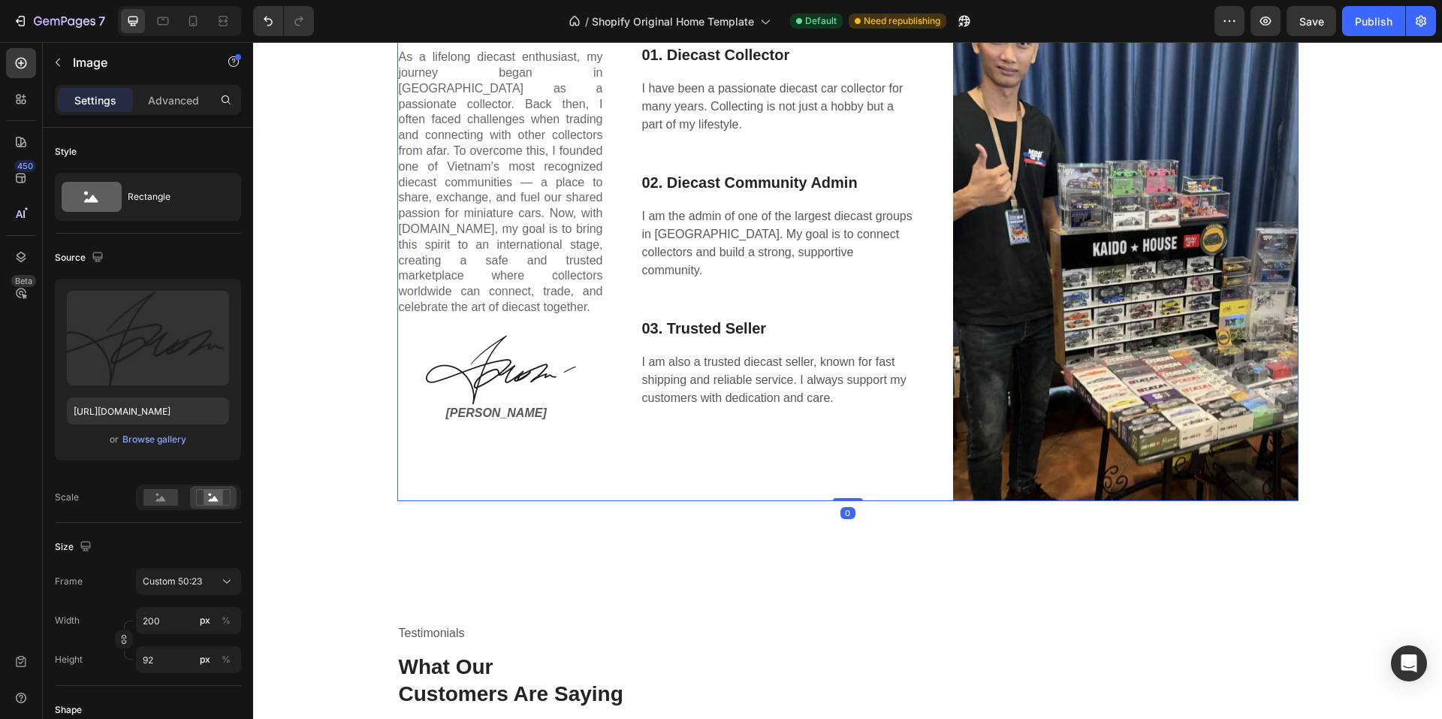
click at [642, 433] on div "About me Text block 01. Diecast Collector Heading I have been a passionate diec…" at bounding box center [779, 249] width 276 height 503
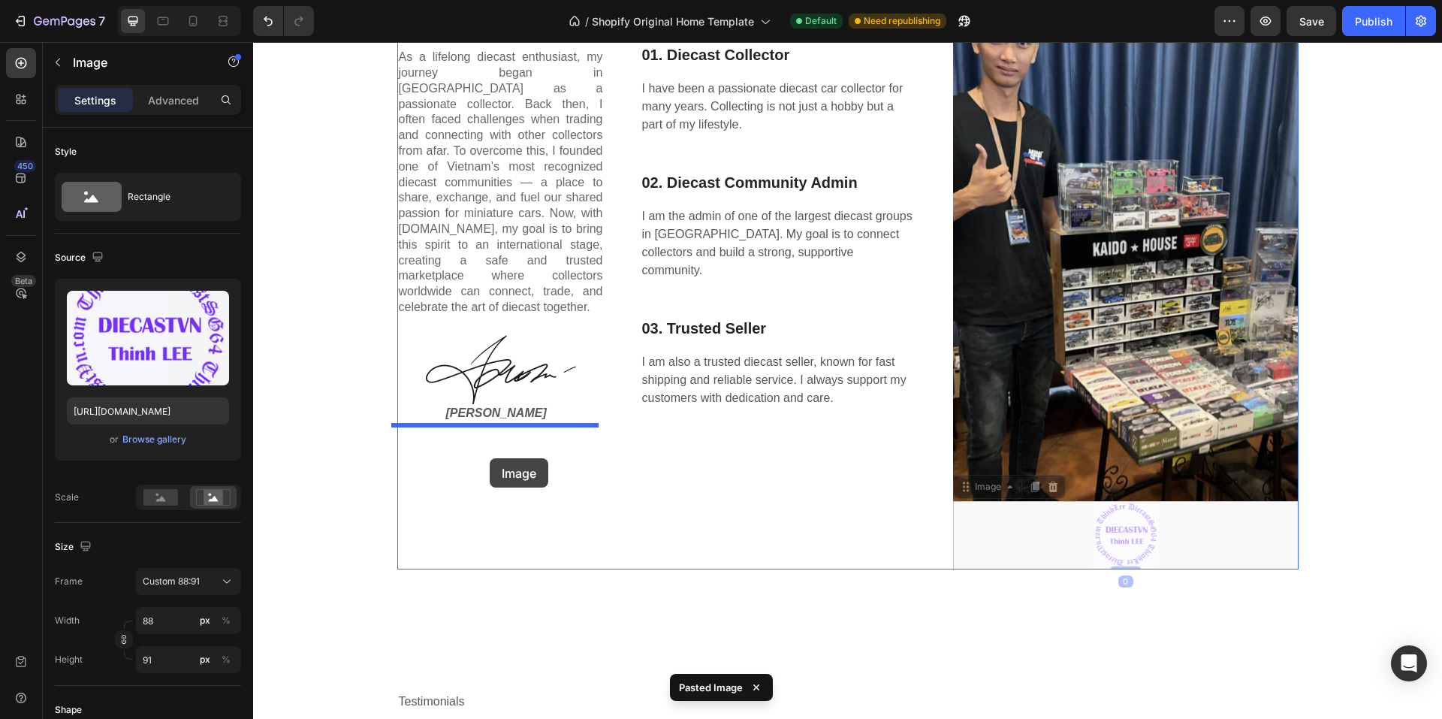
drag, startPoint x: 1130, startPoint y: 527, endPoint x: 490, endPoint y: 457, distance: 644.5
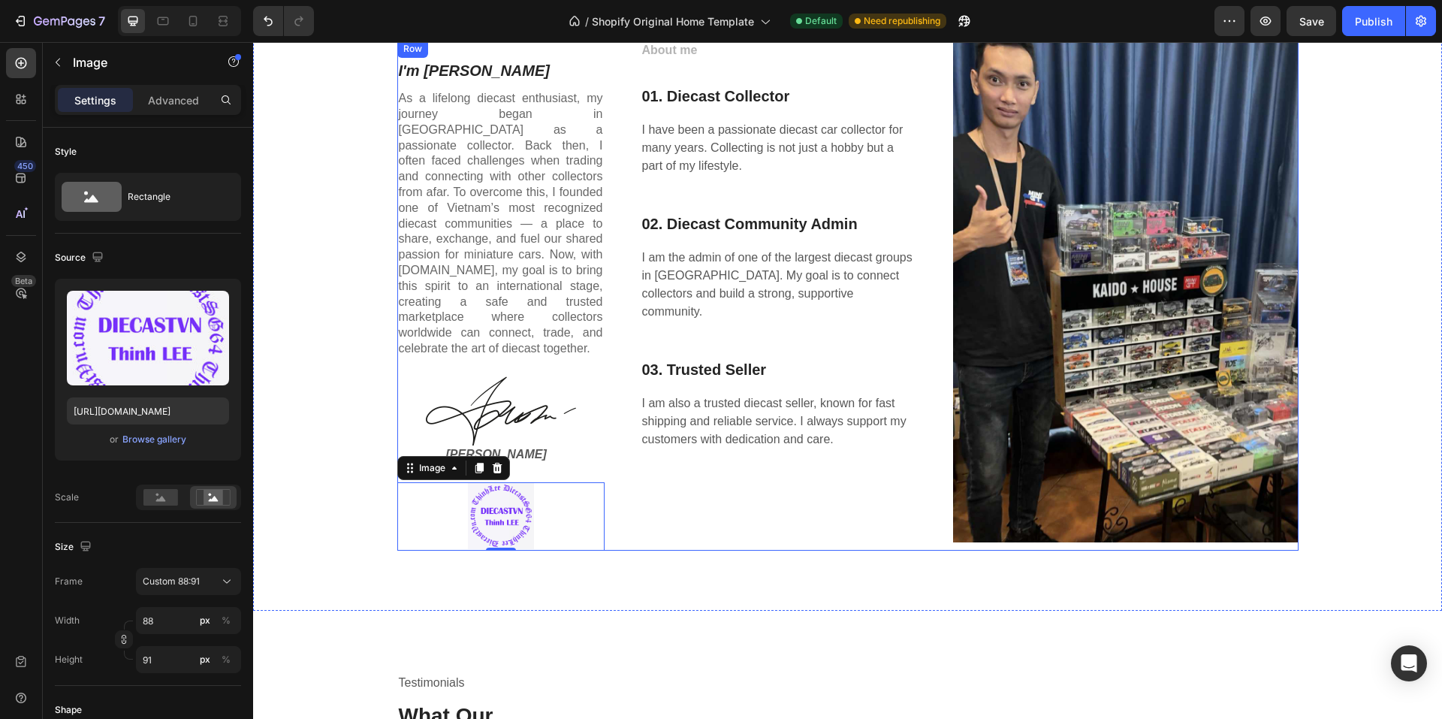
scroll to position [1840, 0]
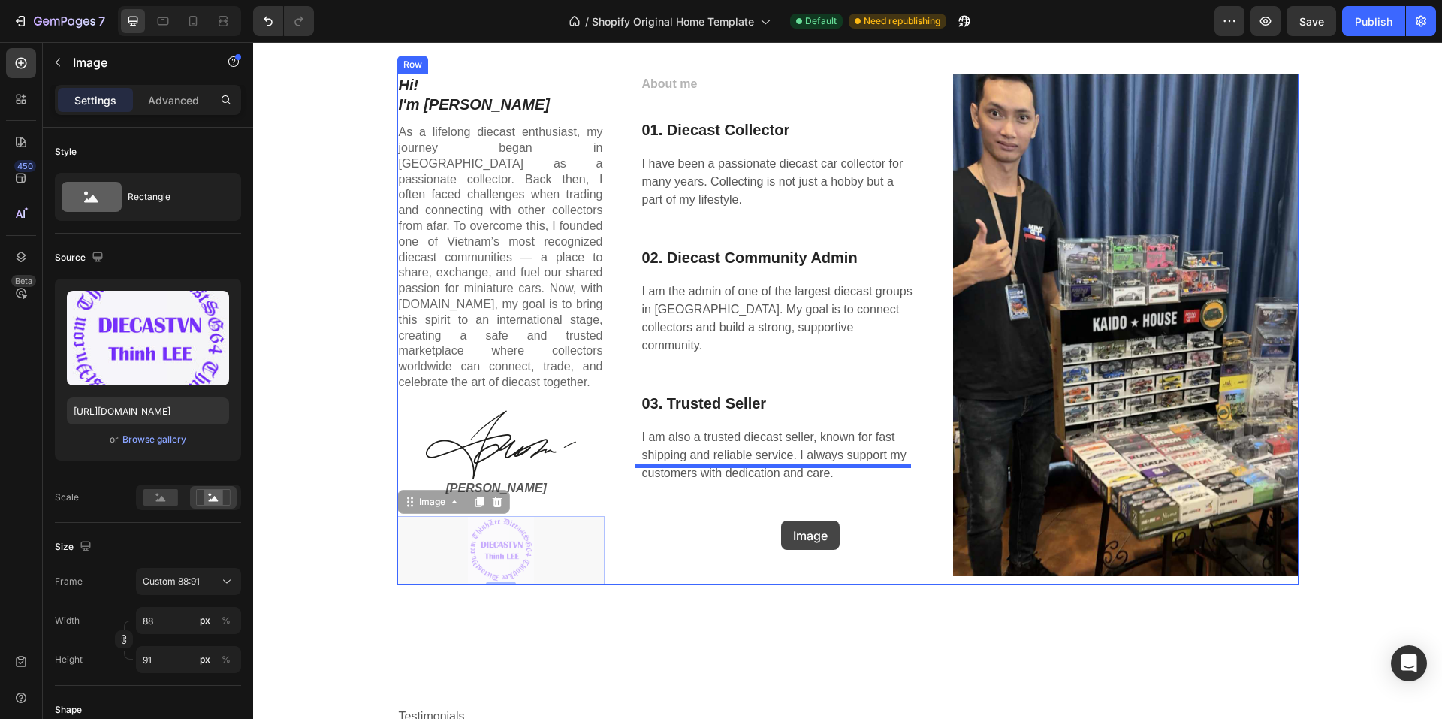
drag, startPoint x: 498, startPoint y: 530, endPoint x: 781, endPoint y: 521, distance: 283.4
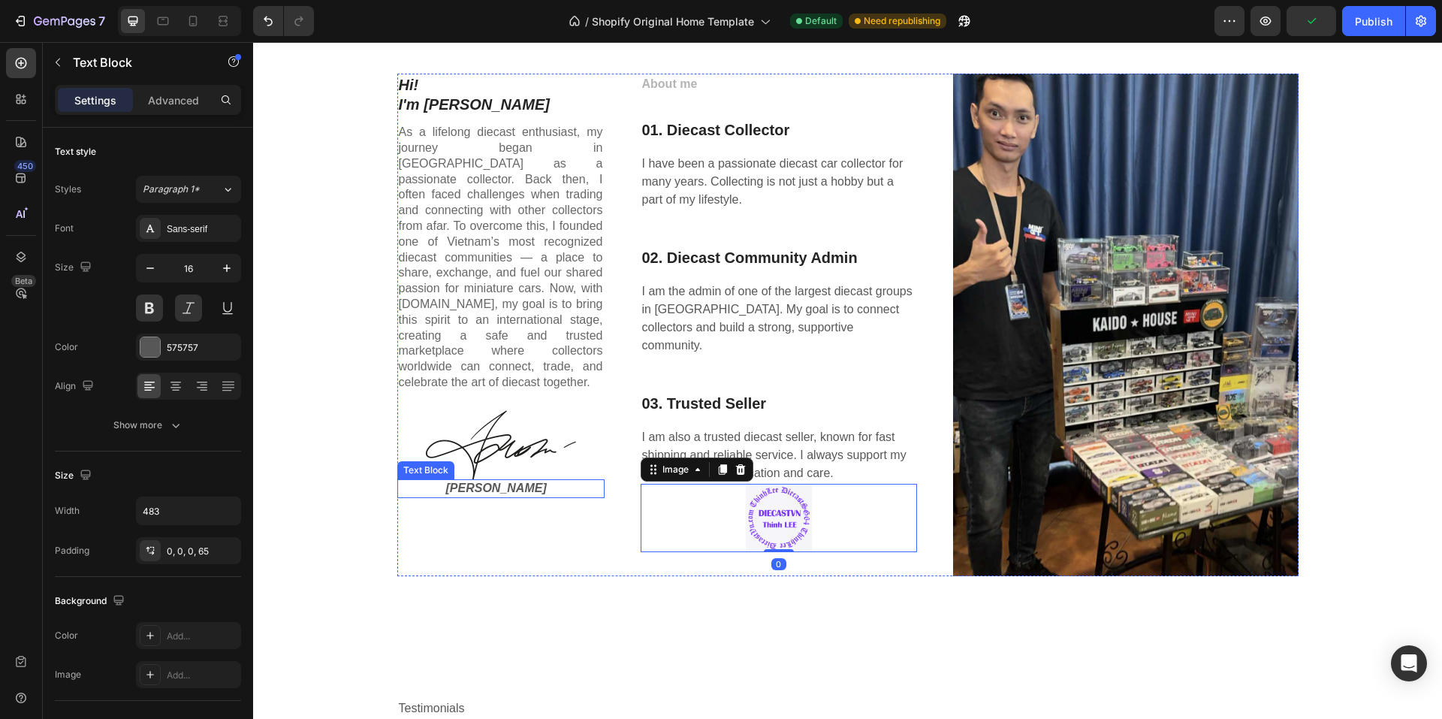
click at [497, 481] on p "[PERSON_NAME]" at bounding box center [524, 489] width 157 height 16
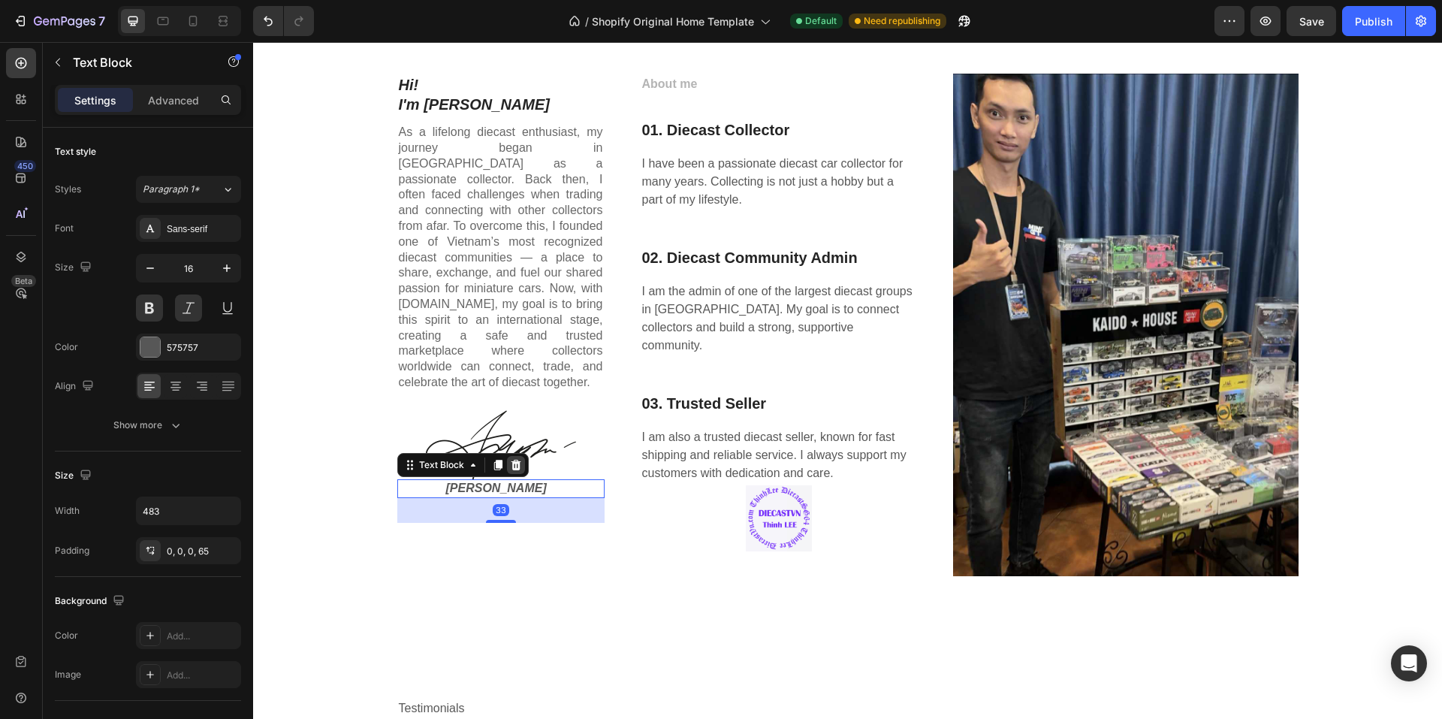
drag, startPoint x: 492, startPoint y: 500, endPoint x: 509, endPoint y: 442, distance: 59.4
click at [497, 520] on div at bounding box center [501, 521] width 30 height 3
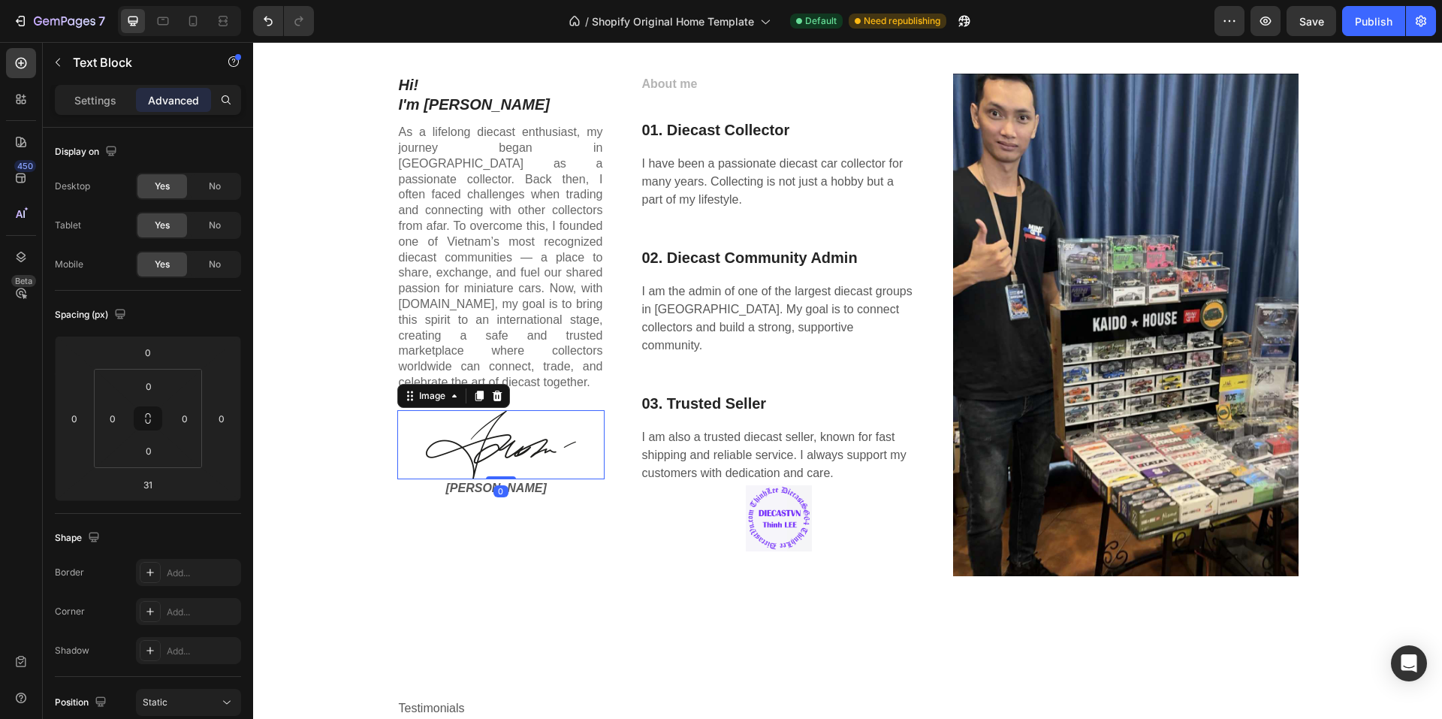
click at [513, 424] on img at bounding box center [501, 444] width 150 height 69
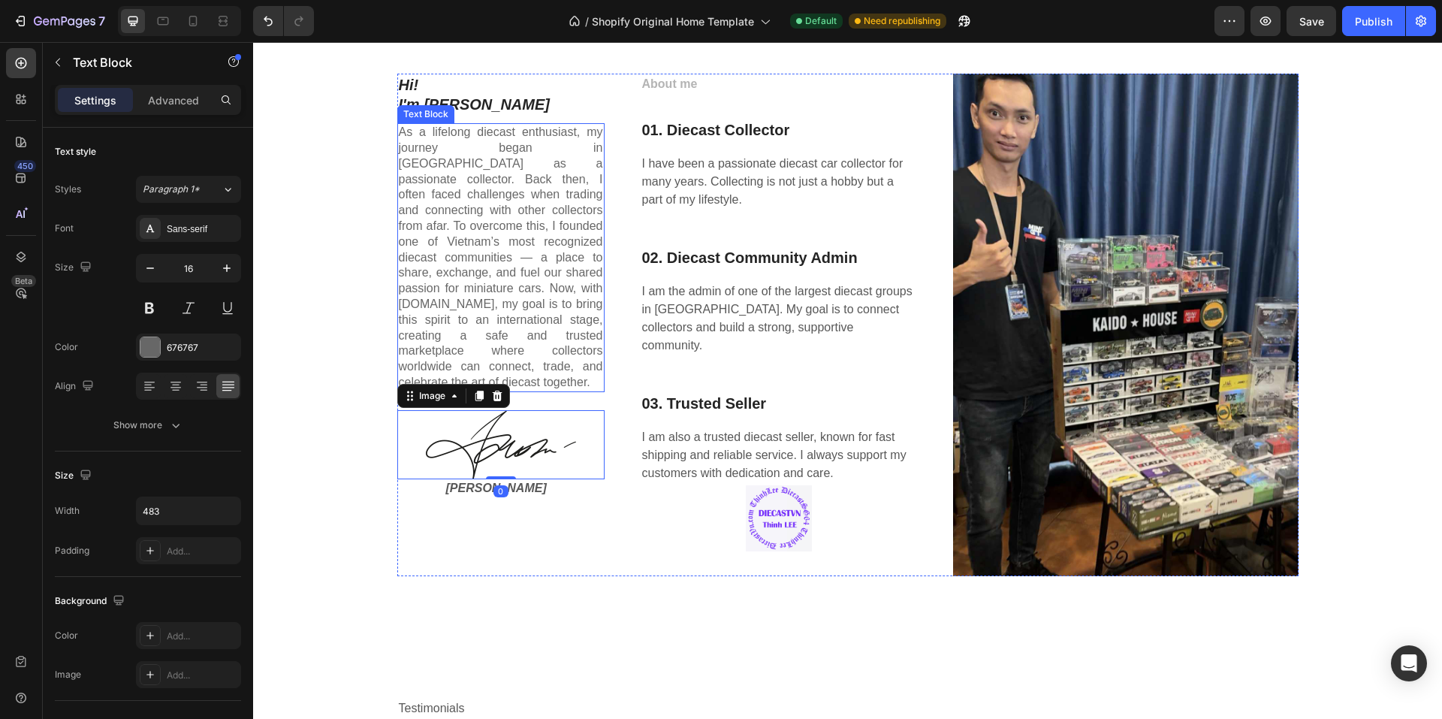
click at [527, 364] on p "As a lifelong diecast enthusiast, my journey began in [GEOGRAPHIC_DATA] as a pa…" at bounding box center [501, 258] width 204 height 266
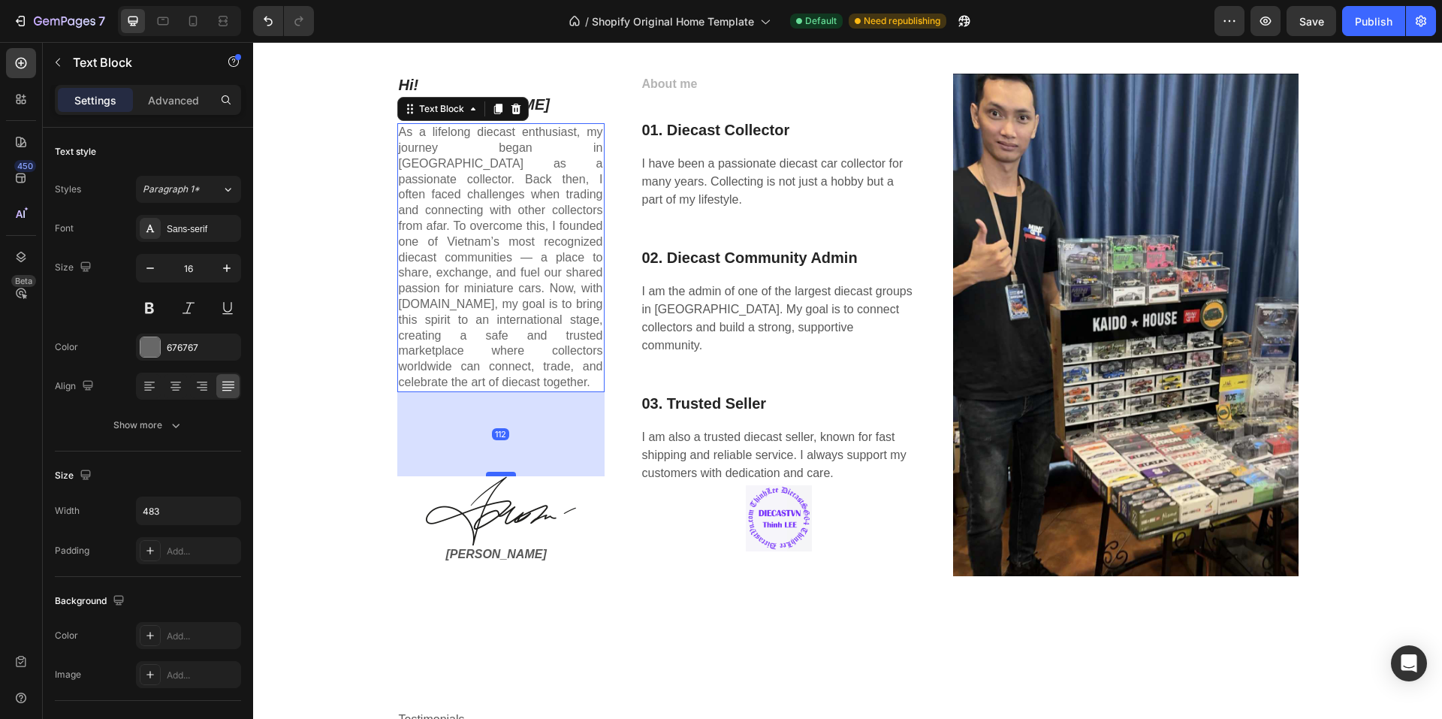
drag, startPoint x: 497, startPoint y: 392, endPoint x: 500, endPoint y: 458, distance: 66.2
click at [500, 472] on div at bounding box center [501, 474] width 30 height 5
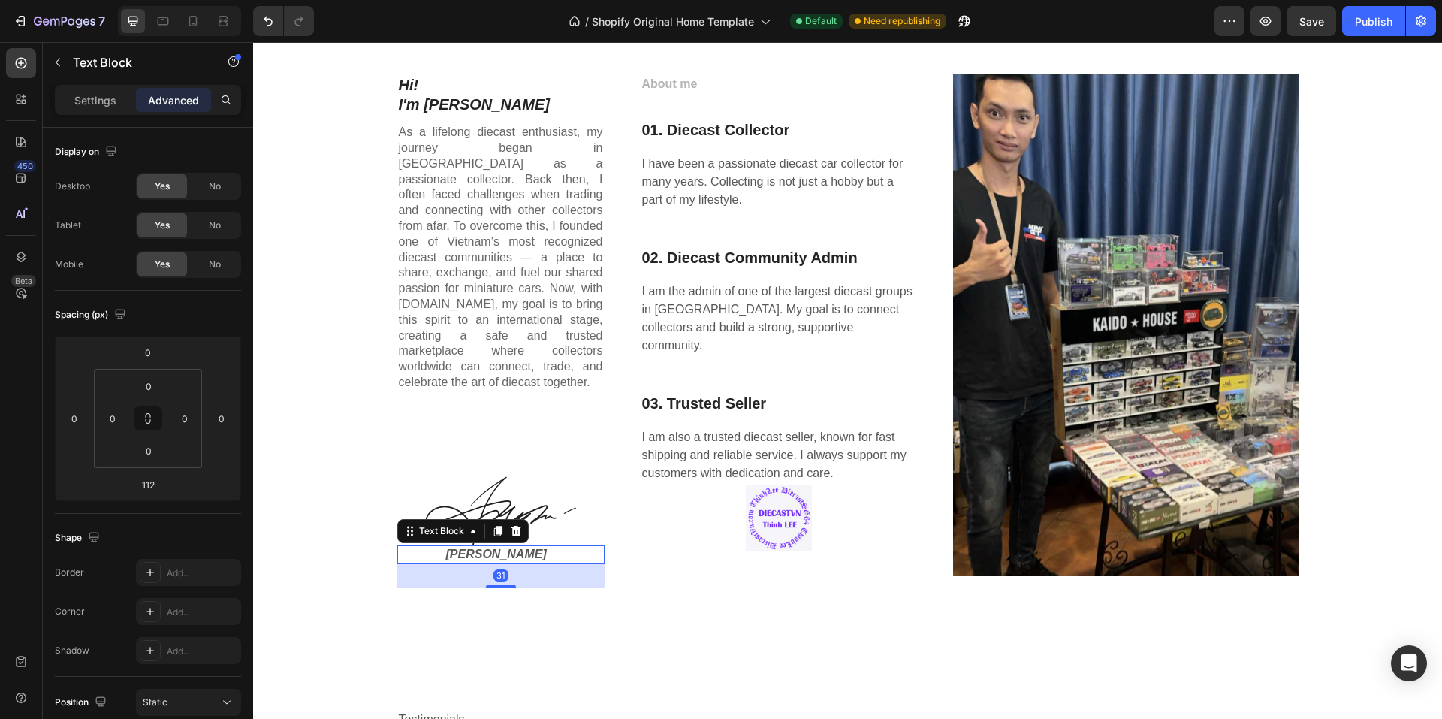
click at [482, 547] on p "[PERSON_NAME]" at bounding box center [524, 555] width 157 height 16
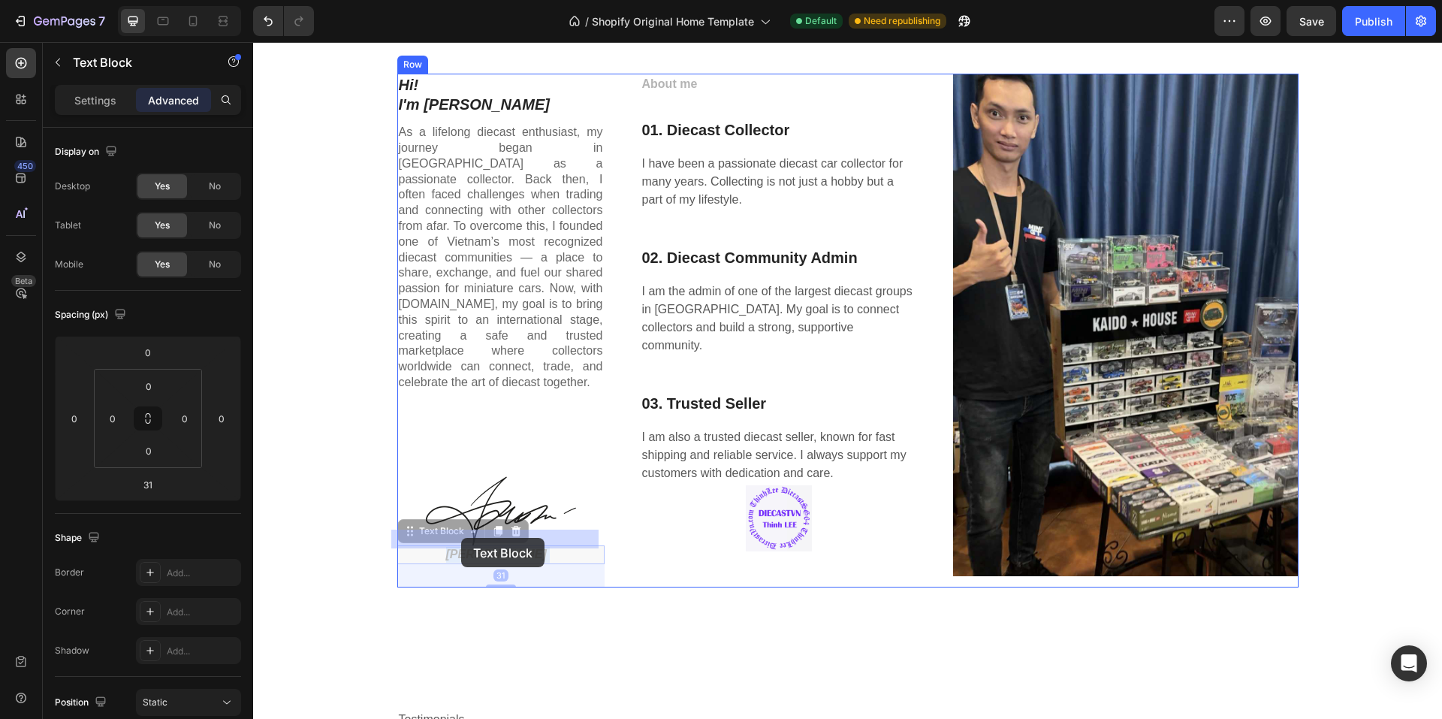
drag, startPoint x: 430, startPoint y: 538, endPoint x: 454, endPoint y: 538, distance: 24.8
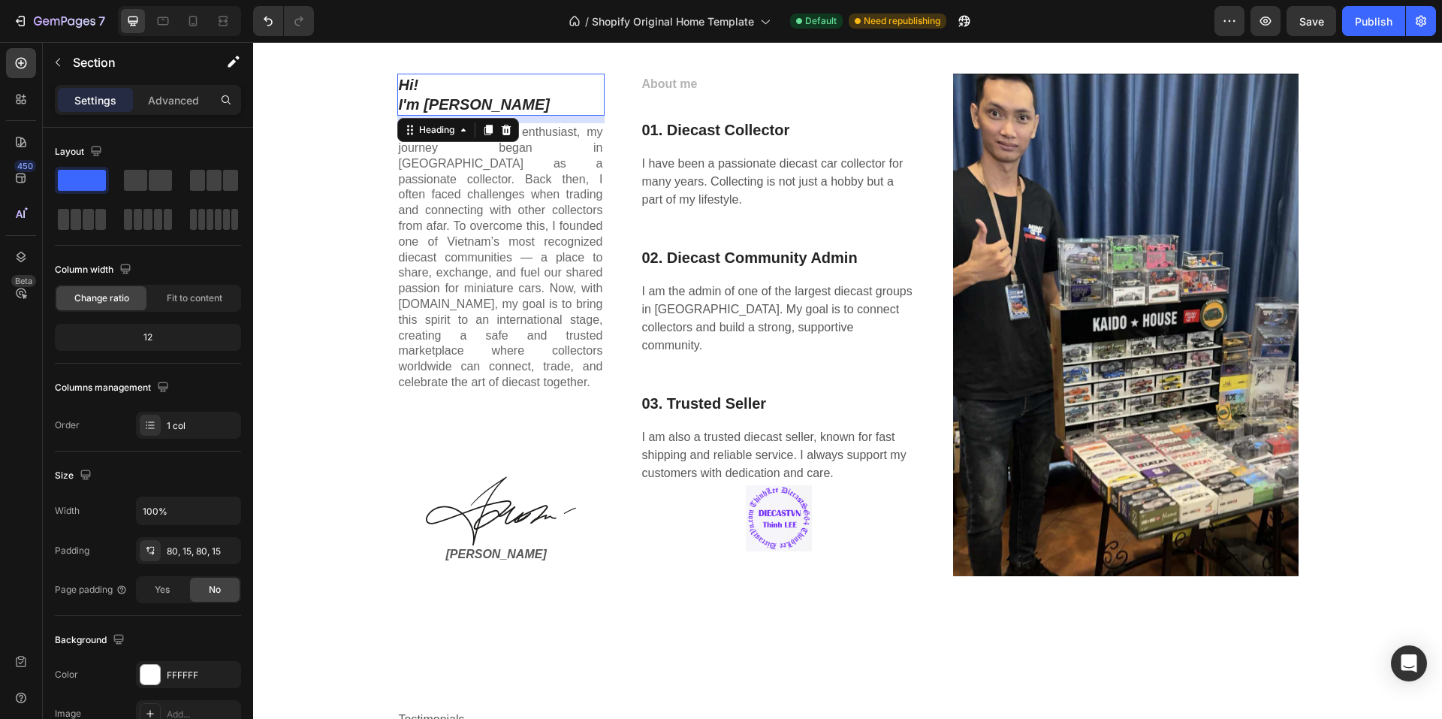
click at [466, 102] on p "Hi! I'm [PERSON_NAME]" at bounding box center [501, 94] width 204 height 39
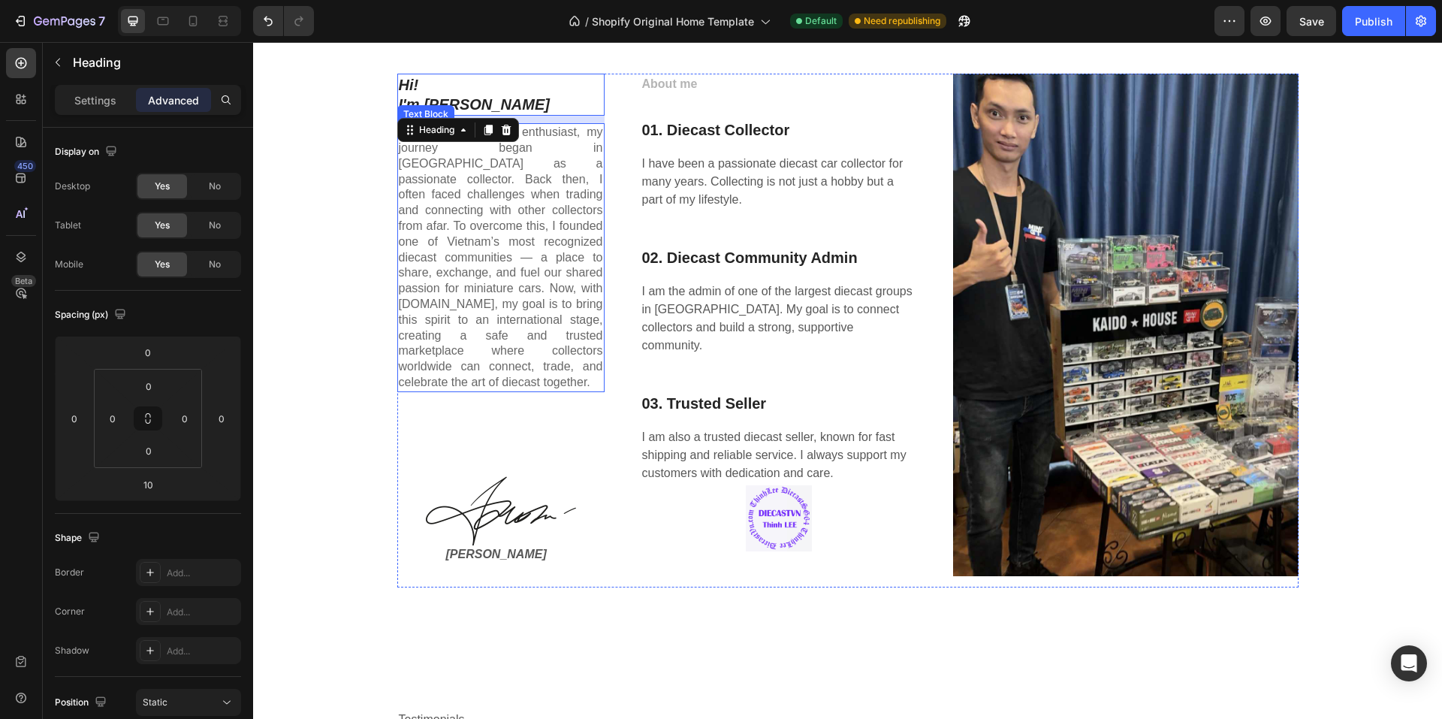
click at [539, 136] on p "As a lifelong diecast enthusiast, my journey began in [GEOGRAPHIC_DATA] as a pa…" at bounding box center [501, 258] width 204 height 266
click at [544, 104] on p "Hi! I'm [PERSON_NAME]" at bounding box center [501, 94] width 204 height 39
click at [453, 234] on p "As a lifelong diecast enthusiast, my journey began in [GEOGRAPHIC_DATA] as a pa…" at bounding box center [501, 258] width 204 height 266
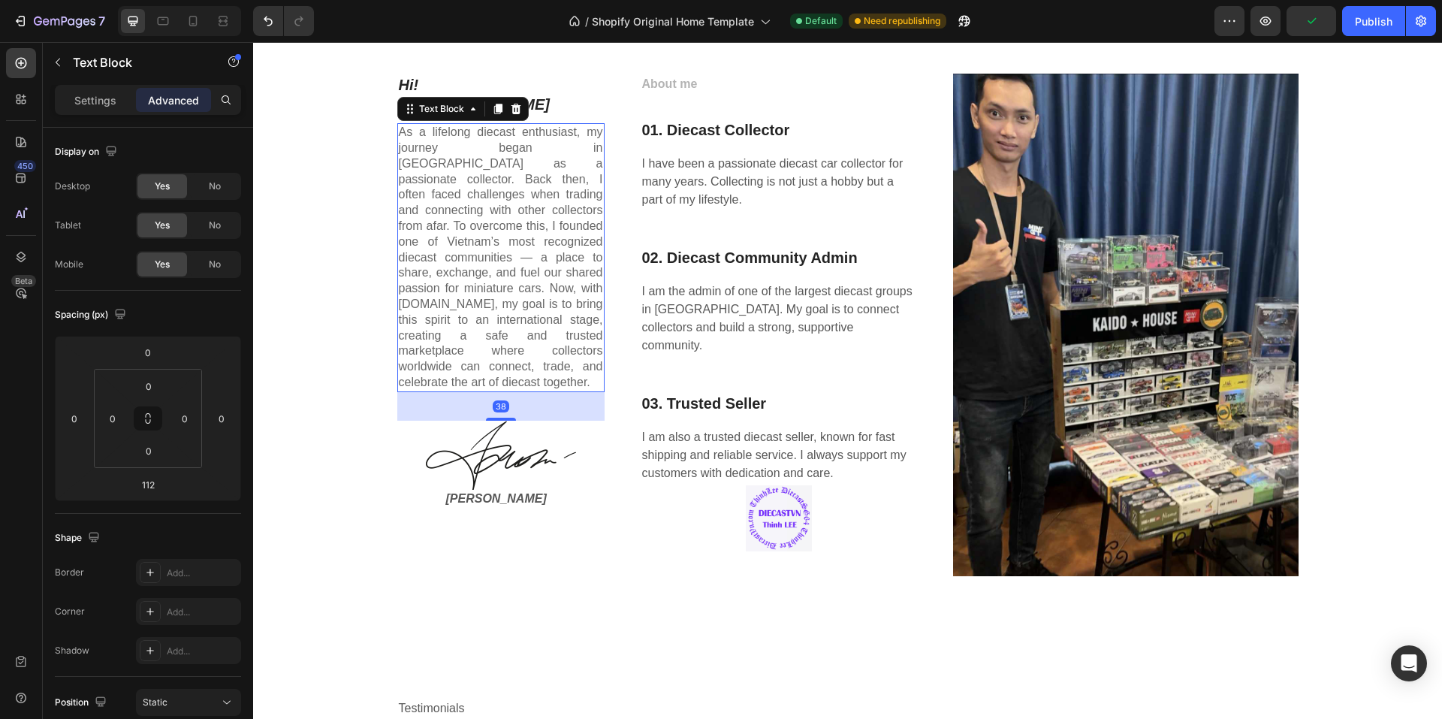
drag, startPoint x: 503, startPoint y: 459, endPoint x: 512, endPoint y: 403, distance: 56.4
click at [512, 392] on div "38" at bounding box center [500, 392] width 207 height 0
type input "38"
click at [559, 98] on p "Hi! I'm [PERSON_NAME]" at bounding box center [501, 94] width 204 height 39
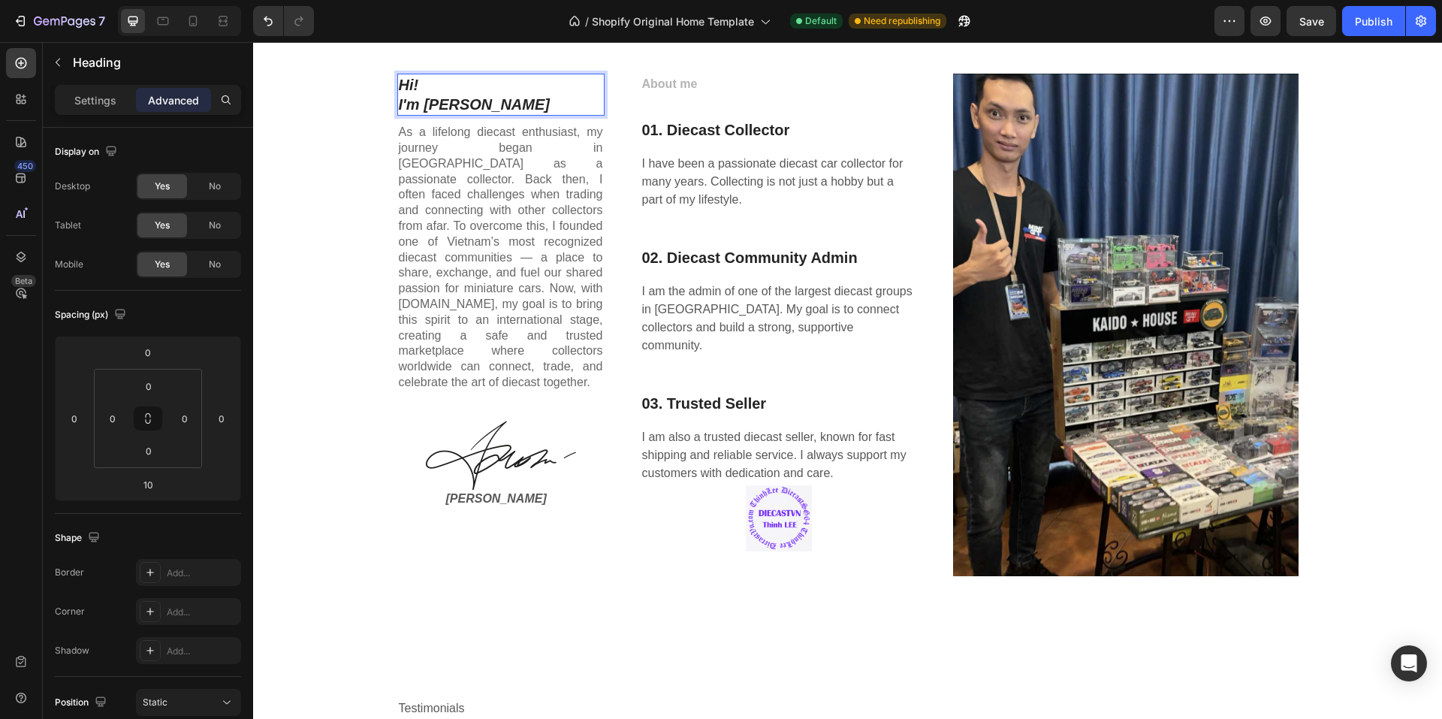
click at [527, 83] on p "Hi! I'm [PERSON_NAME]" at bounding box center [501, 94] width 204 height 39
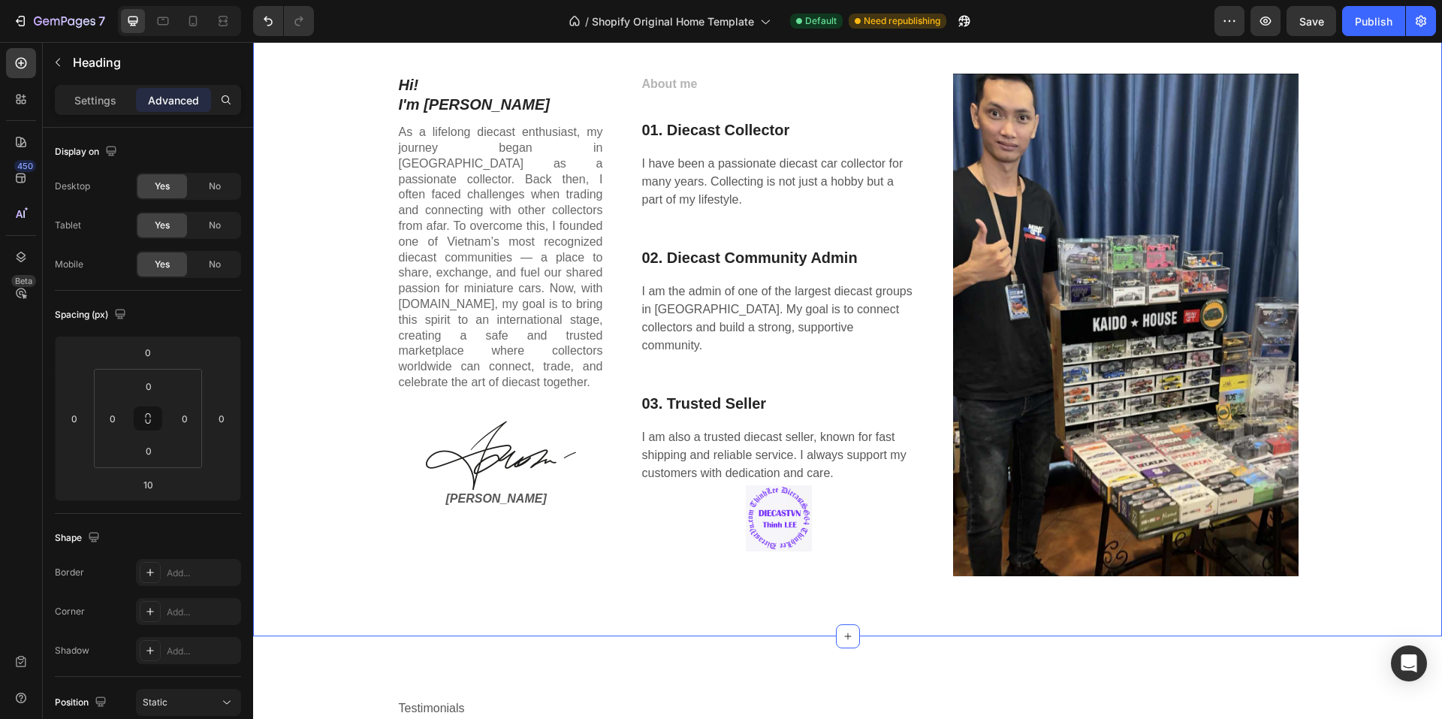
click at [539, 64] on div "Hi! I'm [PERSON_NAME] Heading As a lifelong diecast enthusiast, my journey bega…" at bounding box center [847, 325] width 1189 height 623
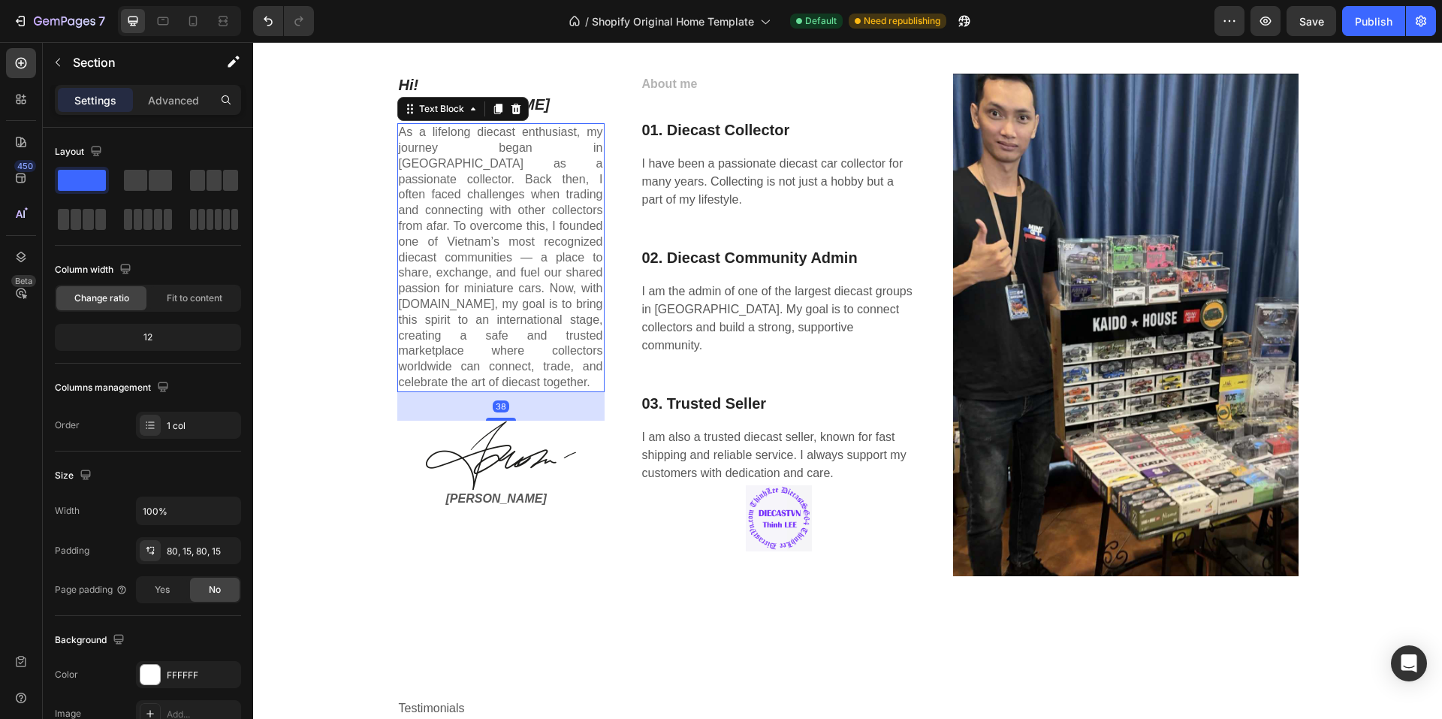
click at [548, 129] on p "As a lifelong diecast enthusiast, my journey began in [GEOGRAPHIC_DATA] as a pa…" at bounding box center [501, 258] width 204 height 266
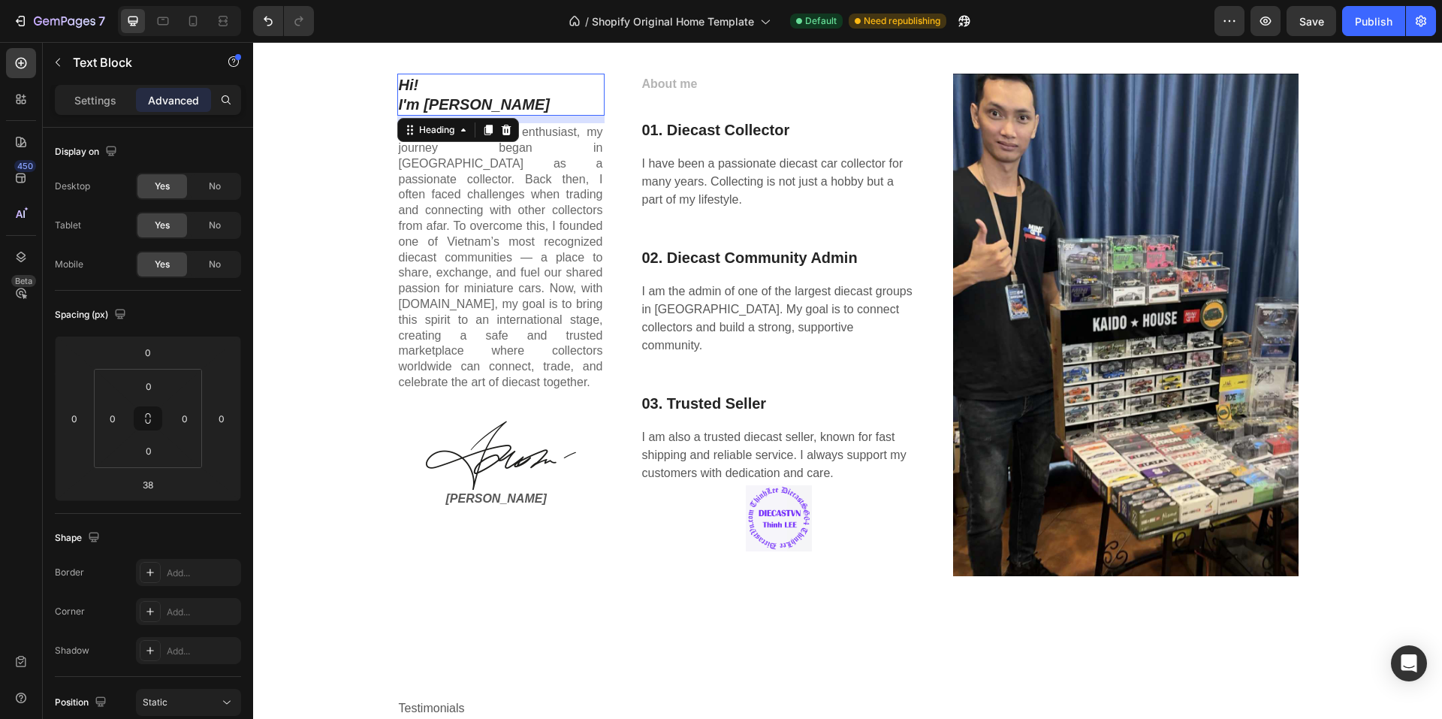
click at [547, 109] on p "Hi! I'm [PERSON_NAME]" at bounding box center [501, 94] width 204 height 39
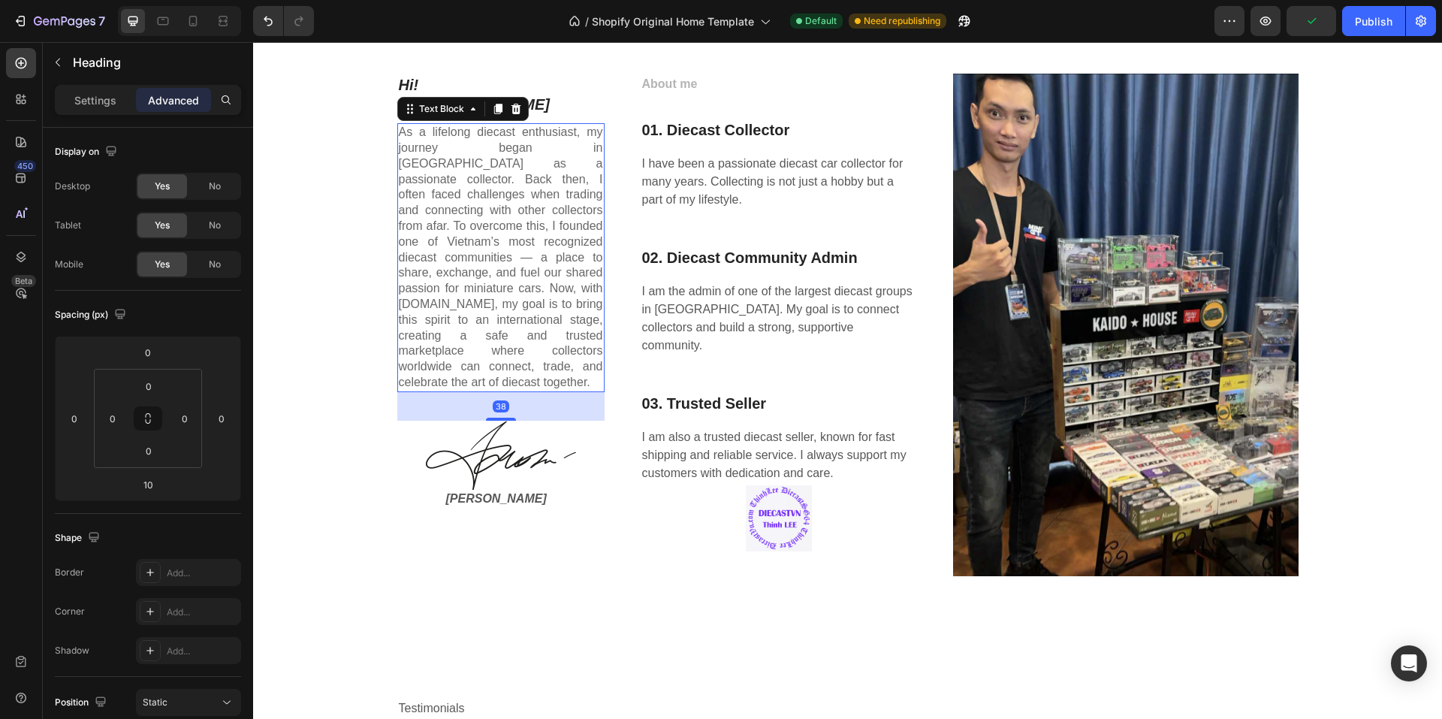
click at [518, 128] on p "As a lifelong diecast enthusiast, my journey began in [GEOGRAPHIC_DATA] as a pa…" at bounding box center [501, 258] width 204 height 266
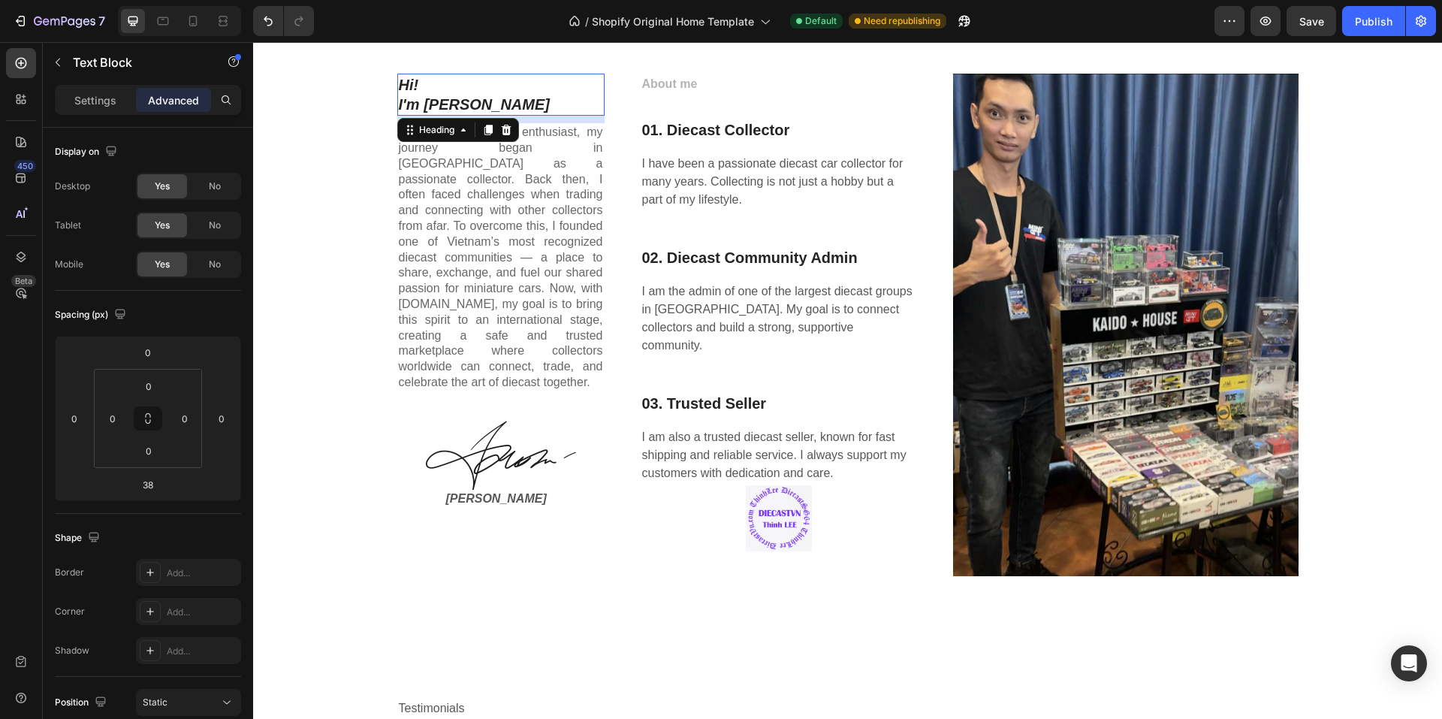
click at [550, 83] on p "Hi! I'm [PERSON_NAME]" at bounding box center [501, 94] width 204 height 39
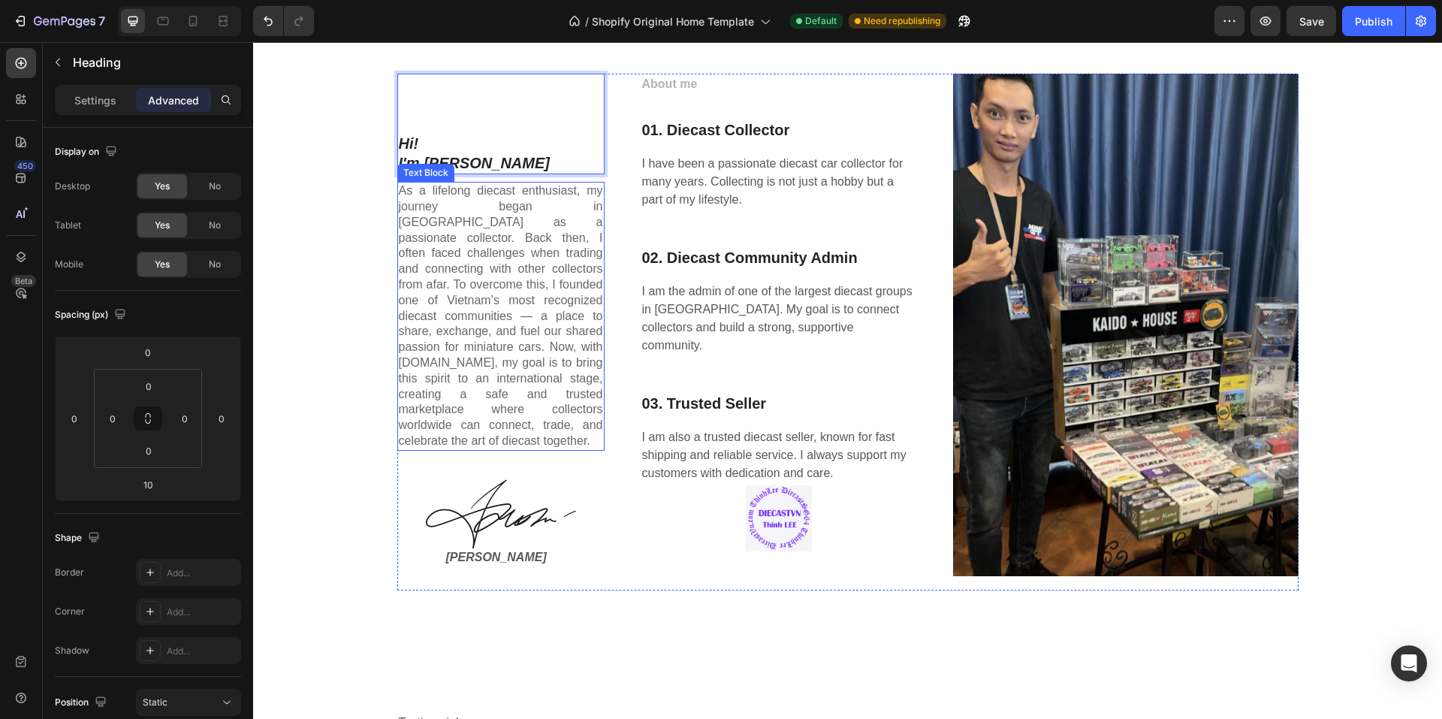
click at [531, 352] on p "As a lifelong diecast enthusiast, my journey began in [GEOGRAPHIC_DATA] as a pa…" at bounding box center [501, 316] width 204 height 266
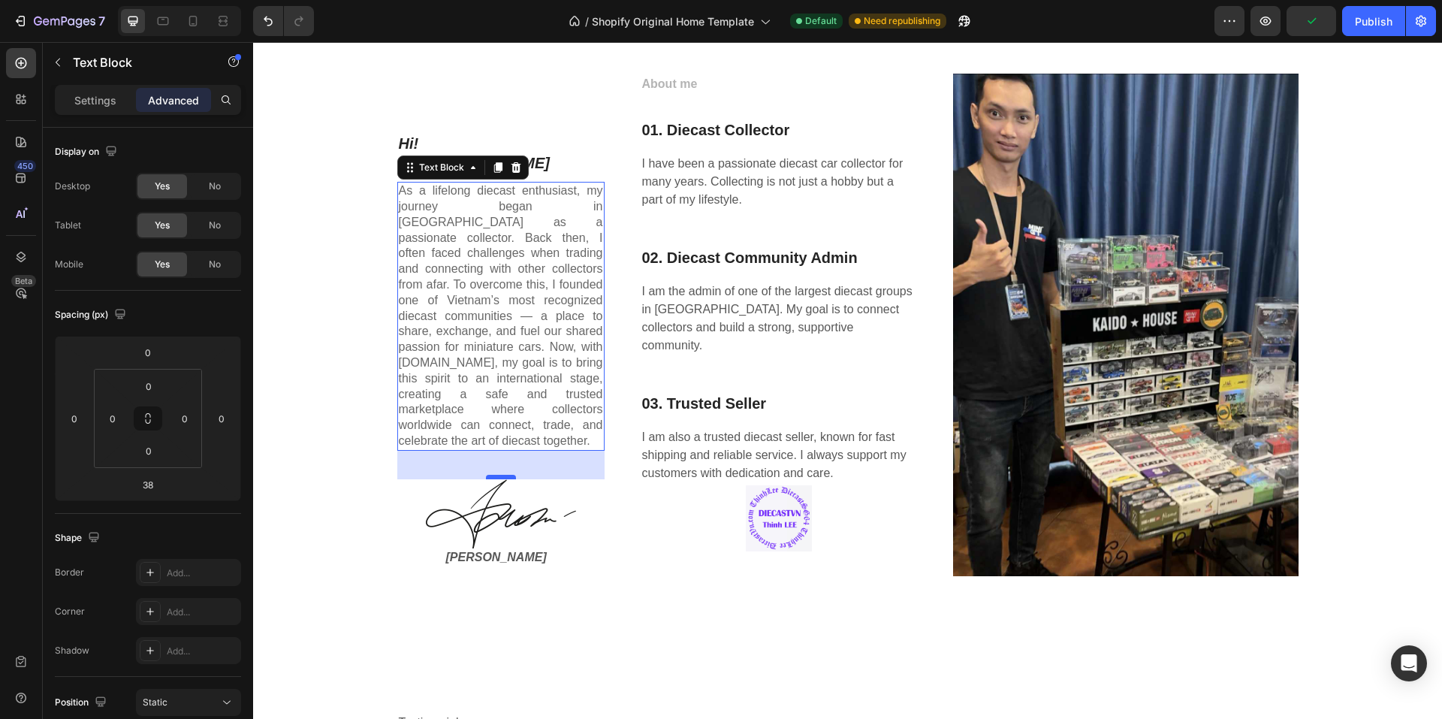
click at [497, 475] on div at bounding box center [501, 477] width 30 height 5
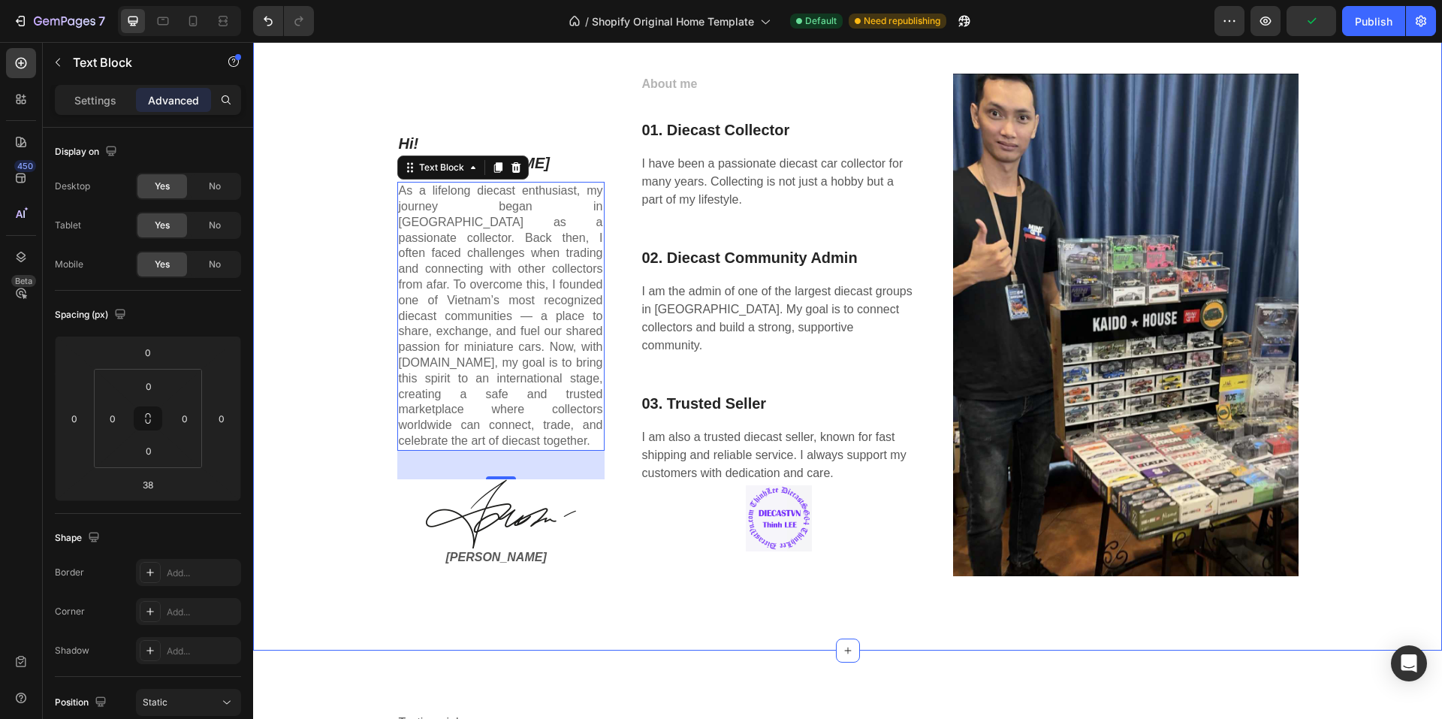
click at [339, 318] on div "⁠⁠⁠⁠⁠⁠⁠ Hi! I'm [PERSON_NAME] Heading As a lifelong diecast enthusiast, my jour…" at bounding box center [847, 332] width 1167 height 516
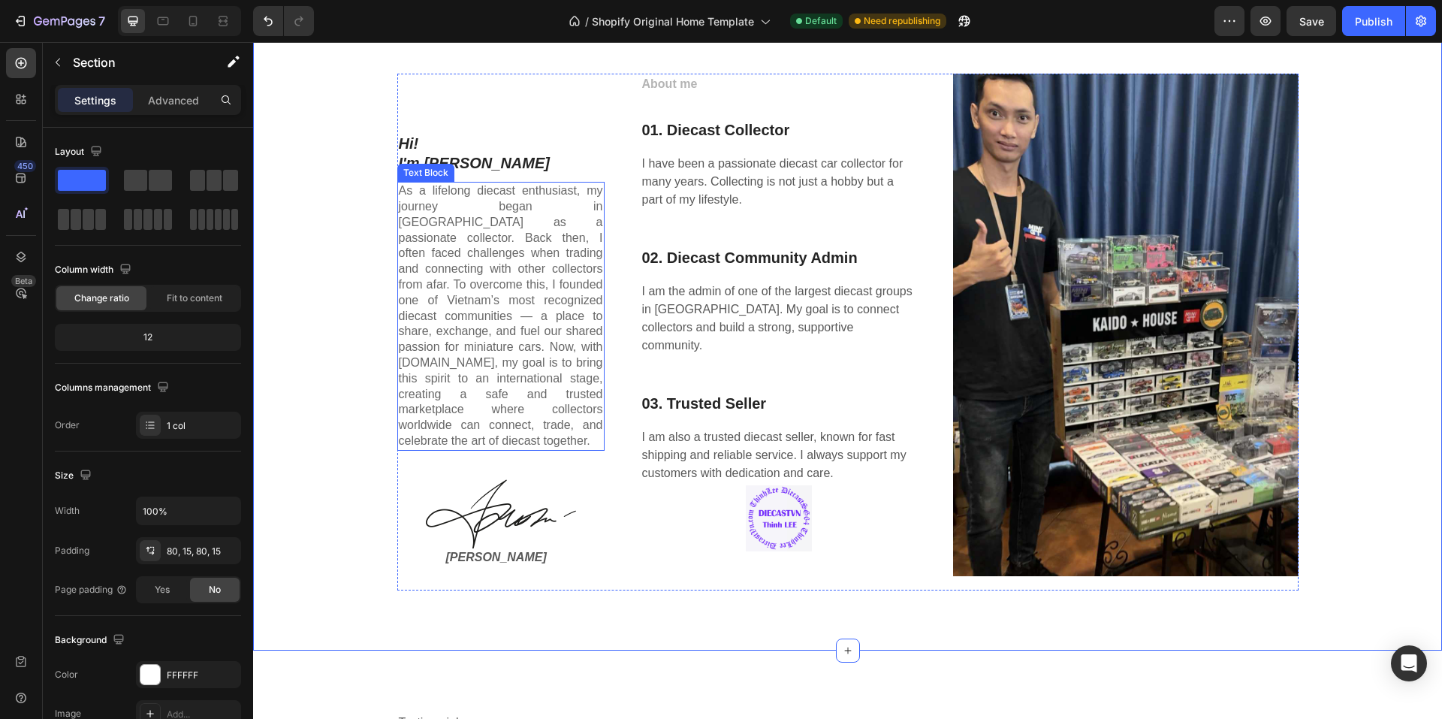
click at [399, 194] on p "As a lifelong diecast enthusiast, my journey began in [GEOGRAPHIC_DATA] as a pa…" at bounding box center [501, 316] width 204 height 266
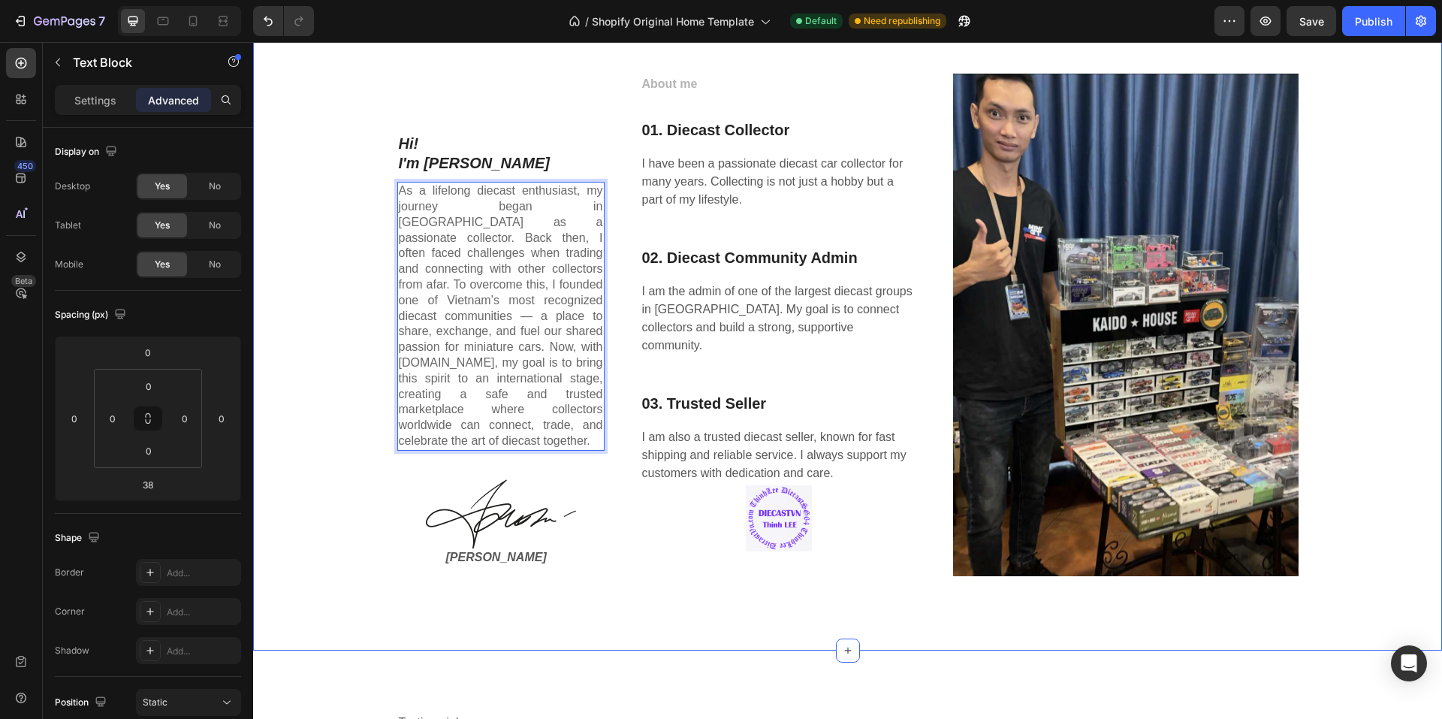
click at [317, 159] on div "⁠⁠⁠⁠⁠⁠⁠ Hi! I'm [PERSON_NAME] Heading As a lifelong diecast enthusiast, my jour…" at bounding box center [847, 332] width 1167 height 516
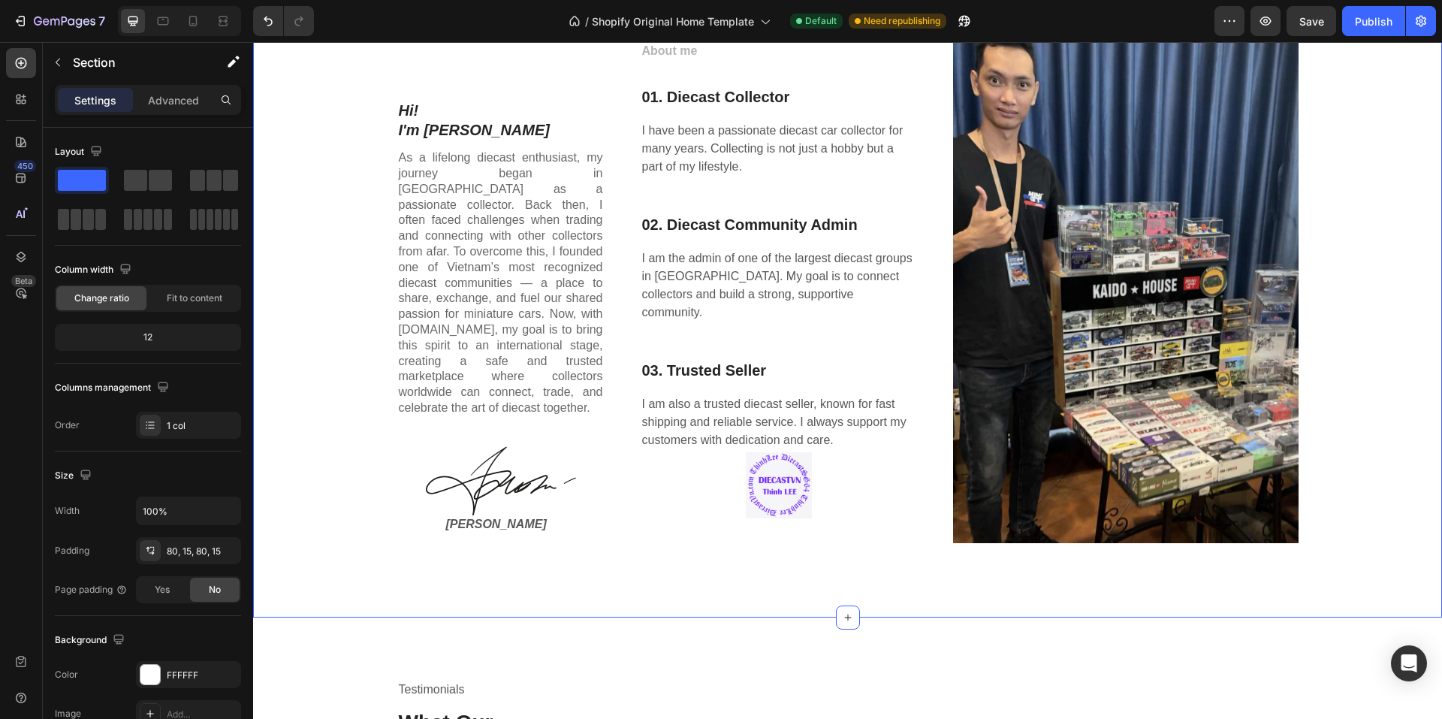
scroll to position [1915, 0]
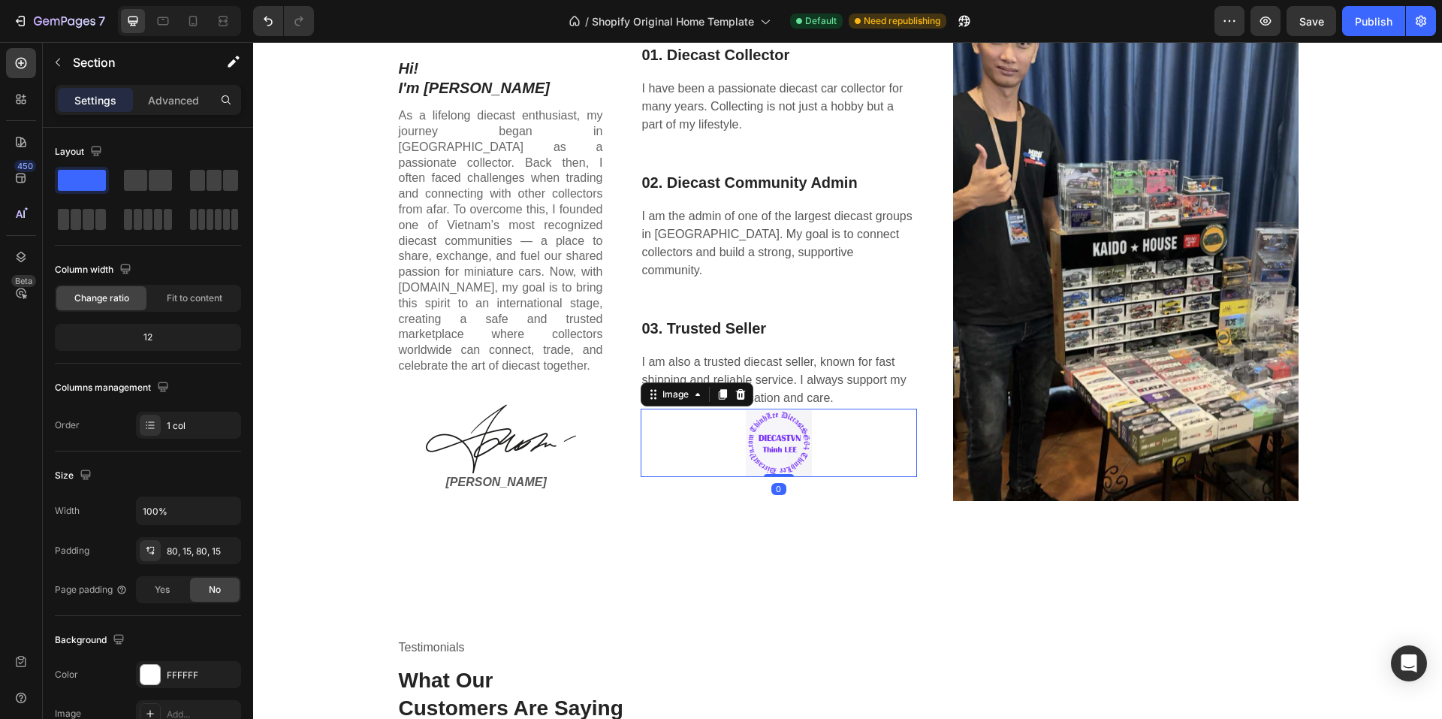
click at [772, 427] on img at bounding box center [779, 443] width 66 height 68
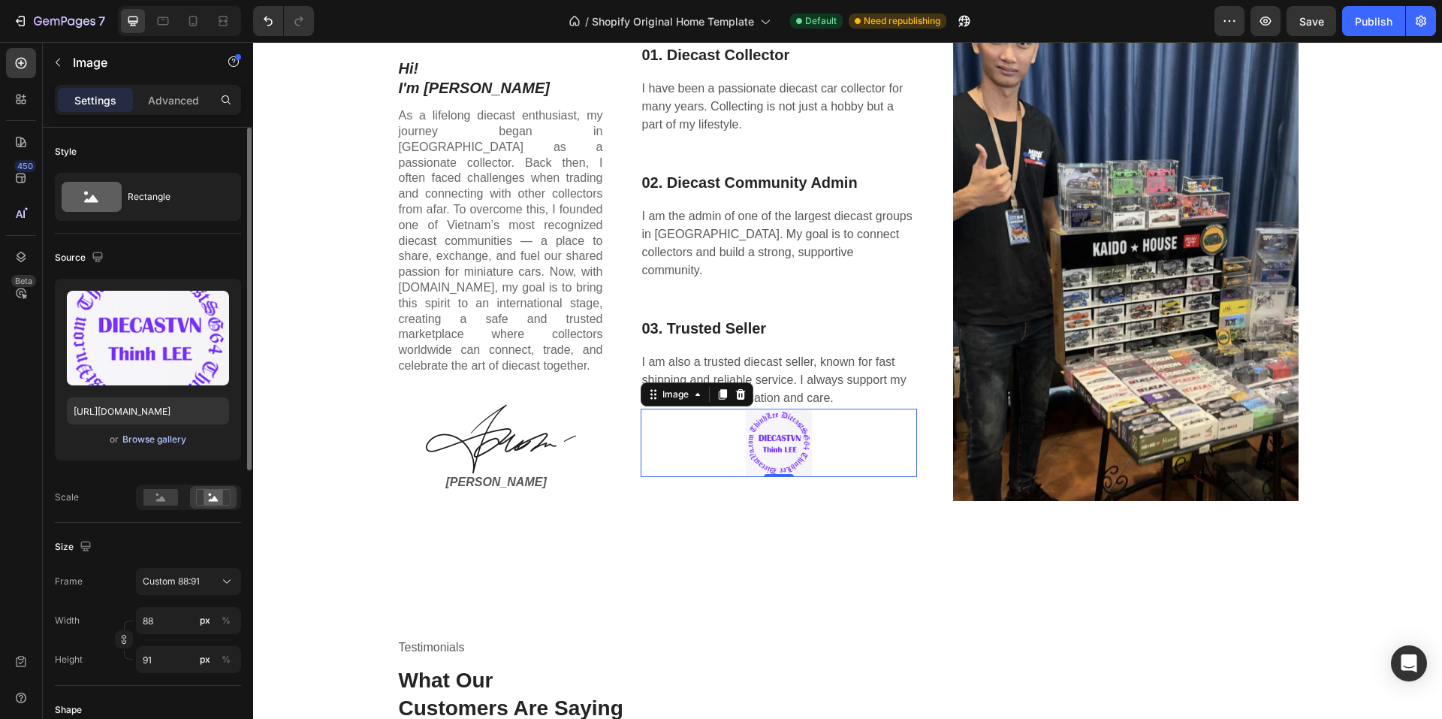
drag, startPoint x: 157, startPoint y: 364, endPoint x: 165, endPoint y: 439, distance: 76.3
click at [165, 439] on div "Upload Image [URL][DOMAIN_NAME] or Browse gallery" at bounding box center [148, 370] width 186 height 182
click at [165, 439] on div "Browse gallery" at bounding box center [154, 440] width 64 height 14
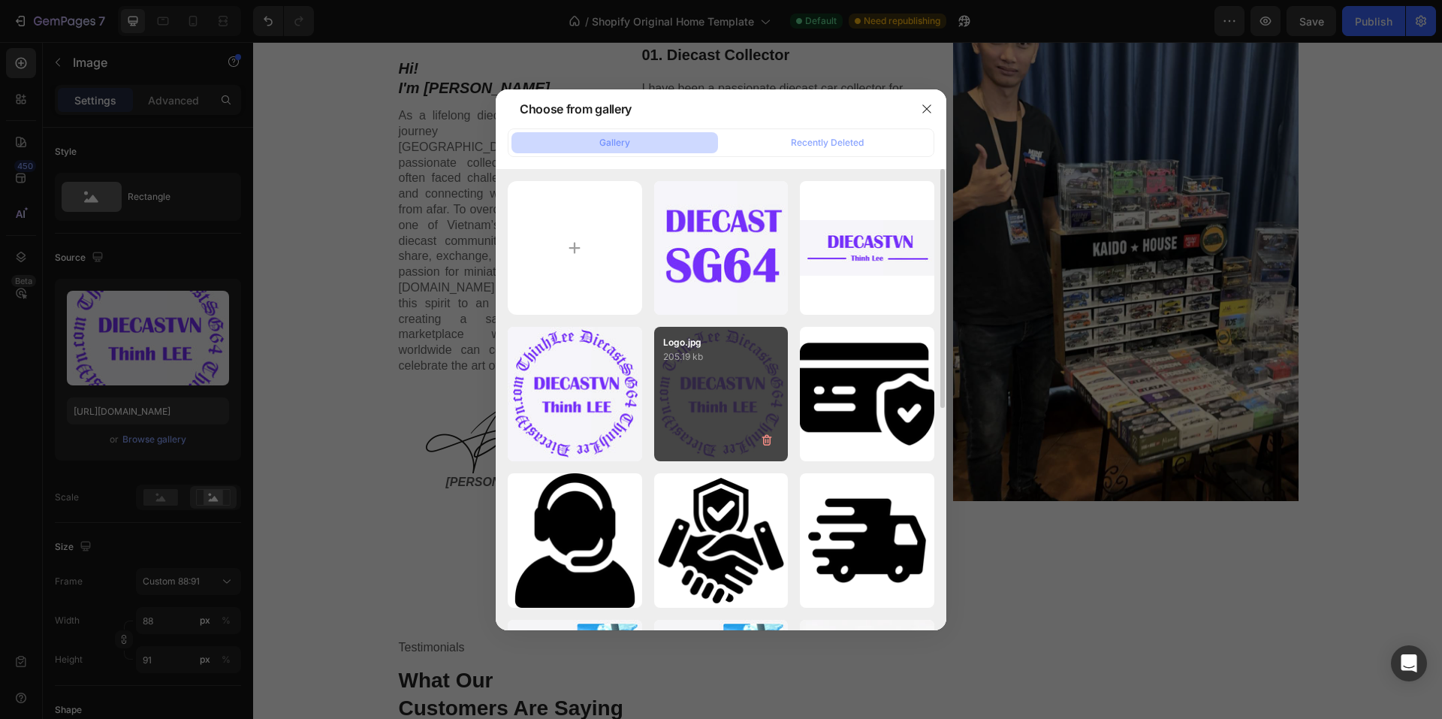
click at [737, 375] on div "Logo.jpg 205.19 kb" at bounding box center [721, 394] width 134 height 134
type input "[URL][DOMAIN_NAME]"
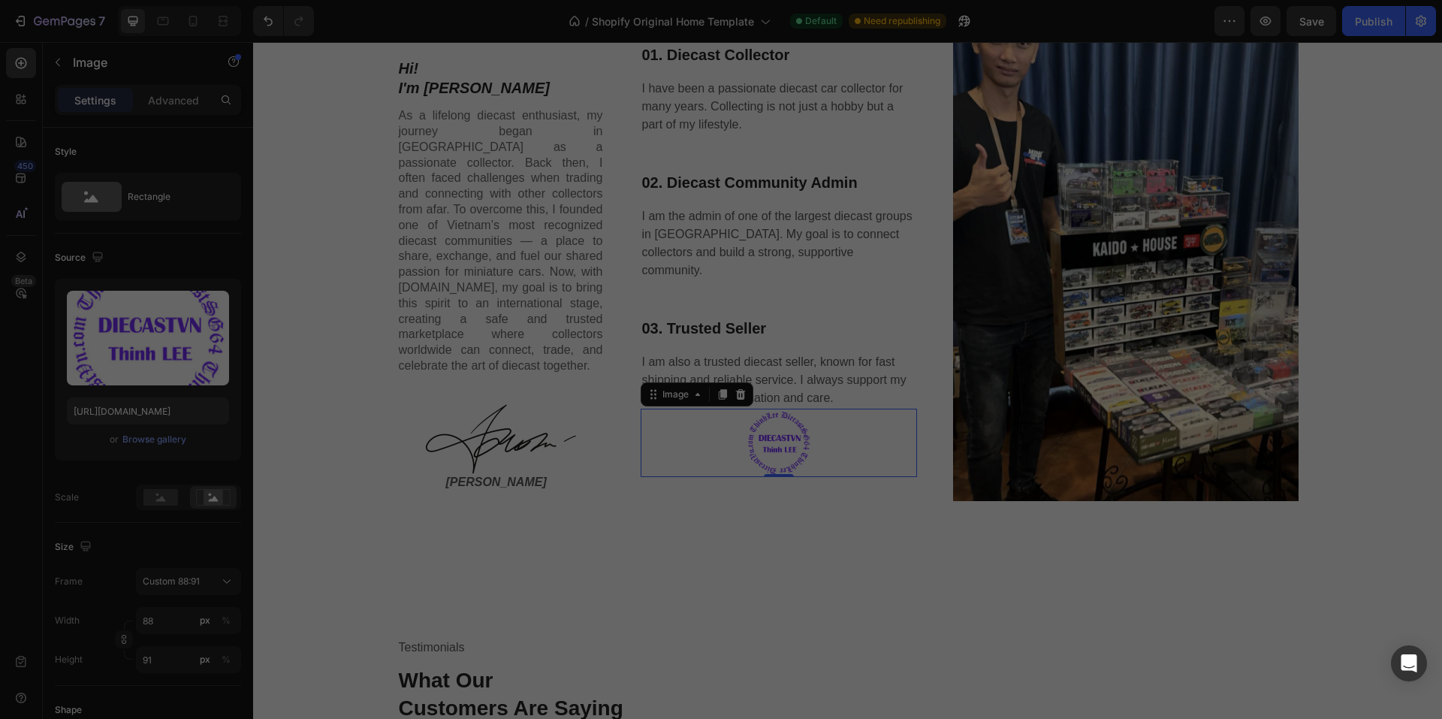
click at [737, 375] on div "Logo.jpg 205.19 kb" at bounding box center [721, 394] width 134 height 134
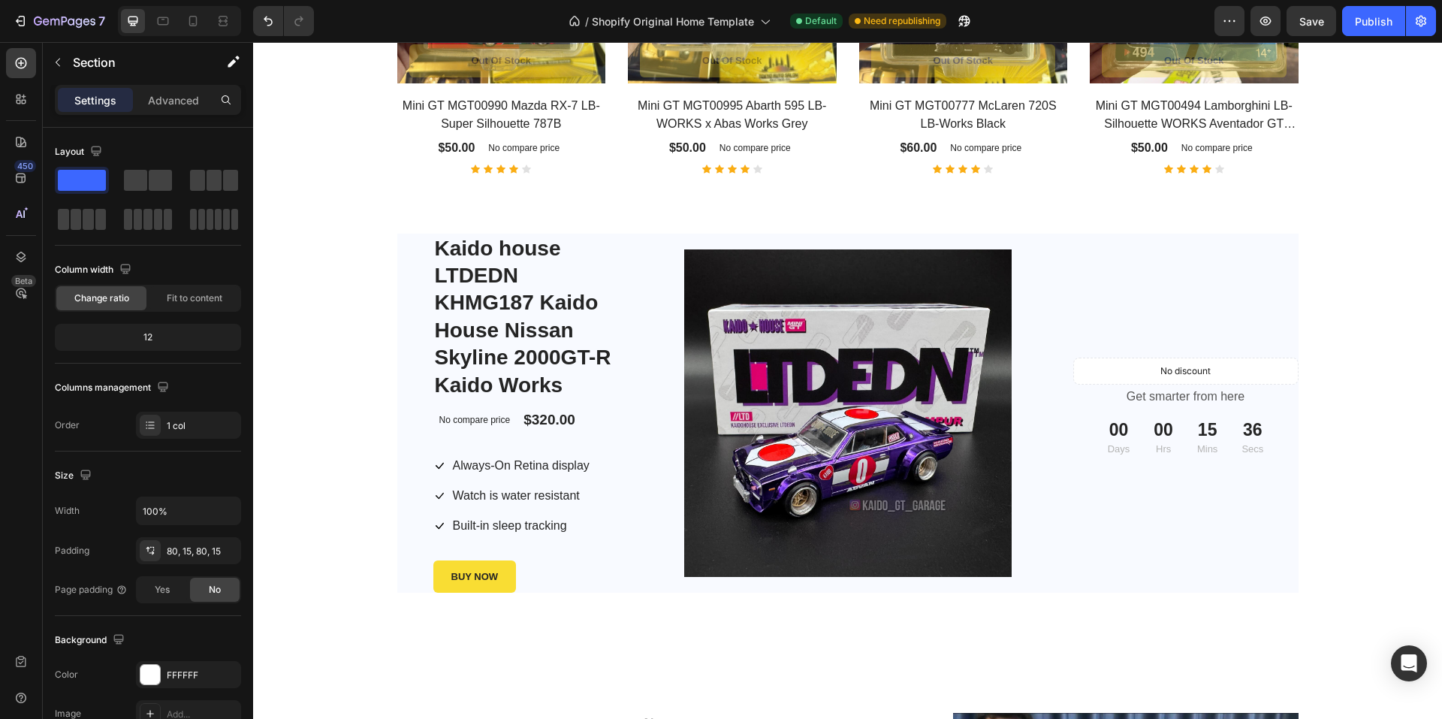
scroll to position [1202, 0]
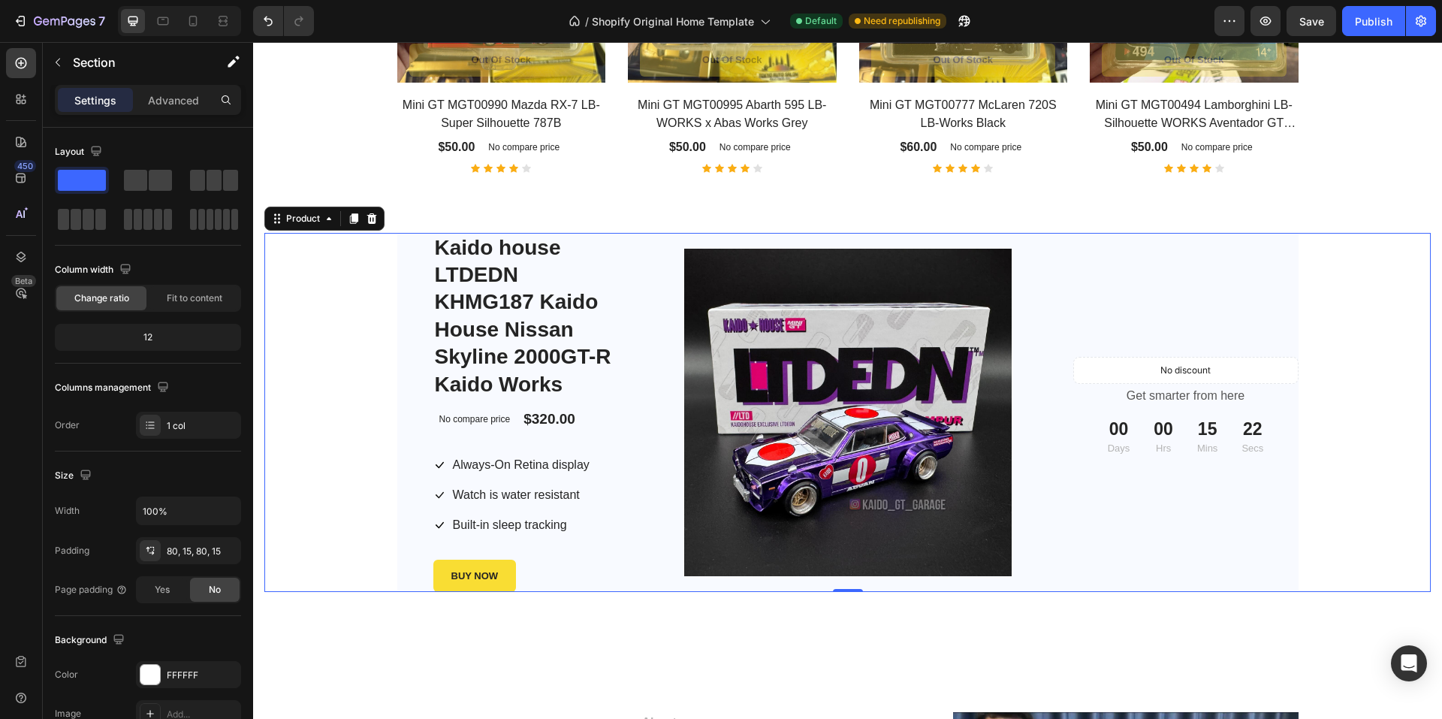
click at [329, 268] on div "Kaido house LTDEDN KHMG187 Kaido House Nissan Skyline 2000GT-R Kaido Works Prod…" at bounding box center [847, 413] width 1167 height 360
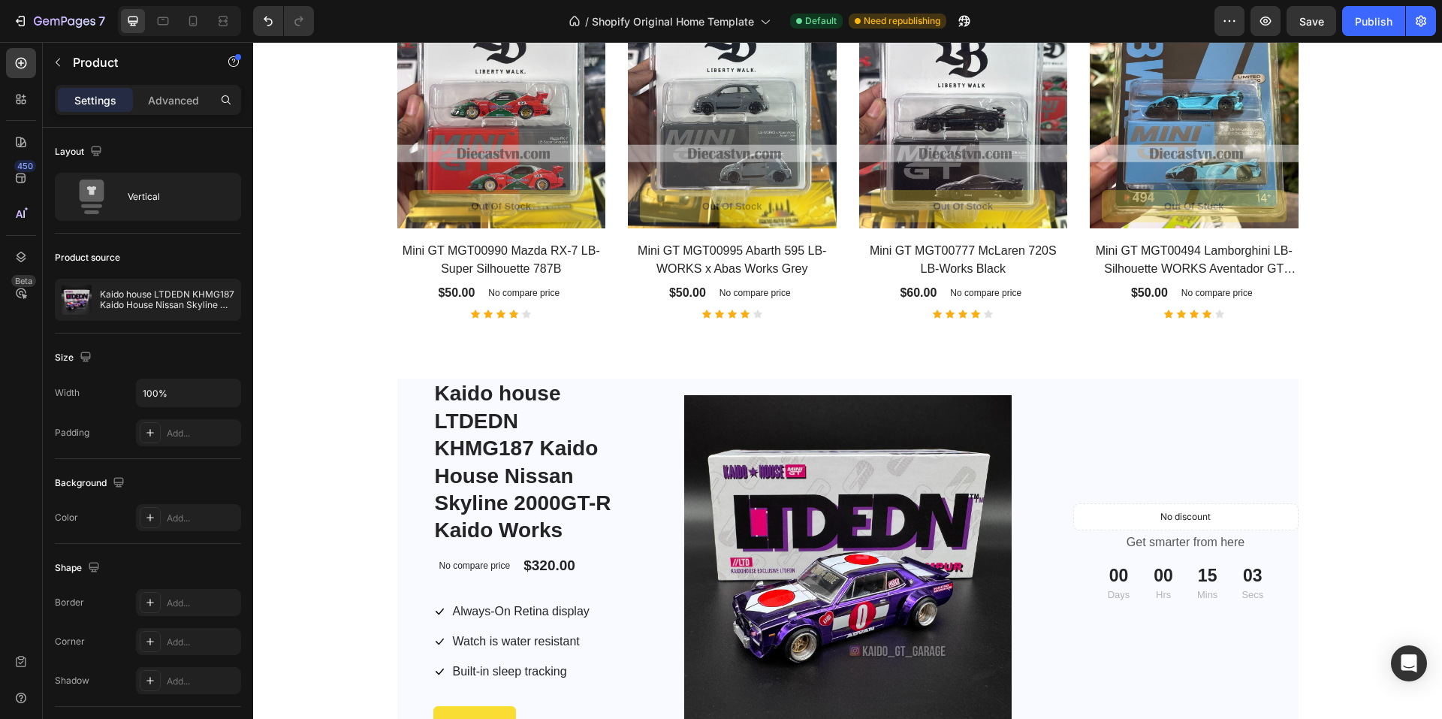
scroll to position [1127, 0]
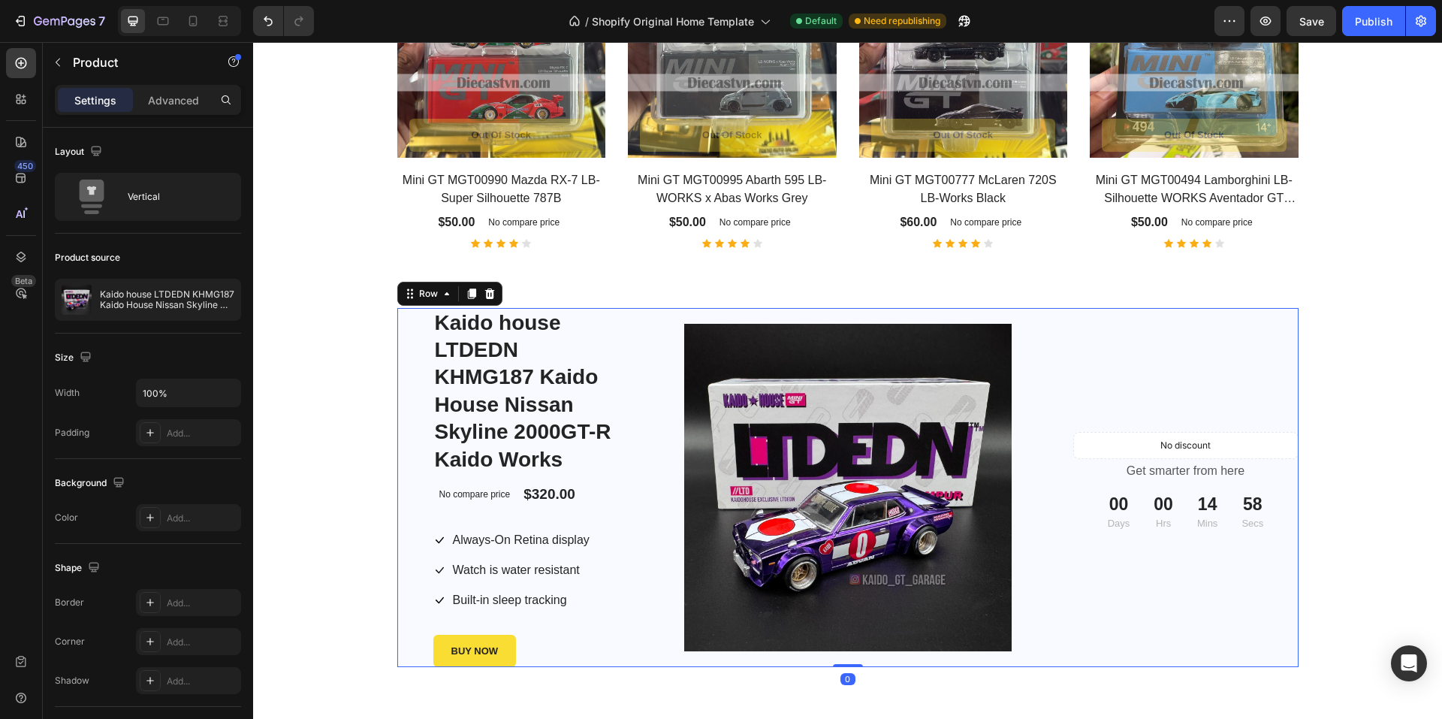
click at [628, 331] on div "Product Images & Gallery Row" at bounding box center [848, 488] width 451 height 360
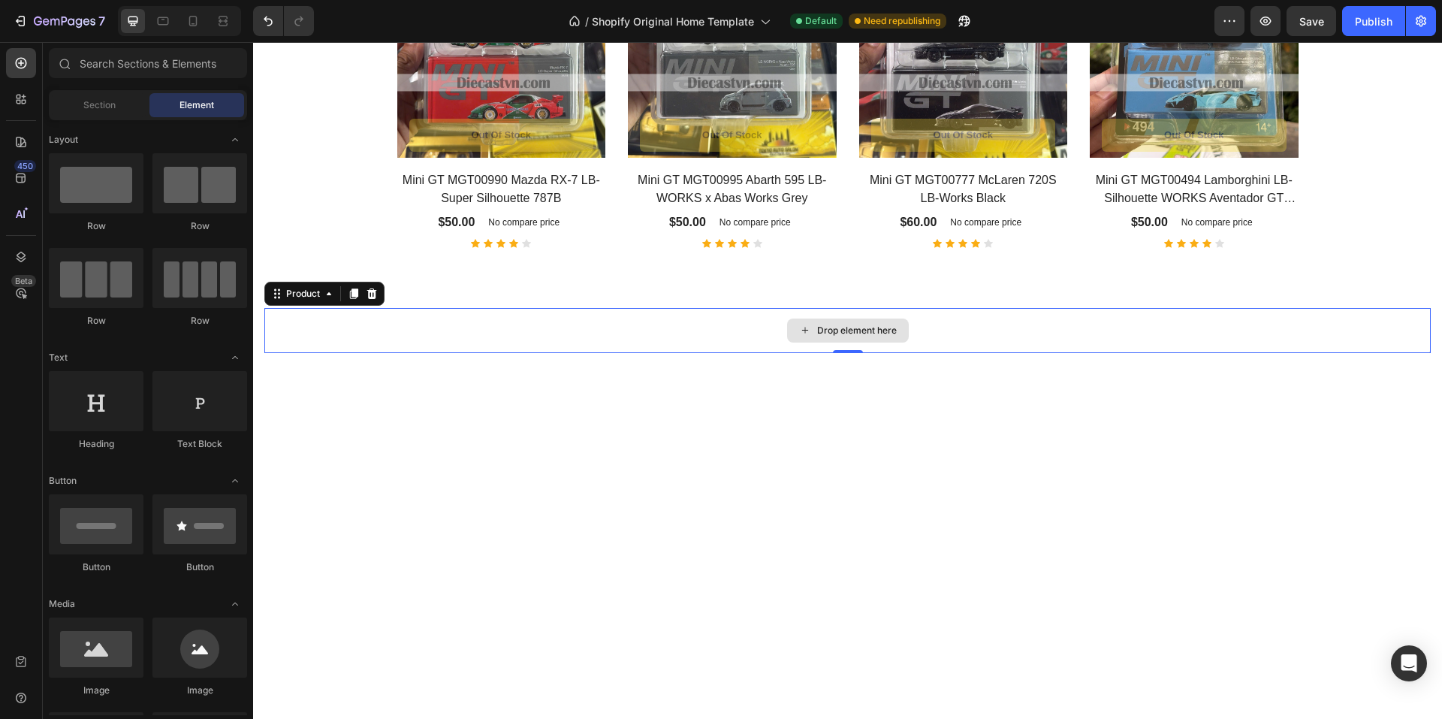
click at [631, 325] on div "Drop element here" at bounding box center [847, 330] width 1167 height 45
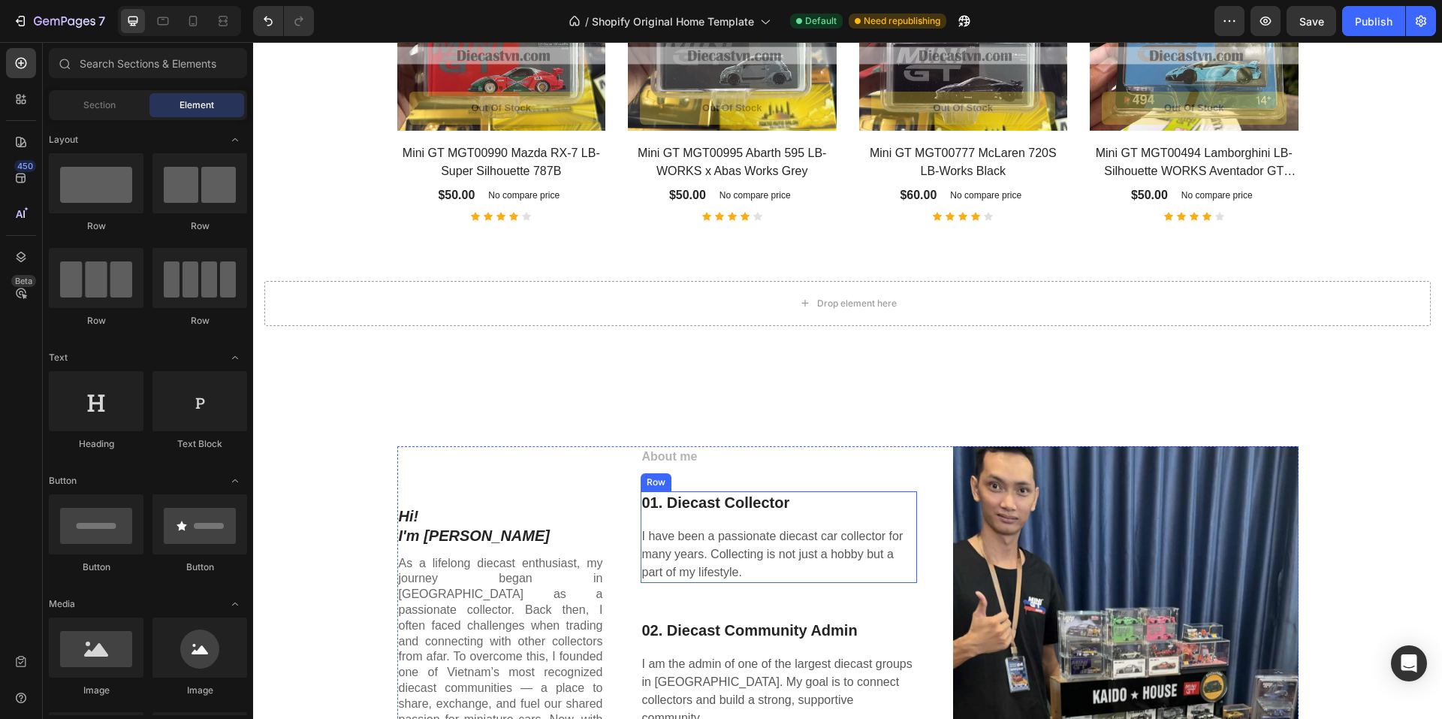
scroll to position [1052, 0]
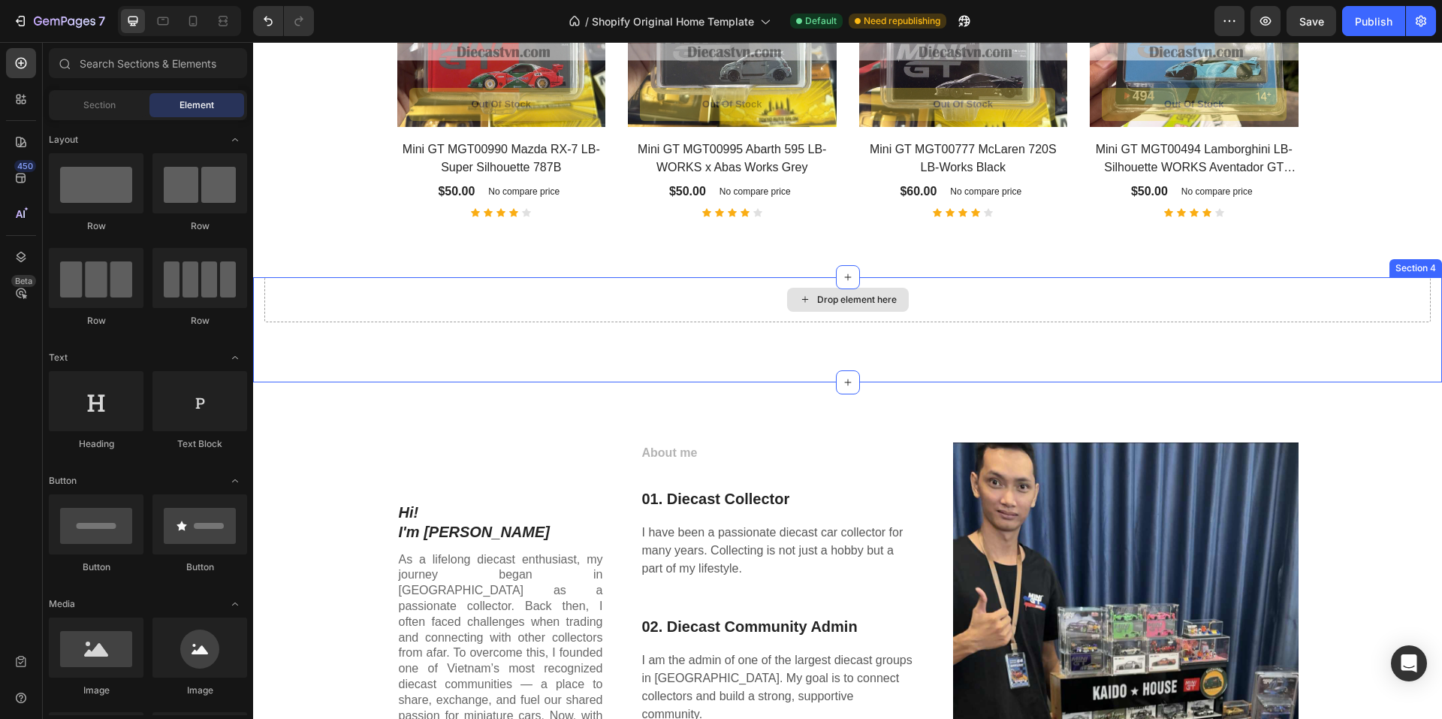
click at [488, 303] on div "Drop element here" at bounding box center [847, 299] width 1167 height 45
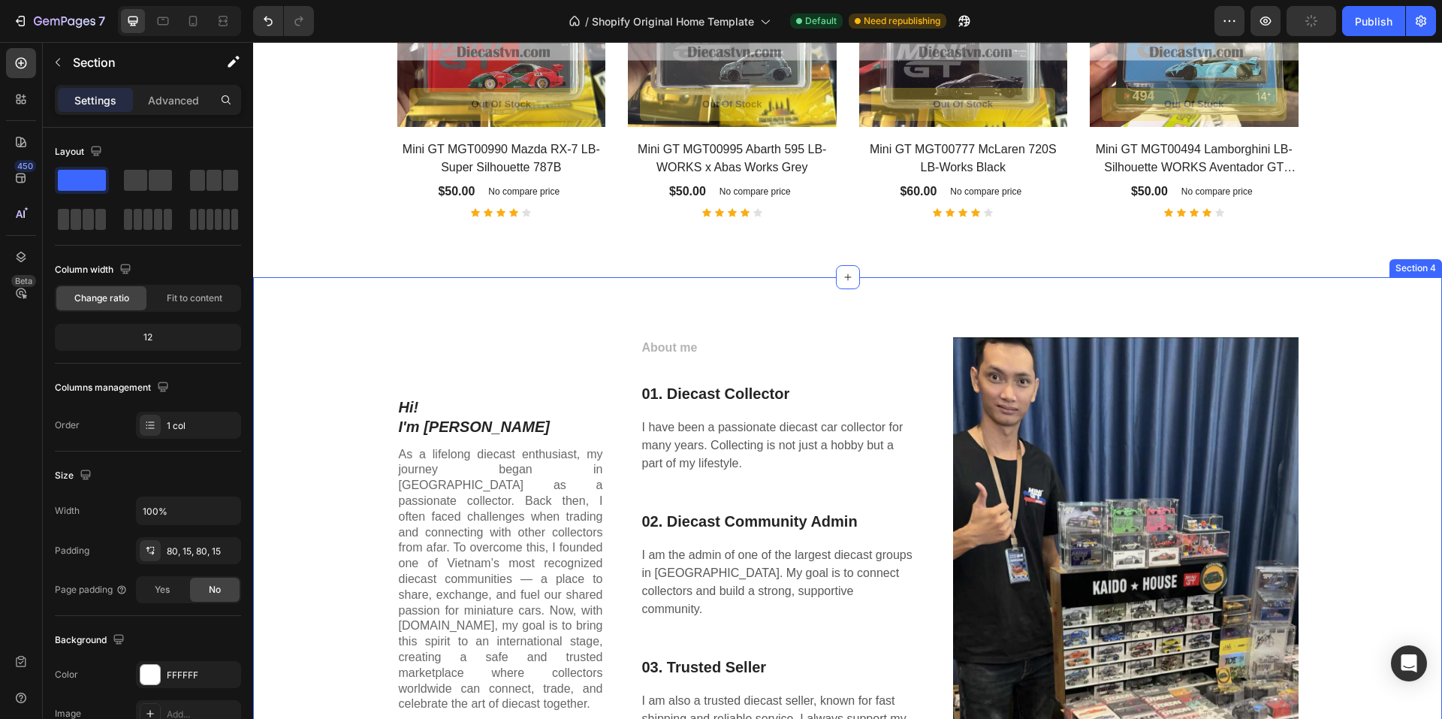
click at [388, 292] on div "Hi! I'm [PERSON_NAME] Heading As a lifelong diecast enthusiast, my journey bega…" at bounding box center [847, 595] width 1189 height 636
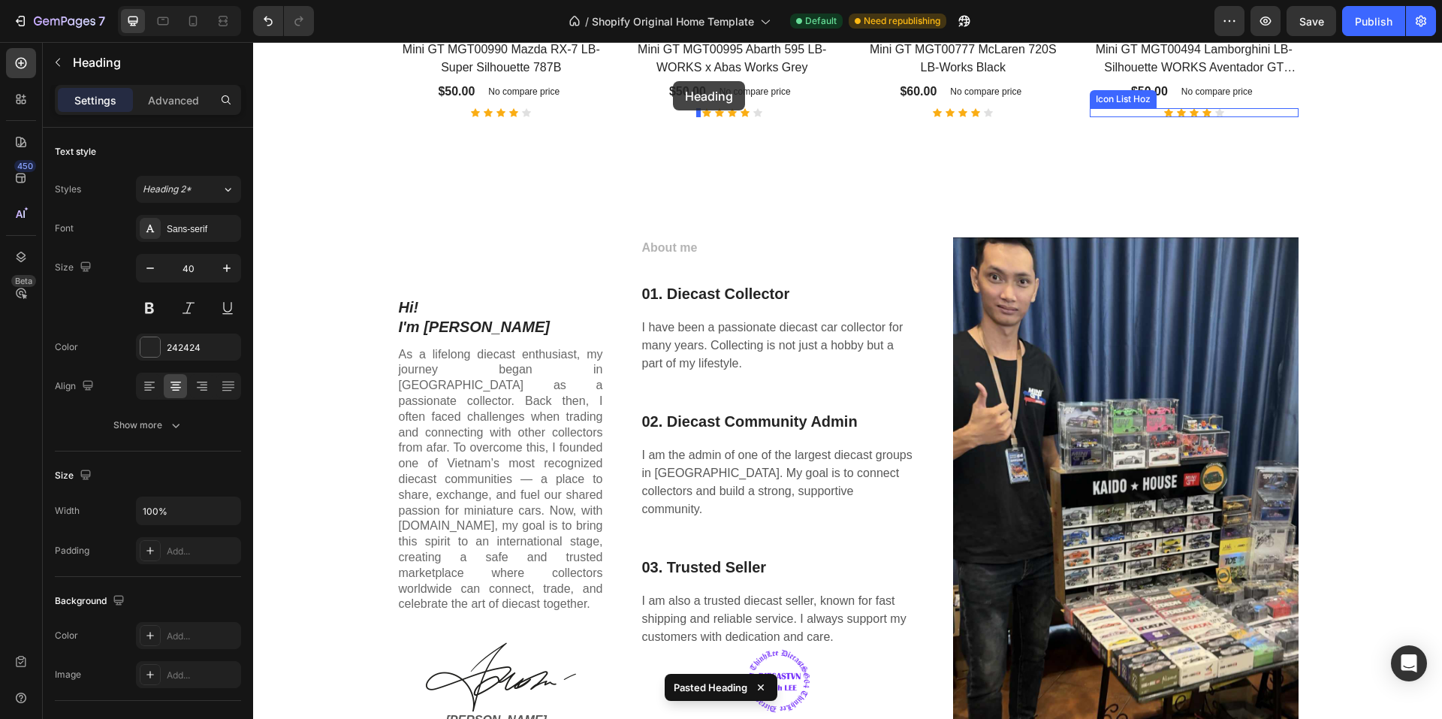
scroll to position [1140, 0]
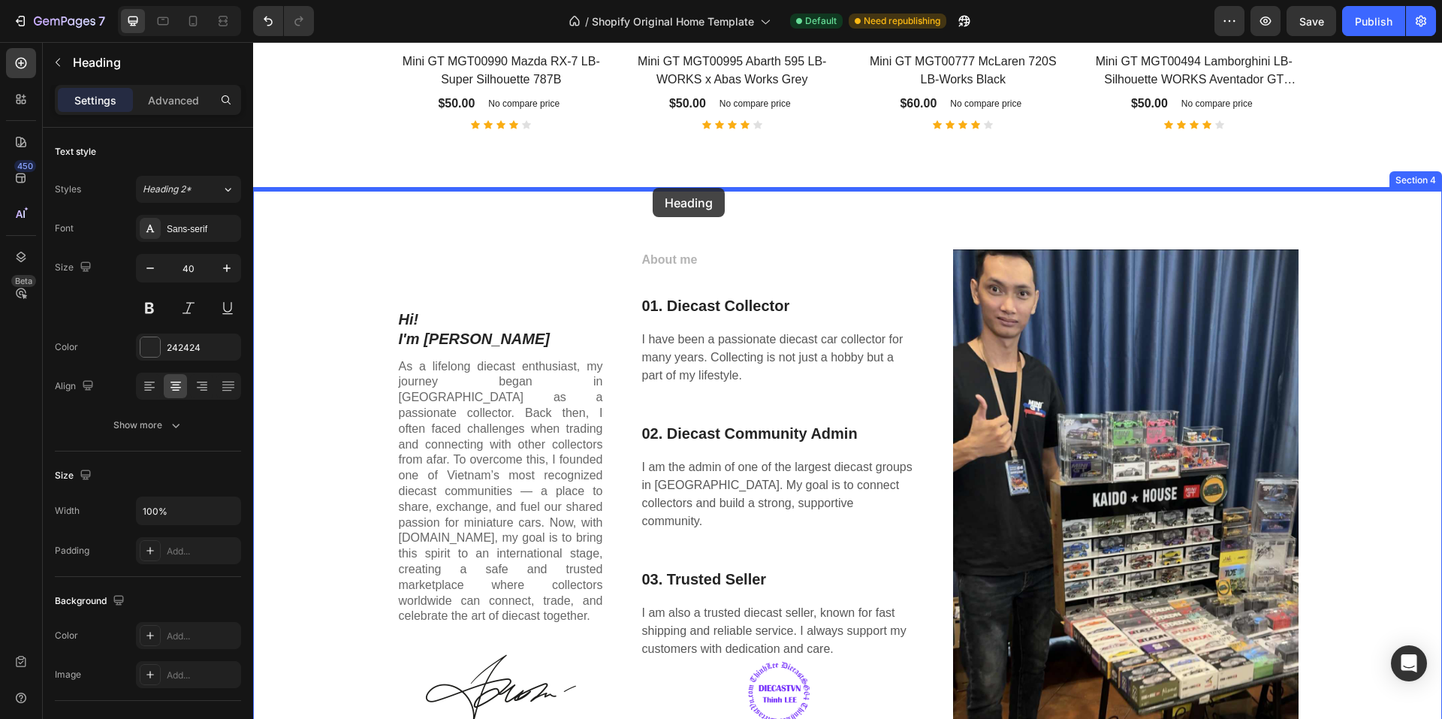
drag, startPoint x: 786, startPoint y: 641, endPoint x: 653, endPoint y: 192, distance: 468.7
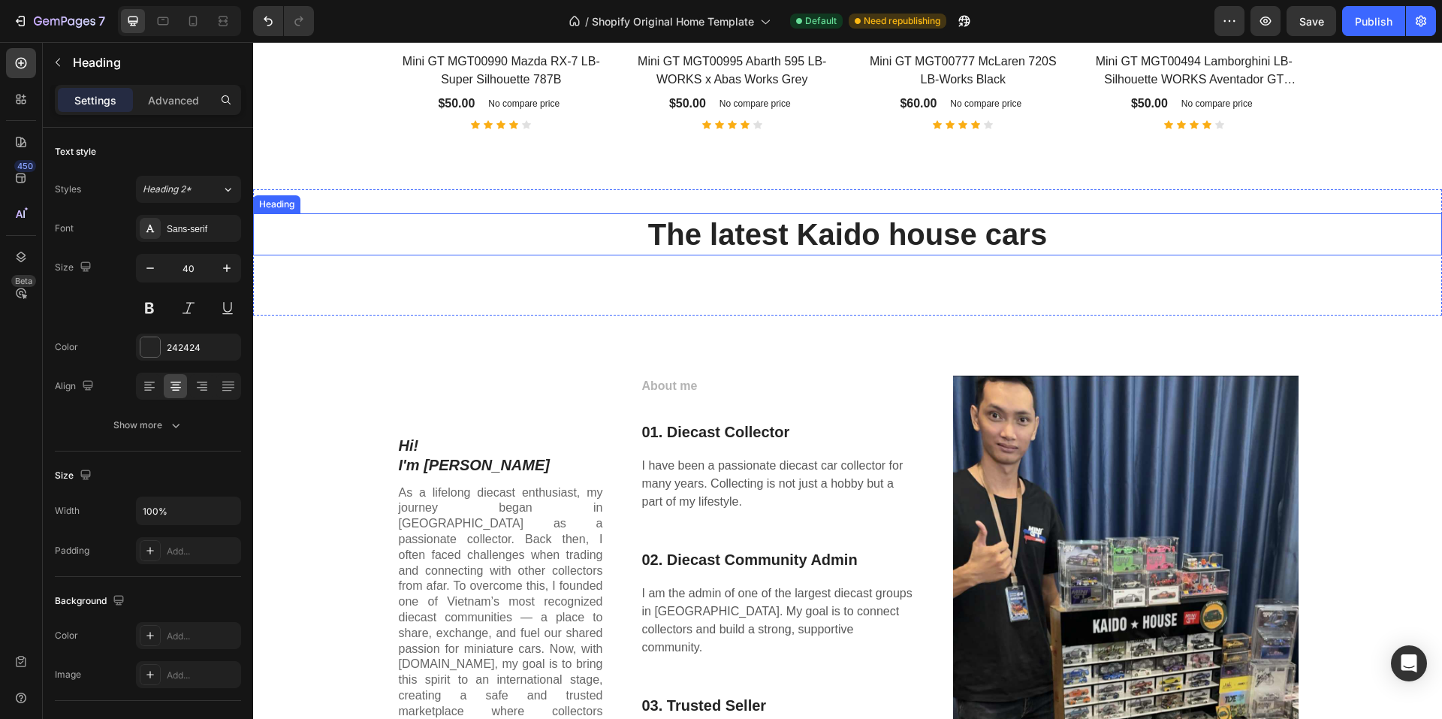
click at [663, 233] on h2 "The latest Kaido house cars" at bounding box center [847, 234] width 1189 height 42
click at [564, 213] on h2 "The latest Kaido house cars" at bounding box center [847, 234] width 1189 height 42
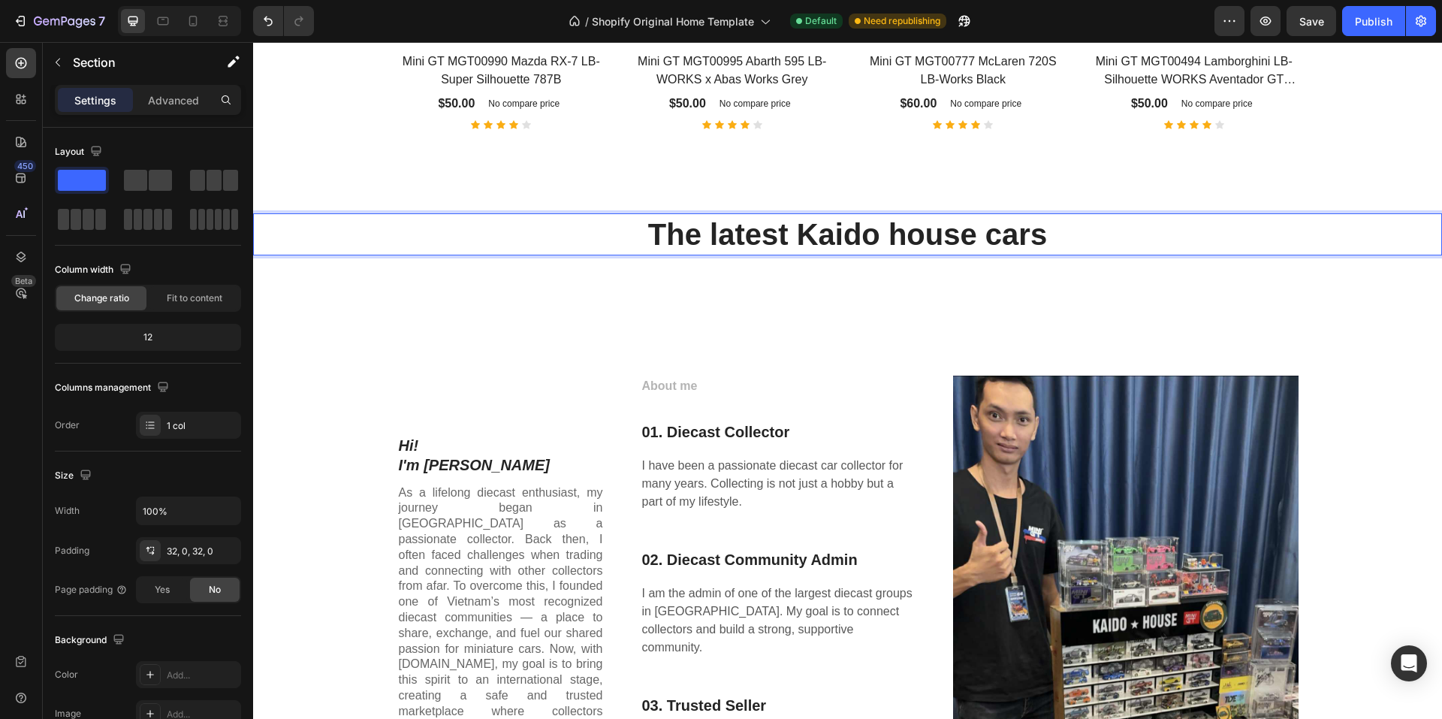
click at [565, 265] on div "The latest Kaido house cars Heading 0" at bounding box center [847, 252] width 1189 height 78
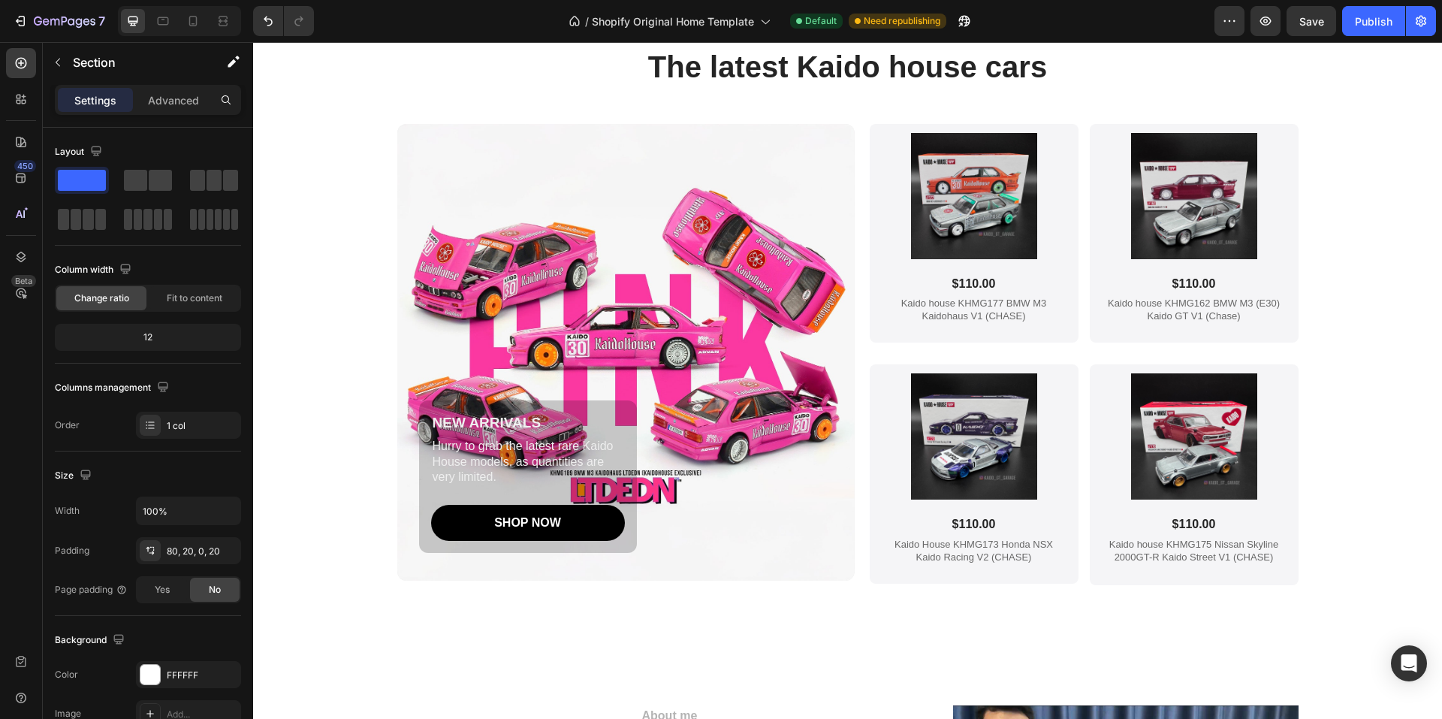
scroll to position [1215, 0]
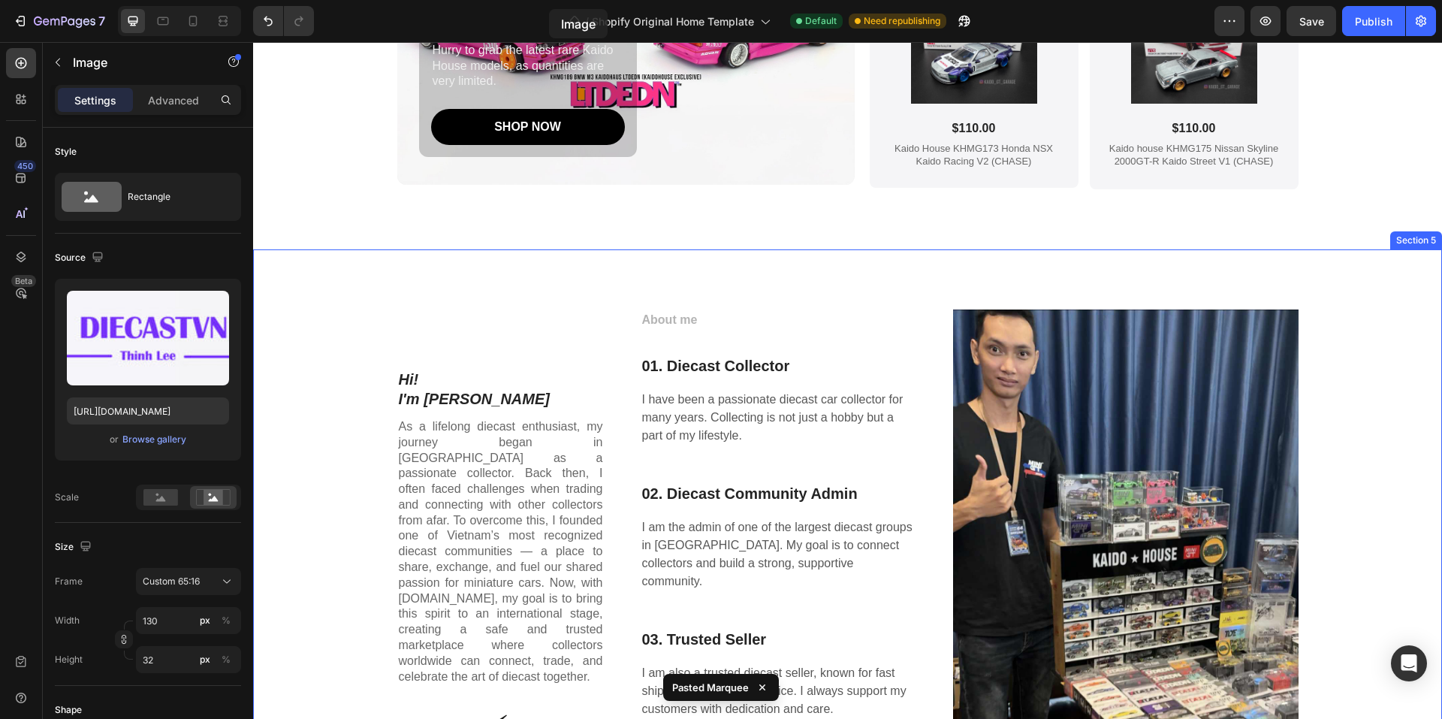
scroll to position [1392, 0]
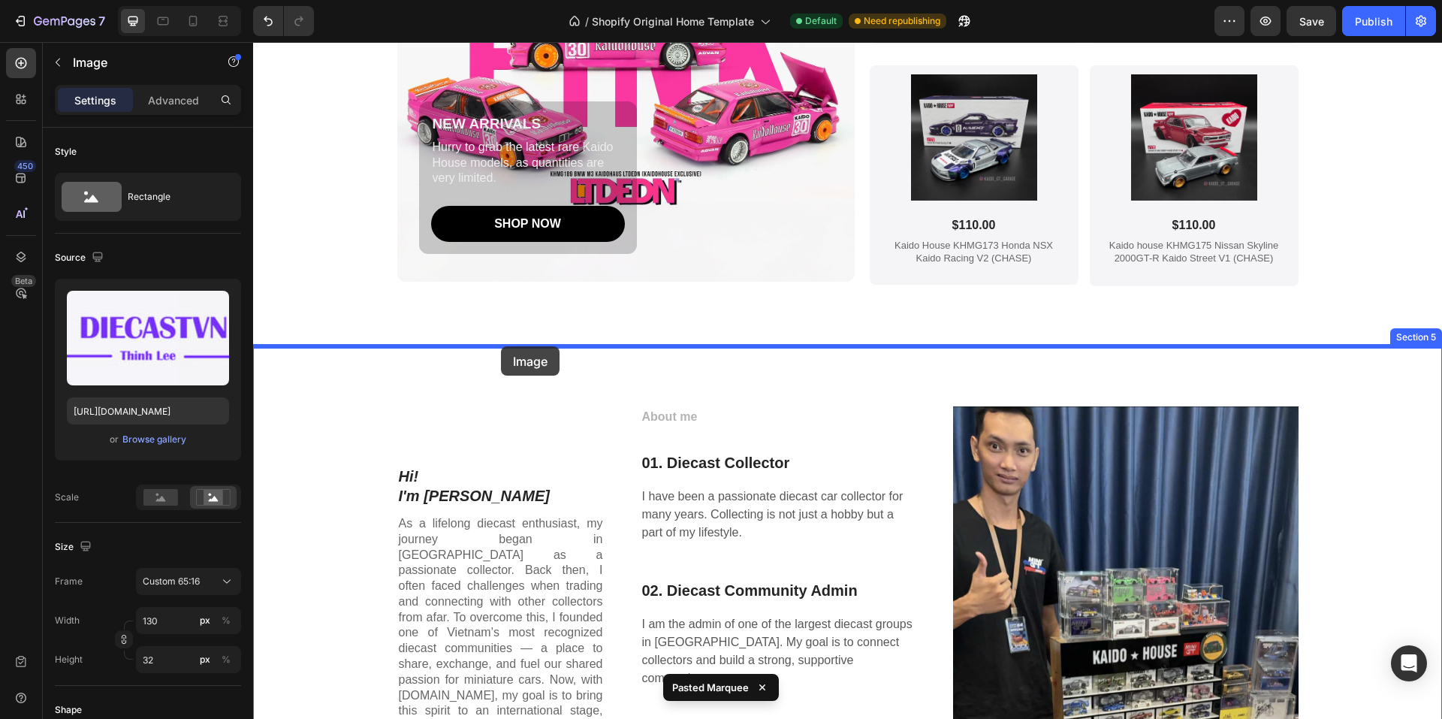
drag, startPoint x: 477, startPoint y: 503, endPoint x: 501, endPoint y: 346, distance: 158.1
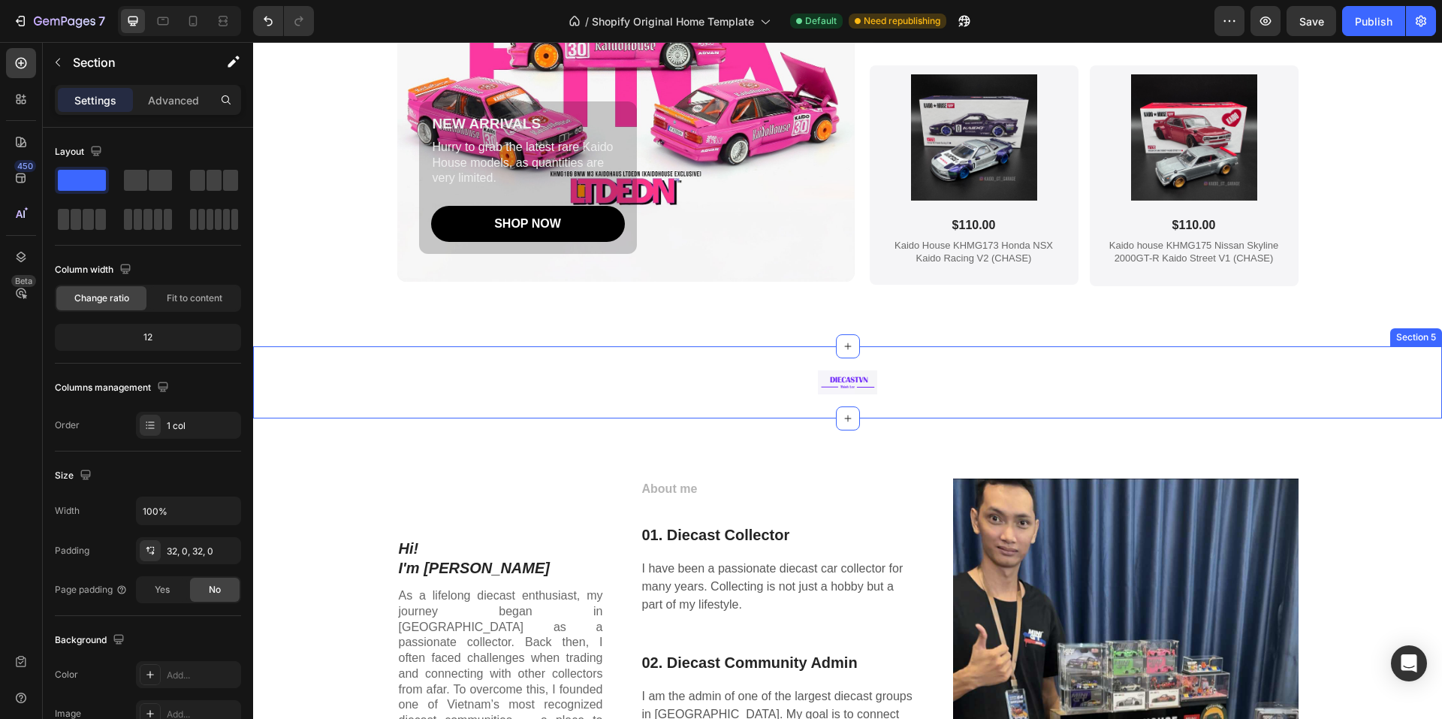
click at [772, 412] on div "Image 0 Section 5" at bounding box center [847, 382] width 1189 height 72
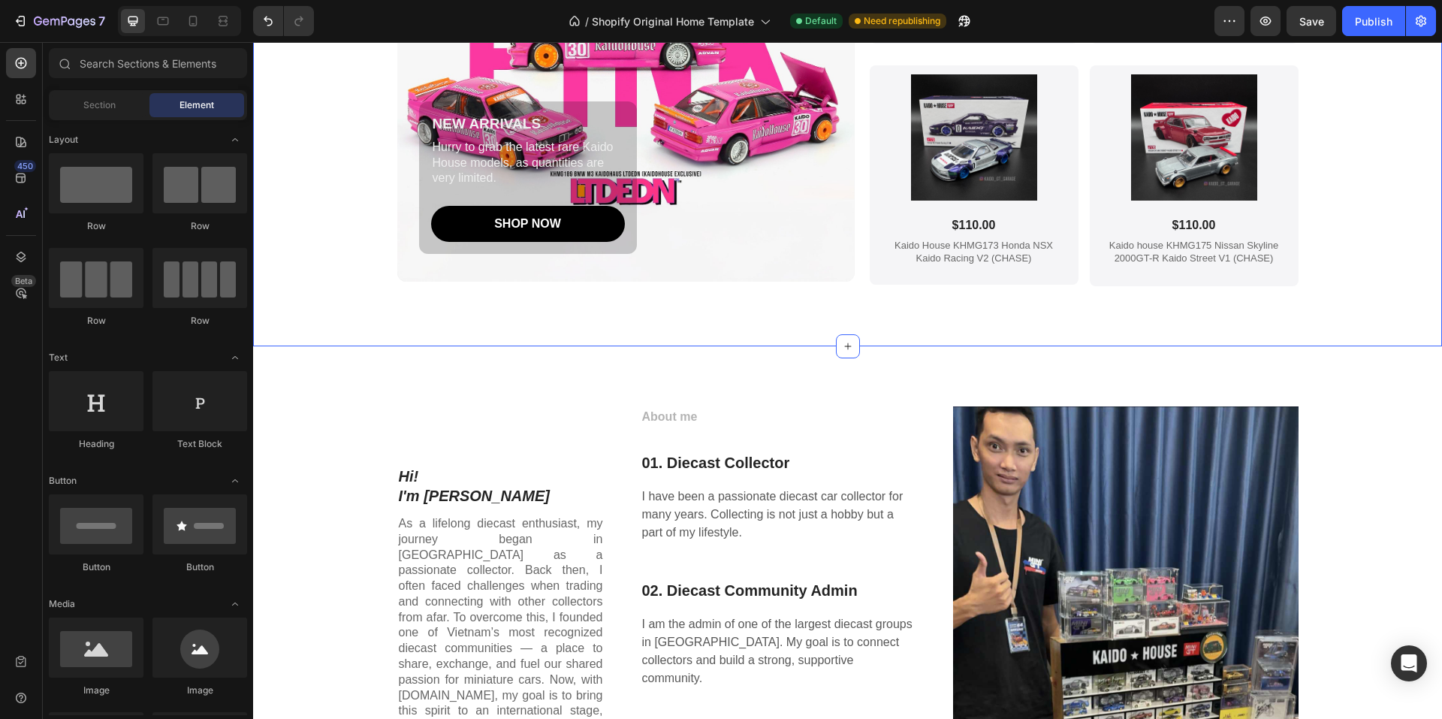
click at [312, 299] on div "The latest Kaido house cars Heading NEW ARRIVALS Text Block Hurry to grab the l…" at bounding box center [847, 46] width 1159 height 599
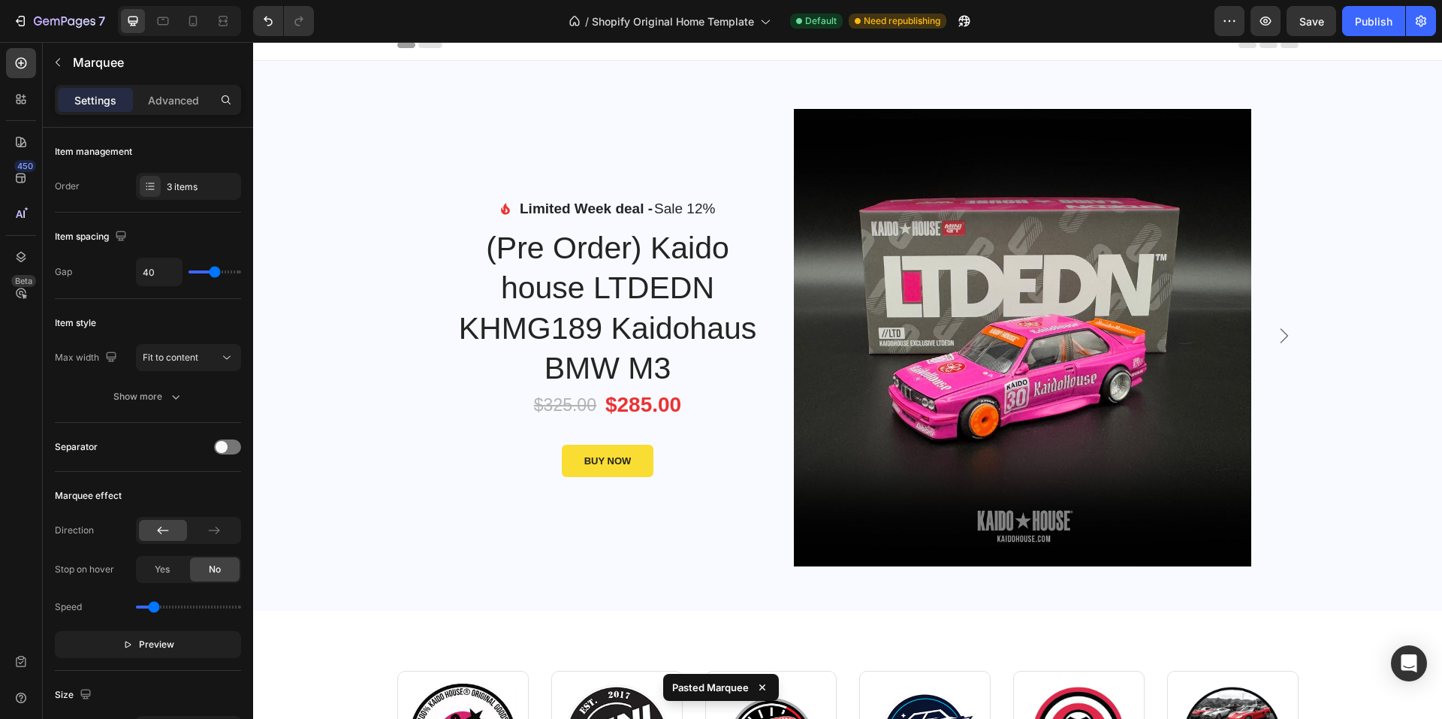
scroll to position [0, 0]
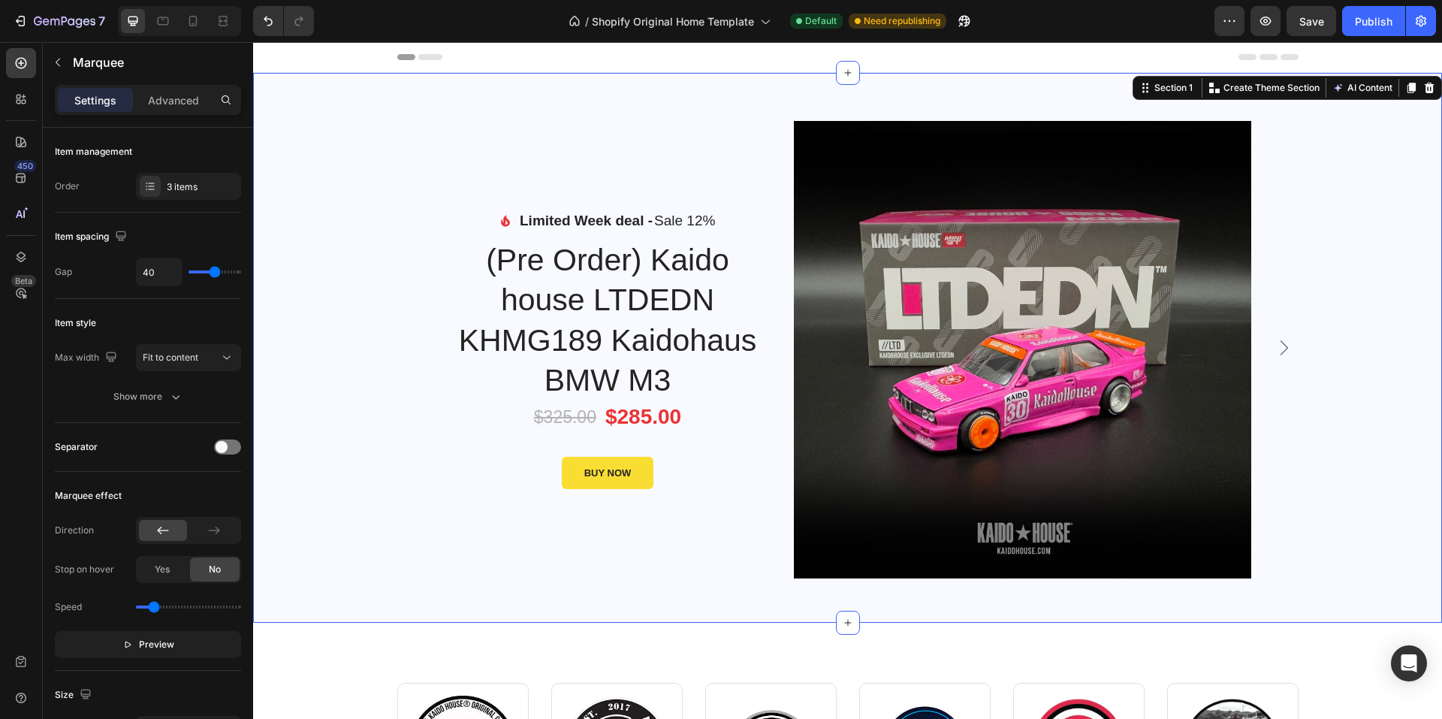
click at [300, 95] on div "Image Limited Week deal - Text block Sale 12% Product Badge Row Icon List (Pre …" at bounding box center [847, 348] width 1167 height 550
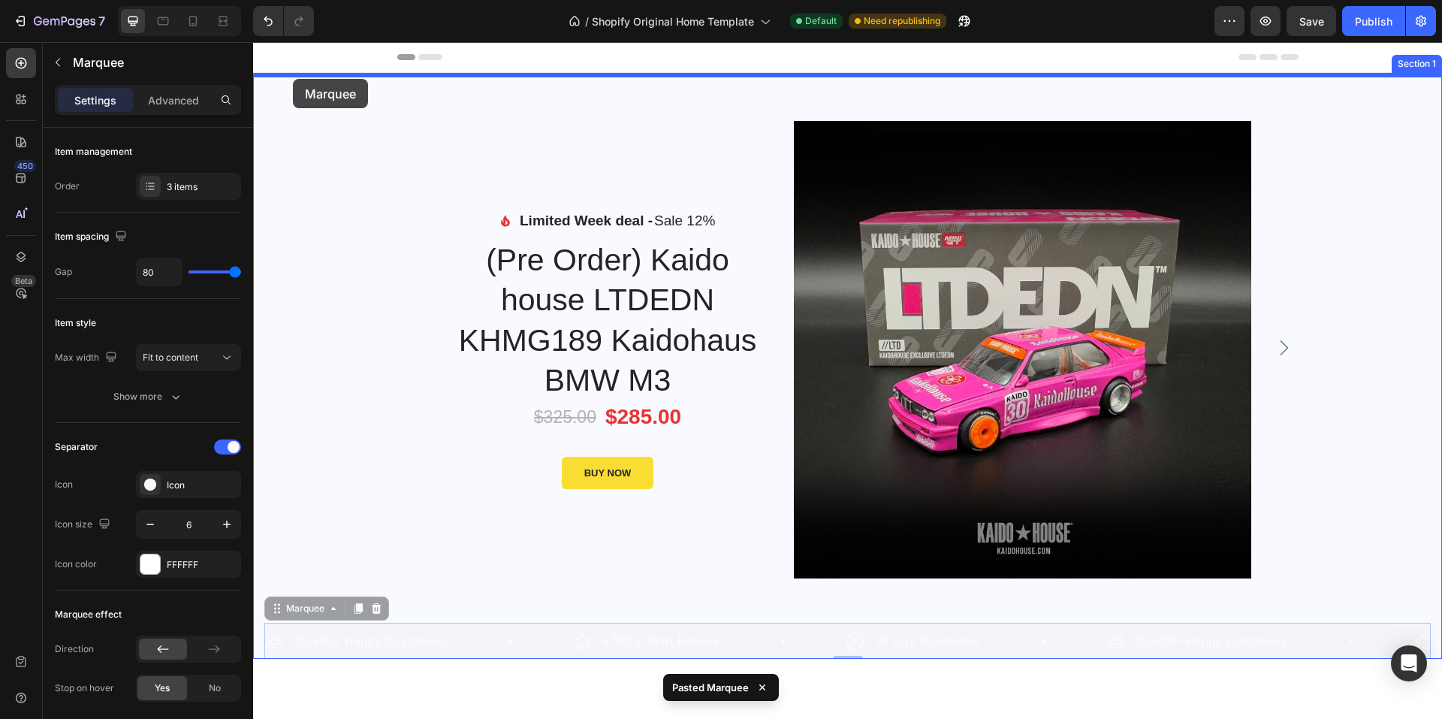
drag, startPoint x: 469, startPoint y: 640, endPoint x: 293, endPoint y: 79, distance: 588.0
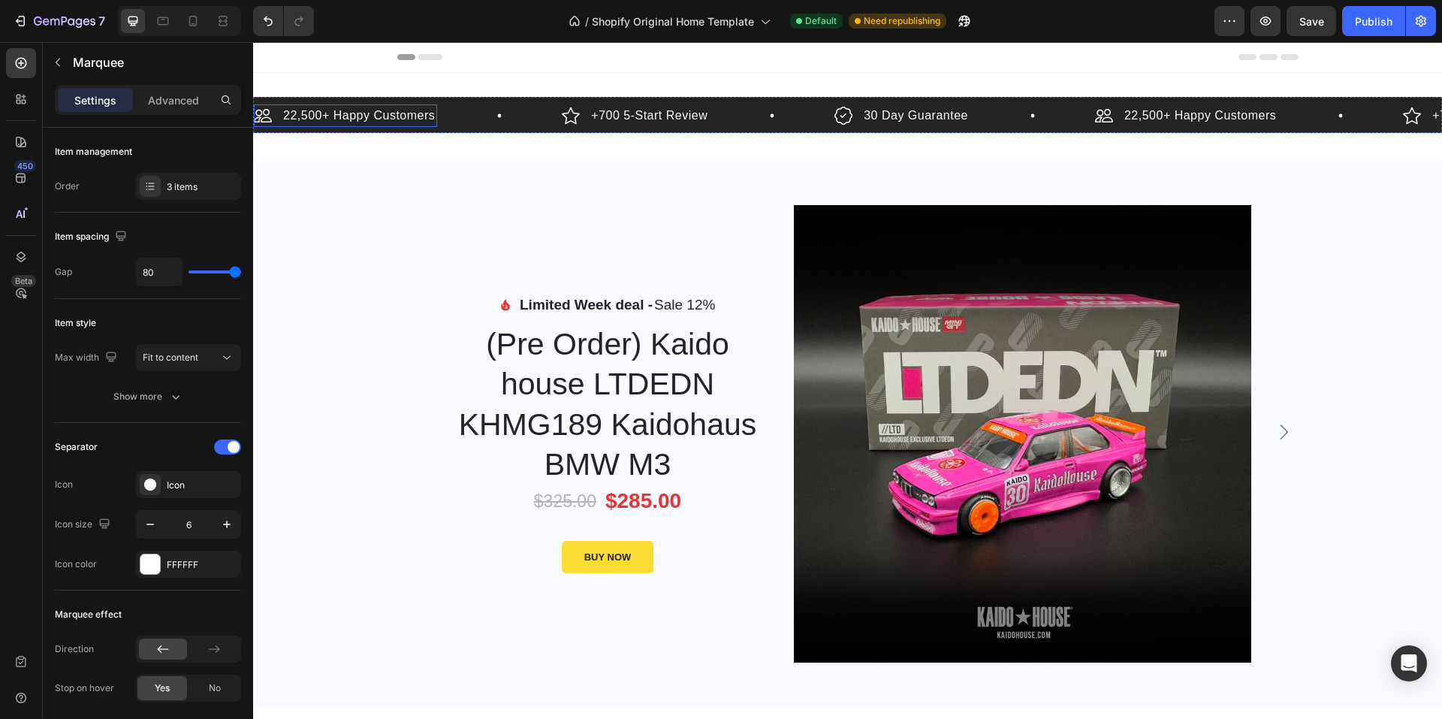
click at [303, 112] on p "22,500+ Happy Customers" at bounding box center [359, 116] width 152 height 18
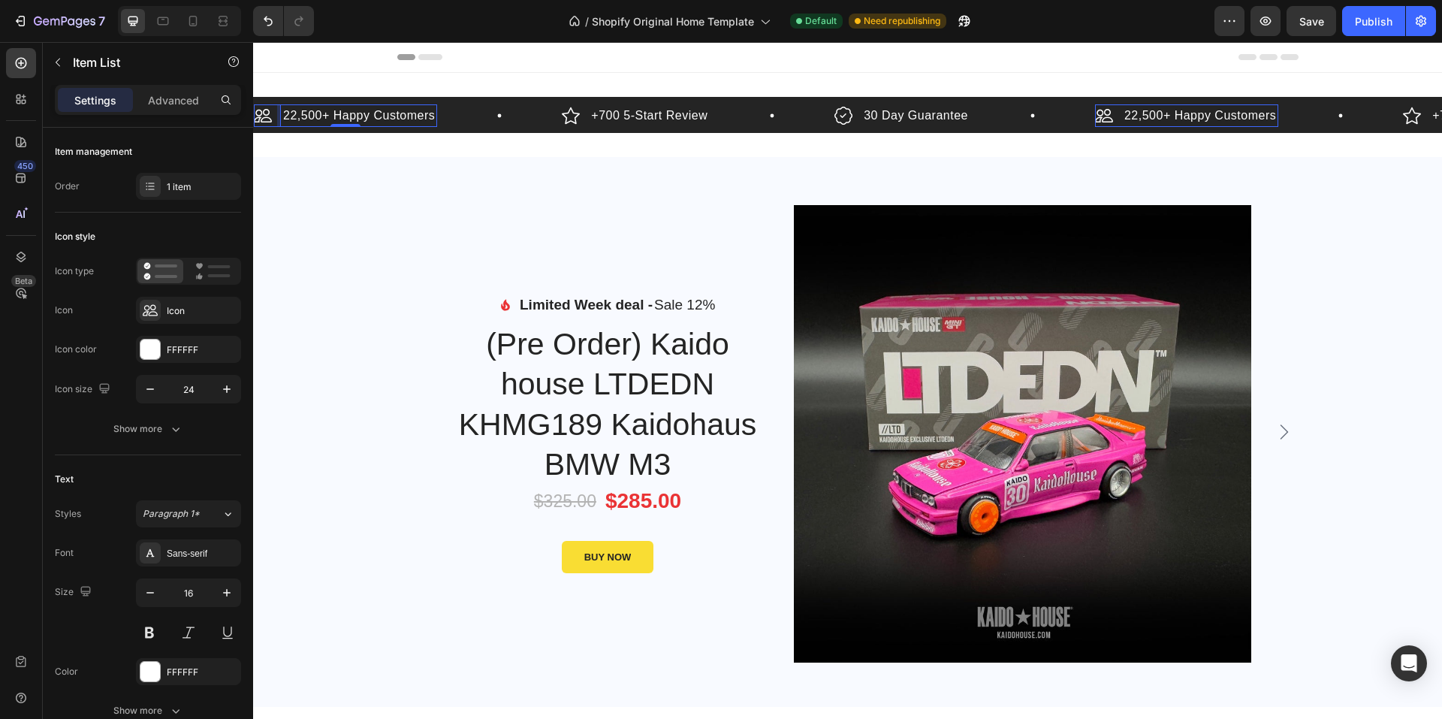
click at [303, 116] on p "22,500+ Happy Customers" at bounding box center [359, 116] width 152 height 18
click at [596, 116] on p "+700 5-Start Review" at bounding box center [639, 116] width 116 height 18
click at [844, 116] on div "30 Day Guarantee" at bounding box center [892, 115] width 136 height 23
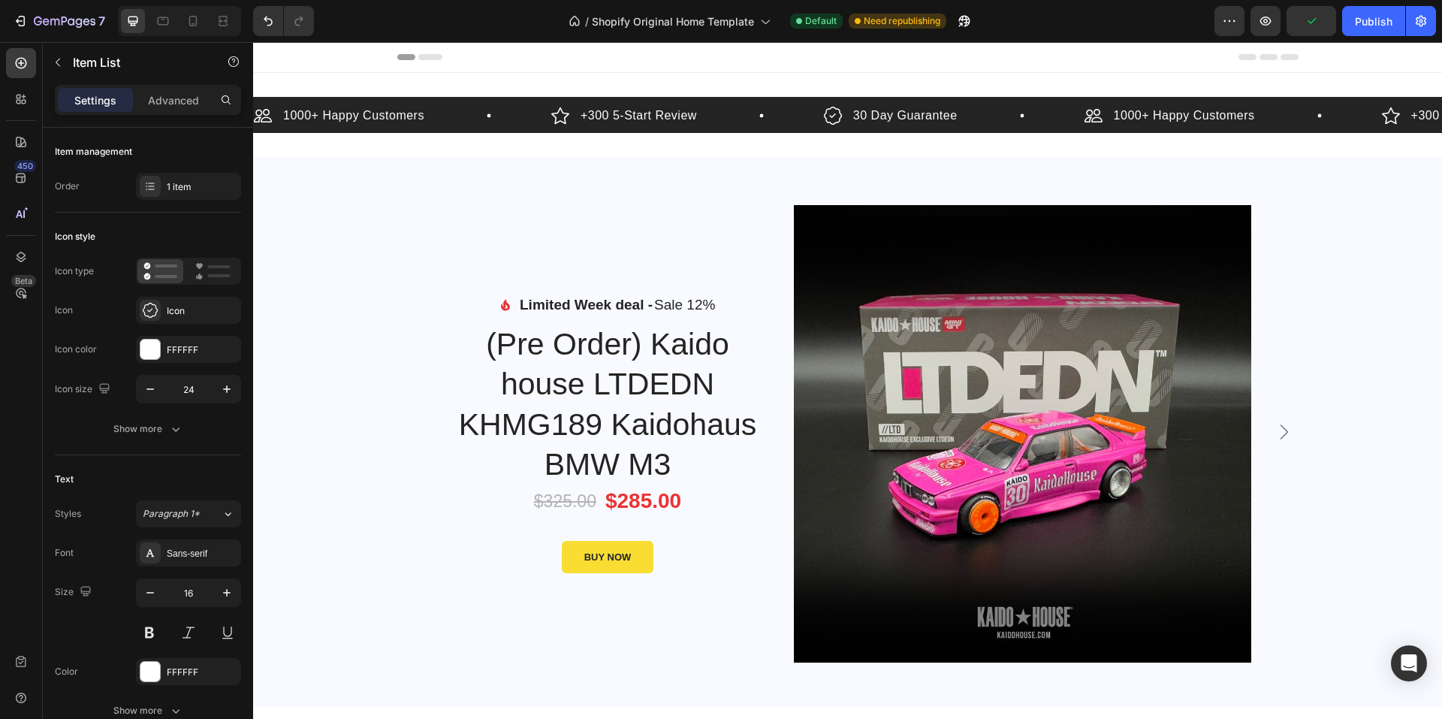
click at [919, 114] on p "30 Day Guarantee" at bounding box center [905, 116] width 104 height 18
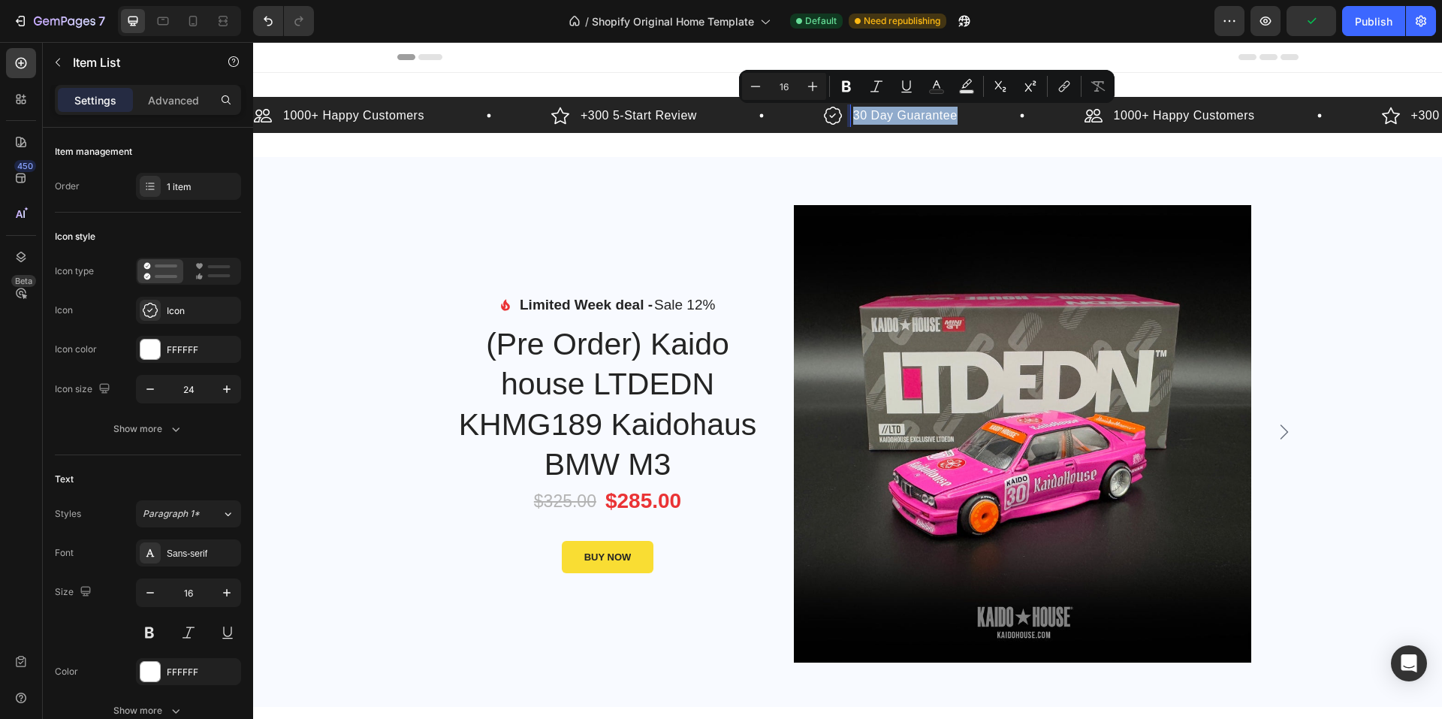
click at [919, 114] on p "30 Day Guarantee" at bounding box center [905, 116] width 104 height 18
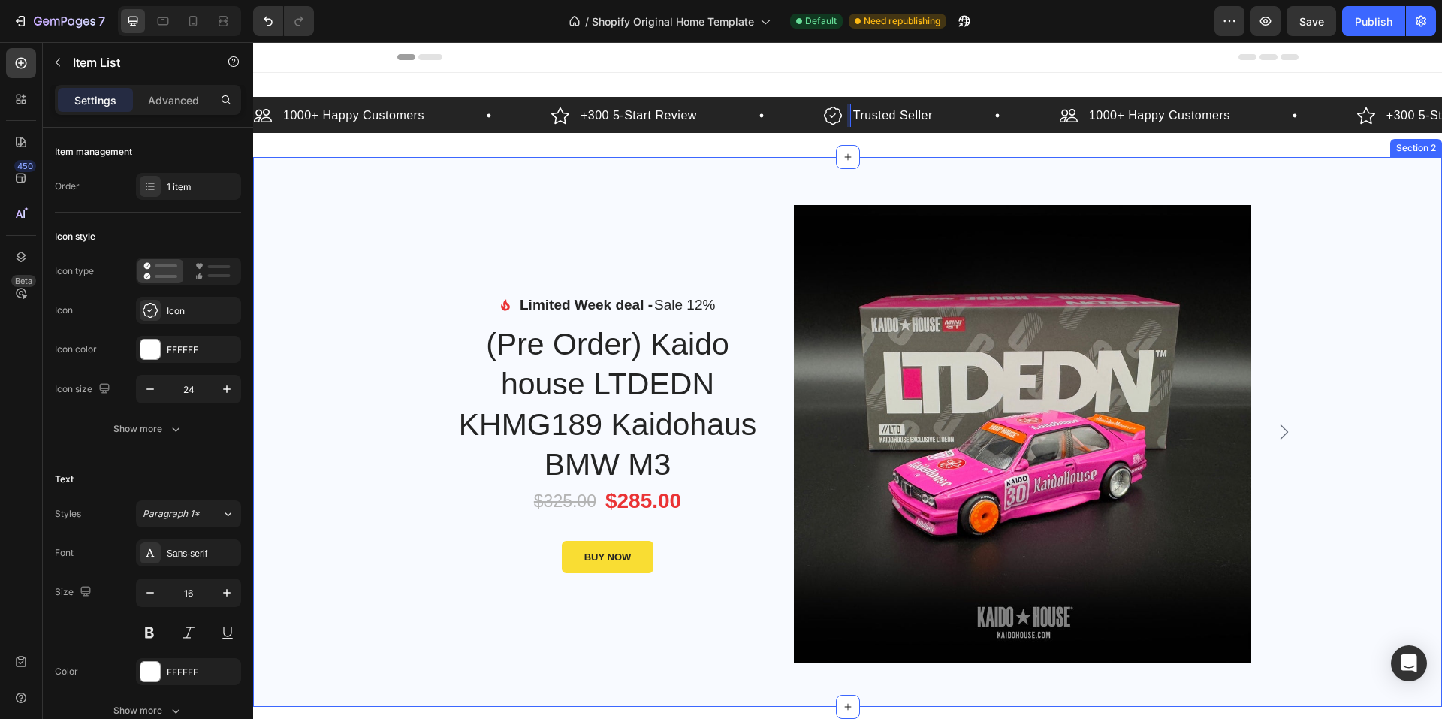
click at [291, 200] on div "Image Limited Week deal - Text block Sale 12% Product Badge Row Icon List (Pre …" at bounding box center [847, 432] width 1167 height 550
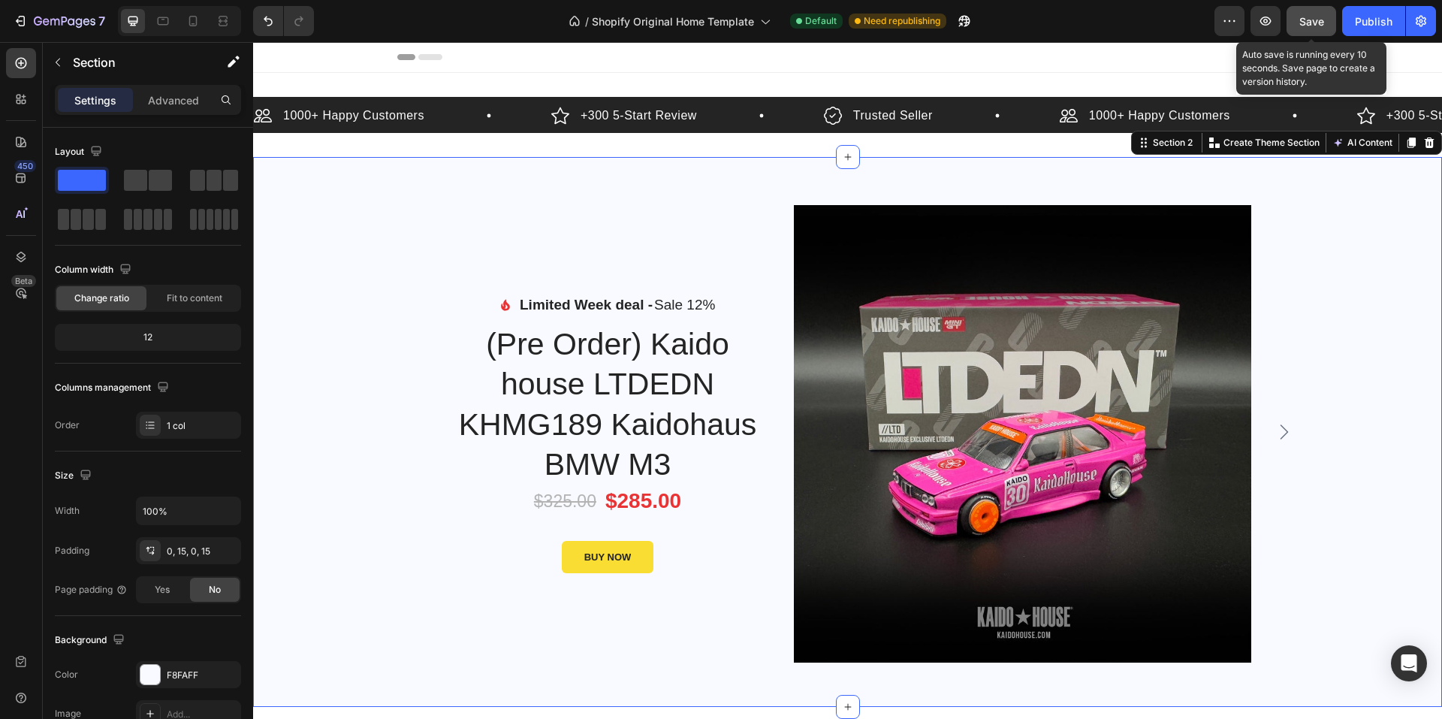
click at [1315, 25] on span "Save" at bounding box center [1312, 21] width 25 height 13
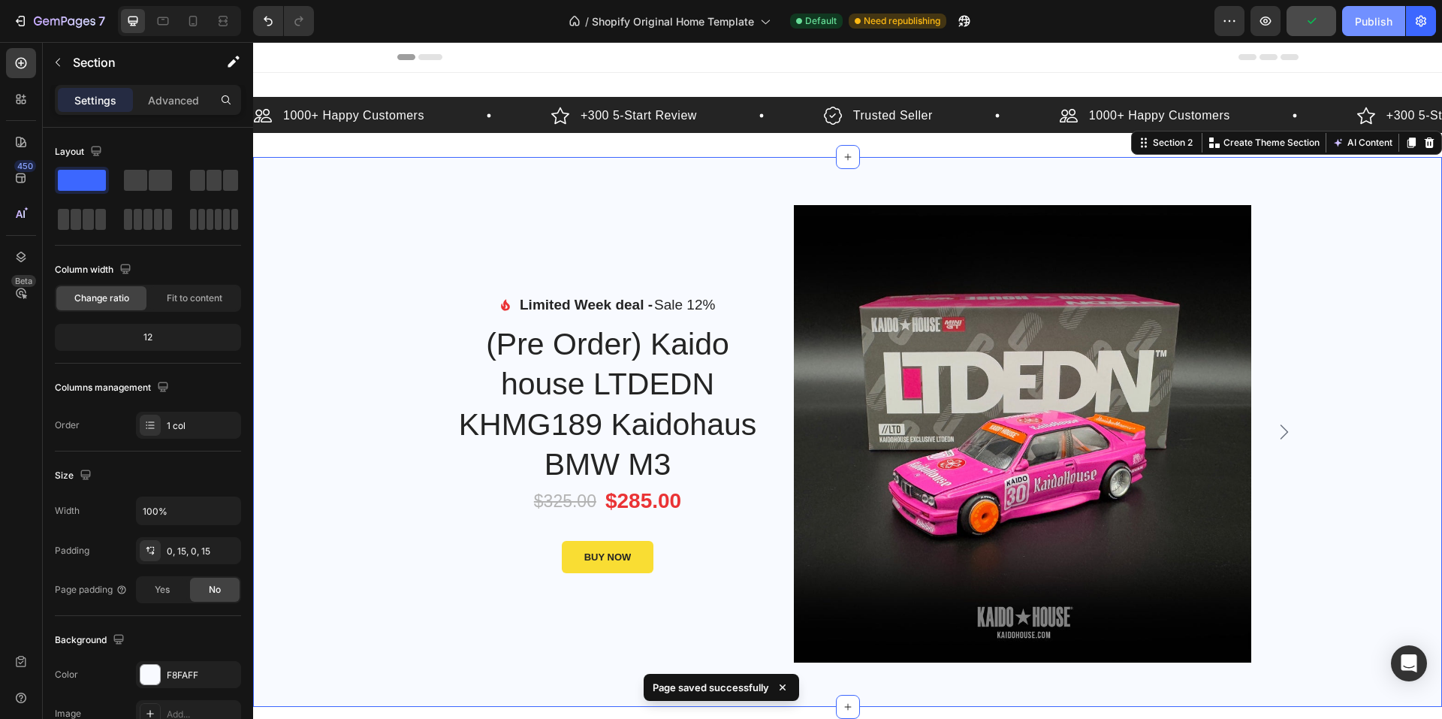
click at [1369, 20] on div "Publish" at bounding box center [1374, 22] width 38 height 16
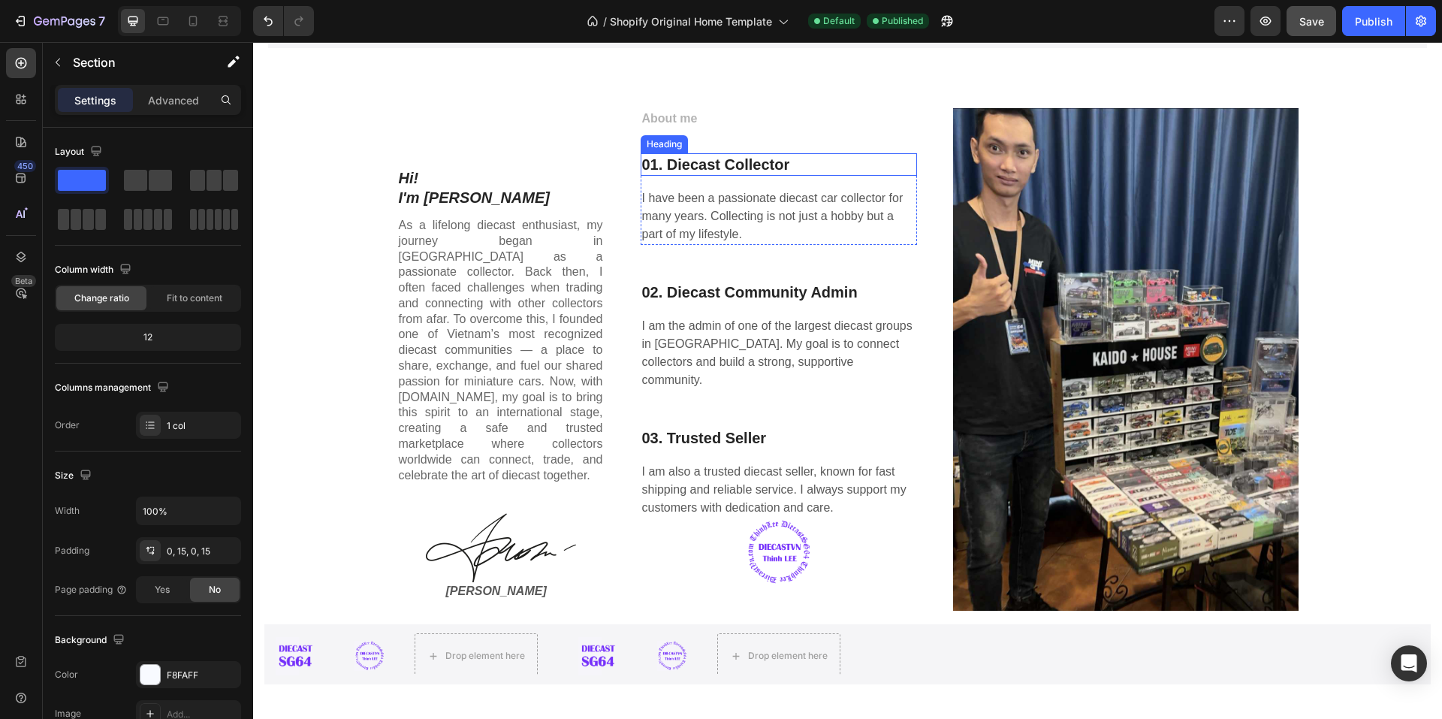
scroll to position [1878, 0]
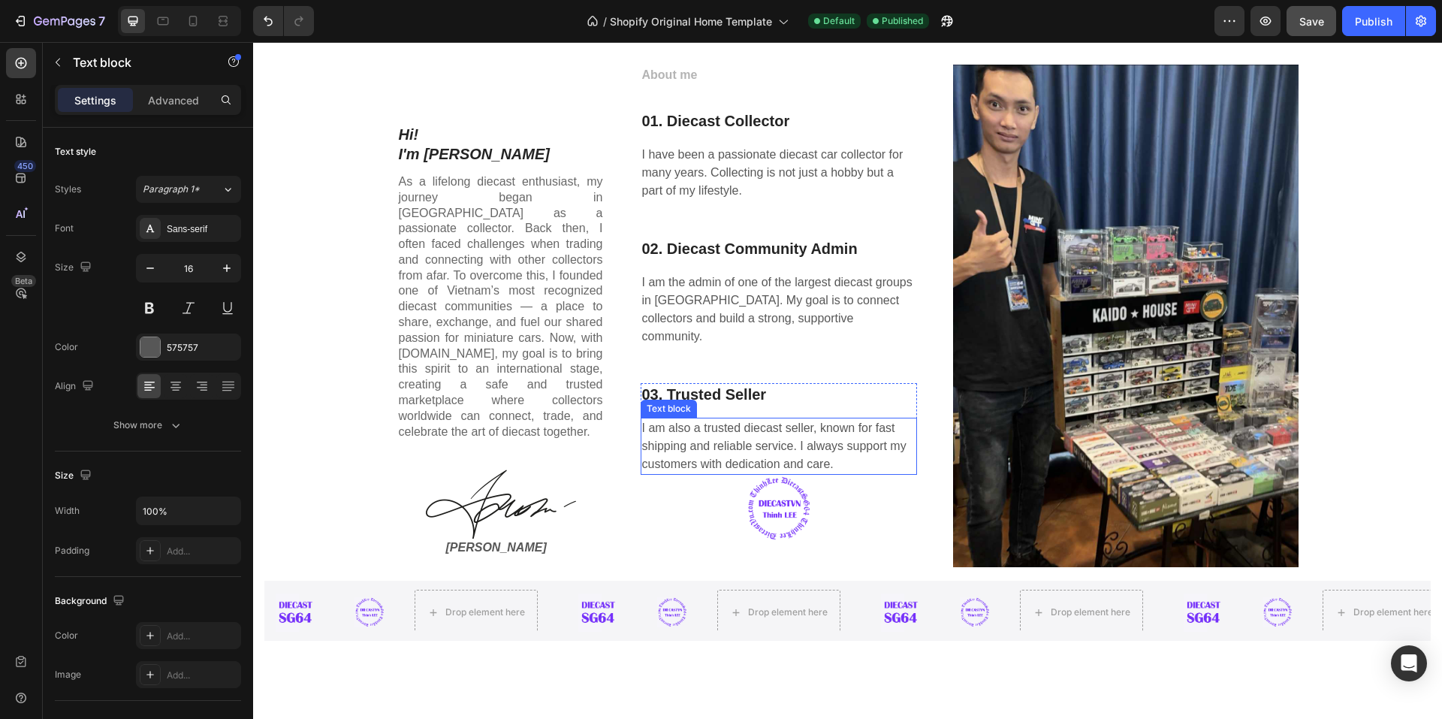
click at [858, 436] on p "I am also a trusted diecast seller, known for fast shipping and reliable servic…" at bounding box center [778, 446] width 273 height 54
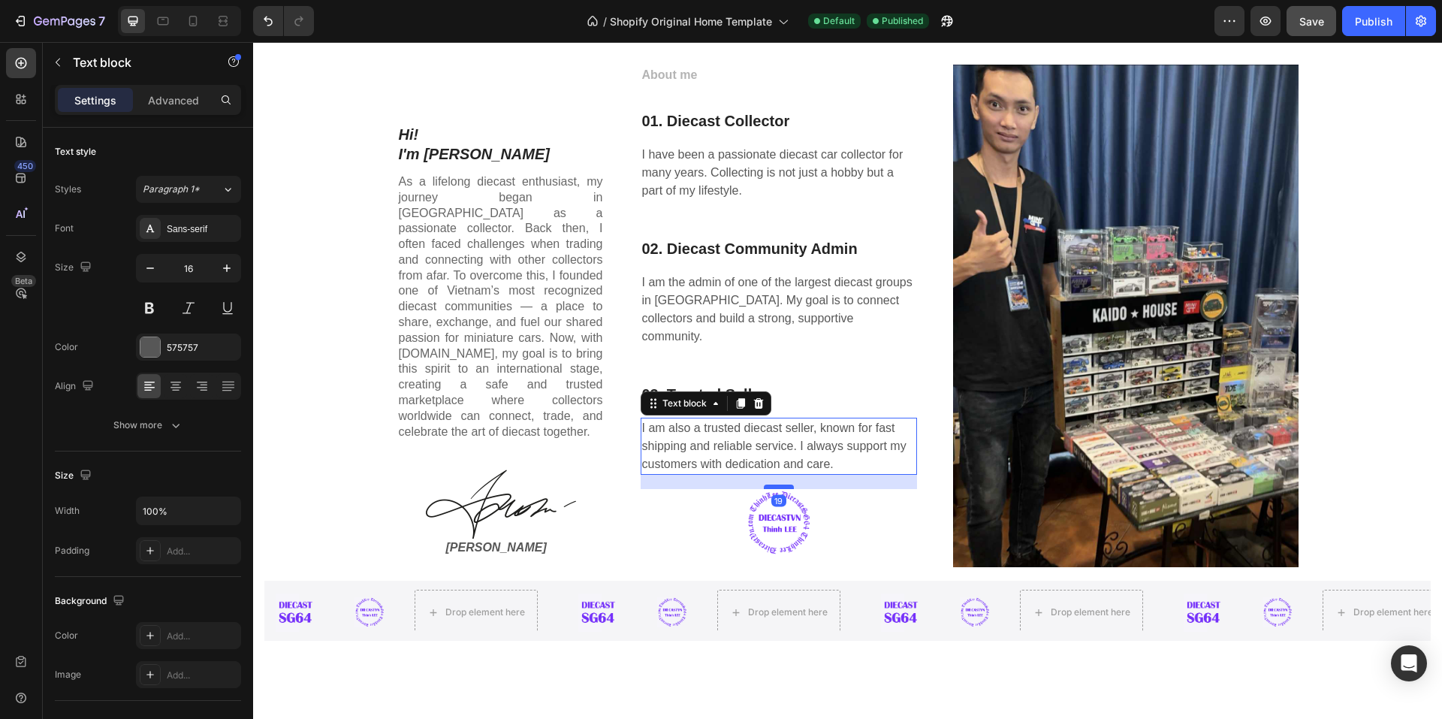
drag, startPoint x: 778, startPoint y: 455, endPoint x: 784, endPoint y: 469, distance: 15.5
click at [784, 484] on div at bounding box center [779, 486] width 30 height 5
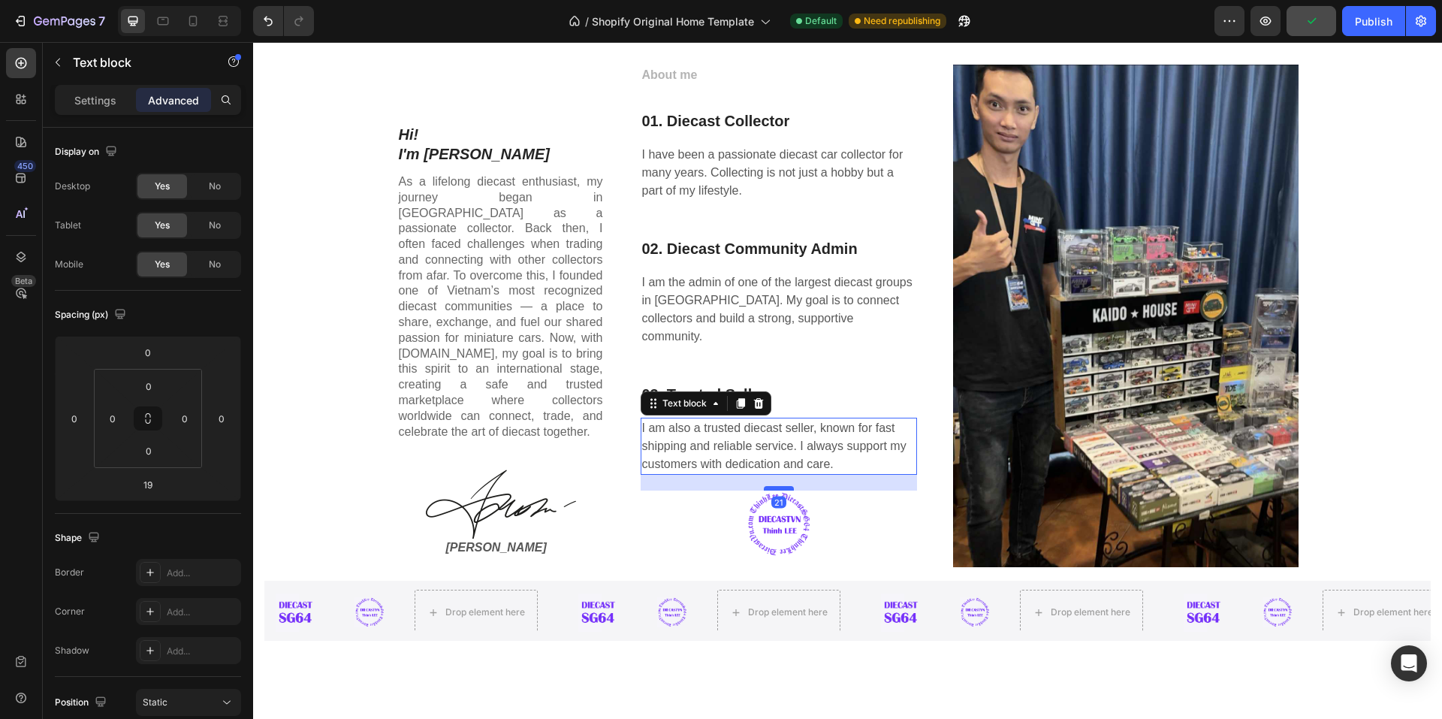
click at [769, 486] on div at bounding box center [779, 488] width 30 height 5
click at [771, 483] on div at bounding box center [779, 485] width 30 height 5
type input "17"
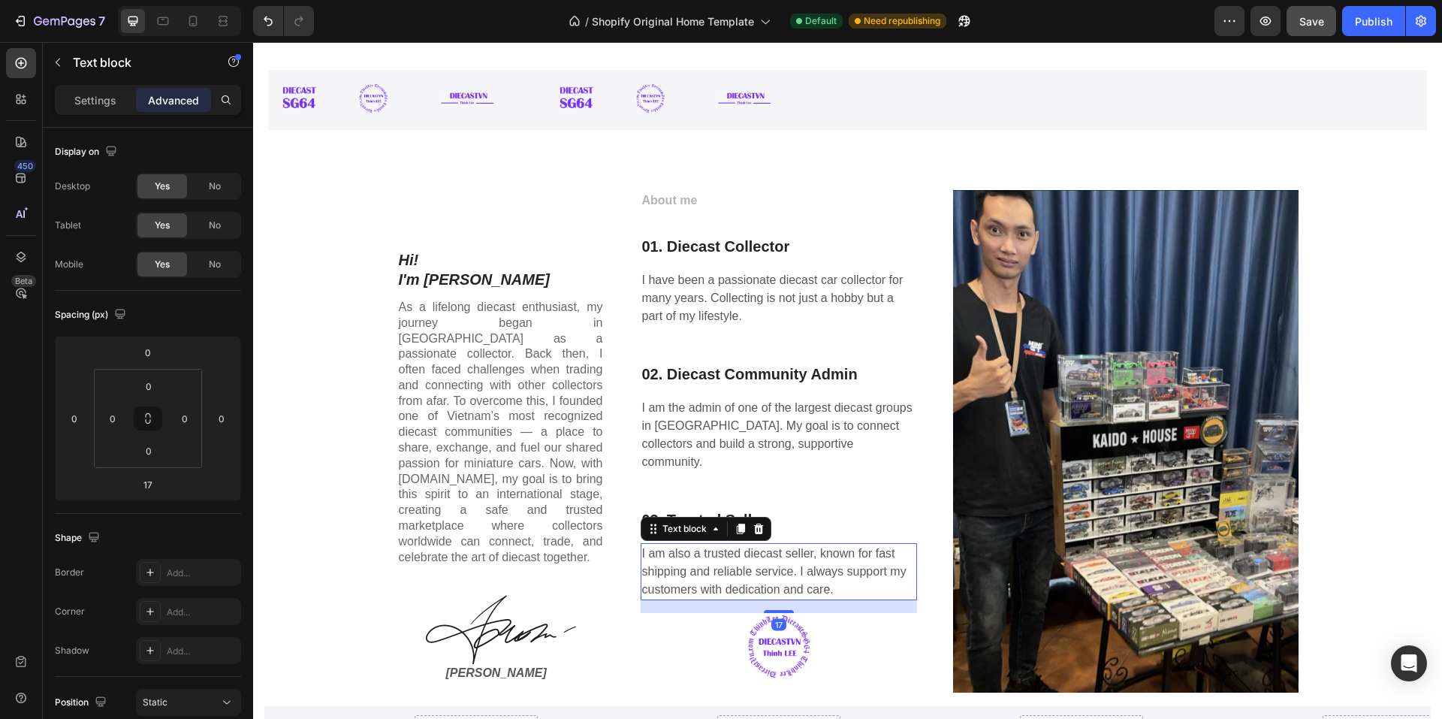
scroll to position [1577, 0]
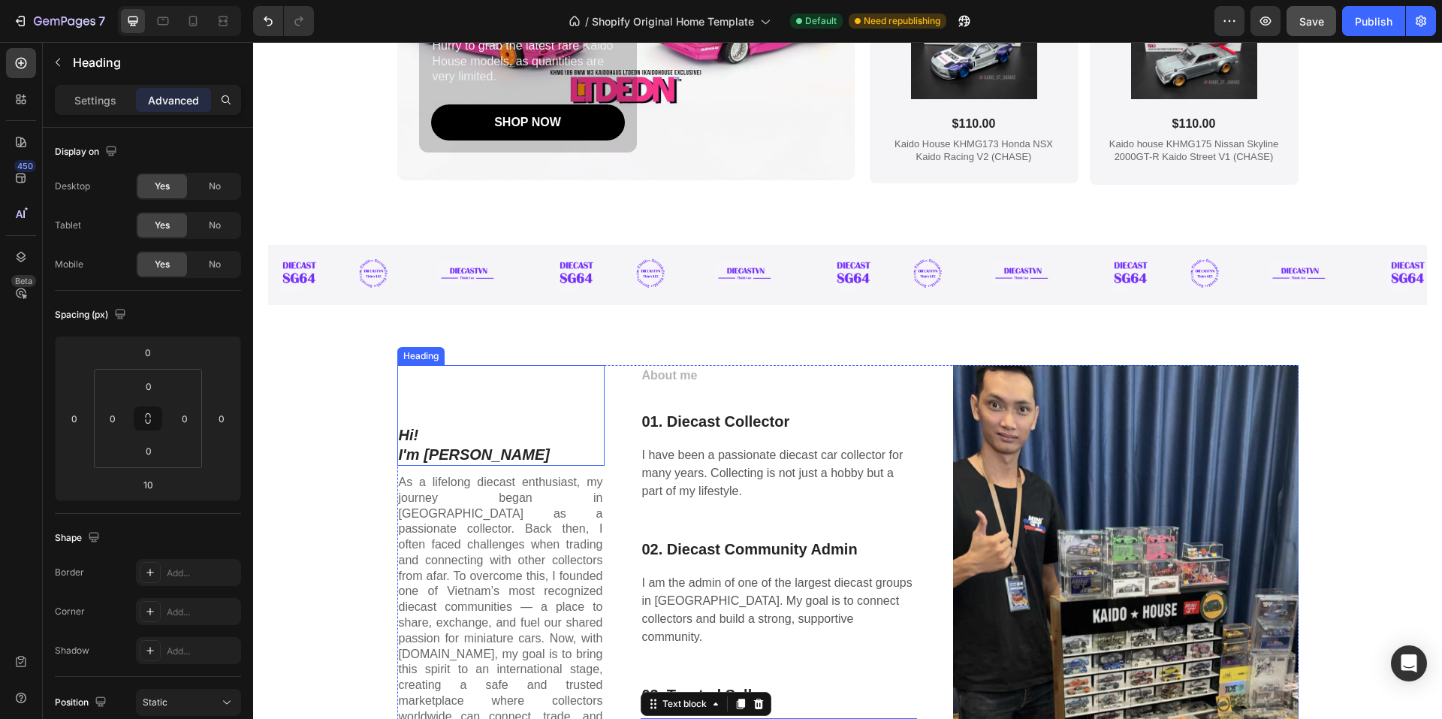
click at [403, 415] on h2 "Hi! I'm [PERSON_NAME]" at bounding box center [500, 415] width 207 height 101
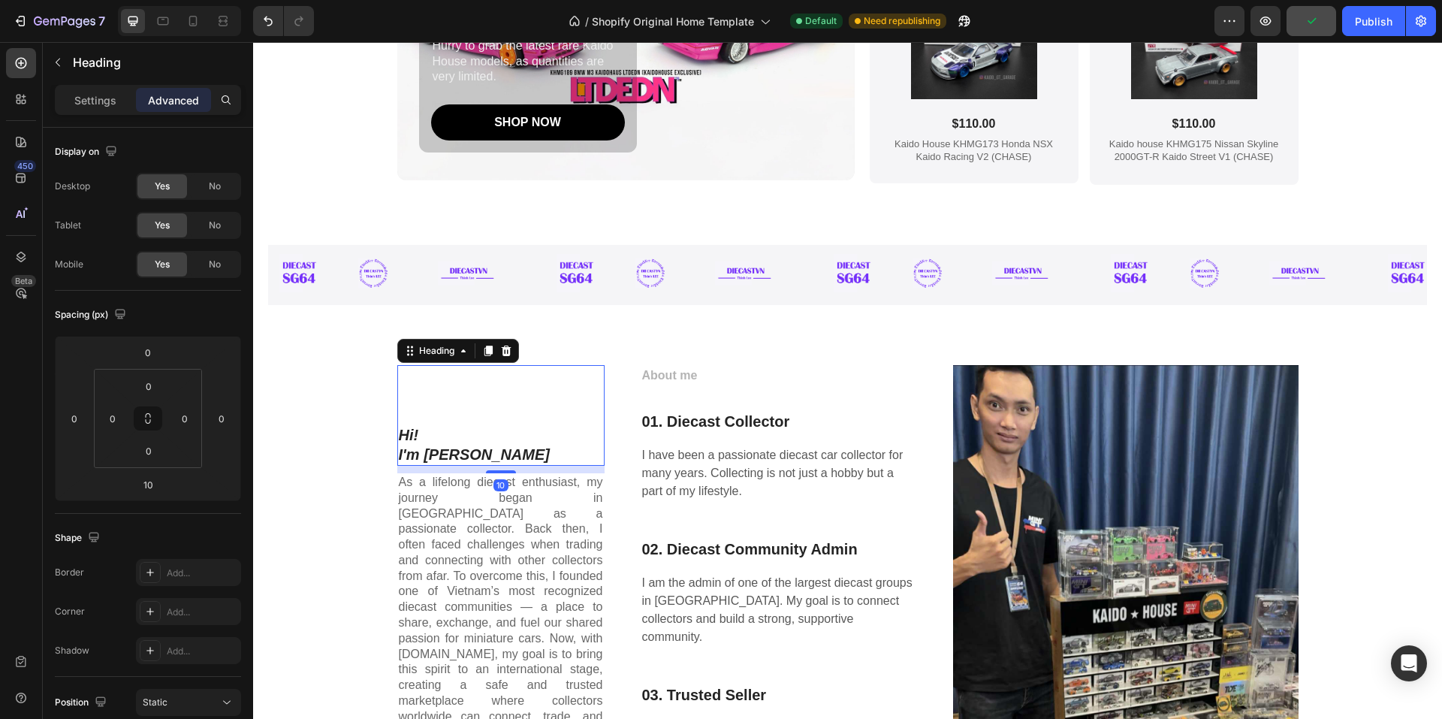
click at [400, 434] on h2 "Hi! I'm [PERSON_NAME]" at bounding box center [500, 415] width 207 height 101
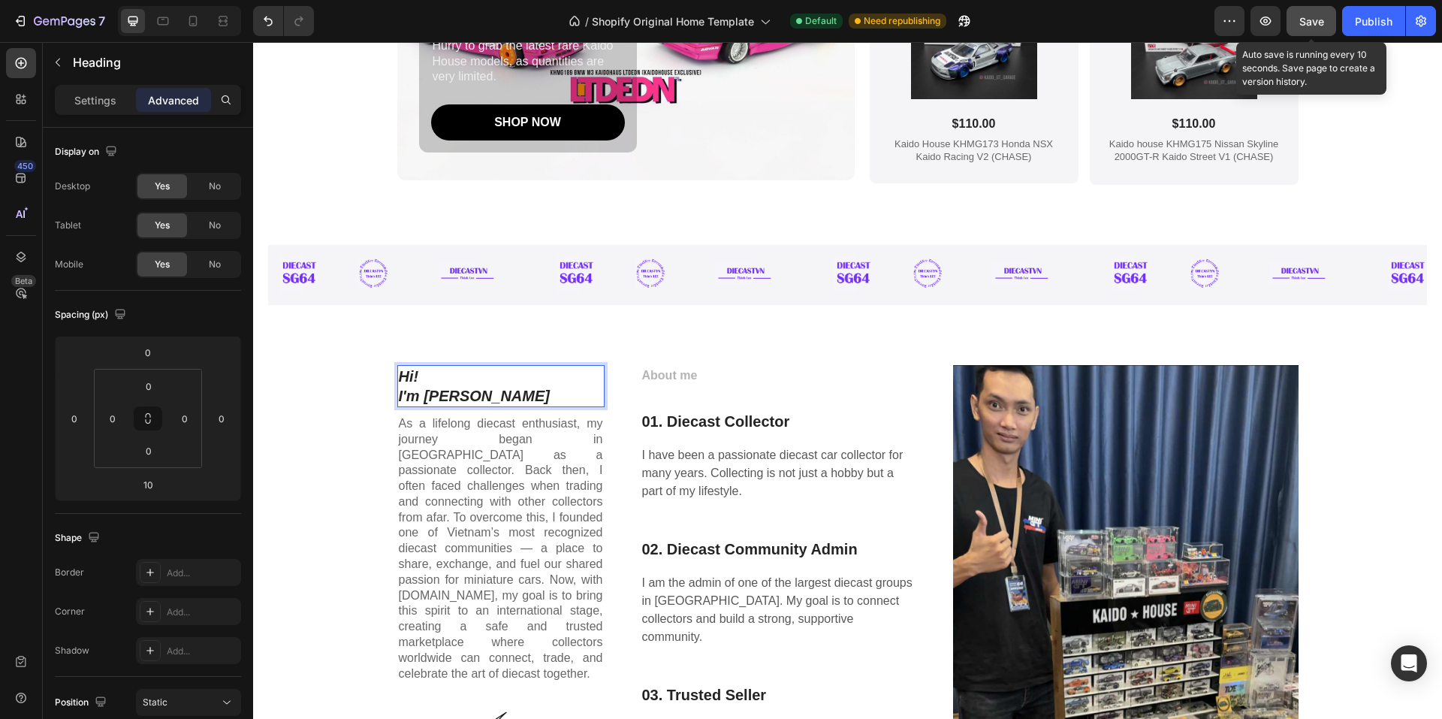
click at [1287, 22] on button "Save" at bounding box center [1312, 21] width 50 height 30
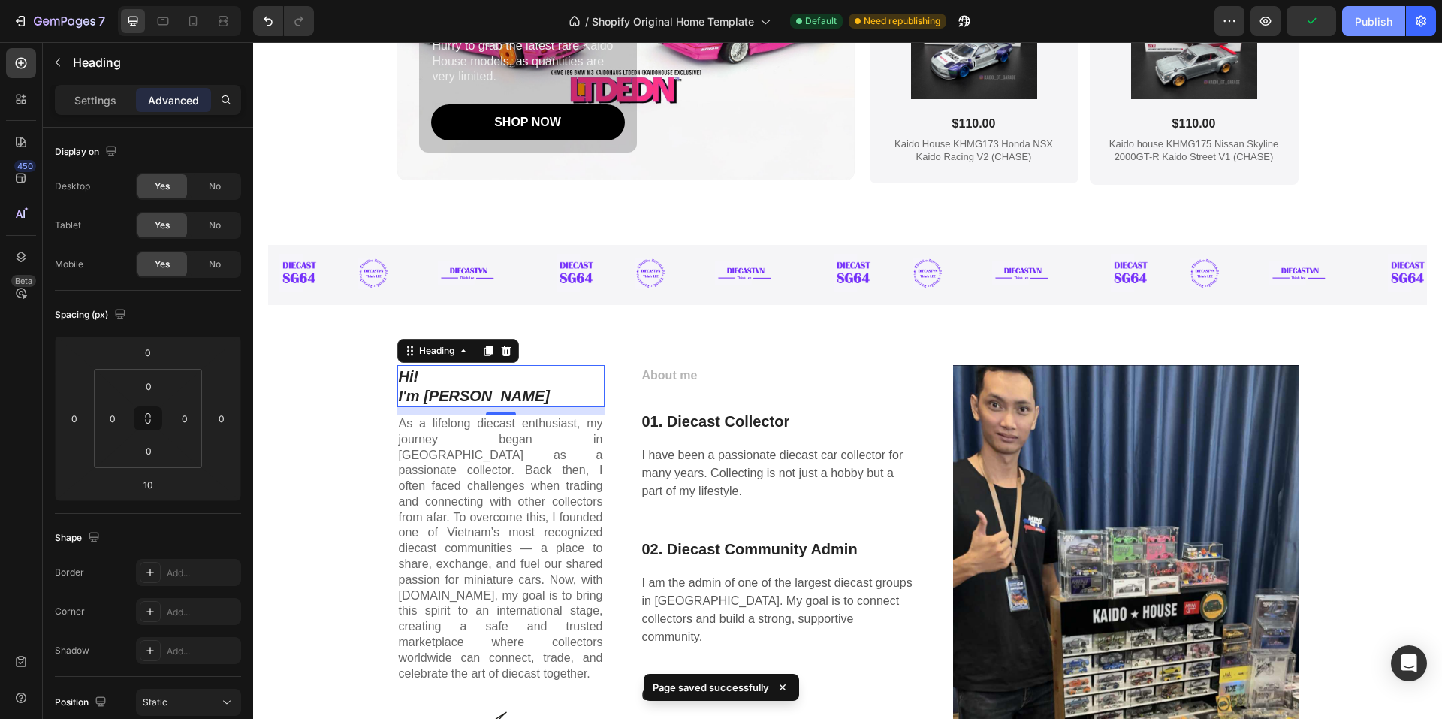
click at [1357, 27] on div "Publish" at bounding box center [1374, 22] width 38 height 16
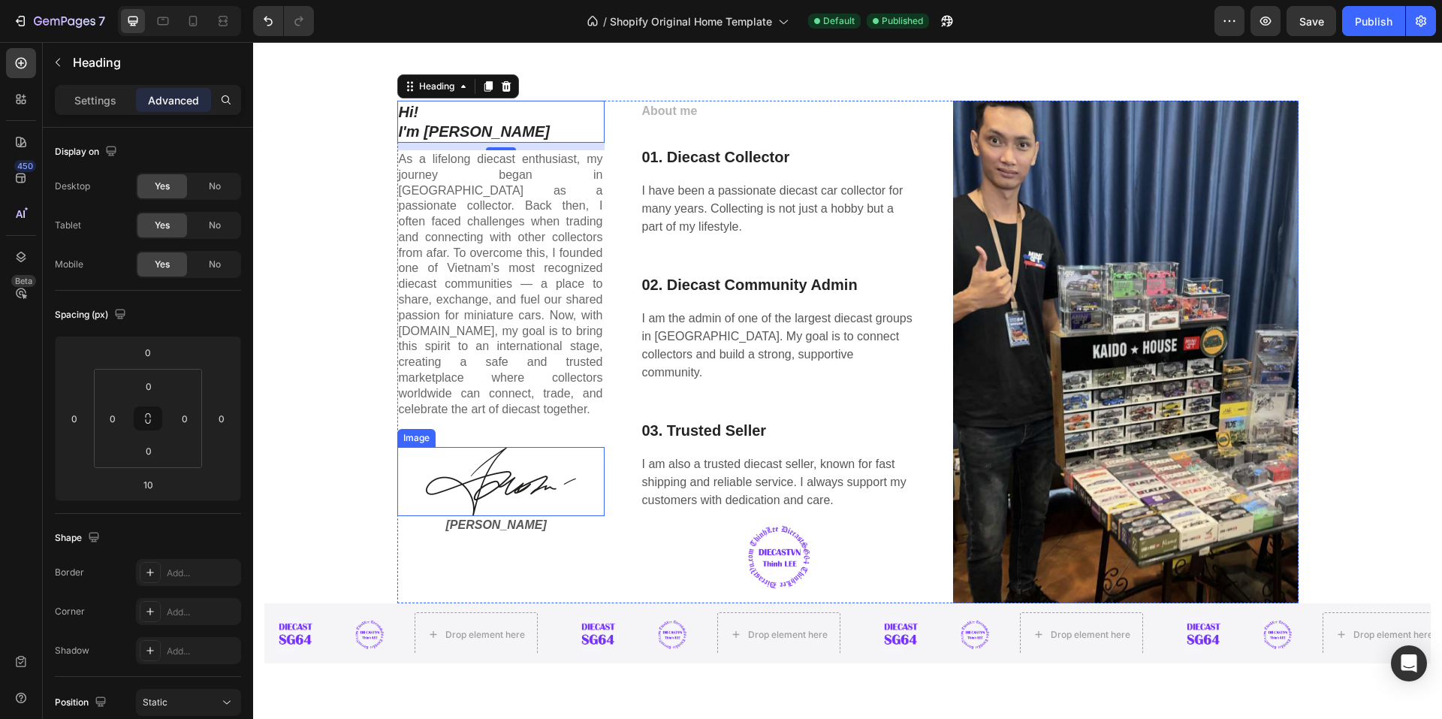
scroll to position [1953, 0]
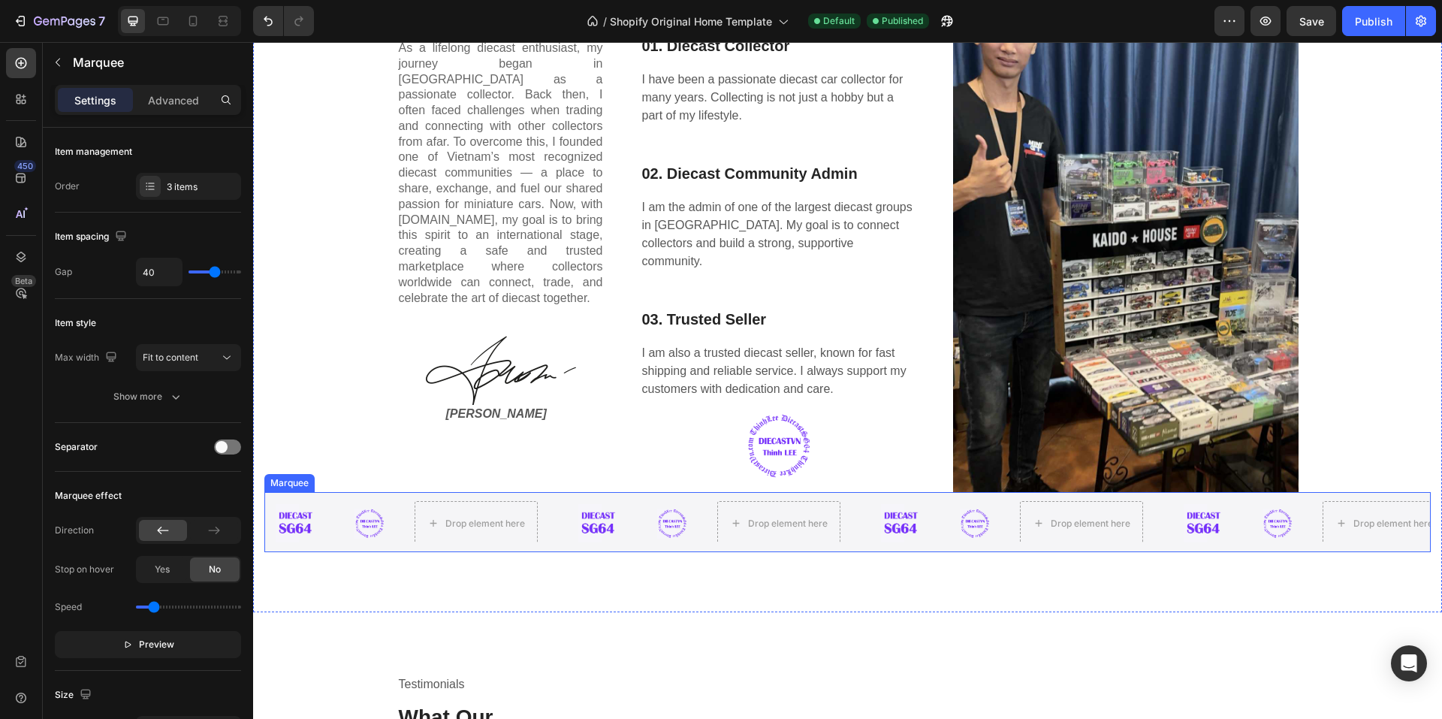
click at [287, 497] on div "Image Image Drop element here Image Image Drop element here Image Image Drop el…" at bounding box center [847, 522] width 1167 height 60
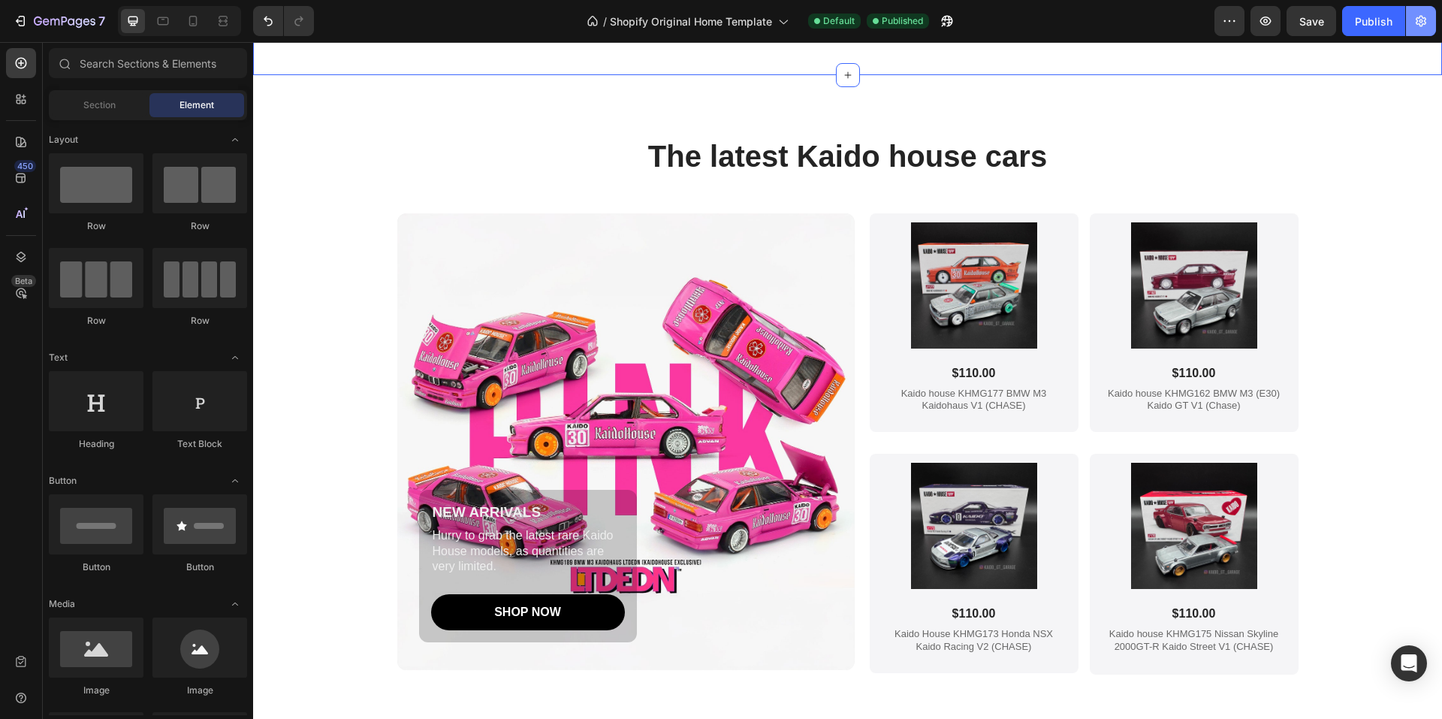
scroll to position [907, 0]
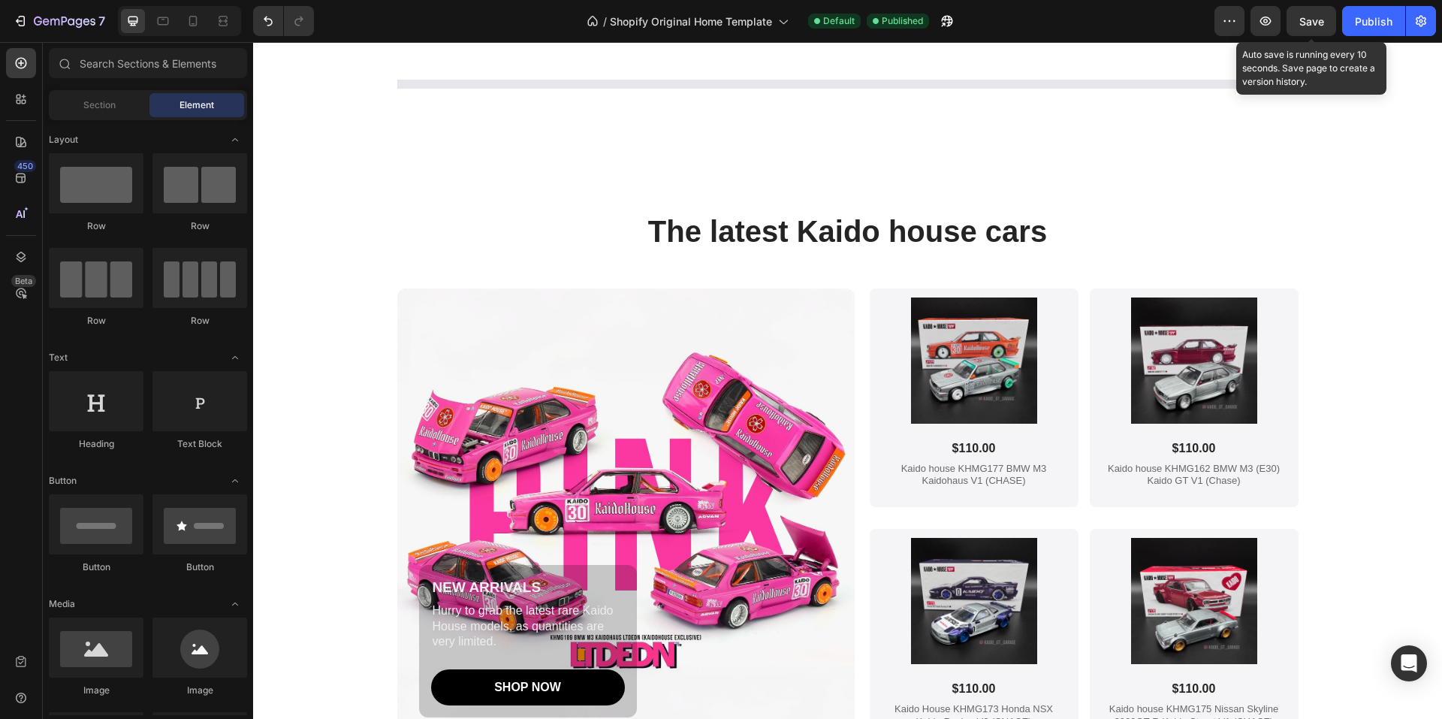
click at [1306, 22] on span "Save" at bounding box center [1312, 21] width 25 height 13
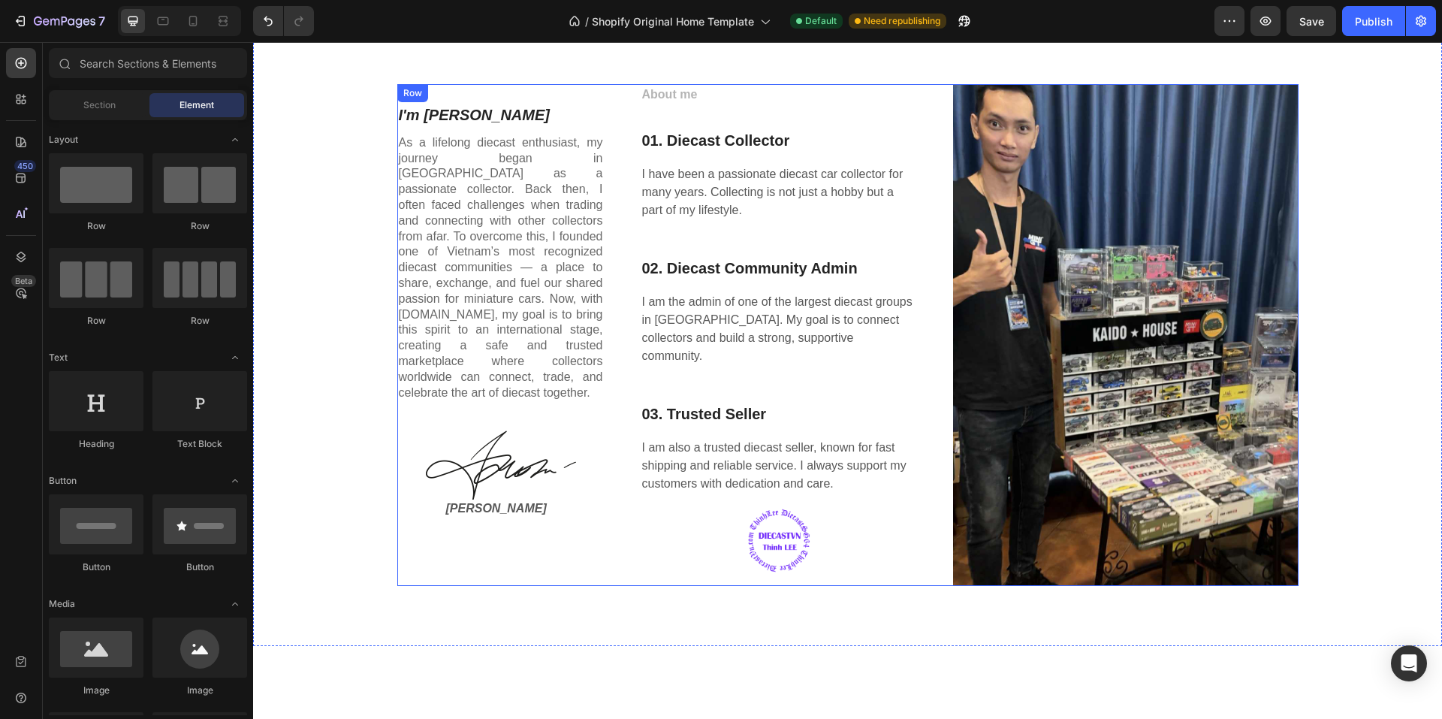
scroll to position [1689, 0]
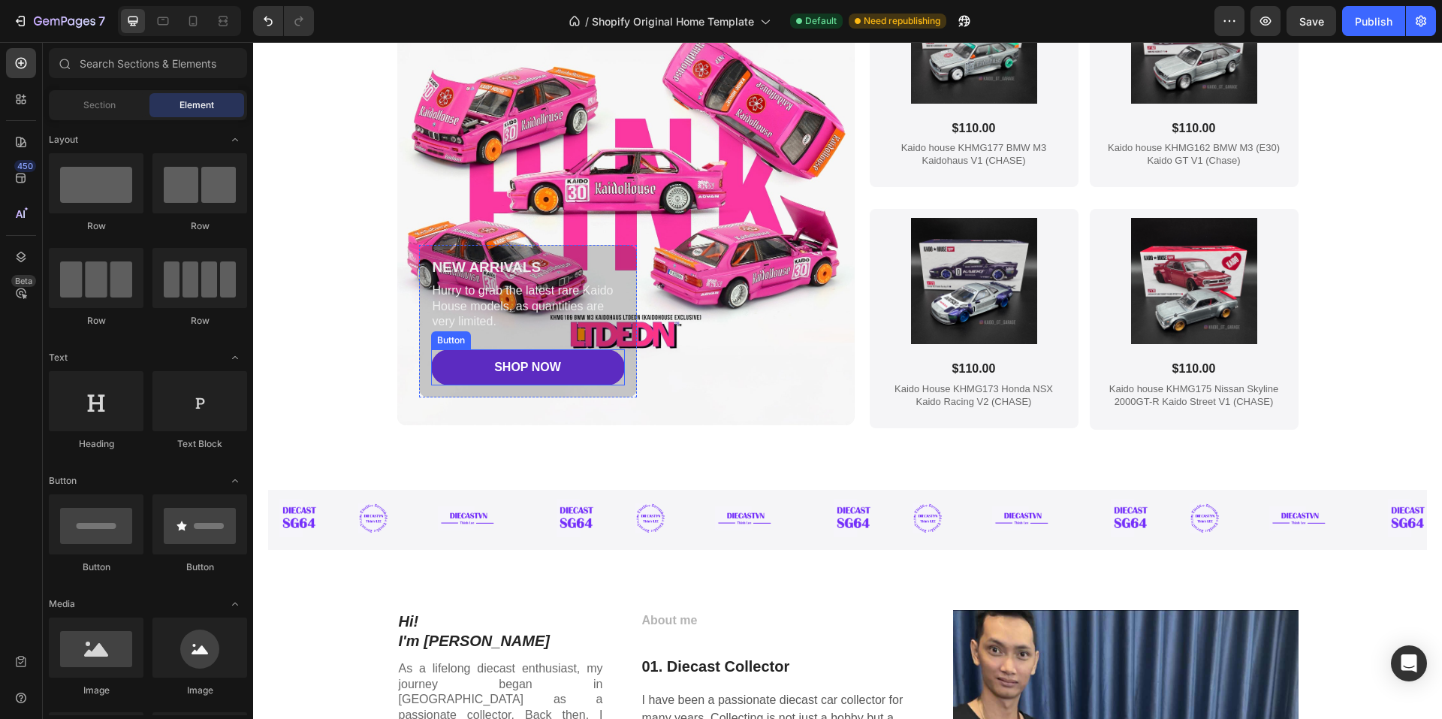
click at [442, 369] on link "SHOP NOW" at bounding box center [528, 367] width 194 height 36
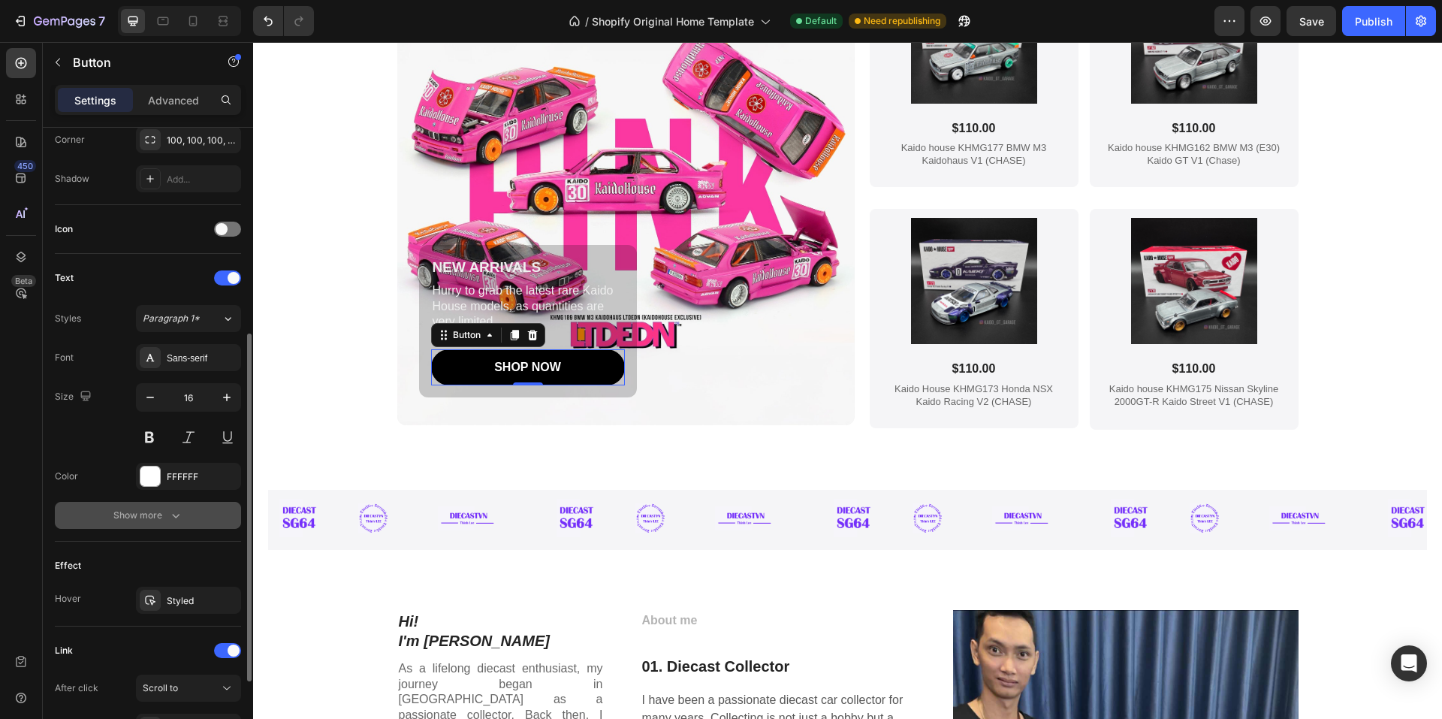
scroll to position [521, 0]
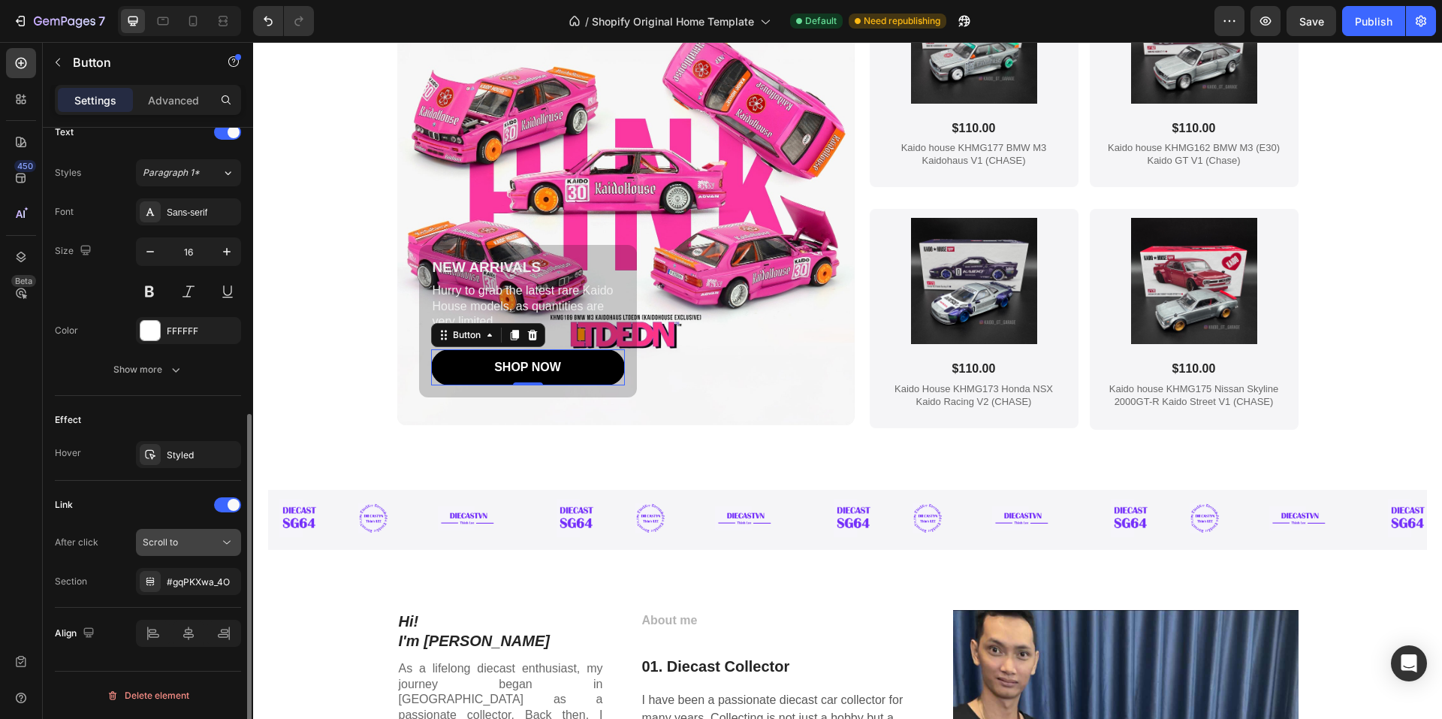
click at [204, 544] on div "Scroll to" at bounding box center [181, 543] width 77 height 14
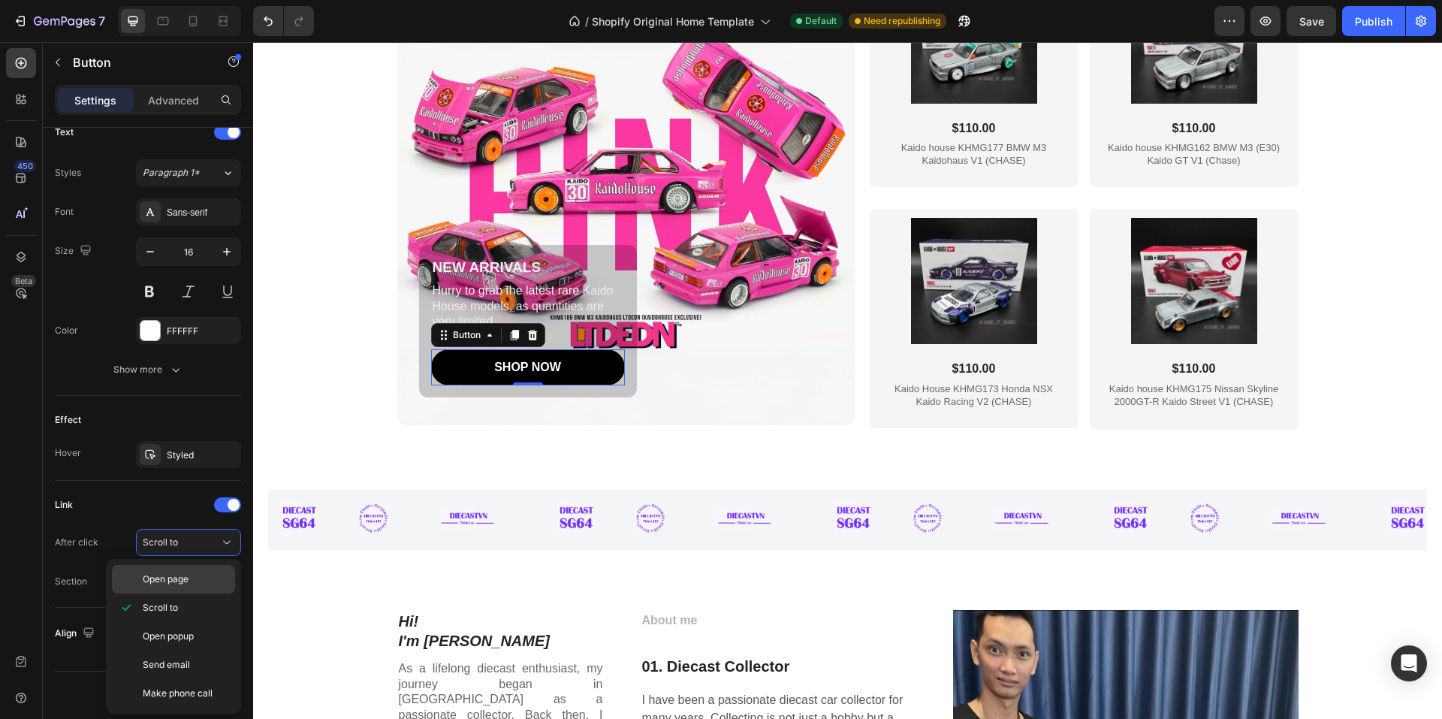
click at [189, 577] on span "Open page" at bounding box center [166, 579] width 46 height 14
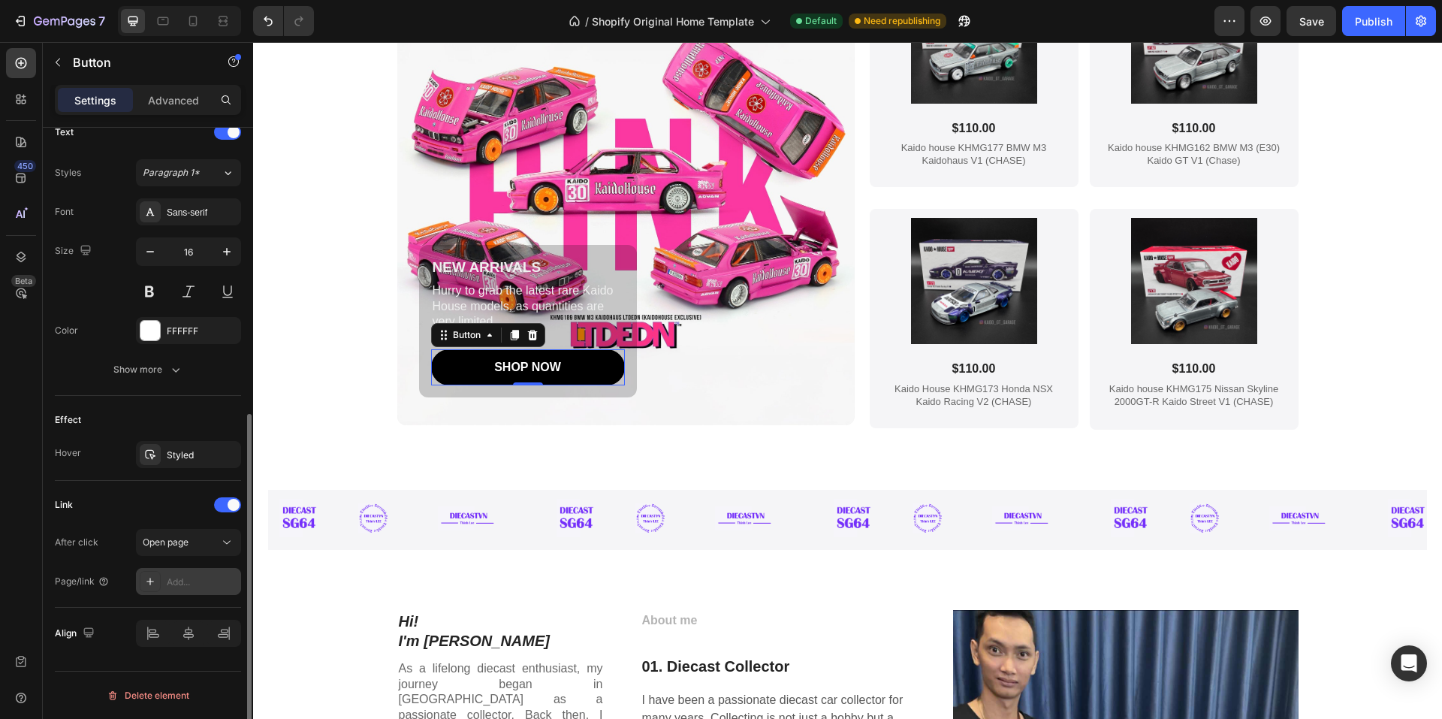
click at [211, 584] on div "Add..." at bounding box center [202, 582] width 71 height 14
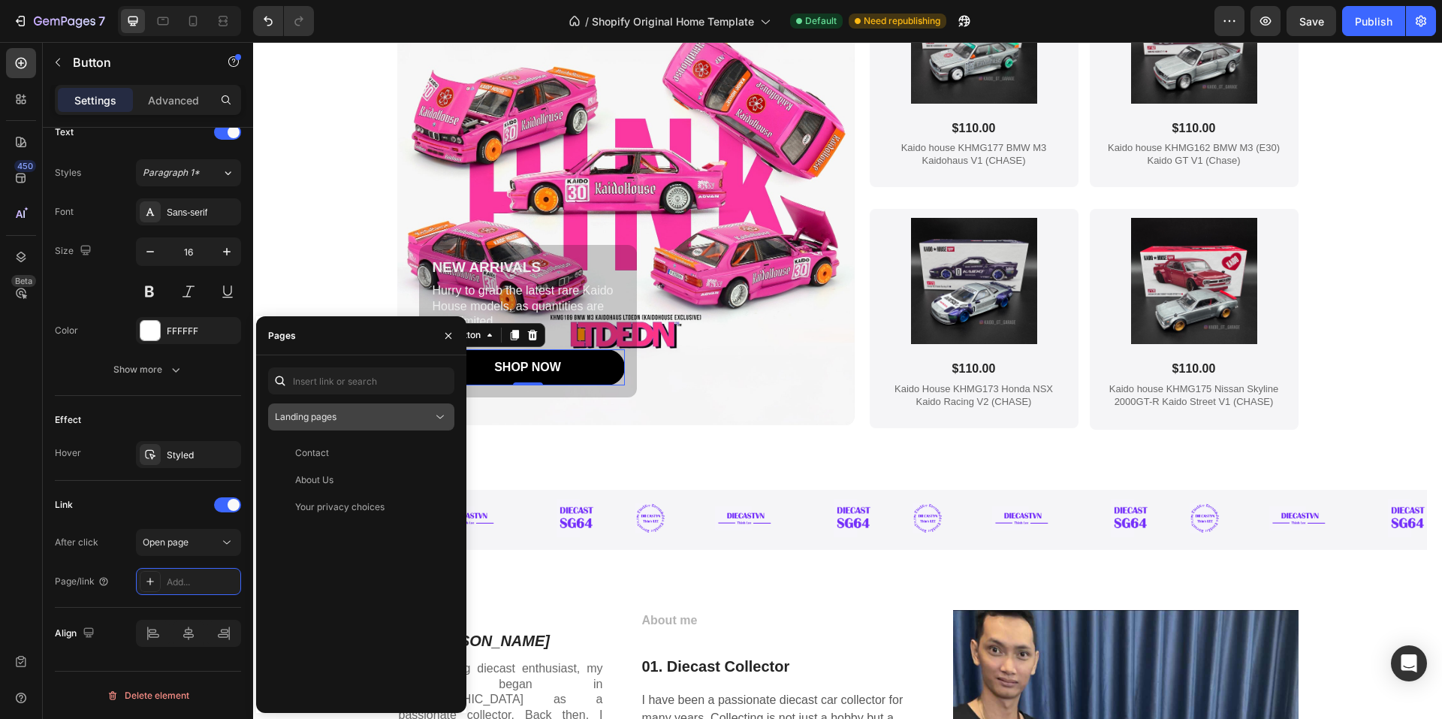
click at [343, 421] on div "Landing pages" at bounding box center [354, 417] width 158 height 14
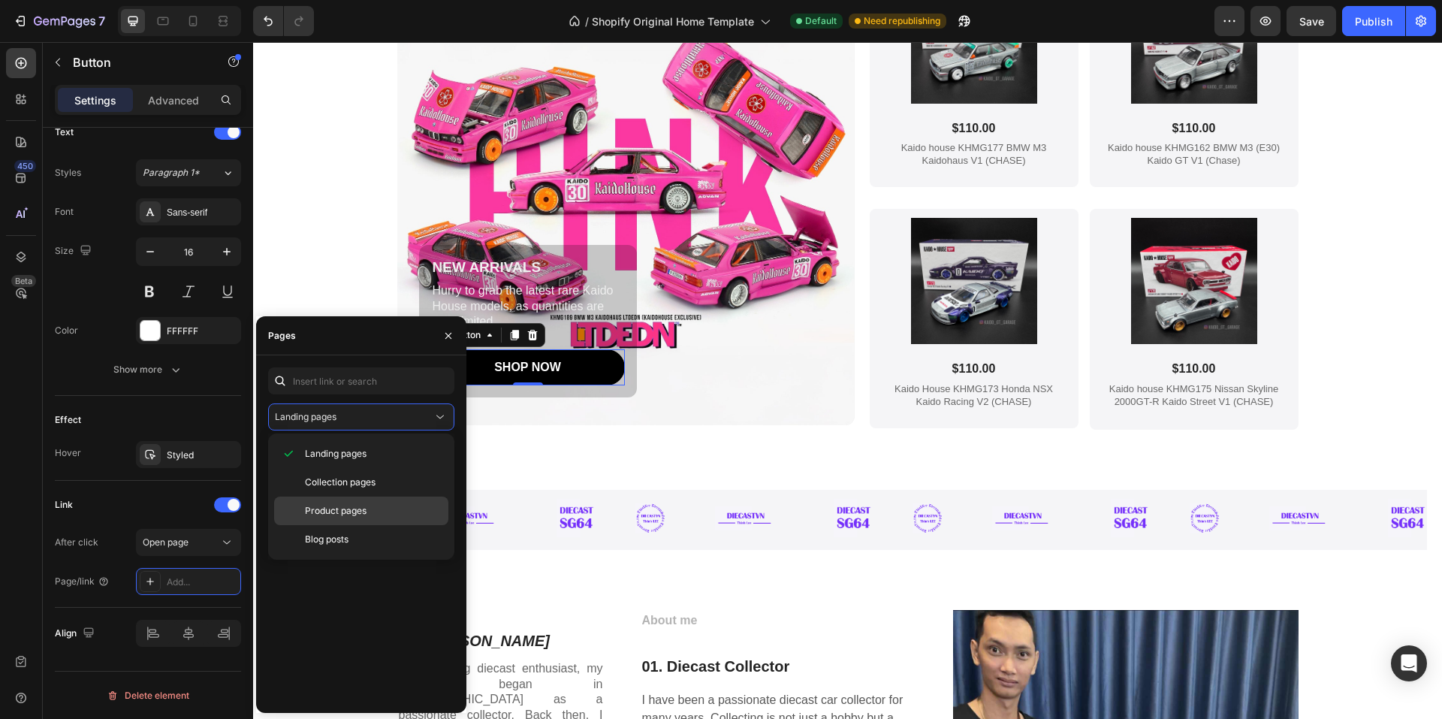
click at [328, 506] on span "Product pages" at bounding box center [336, 511] width 62 height 14
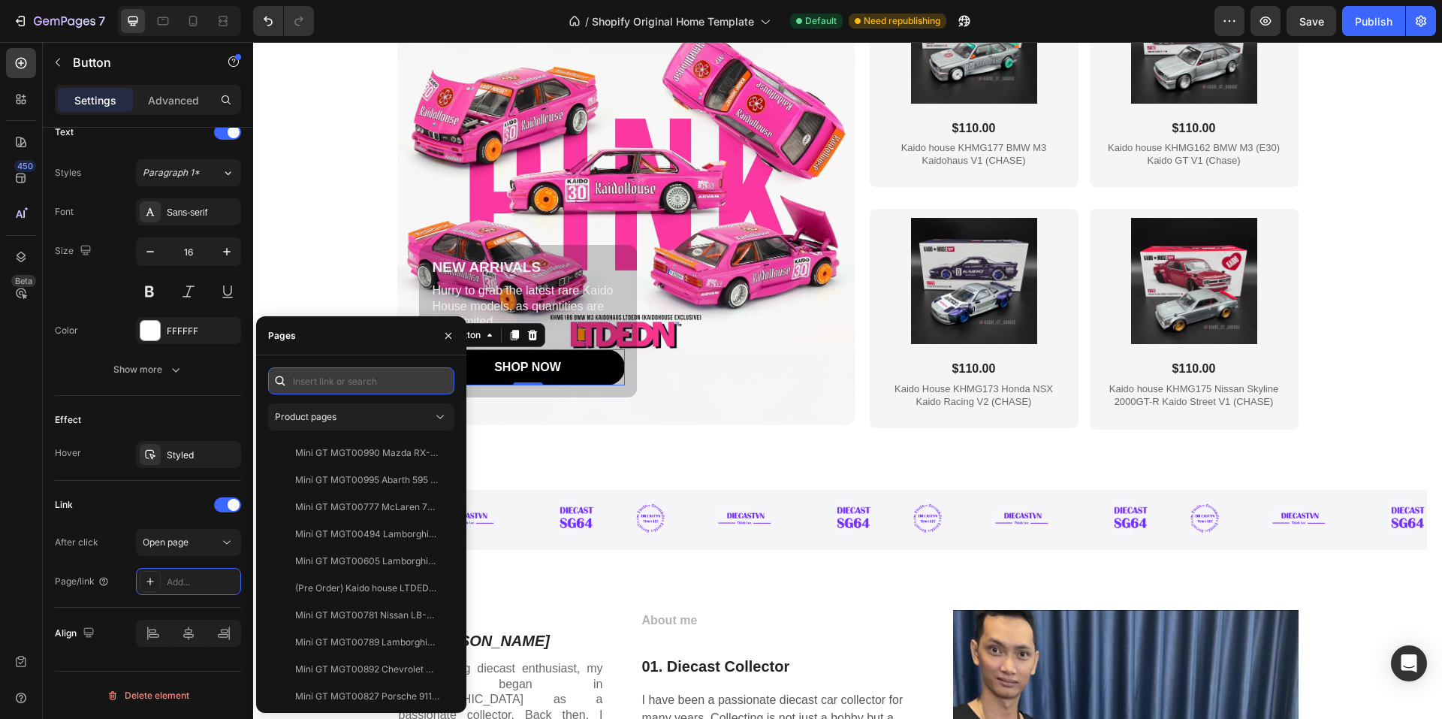
click at [341, 381] on input "text" at bounding box center [361, 380] width 186 height 27
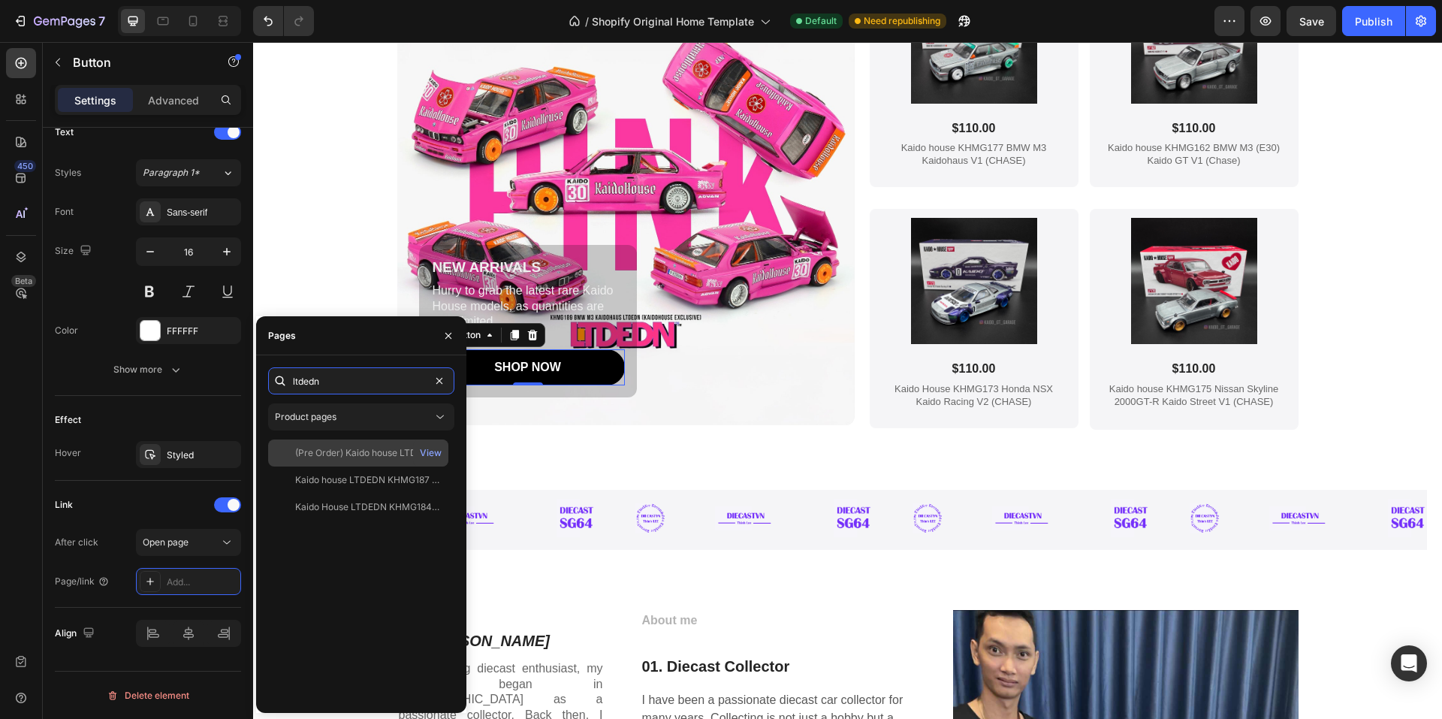
type input "ltdedn"
click at [330, 454] on div "(Pre Order) Kaido house LTDEDN KHMG189 Kaidohaus BMW M3" at bounding box center [367, 453] width 144 height 14
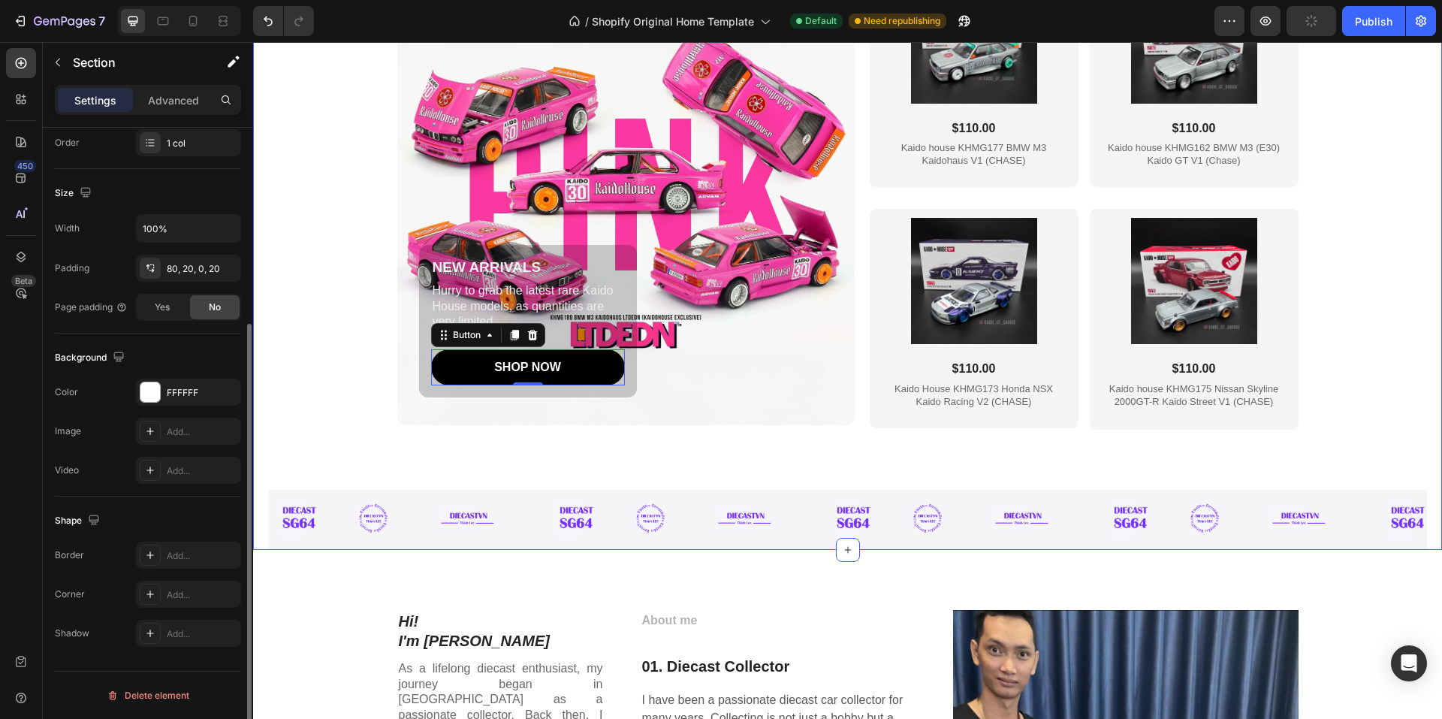
click at [325, 246] on div "The latest Kaido house cars Heading NEW ARRIVALS Text Block Hurry to grab the l…" at bounding box center [847, 220] width 1159 height 660
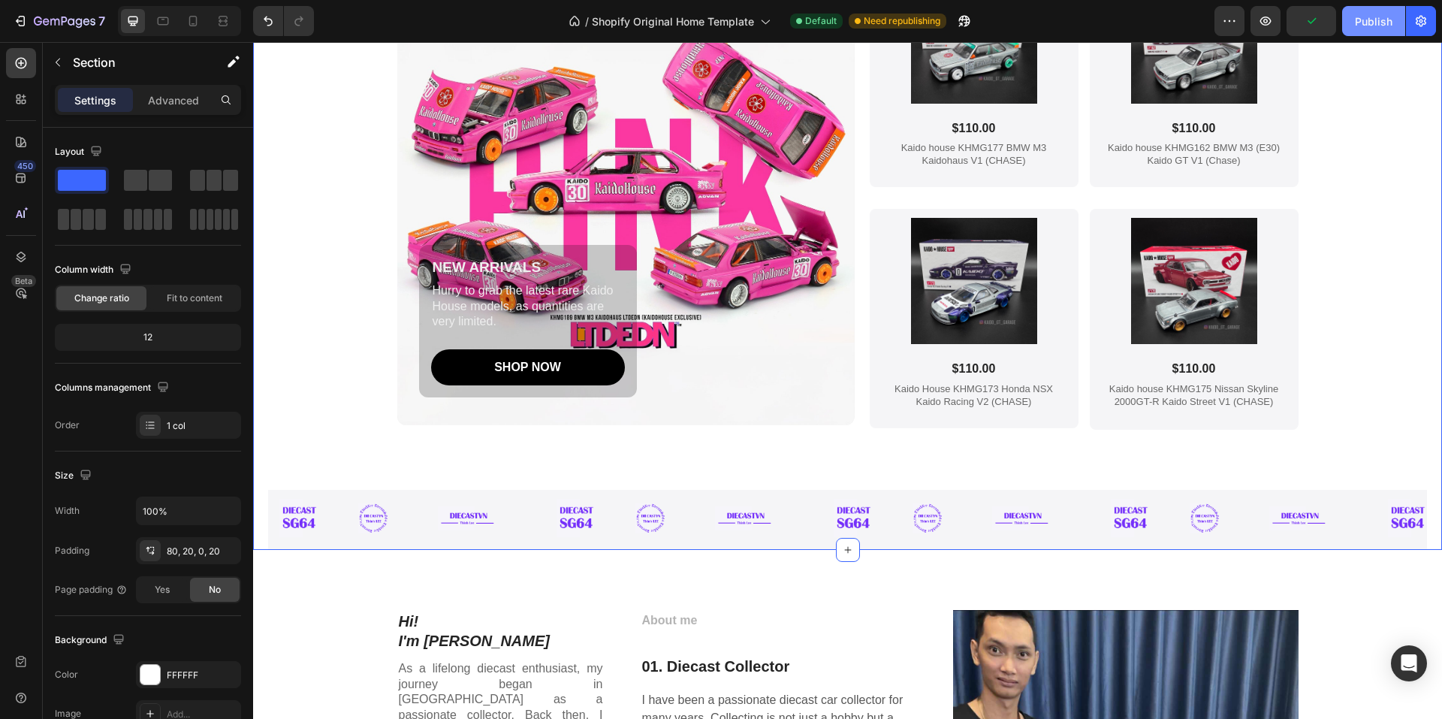
click at [1375, 23] on div "Publish" at bounding box center [1374, 22] width 38 height 16
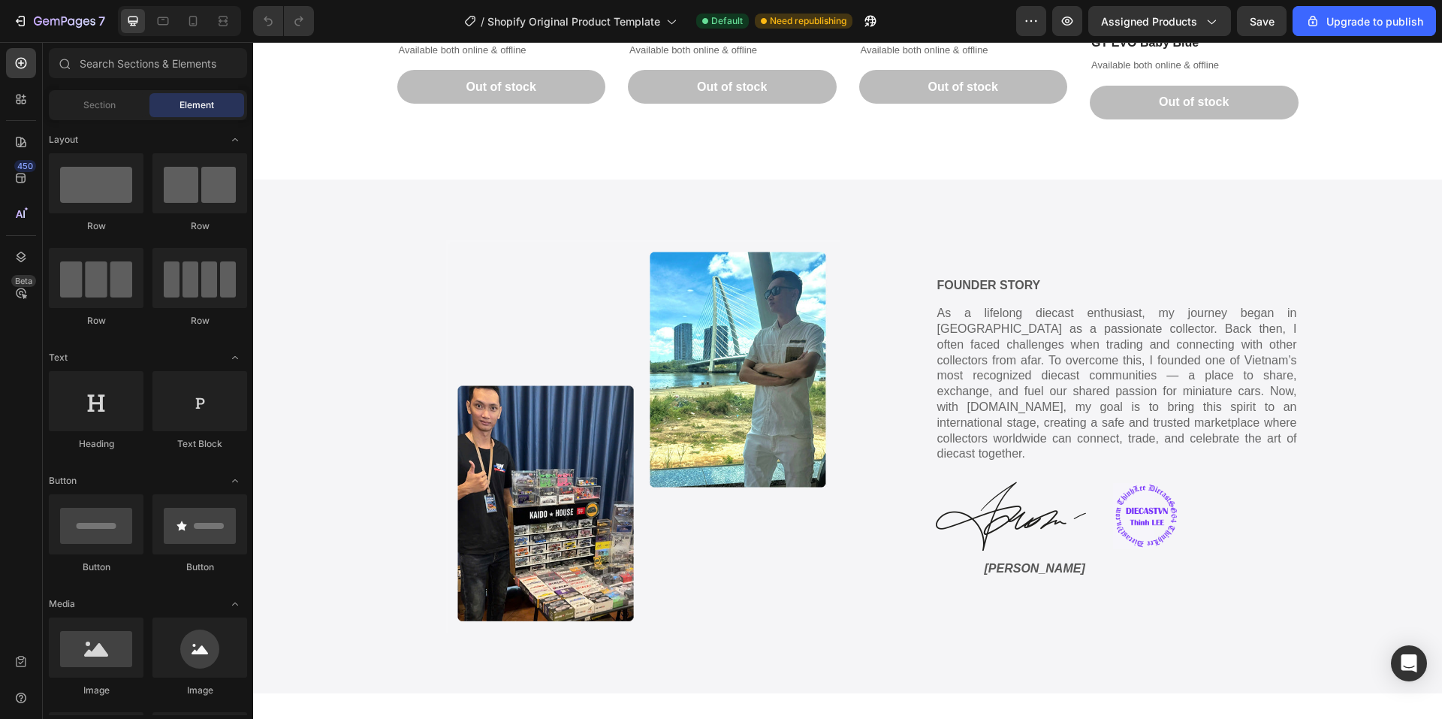
scroll to position [1803, 0]
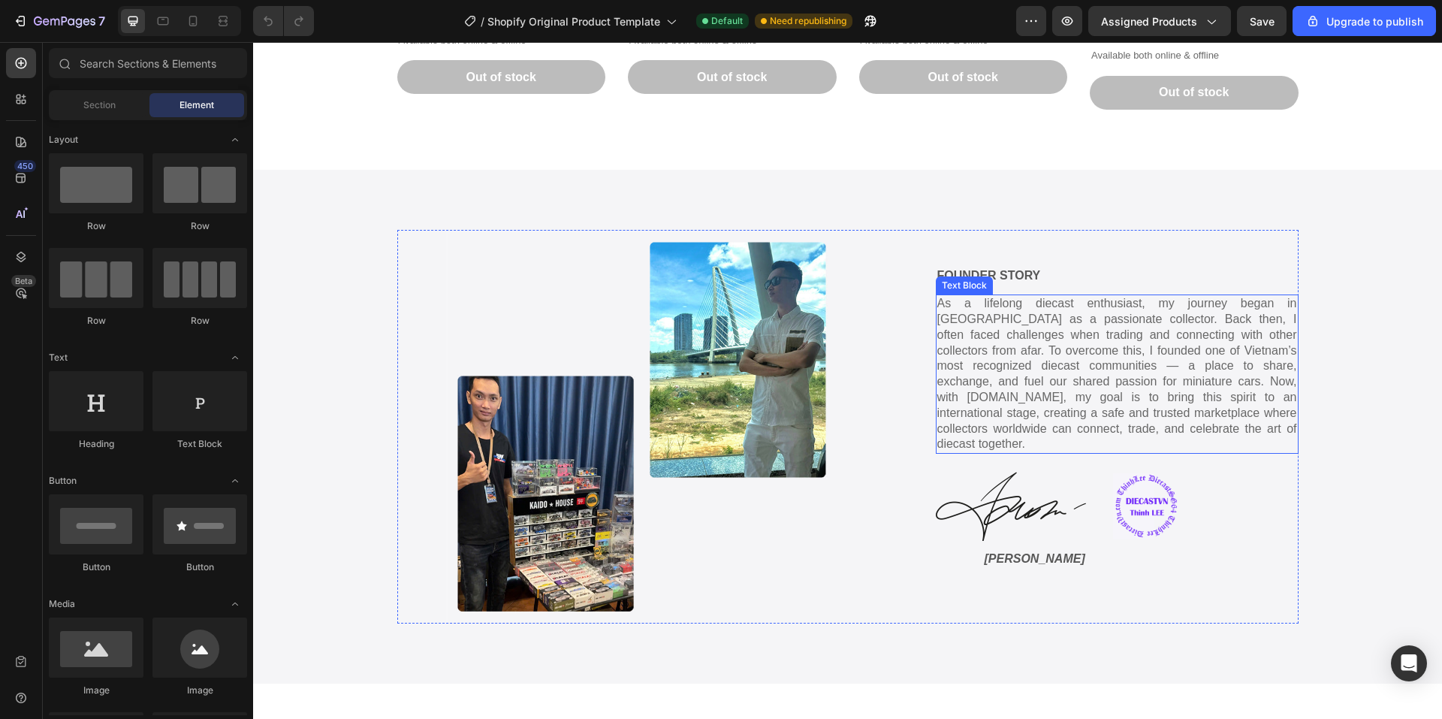
click at [995, 335] on p "As a lifelong diecast enthusiast, my journey began in [GEOGRAPHIC_DATA] as a pa…" at bounding box center [1117, 374] width 360 height 156
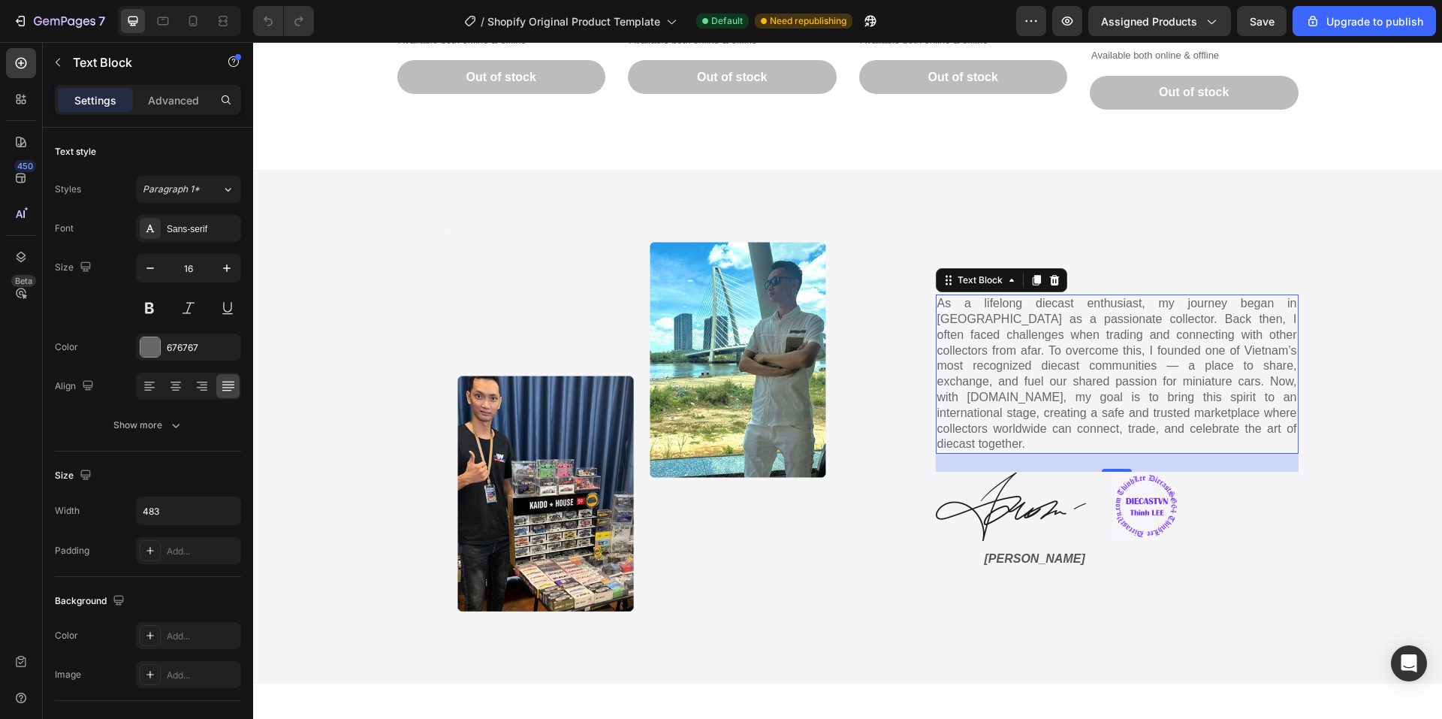
click at [911, 385] on div "Image FOUNDER STORY Text Block As a lifelong diecast enthusiast, my journey beg…" at bounding box center [847, 427] width 901 height 394
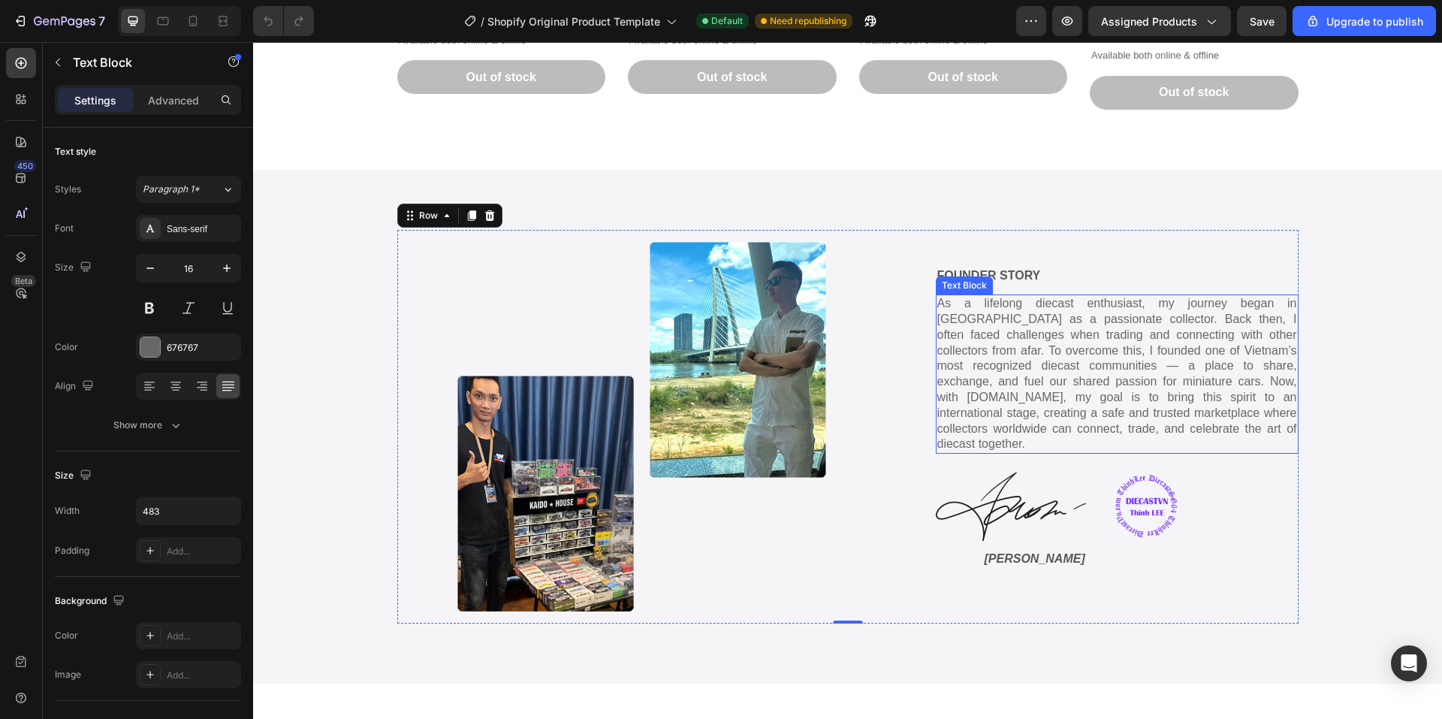
click at [1086, 307] on p "As a lifelong diecast enthusiast, my journey began in [GEOGRAPHIC_DATA] as a pa…" at bounding box center [1117, 374] width 360 height 156
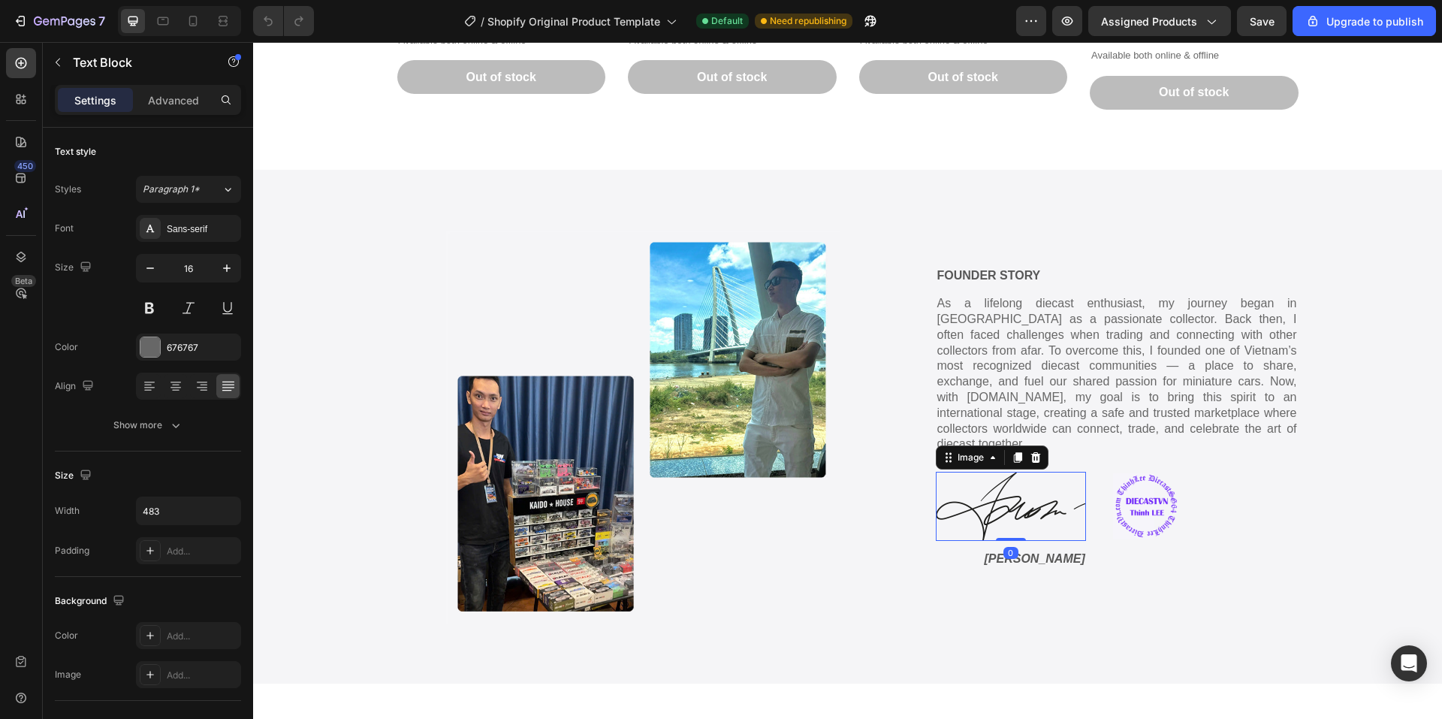
click at [1011, 511] on img at bounding box center [1011, 506] width 150 height 69
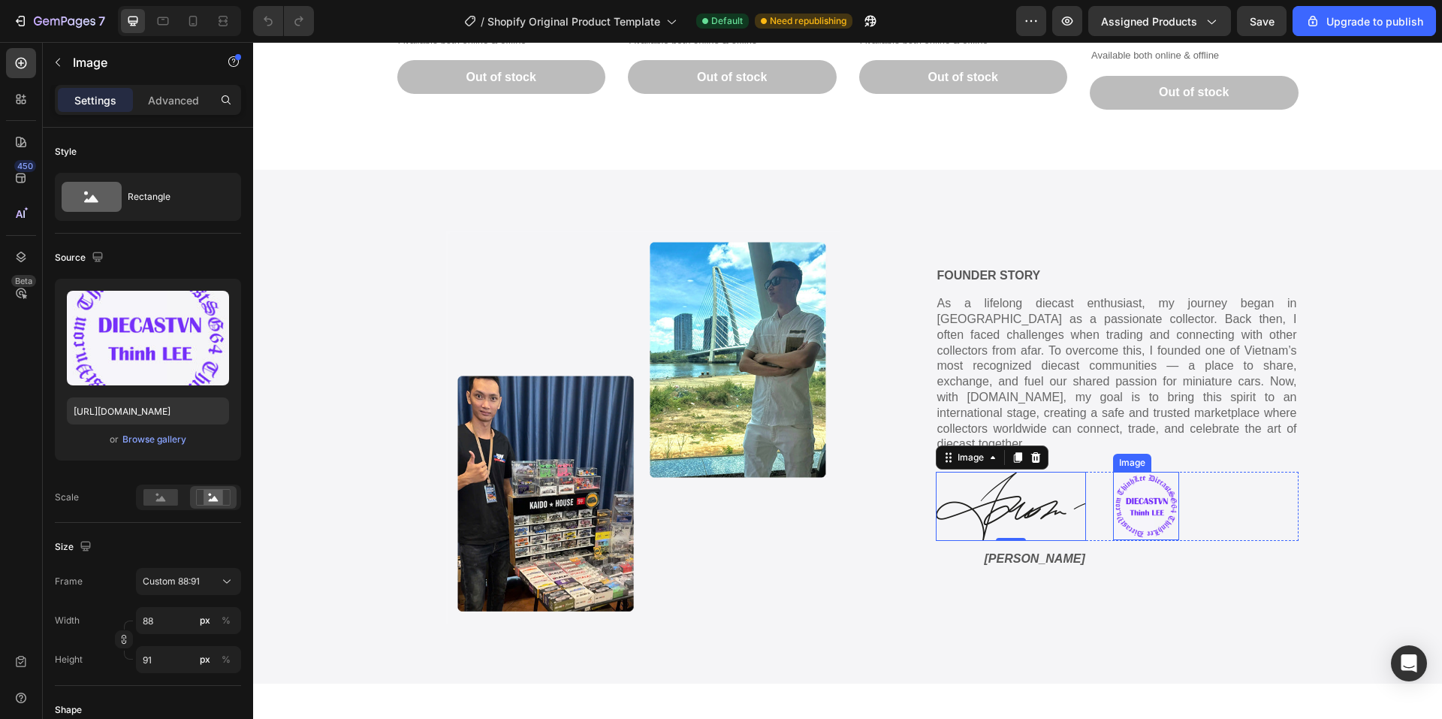
click at [1115, 476] on img at bounding box center [1146, 506] width 66 height 68
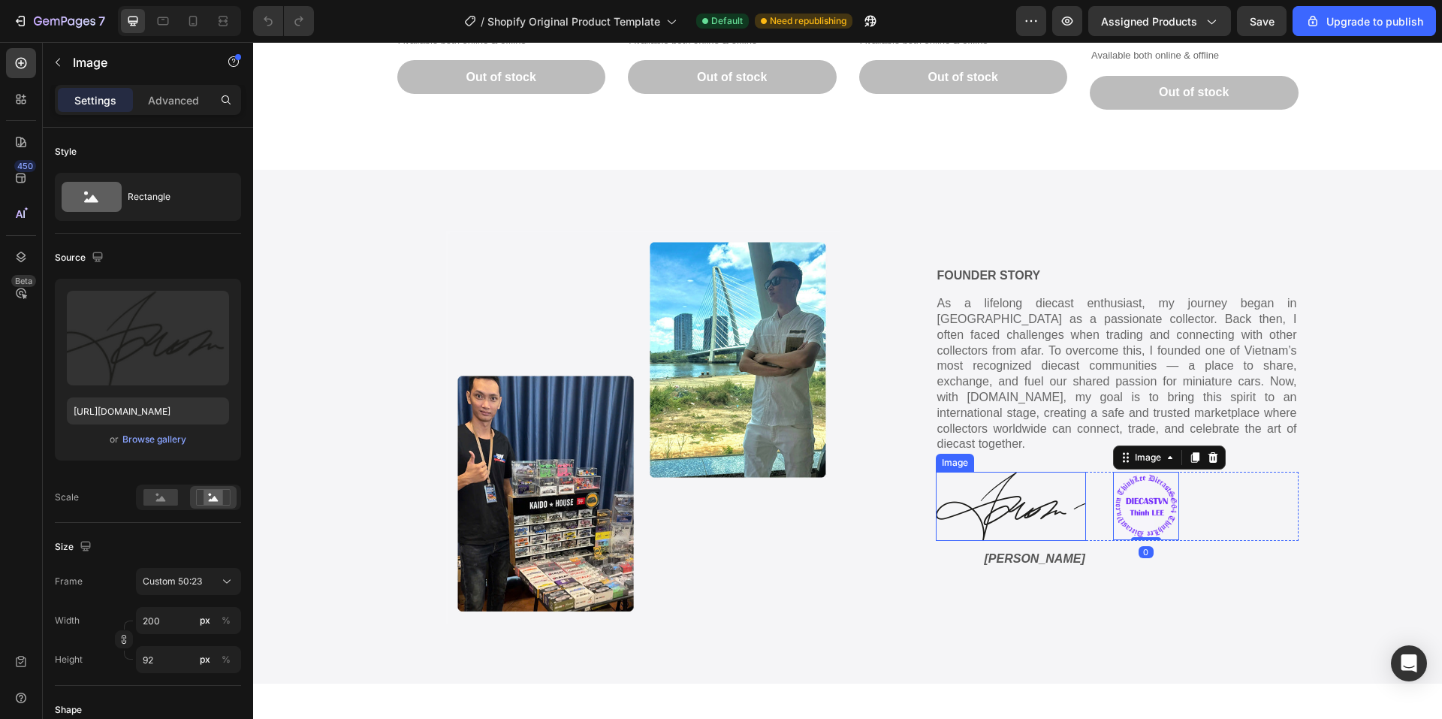
click at [1010, 488] on img at bounding box center [1011, 506] width 150 height 69
click at [1121, 510] on img at bounding box center [1146, 506] width 66 height 68
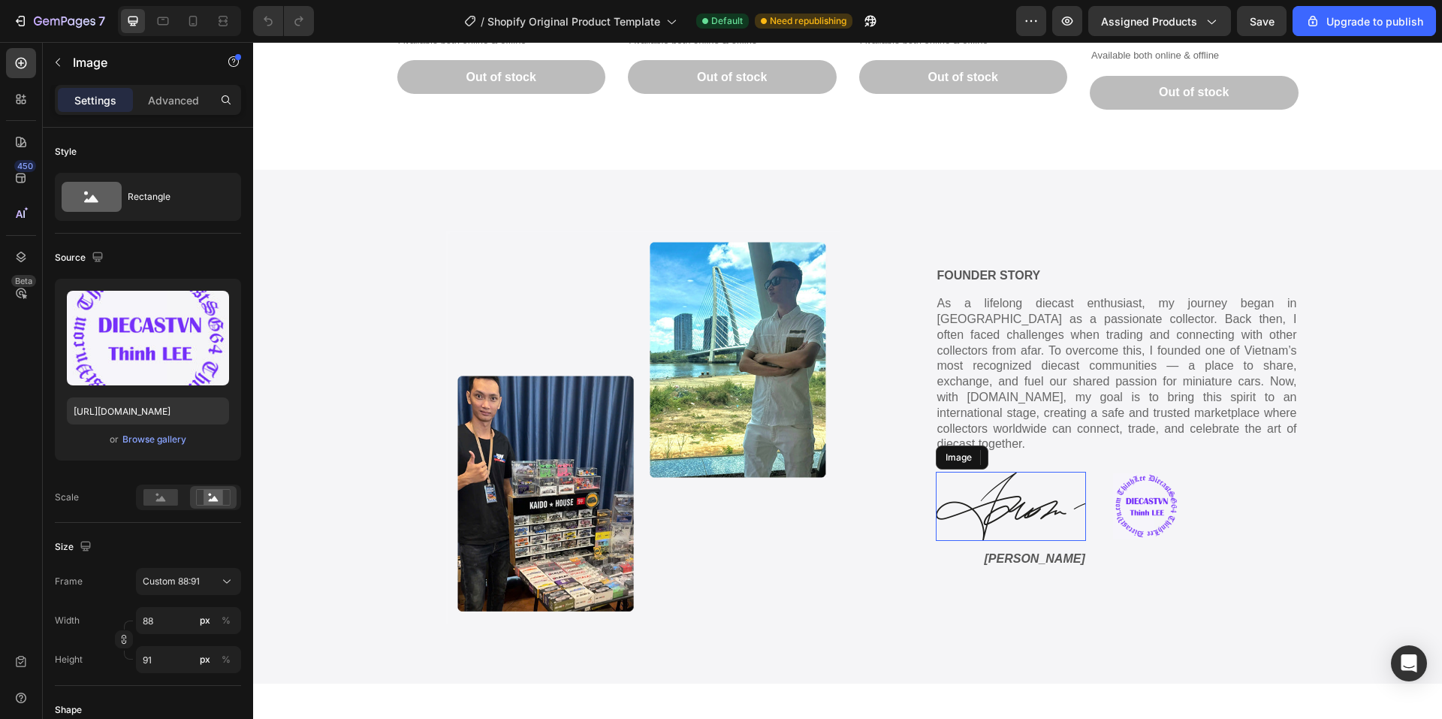
click at [986, 494] on img at bounding box center [1011, 506] width 150 height 69
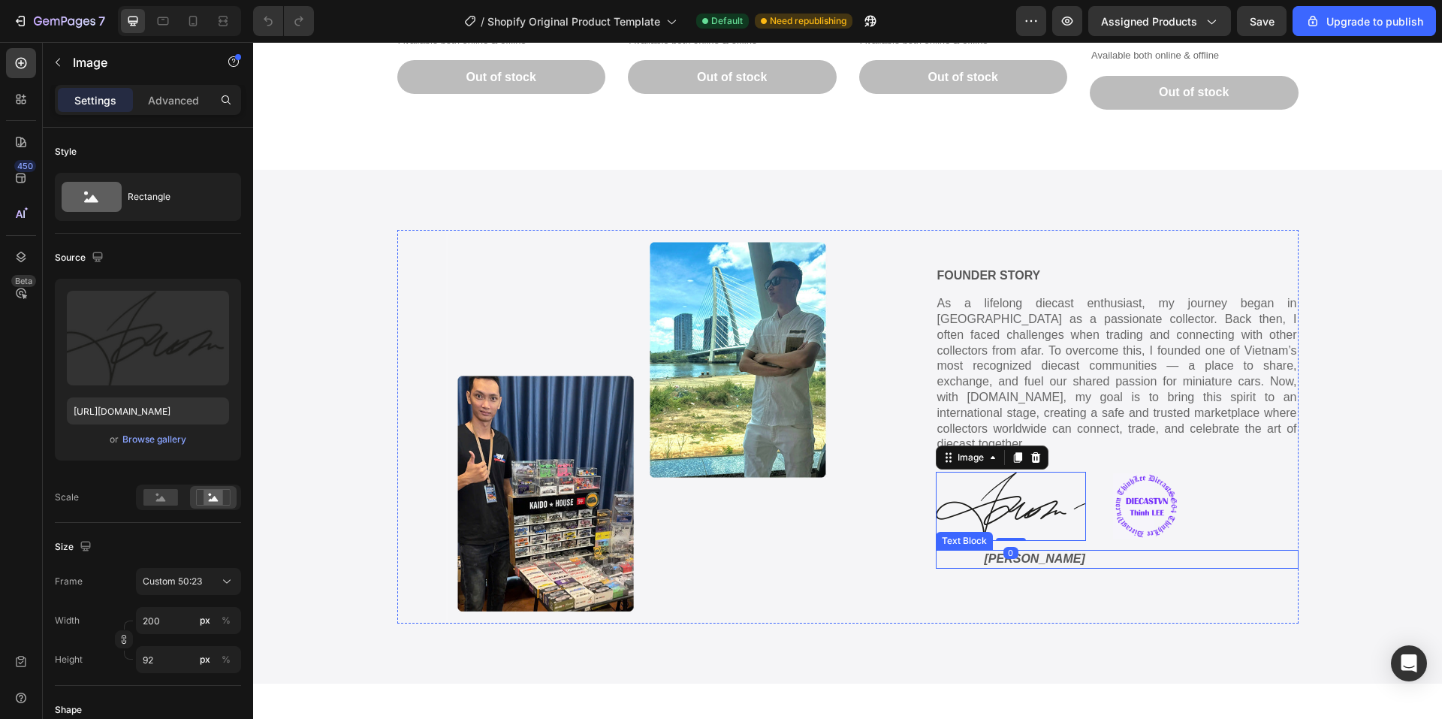
click at [989, 552] on p "[PERSON_NAME]" at bounding box center [1141, 559] width 312 height 16
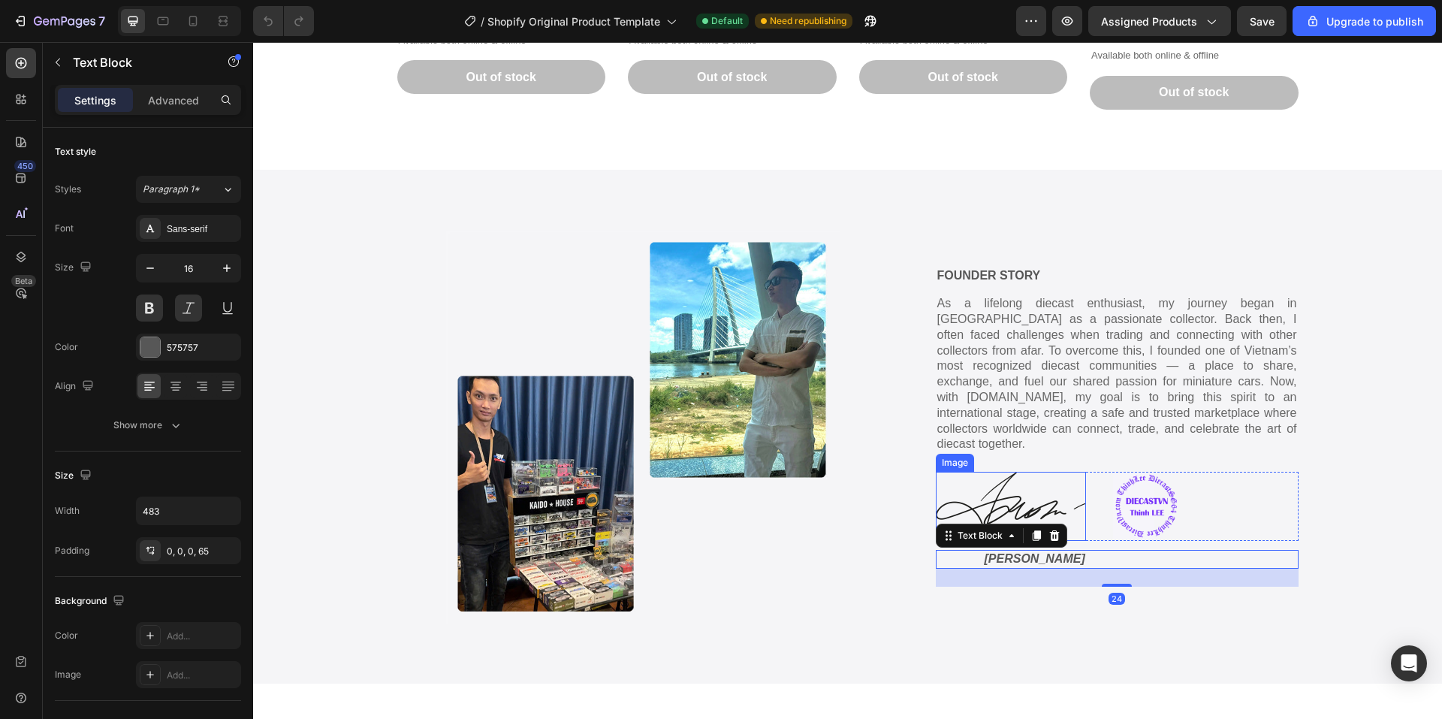
click at [989, 498] on img at bounding box center [1011, 506] width 150 height 69
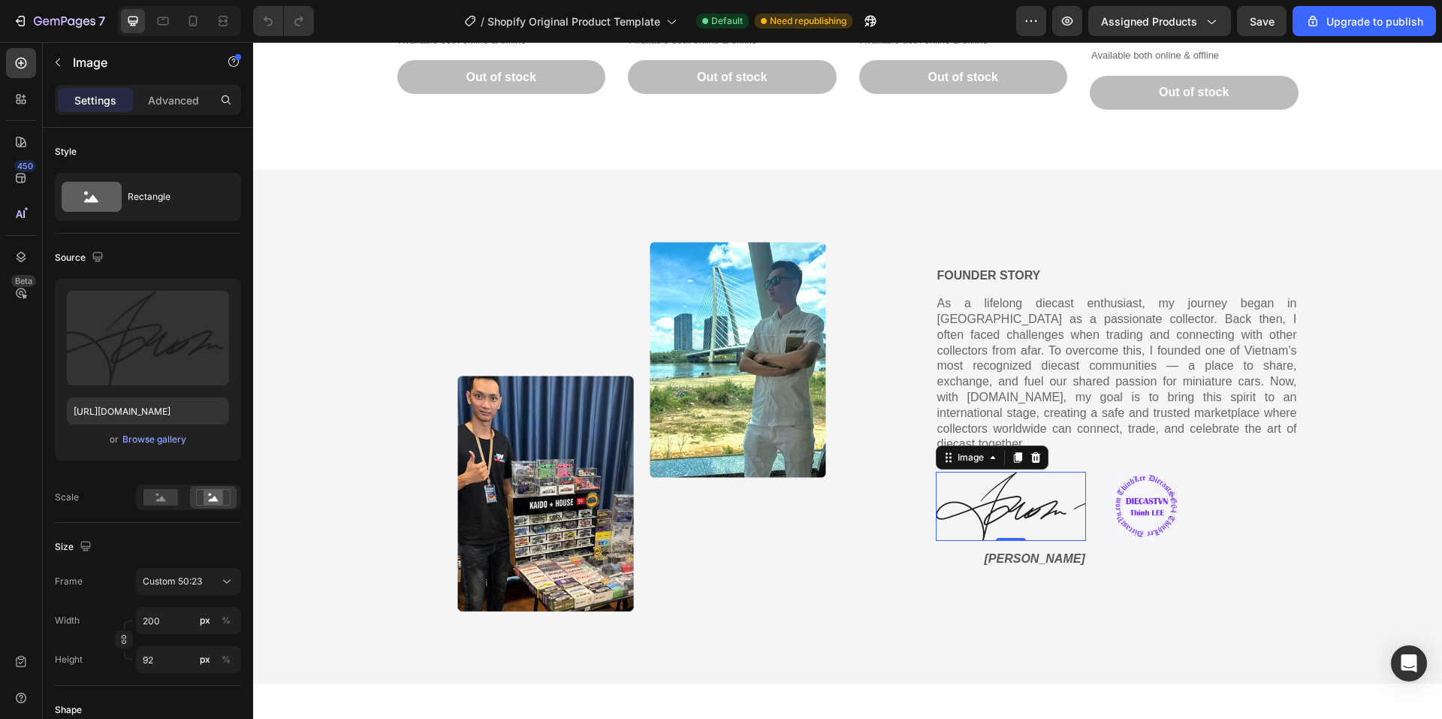
click at [1006, 554] on p "[PERSON_NAME]" at bounding box center [1141, 559] width 312 height 16
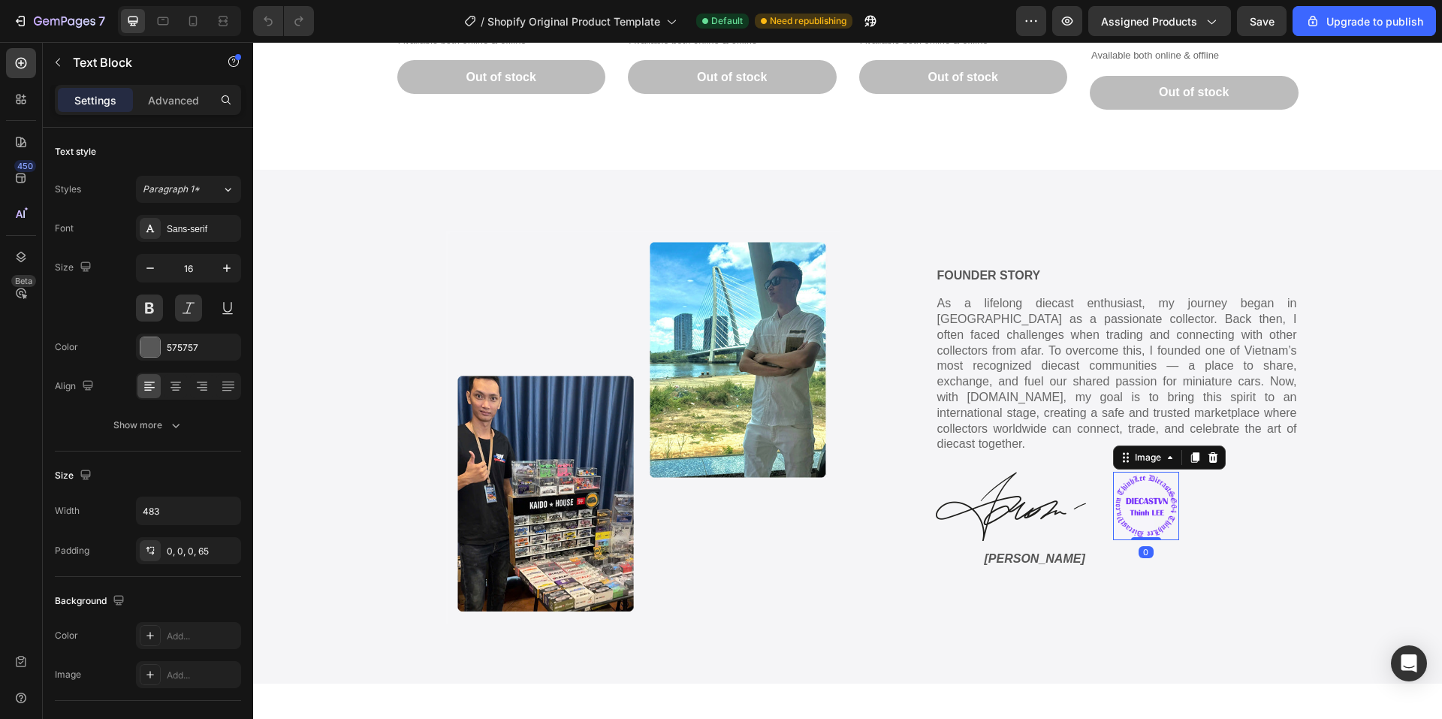
click at [1128, 497] on img at bounding box center [1146, 506] width 66 height 68
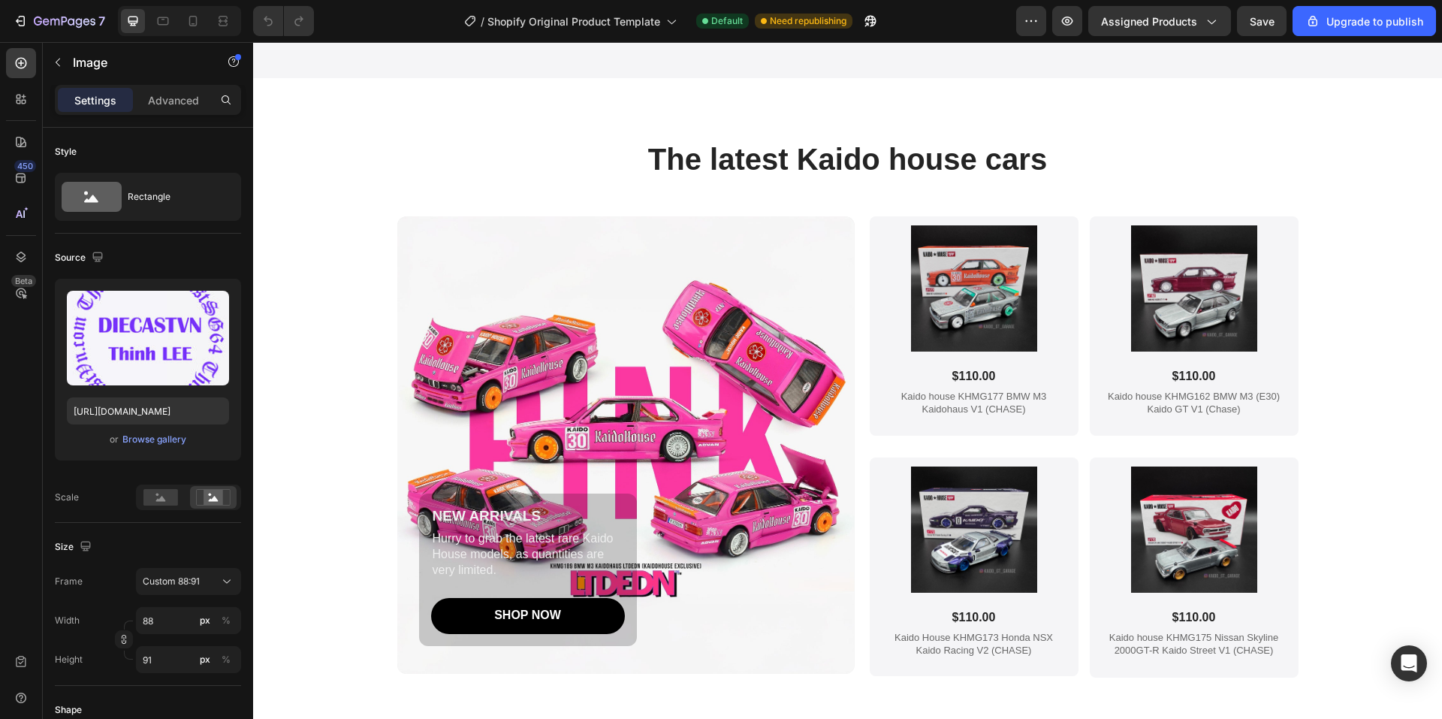
scroll to position [2479, 0]
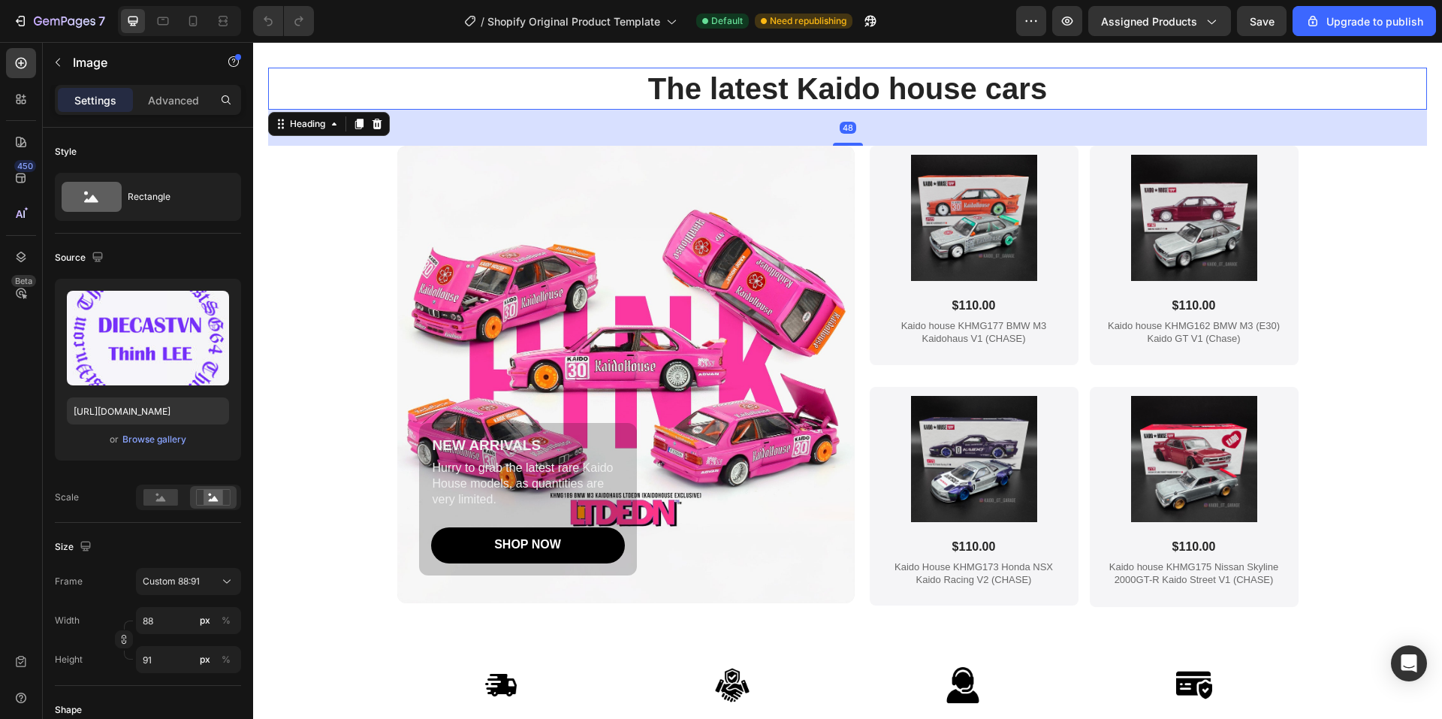
click at [693, 86] on h2 "The latest Kaido house cars" at bounding box center [847, 89] width 1159 height 42
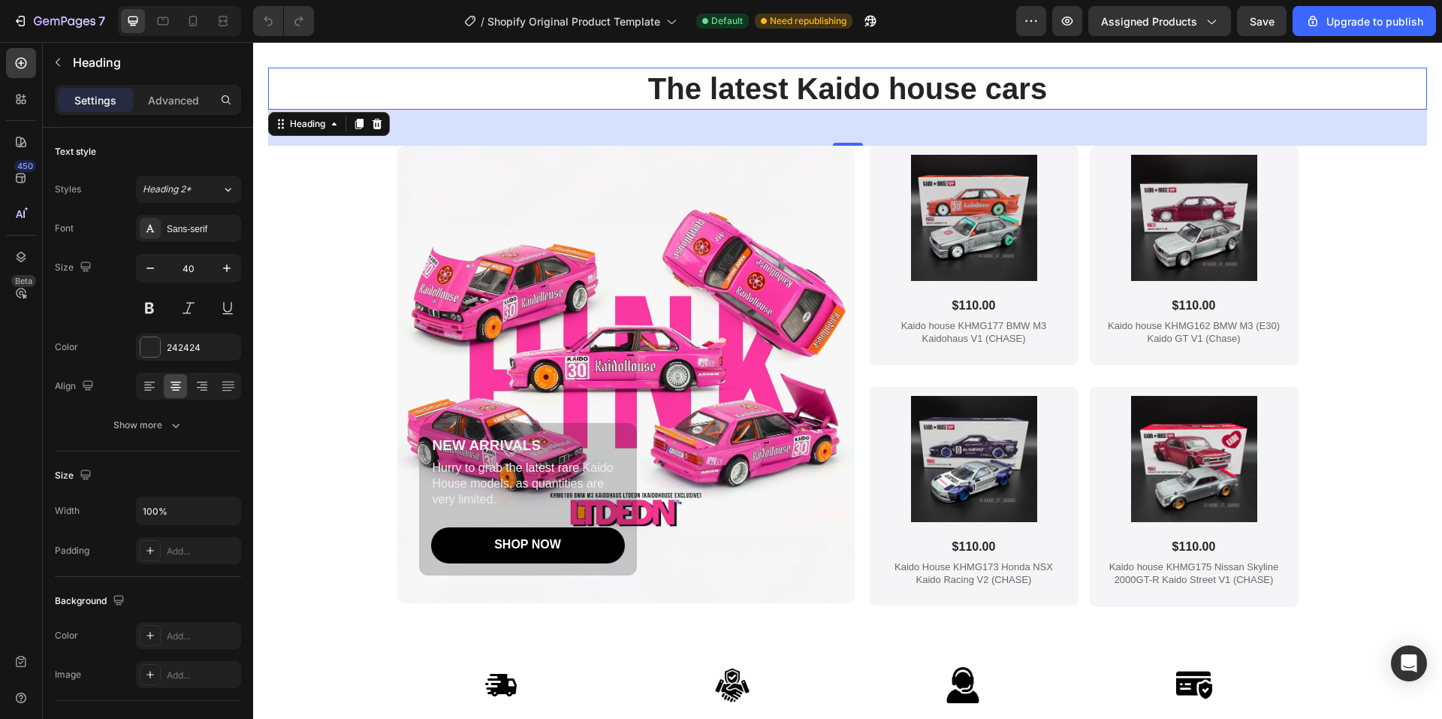
click at [514, 116] on div "48" at bounding box center [847, 128] width 1159 height 36
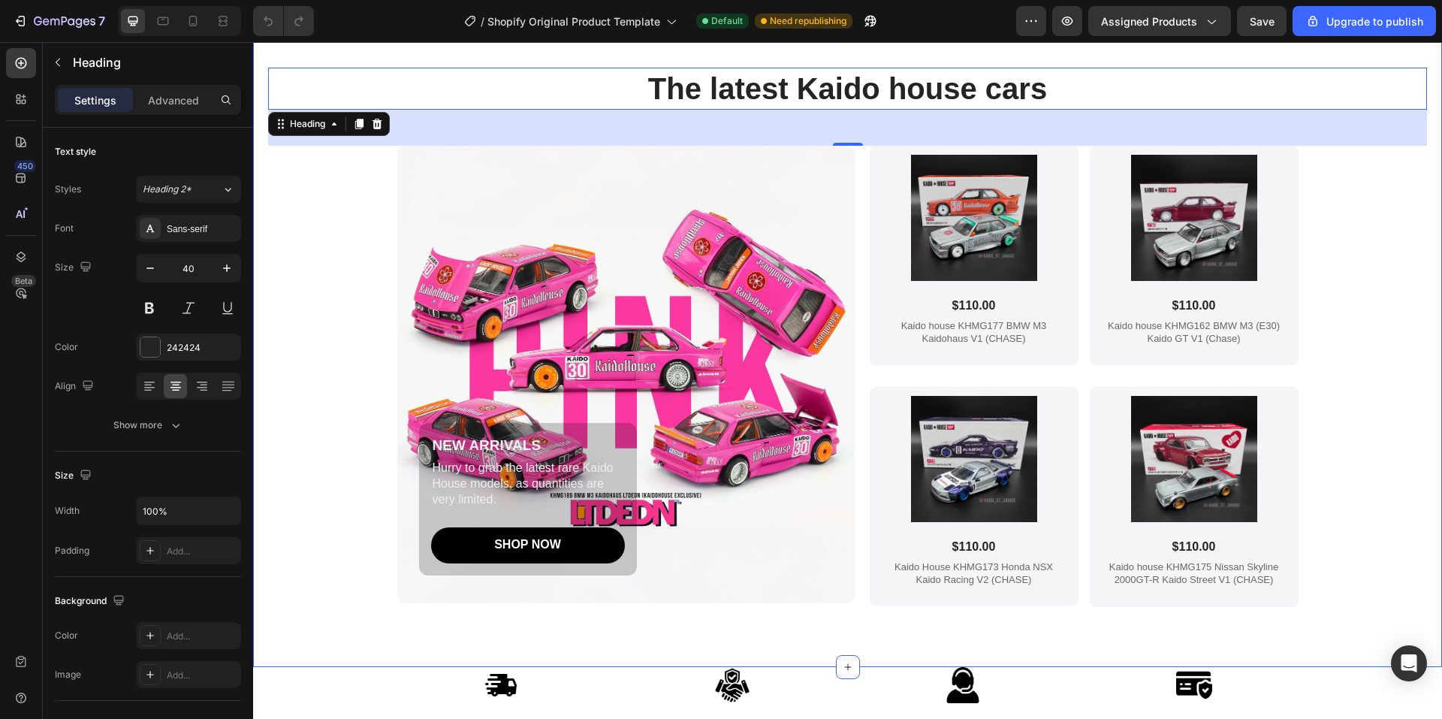
click at [350, 264] on div "The latest Kaido house cars Heading 48 NEW ARRIVALS Text Block Hurry to grab th…" at bounding box center [847, 367] width 1159 height 599
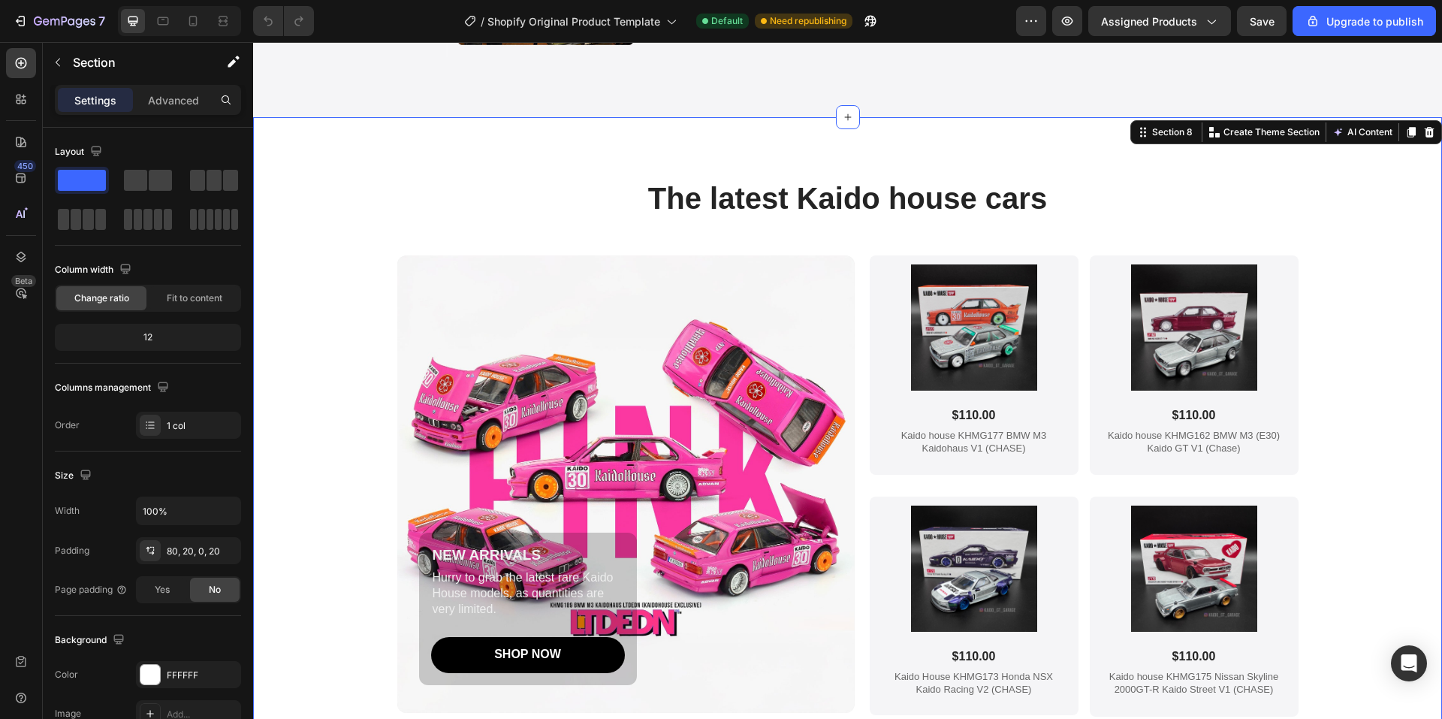
scroll to position [2404, 0]
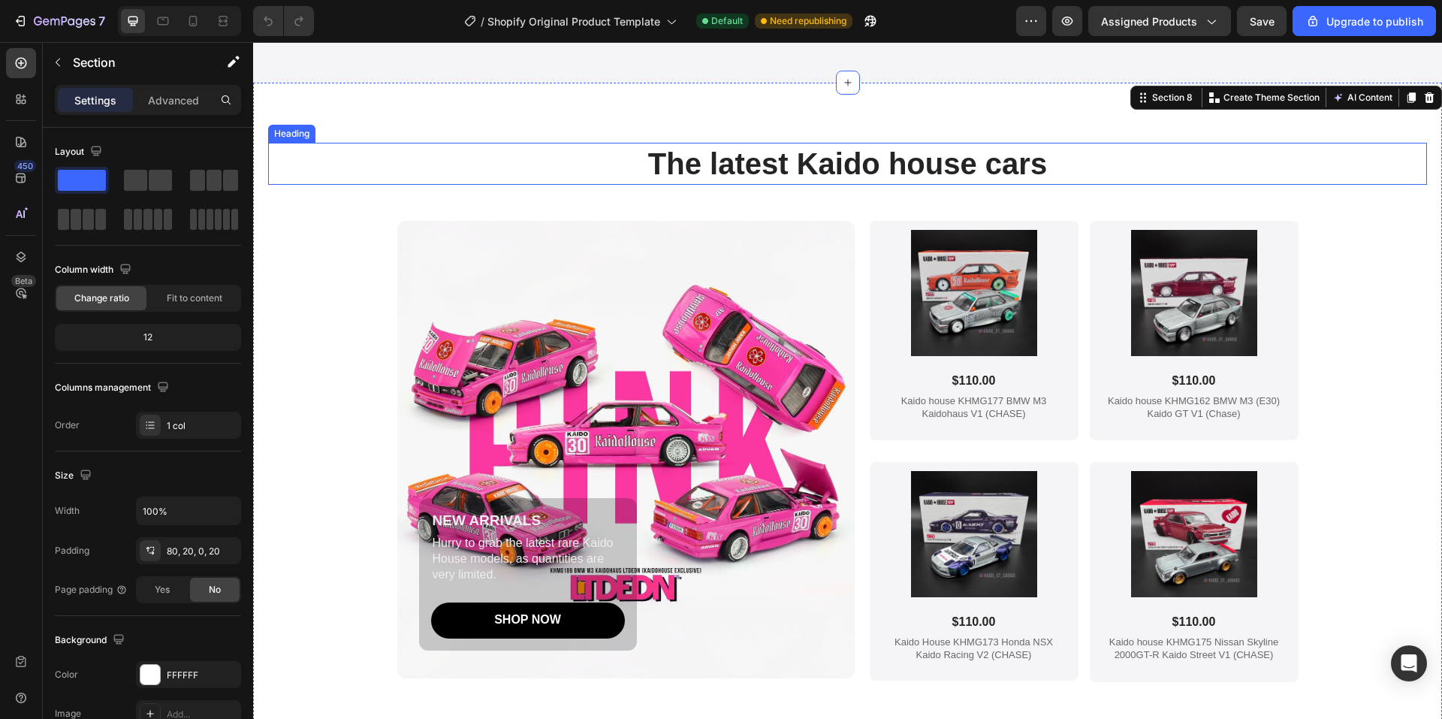
click at [318, 148] on h2 "The latest Kaido house cars" at bounding box center [847, 164] width 1159 height 42
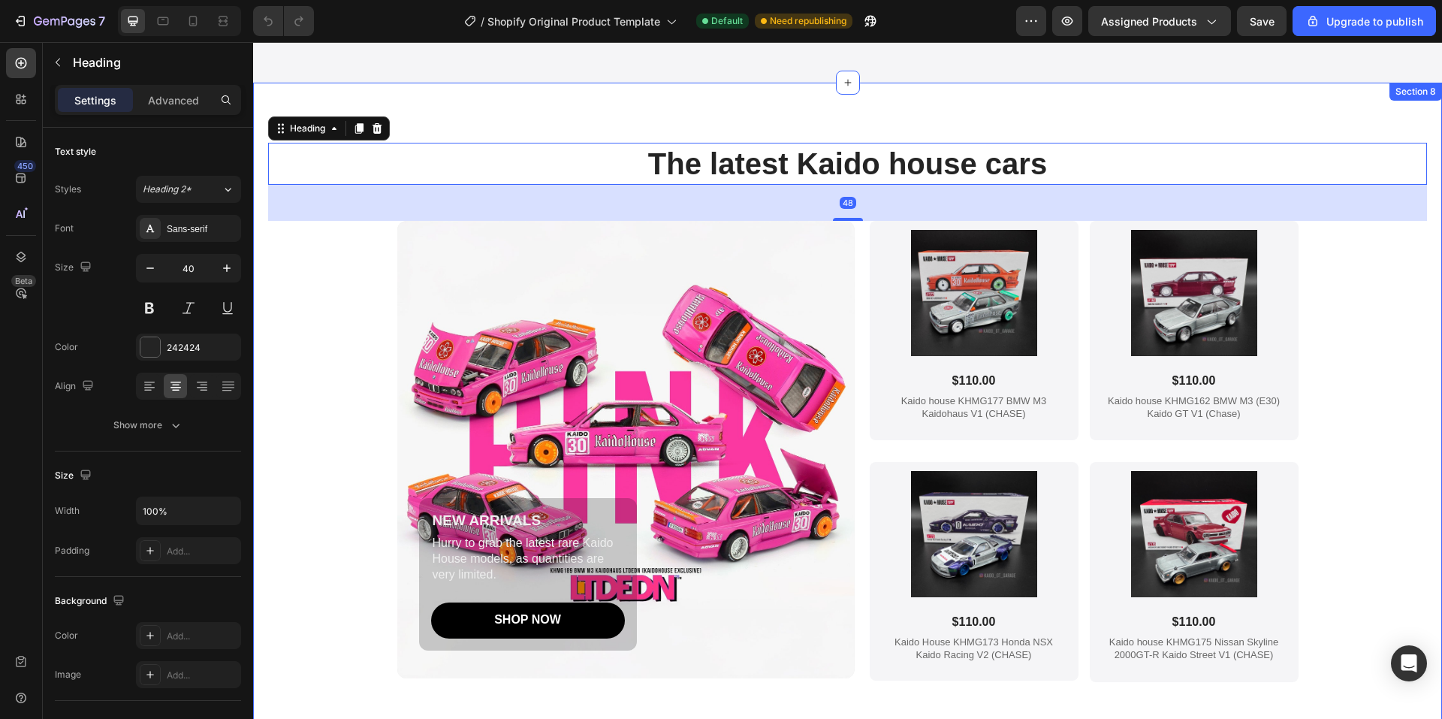
click at [294, 338] on div "The latest Kaido house cars Heading 48 NEW ARRIVALS Text Block Hurry to grab th…" at bounding box center [847, 442] width 1159 height 599
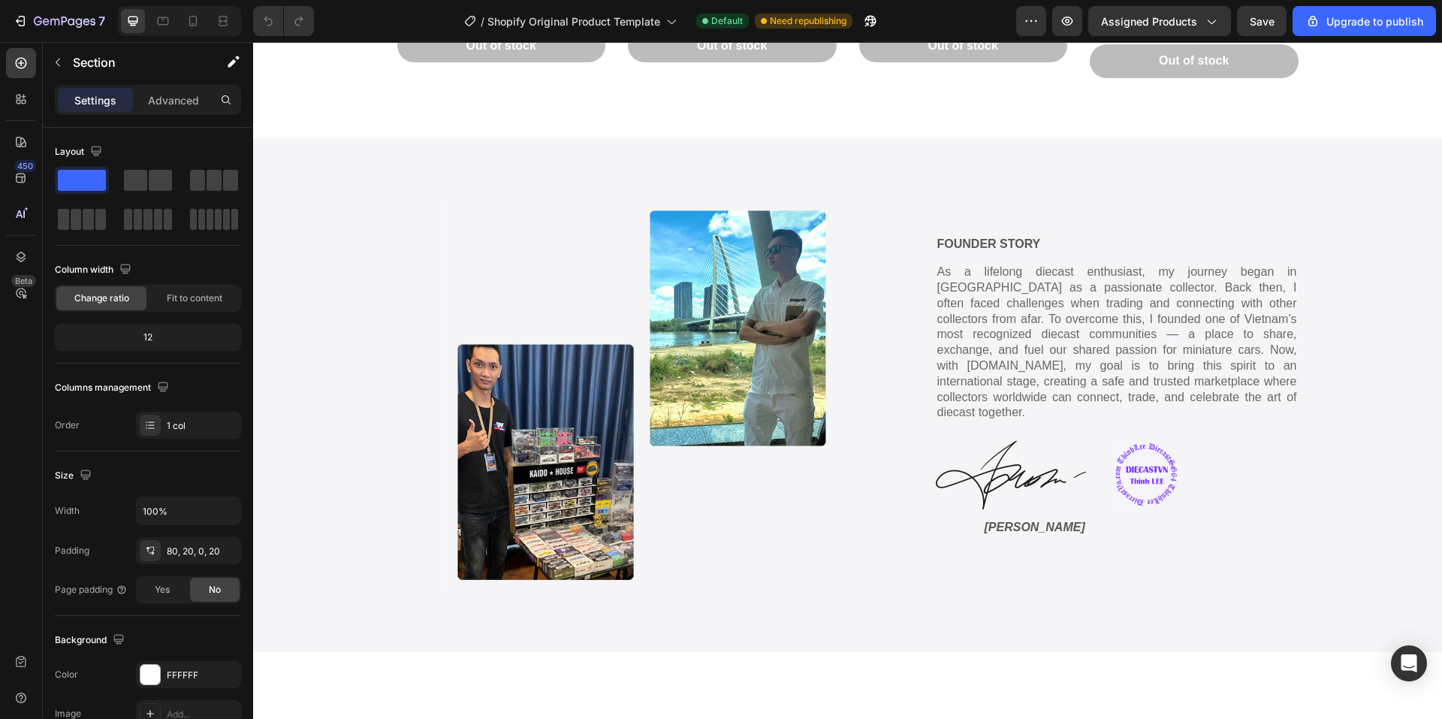
scroll to position [1878, 0]
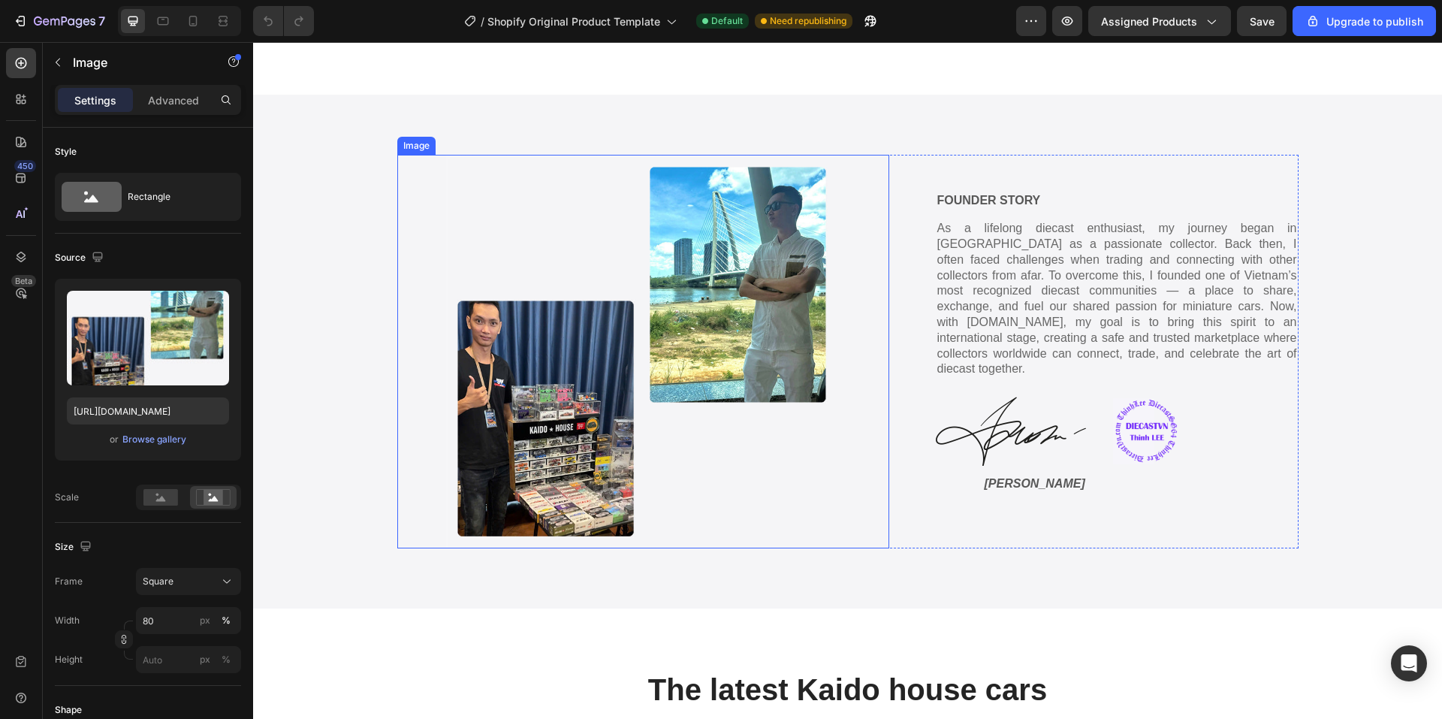
click at [660, 354] on img at bounding box center [643, 352] width 394 height 394
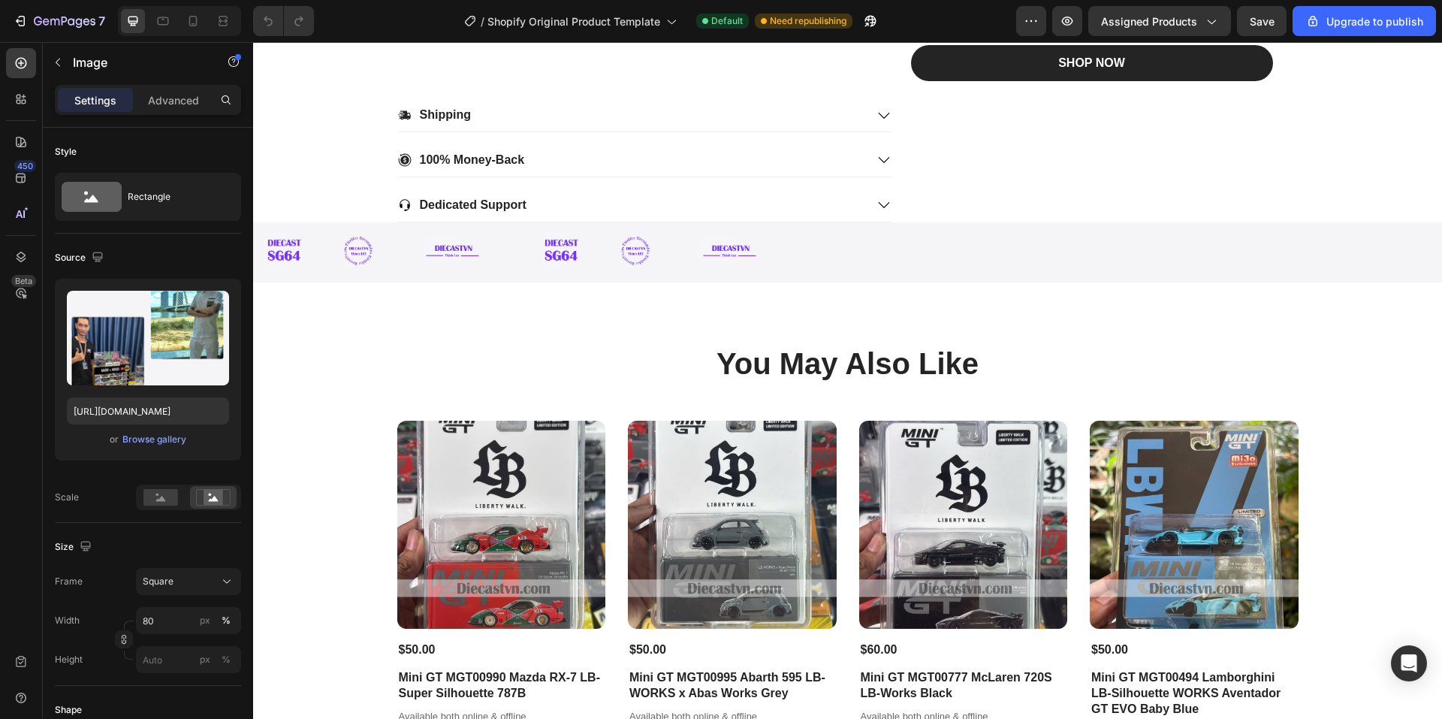
scroll to position [1127, 0]
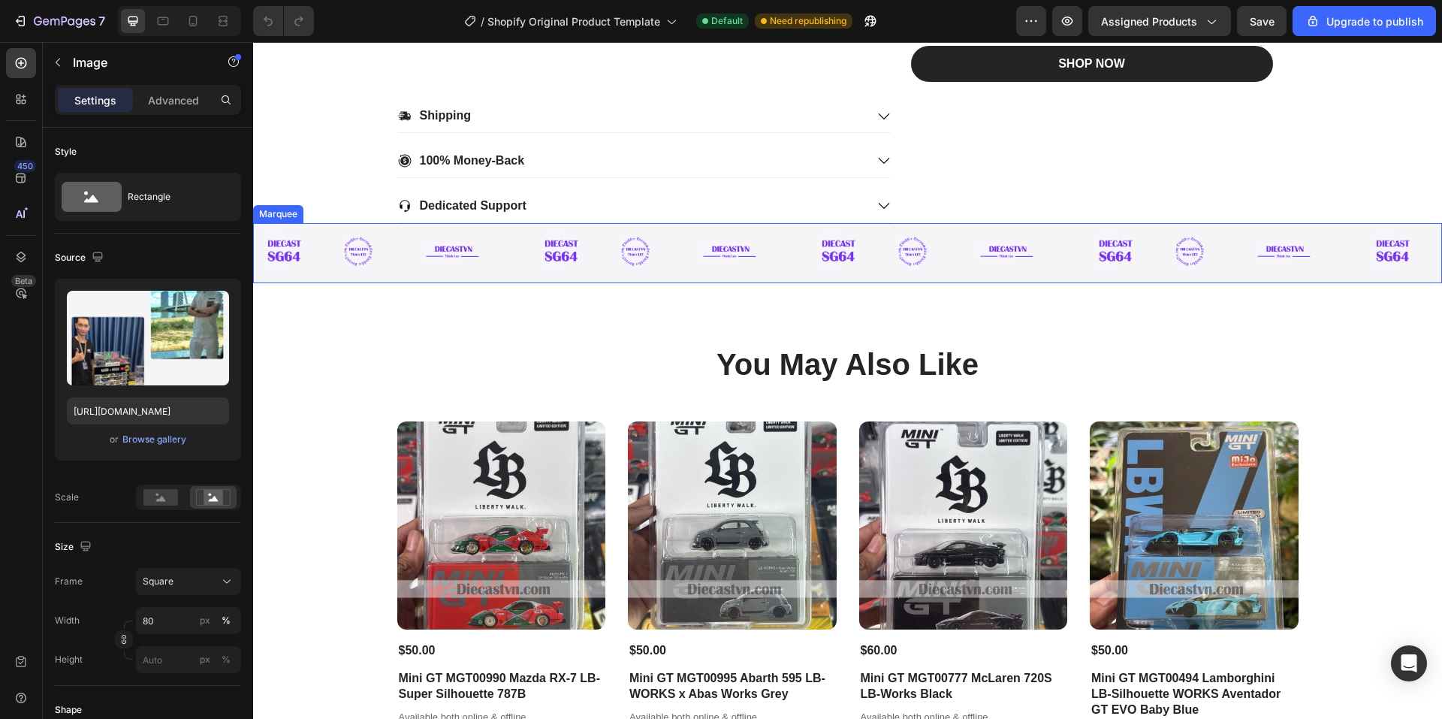
click at [328, 227] on div "Image Image Image Image Image Image Image Image Image Image Image Image Image I…" at bounding box center [847, 253] width 1189 height 60
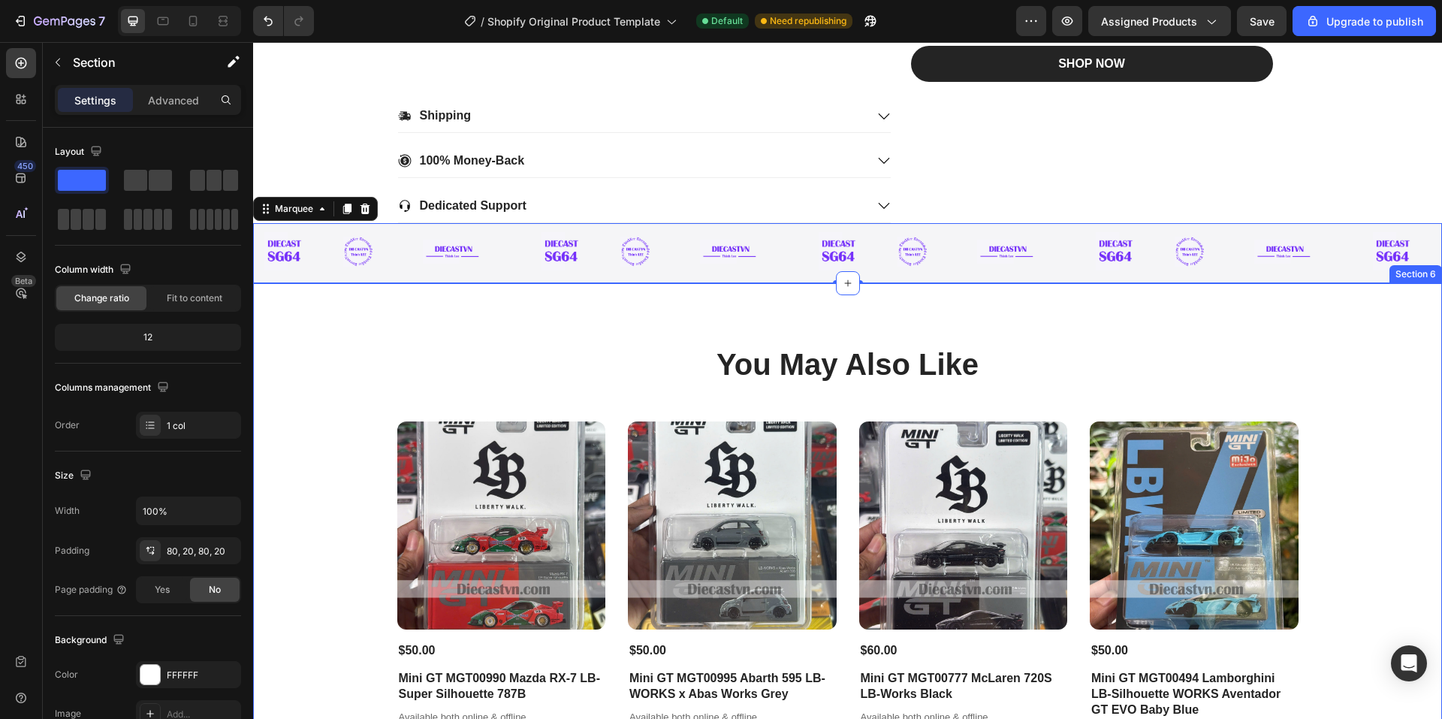
click at [315, 318] on div "You May Also Like Heading Product Images $50.00 Product Price Product Price Min…" at bounding box center [847, 565] width 1189 height 564
click at [288, 223] on div "Image Image Image Image Image Image Image Image Image Image Image Image Image I…" at bounding box center [847, 253] width 1189 height 60
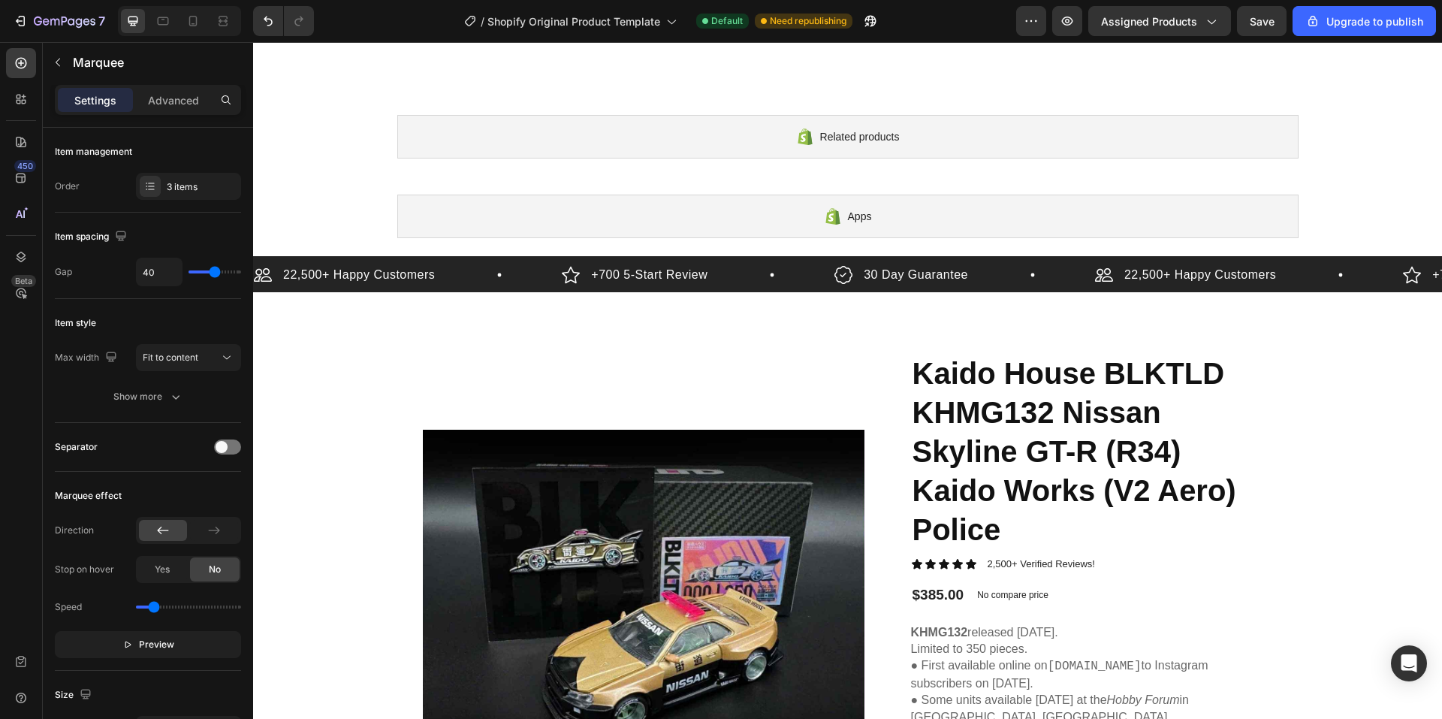
scroll to position [0, 0]
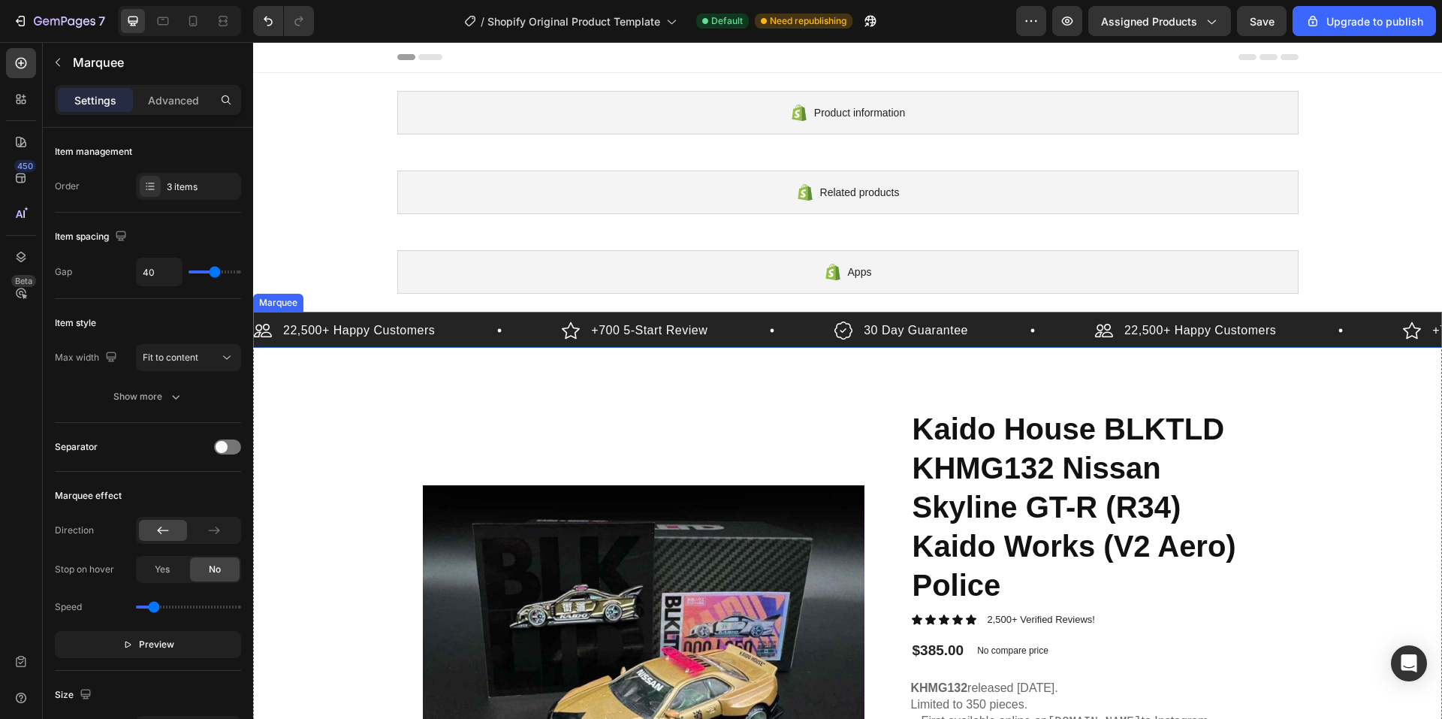
click at [273, 313] on div "22,500+ Happy Customers Item List +700 5-Start Review Item List 30 Day Guarante…" at bounding box center [847, 330] width 1189 height 36
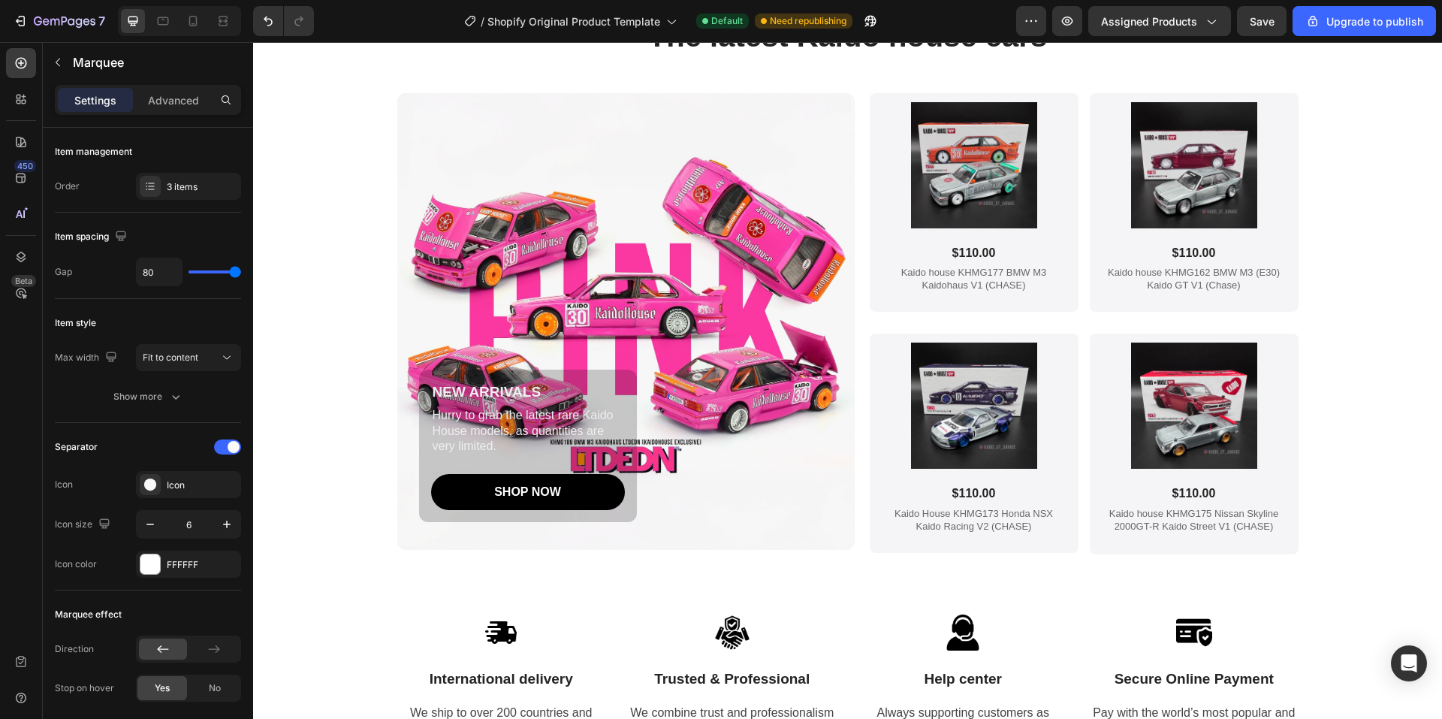
scroll to position [2253, 0]
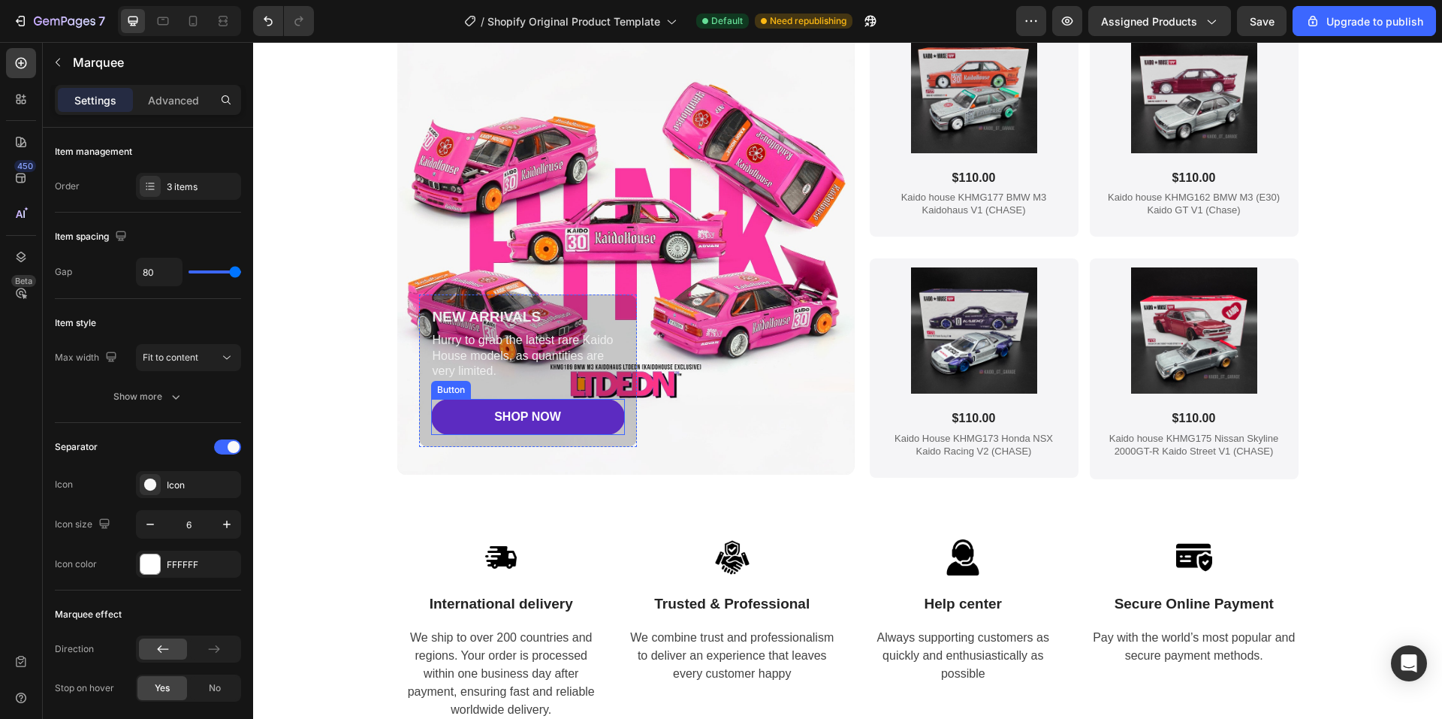
click at [581, 427] on link "SHOP NOW" at bounding box center [528, 417] width 194 height 36
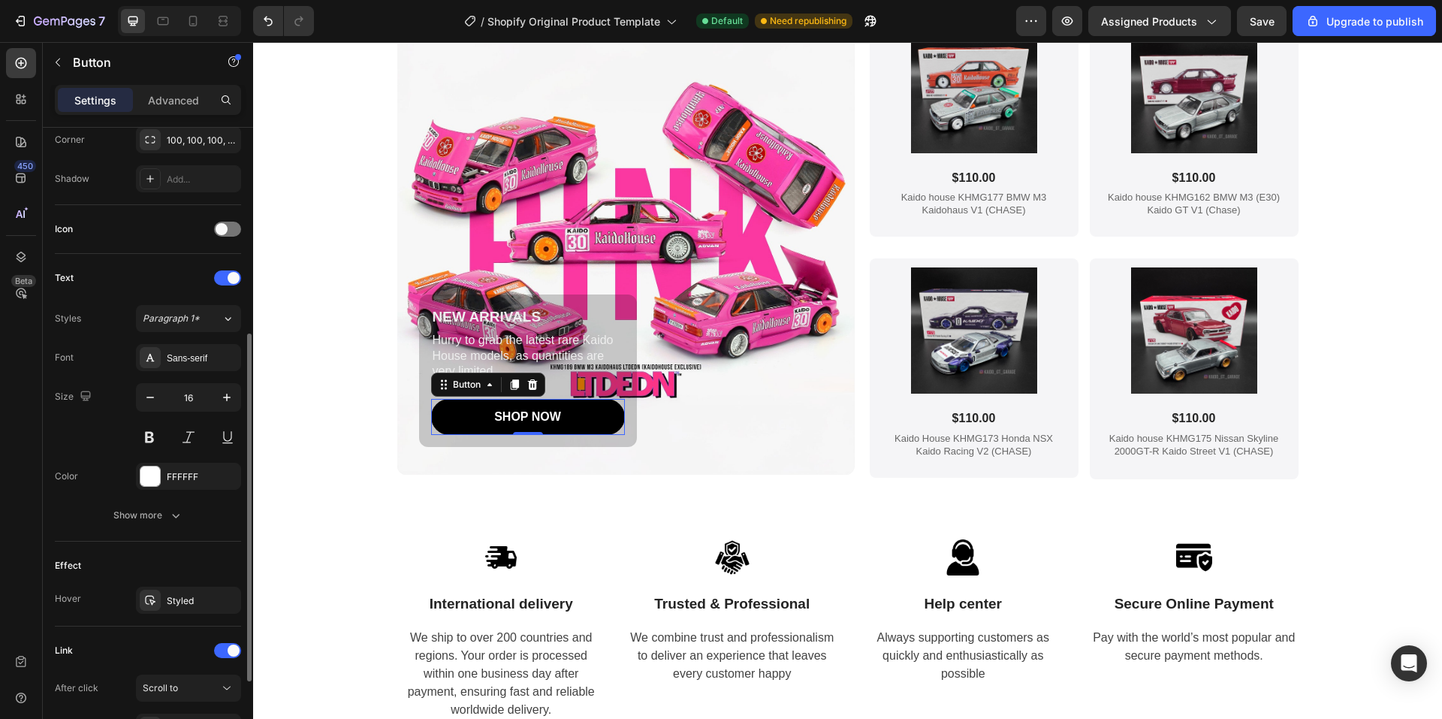
scroll to position [521, 0]
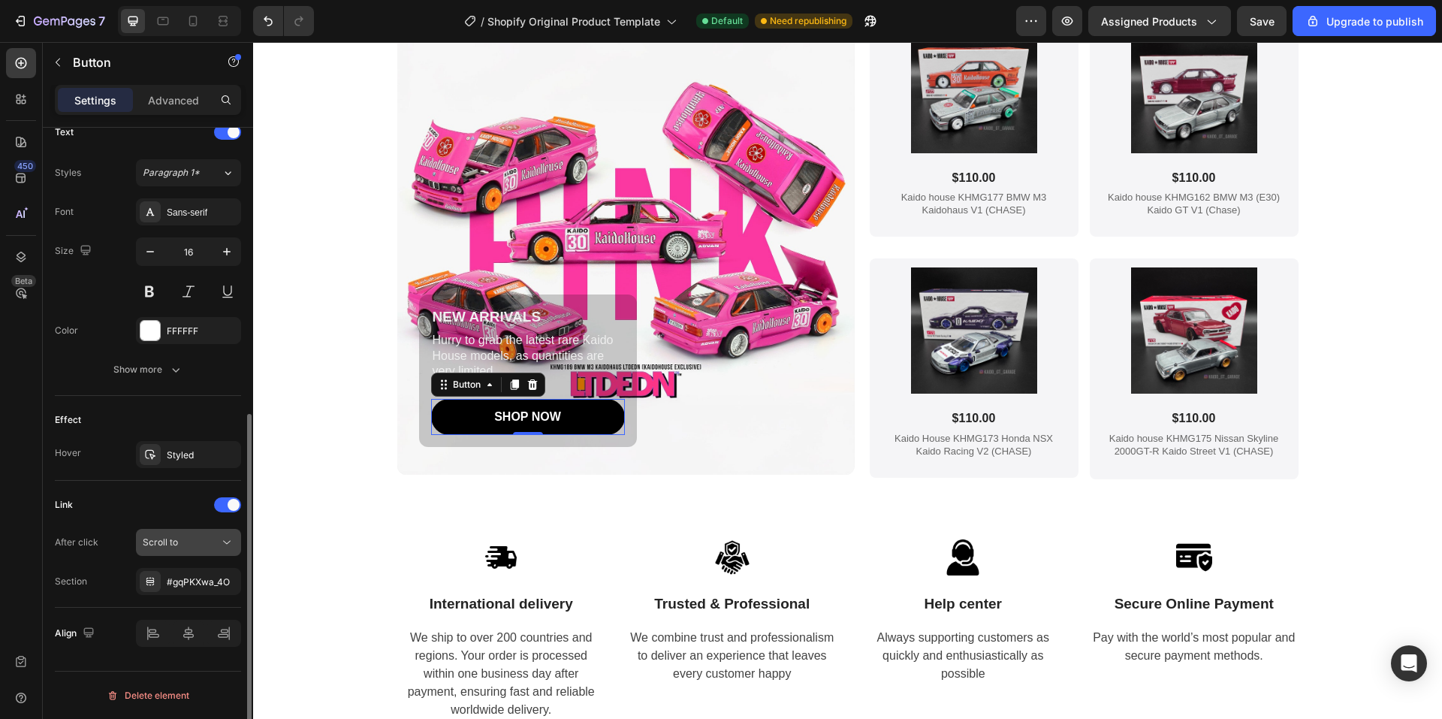
click at [213, 548] on div "Scroll to" at bounding box center [181, 543] width 77 height 14
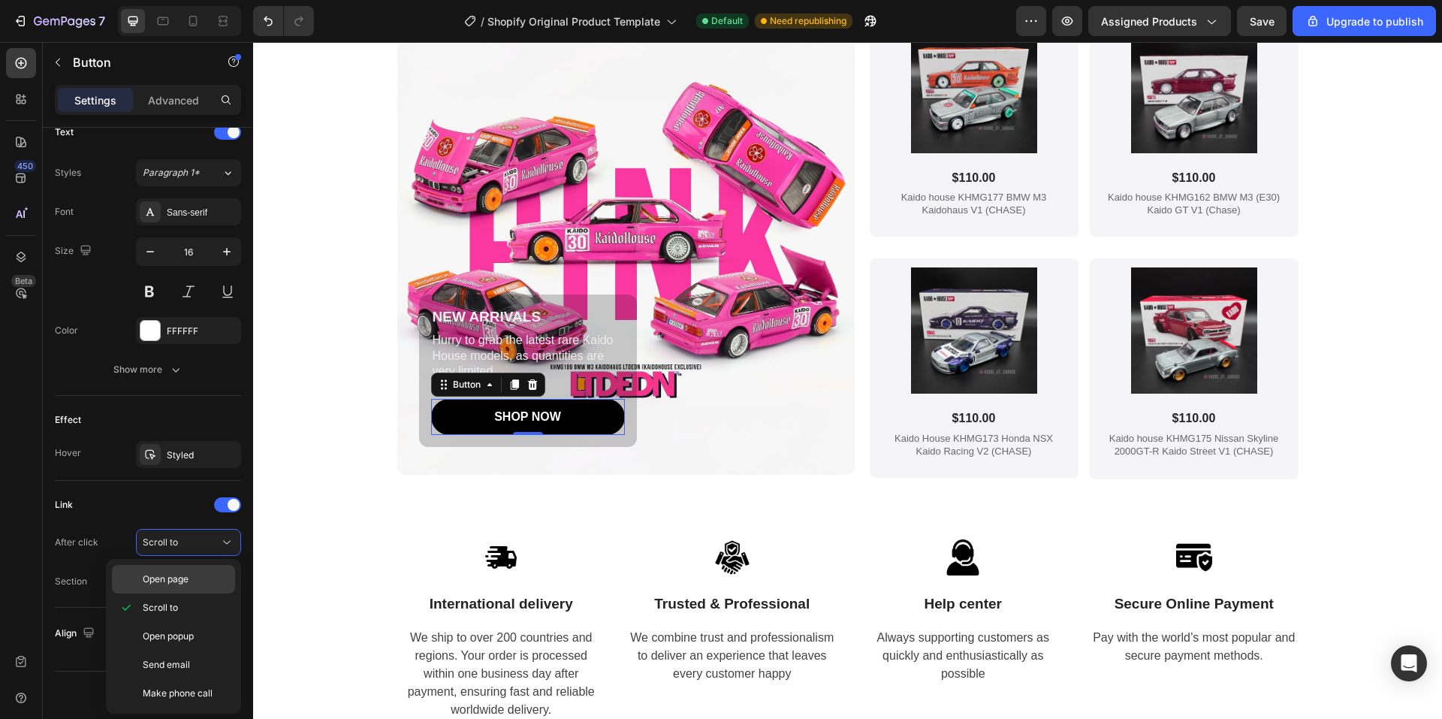
click at [200, 572] on div "Open page" at bounding box center [173, 579] width 123 height 29
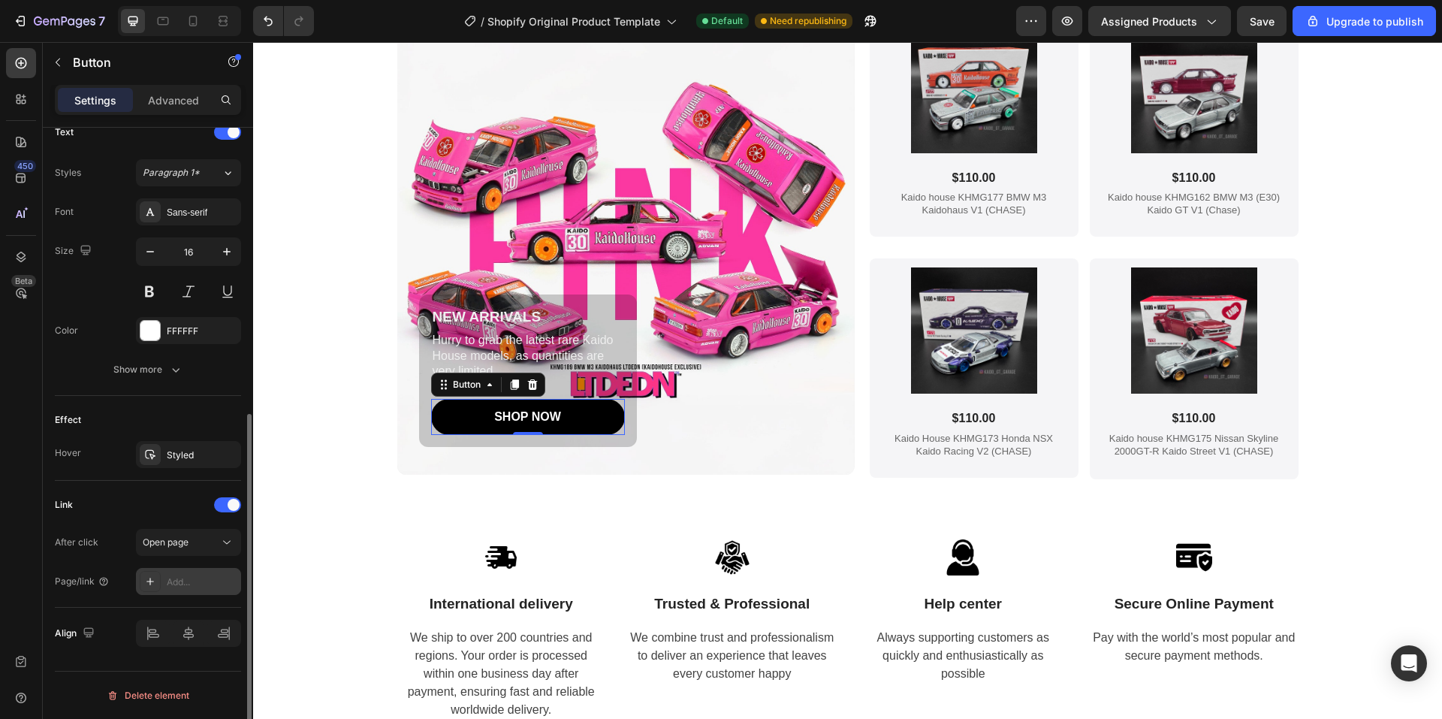
click at [207, 581] on div "Add..." at bounding box center [202, 582] width 71 height 14
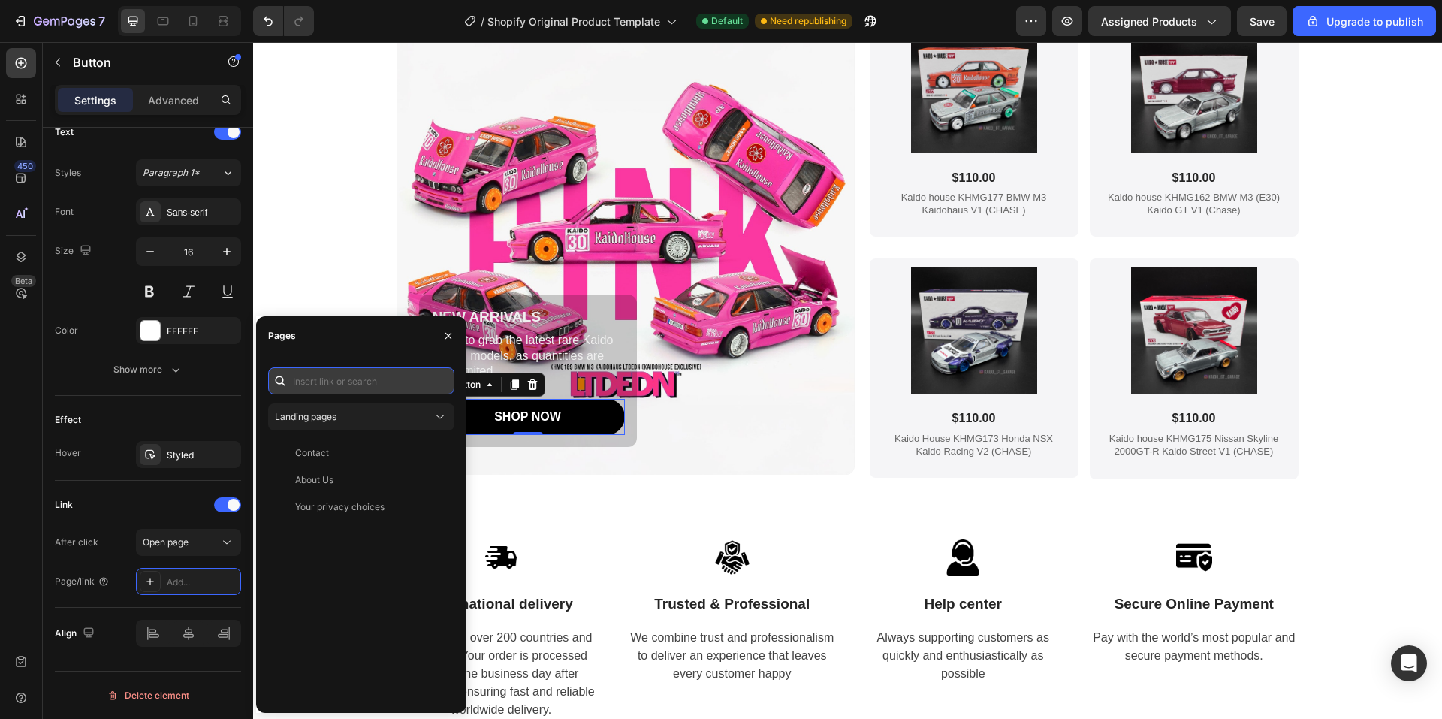
click at [358, 376] on input "text" at bounding box center [361, 380] width 186 height 27
click at [392, 409] on button "Landing pages" at bounding box center [361, 416] width 186 height 27
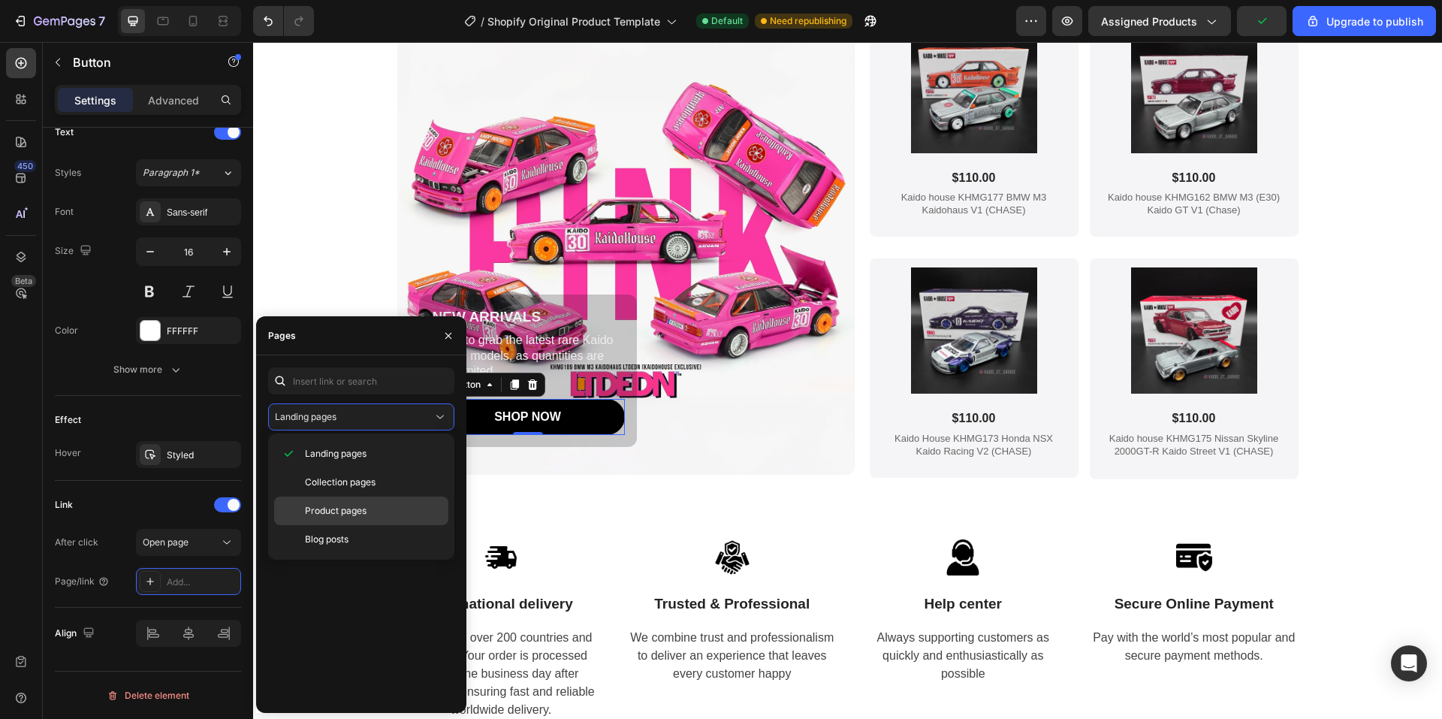
click at [342, 525] on div "Product pages" at bounding box center [361, 539] width 174 height 29
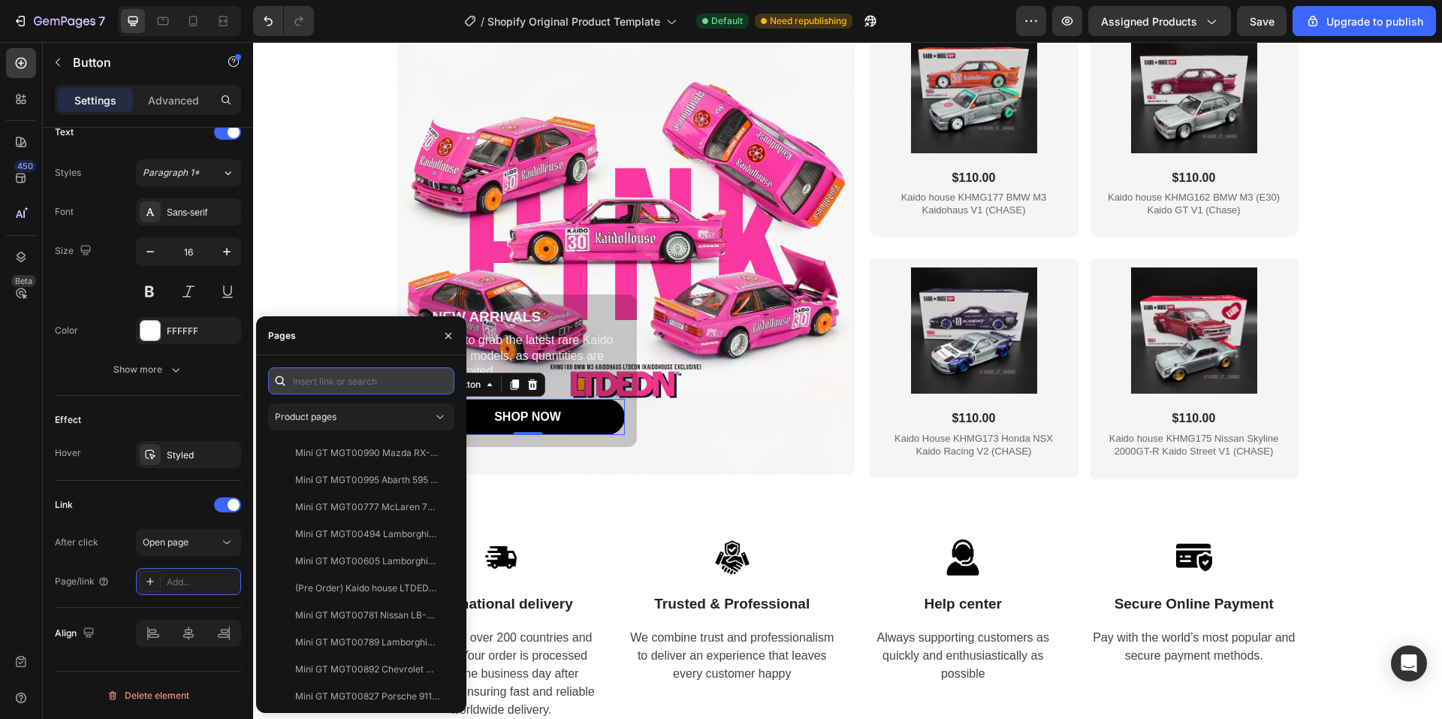
click at [375, 386] on input "text" at bounding box center [361, 380] width 186 height 27
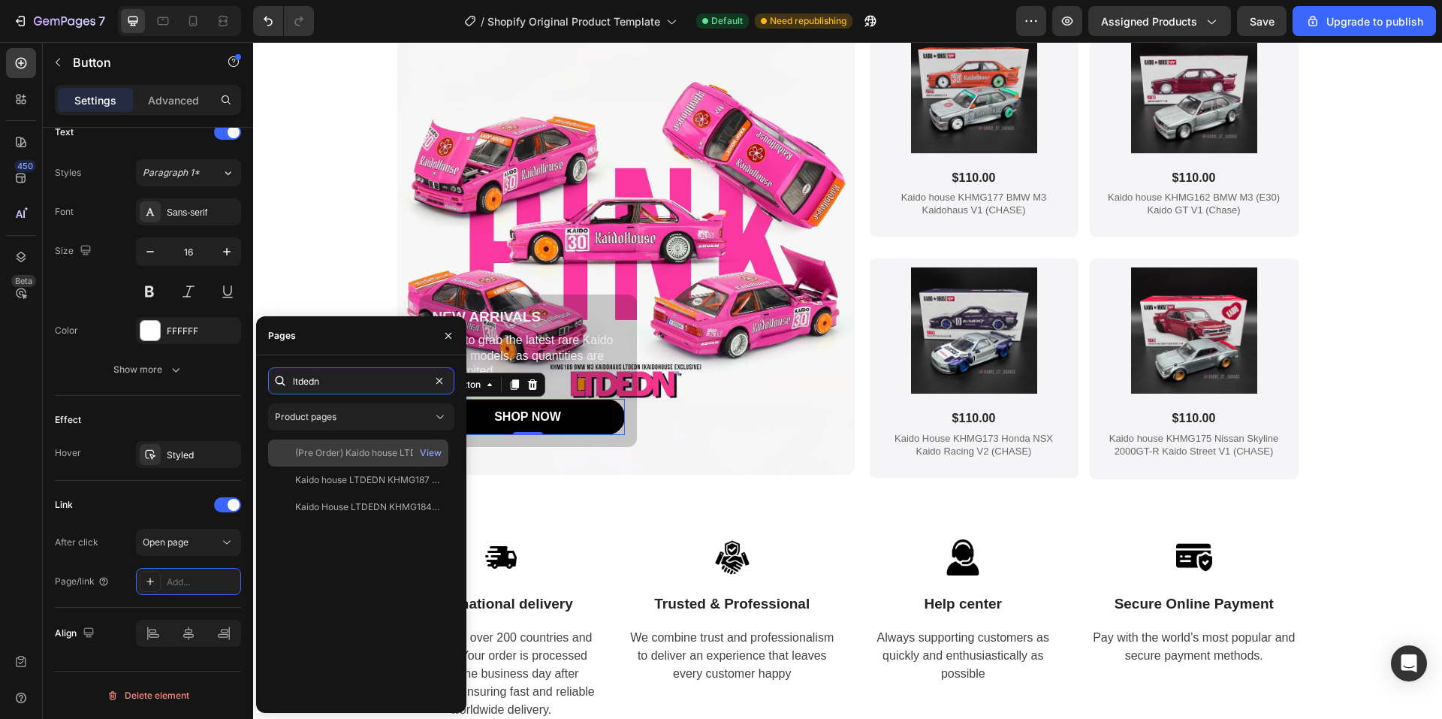
type input "ltdedn"
click at [352, 449] on div "(Pre Order) Kaido house LTDEDN KHMG189 Kaidohaus BMW M3" at bounding box center [367, 453] width 144 height 14
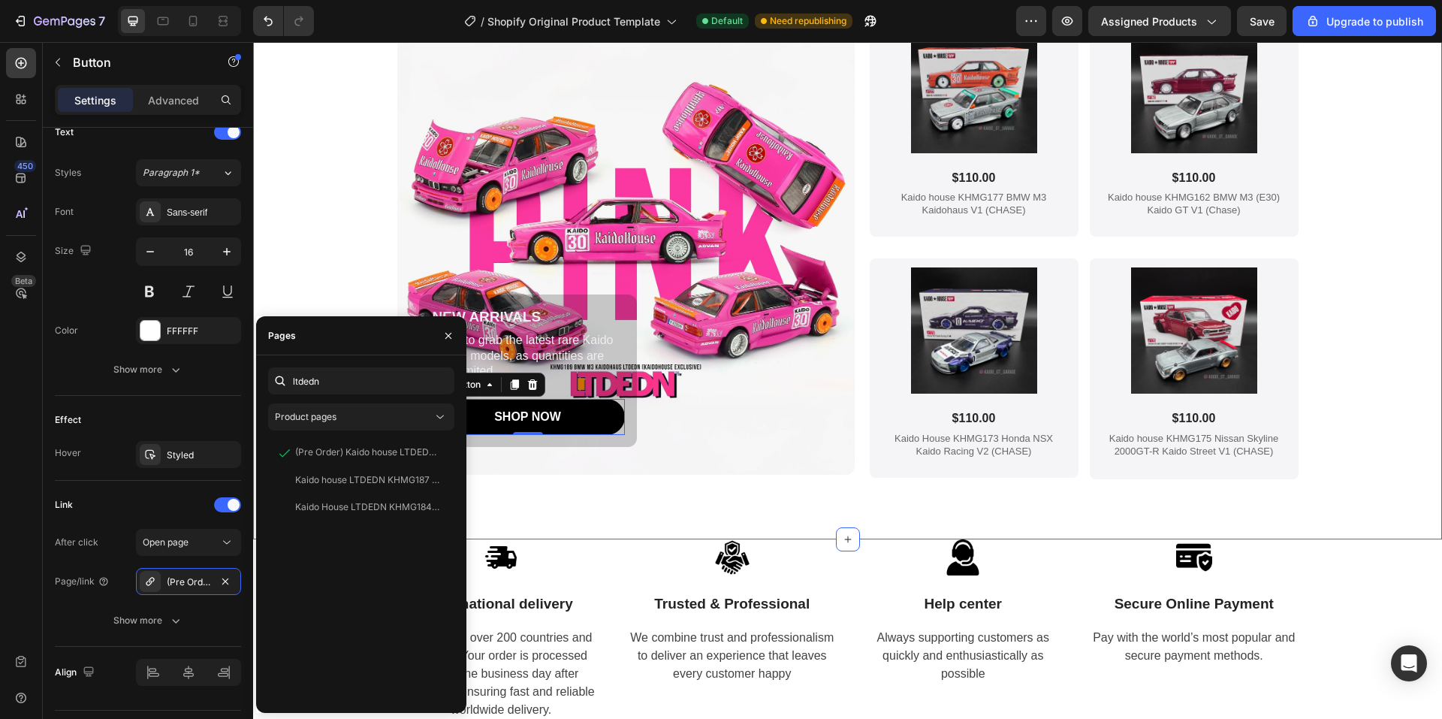
click at [306, 289] on div "The latest Kaido house cars Heading NEW ARRIVALS Text Block Hurry to grab the l…" at bounding box center [847, 239] width 1159 height 599
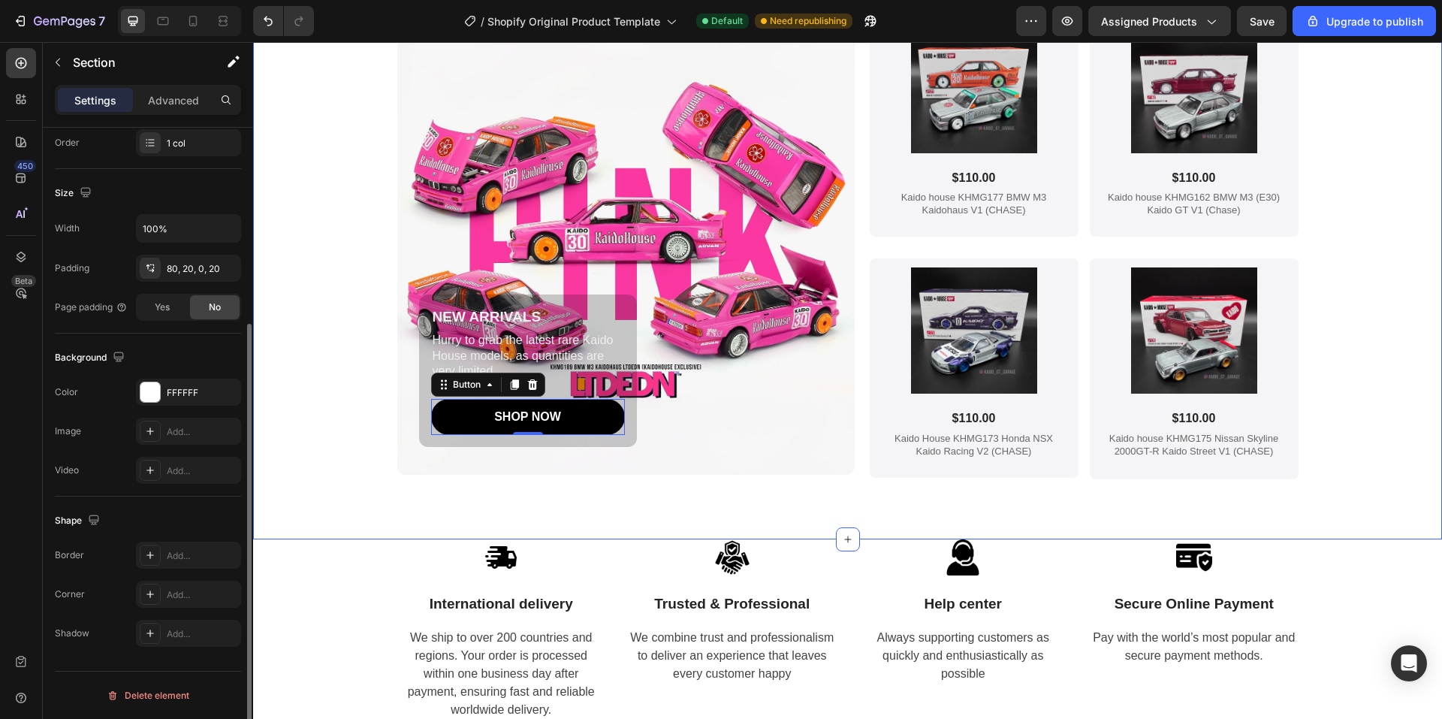
scroll to position [0, 0]
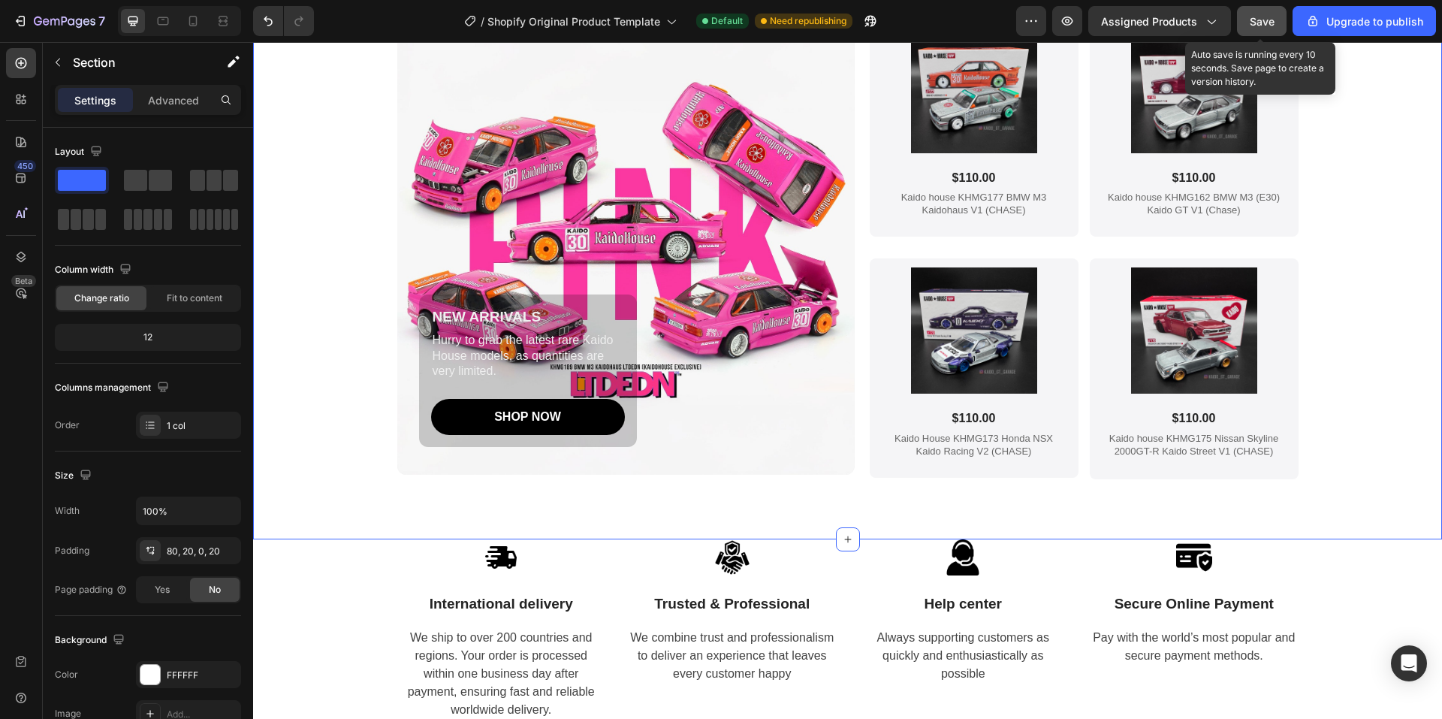
click at [1249, 24] on button "Save" at bounding box center [1262, 21] width 50 height 30
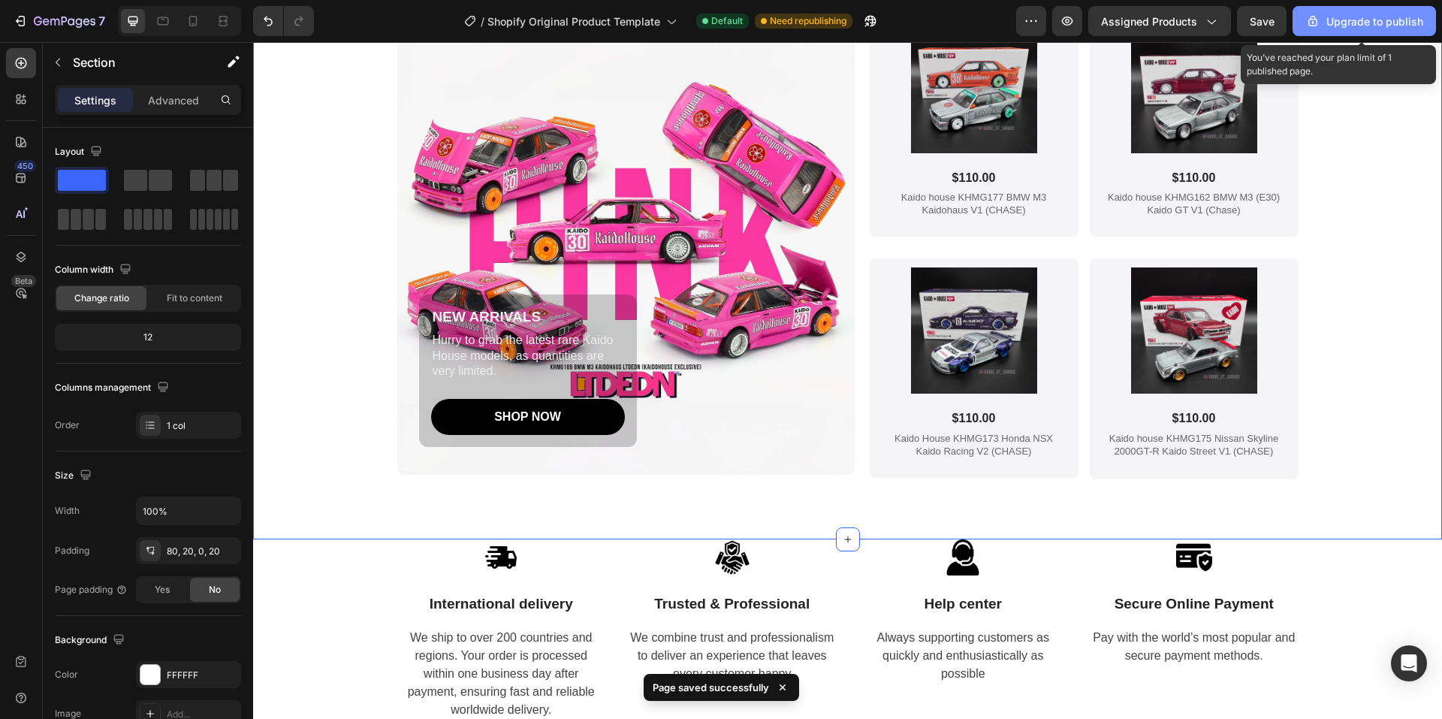
click at [1356, 27] on div "Upgrade to publish" at bounding box center [1365, 22] width 118 height 16
